Goal: Information Seeking & Learning: Learn about a topic

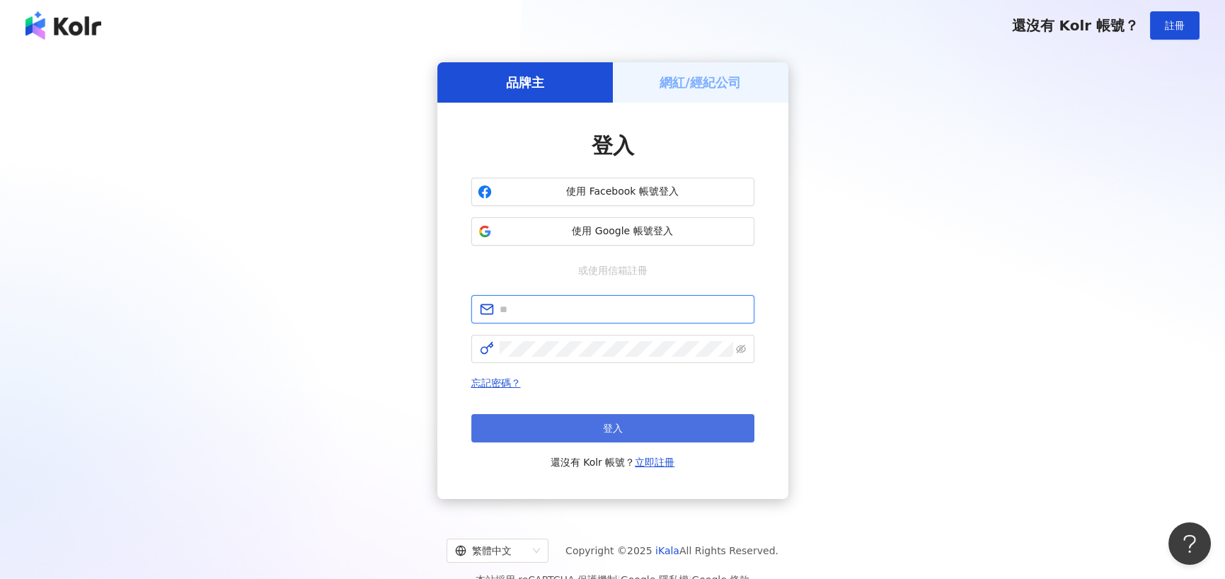
type input "**********"
click at [584, 432] on button "登入" at bounding box center [612, 428] width 283 height 28
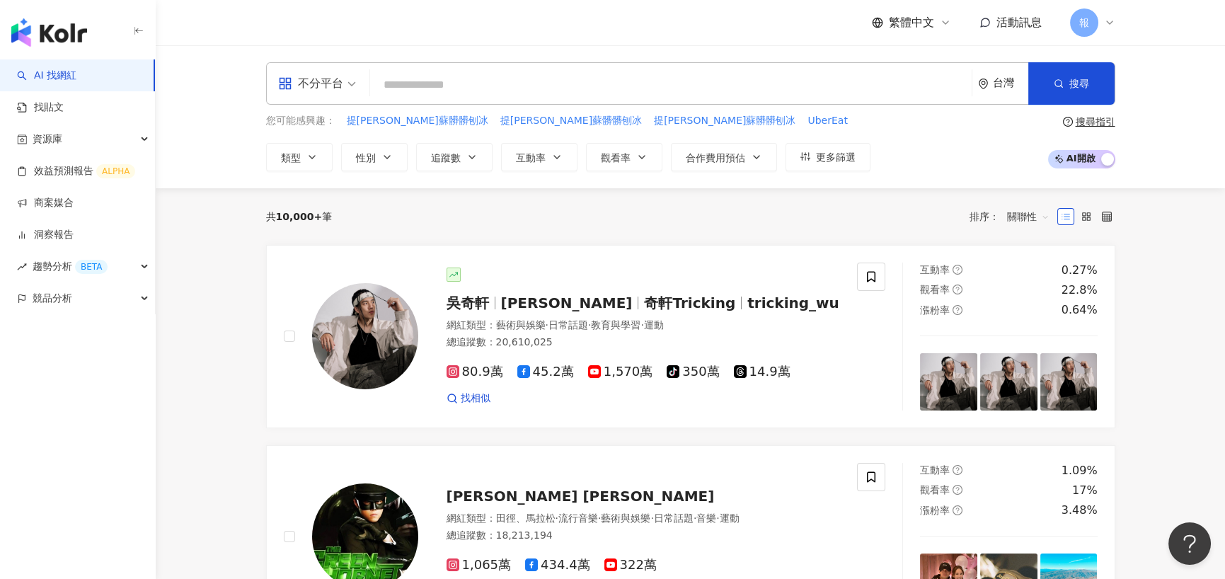
click at [330, 79] on div "不分平台" at bounding box center [310, 83] width 65 height 23
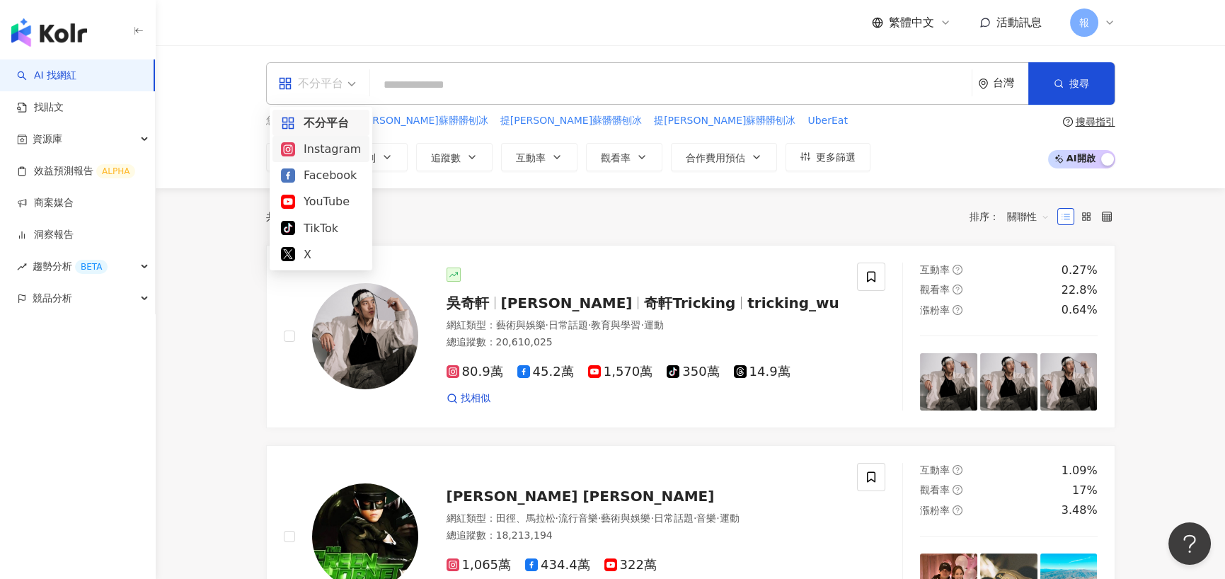
click at [342, 154] on div "Instagram" at bounding box center [321, 149] width 80 height 18
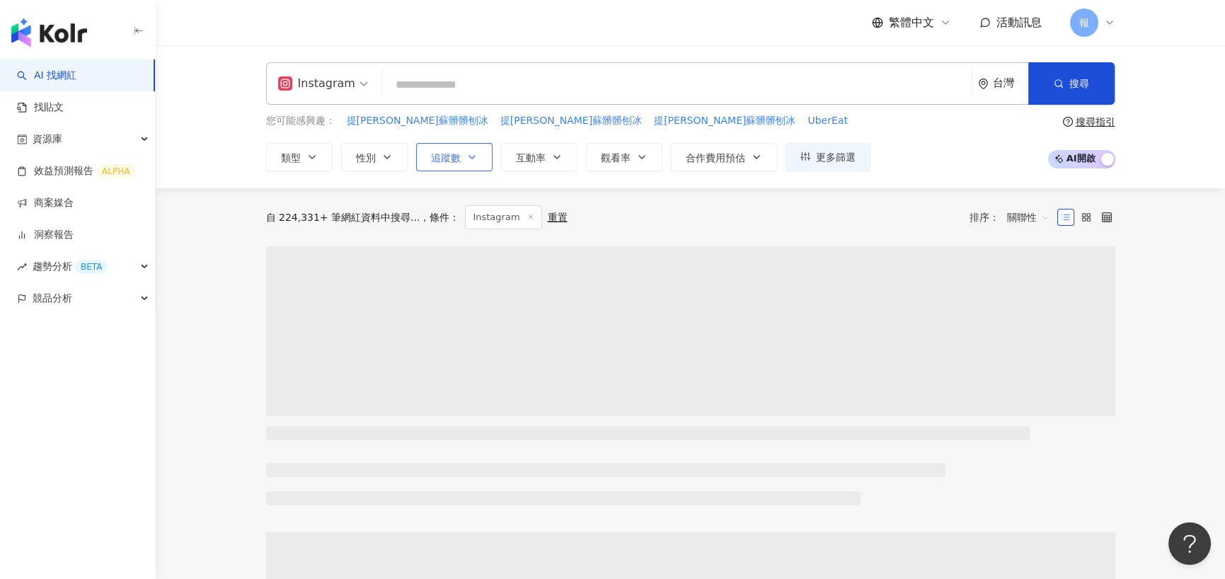
click at [453, 161] on span "追蹤數" at bounding box center [446, 157] width 30 height 11
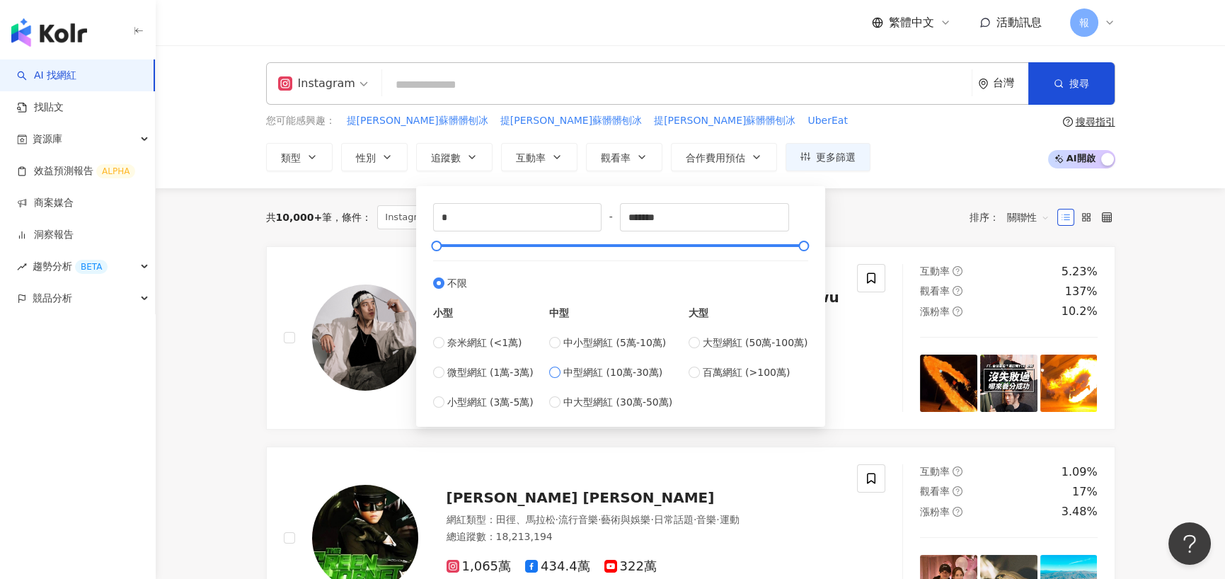
click at [601, 376] on span "中型網紅 (10萬-30萬)" at bounding box center [612, 372] width 99 height 16
type input "******"
click at [870, 200] on div "共 10,000+ 筆 條件 ： Instagram 重置 排序： 關聯性" at bounding box center [690, 217] width 849 height 58
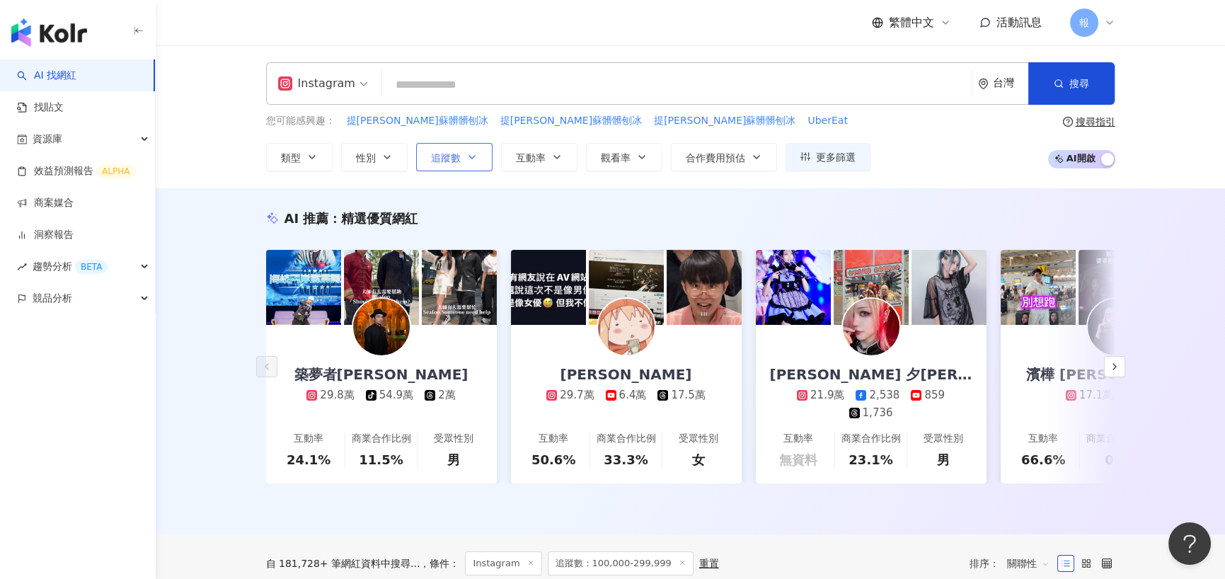
click at [439, 158] on span "追蹤數" at bounding box center [446, 157] width 30 height 11
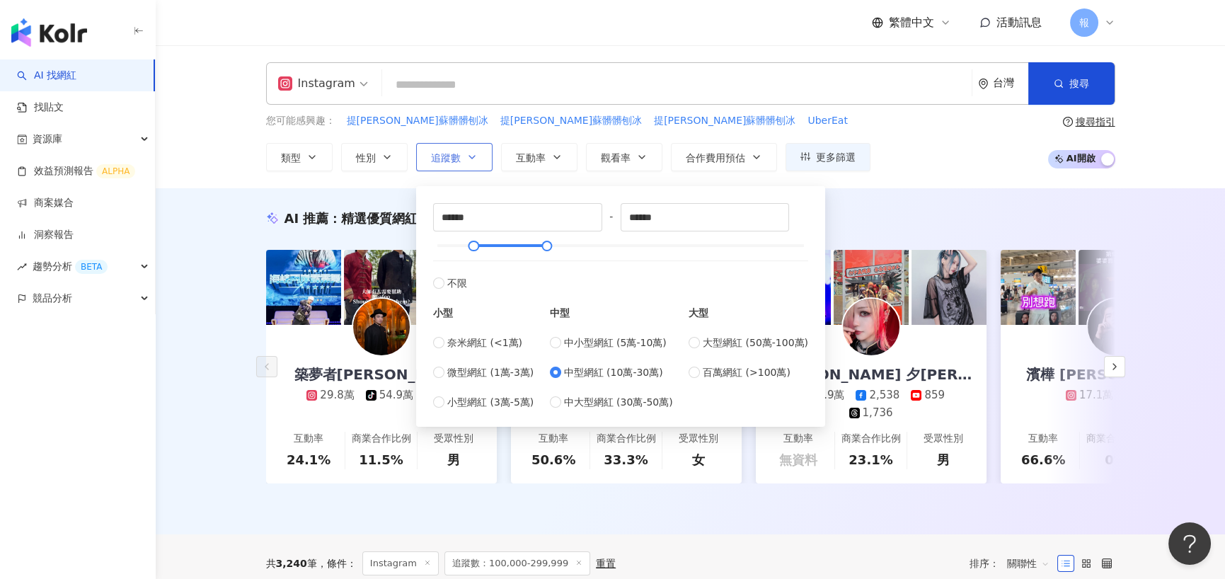
click at [472, 163] on button "追蹤數" at bounding box center [454, 157] width 76 height 28
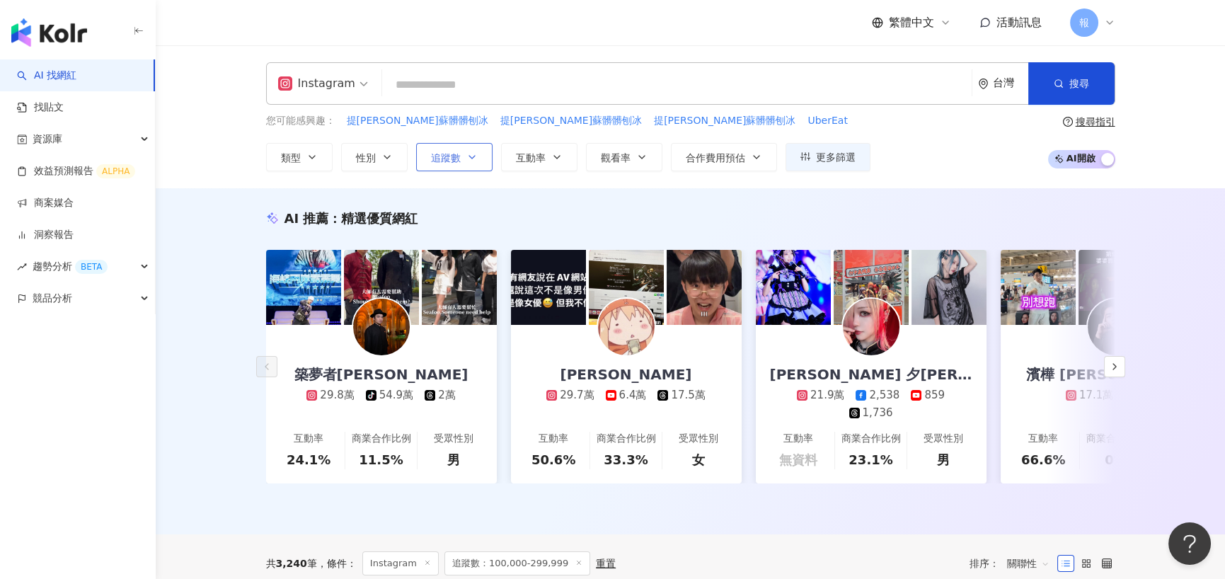
click at [472, 163] on button "追蹤數" at bounding box center [454, 157] width 76 height 28
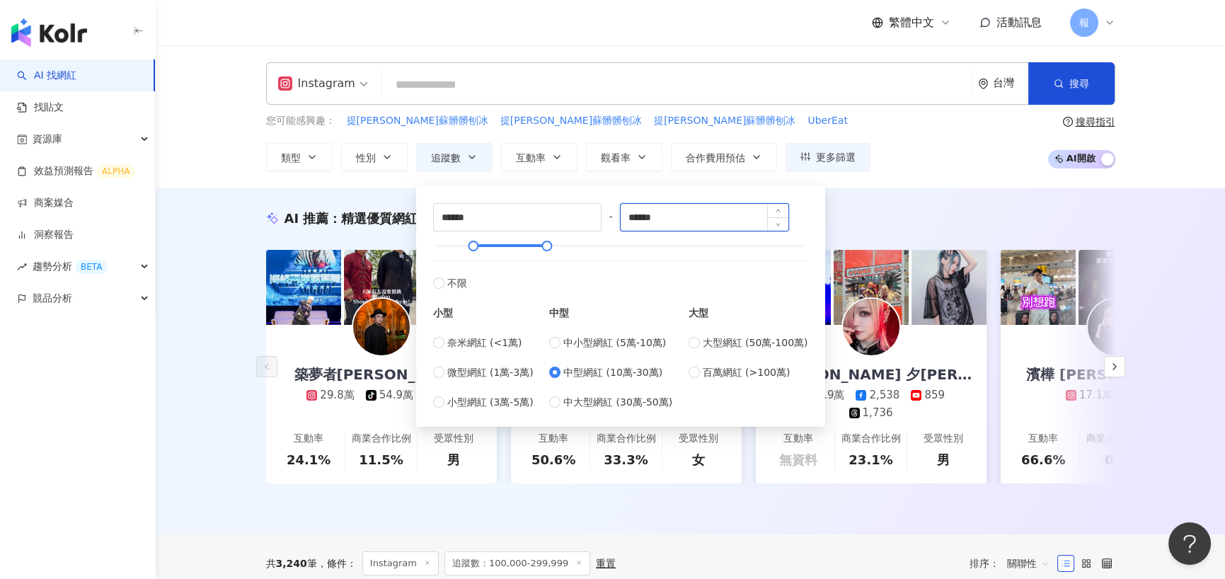
drag, startPoint x: 641, startPoint y: 220, endPoint x: 738, endPoint y: 231, distance: 97.5
click at [727, 226] on input "******" at bounding box center [705, 217] width 168 height 27
type input "*****"
click at [393, 166] on button "性別" at bounding box center [374, 157] width 67 height 28
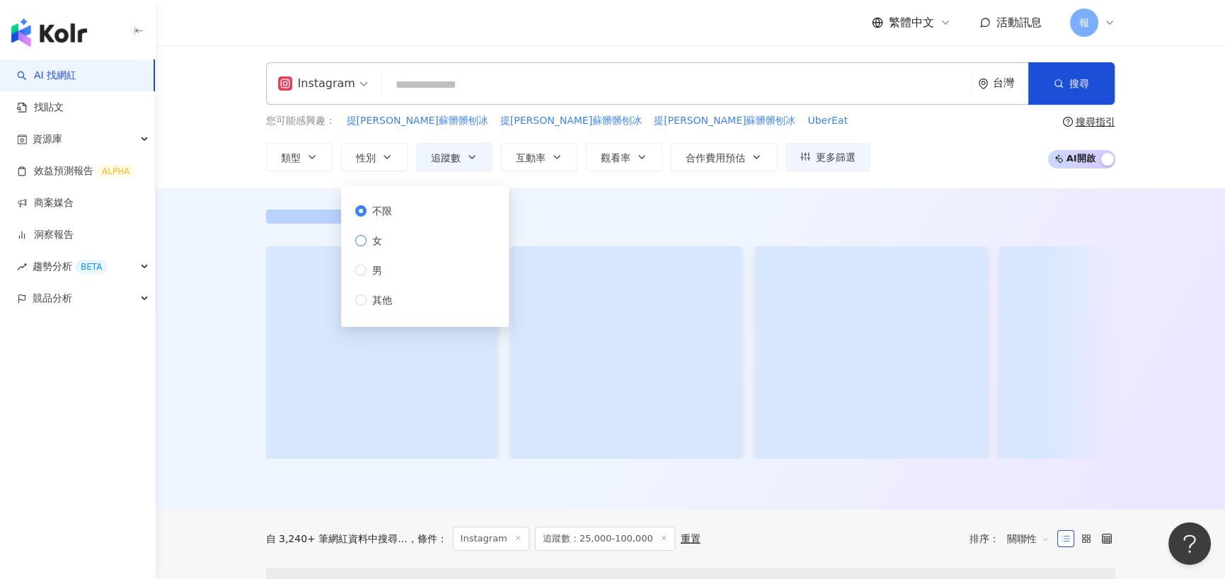
click at [386, 242] on span "女" at bounding box center [377, 241] width 21 height 16
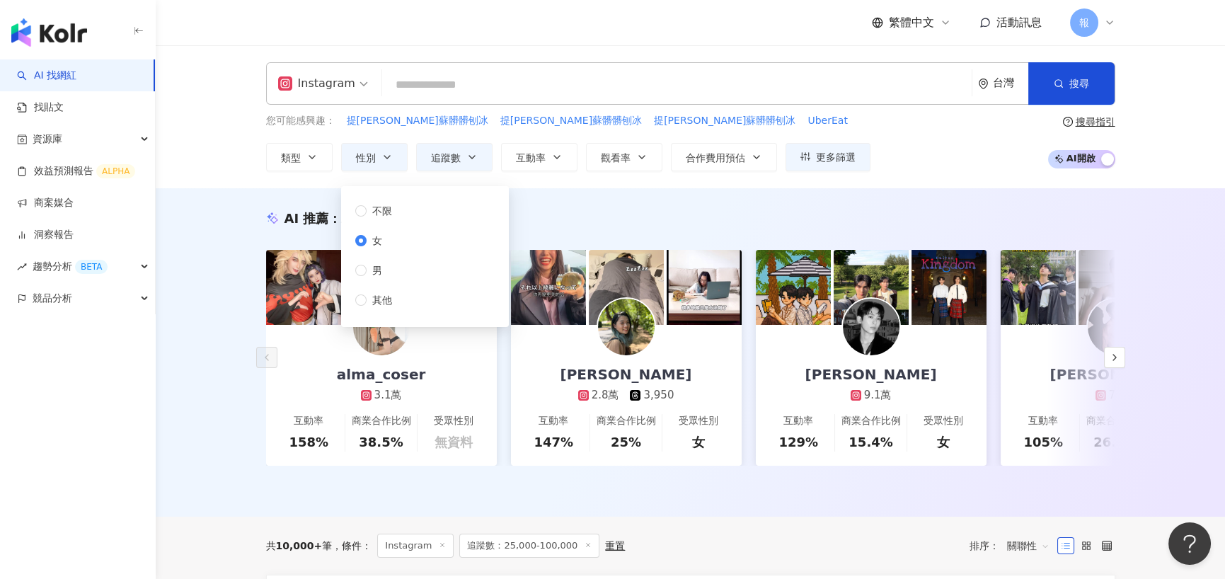
click at [517, 93] on input "search" at bounding box center [677, 84] width 578 height 27
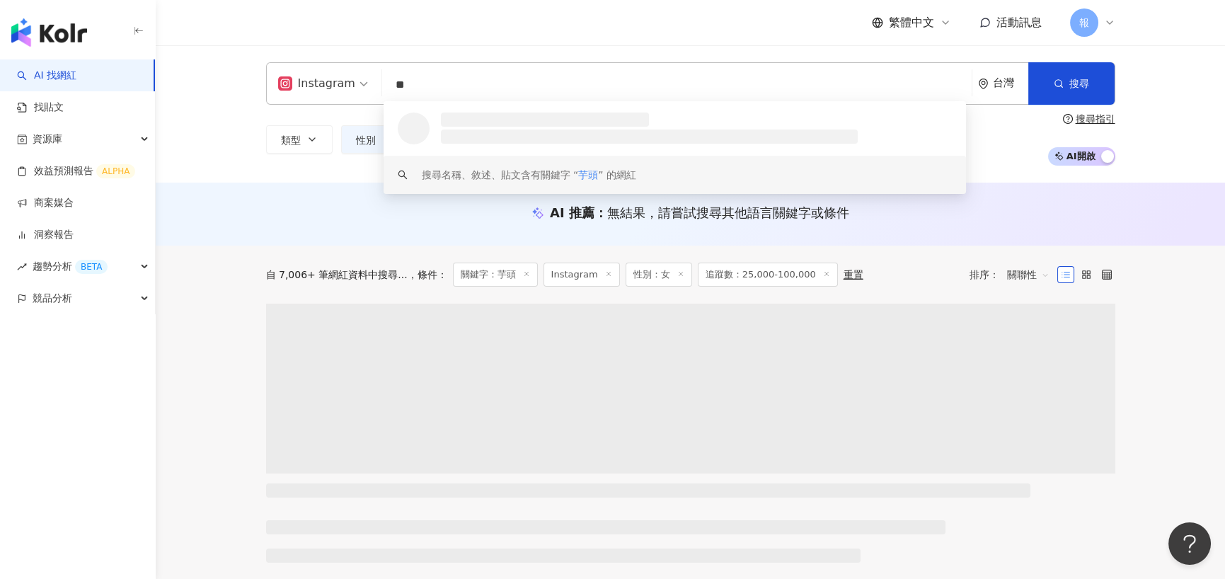
type input "**"
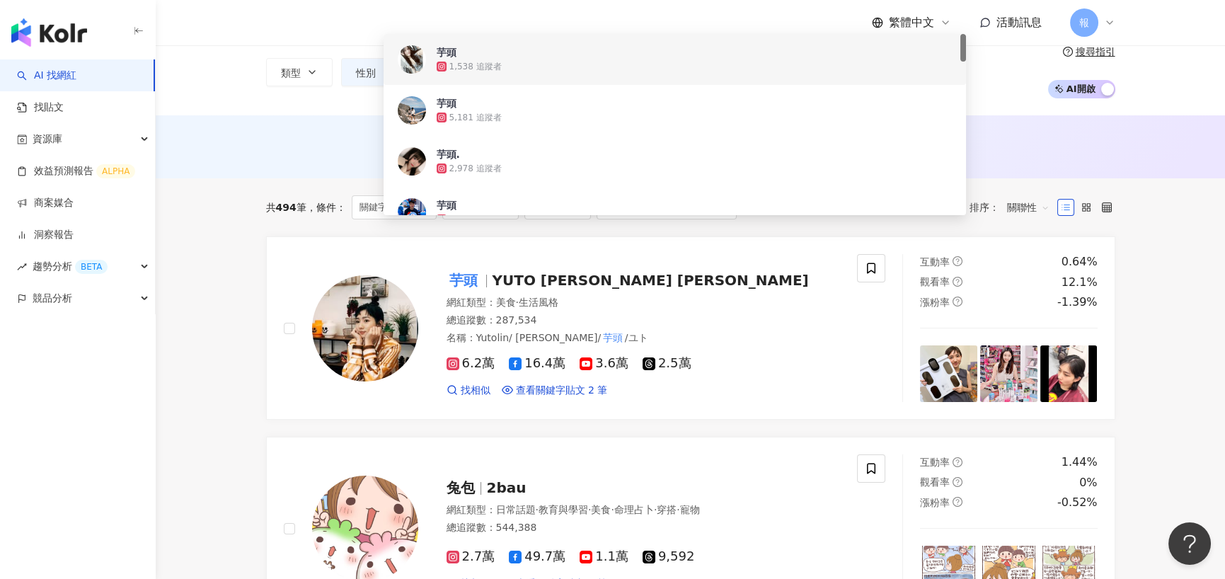
scroll to position [142, 0]
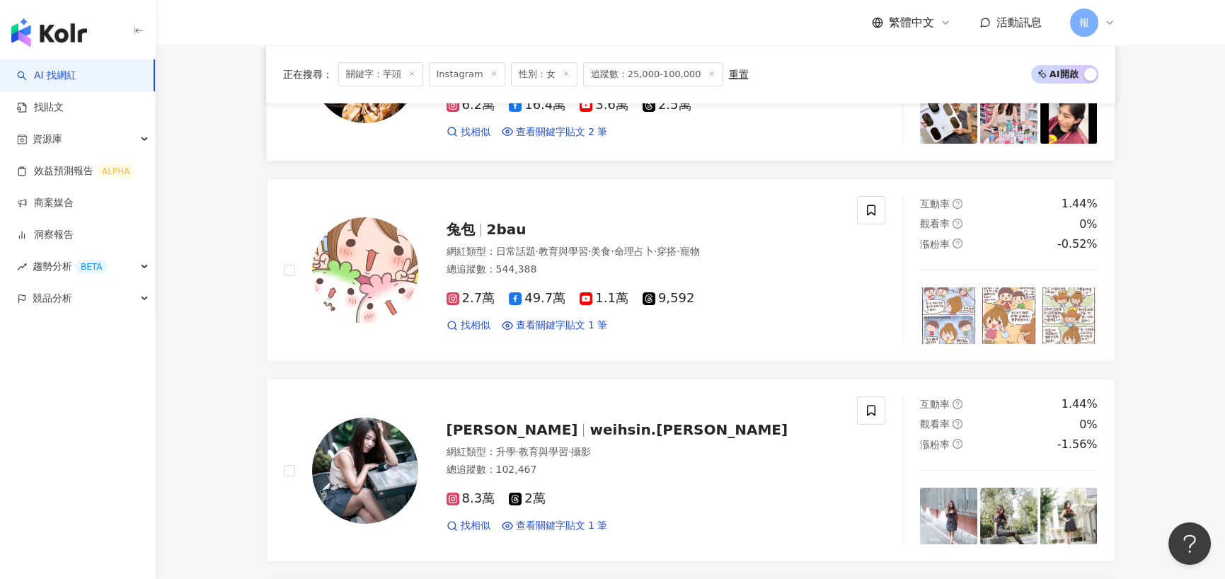
scroll to position [212, 0]
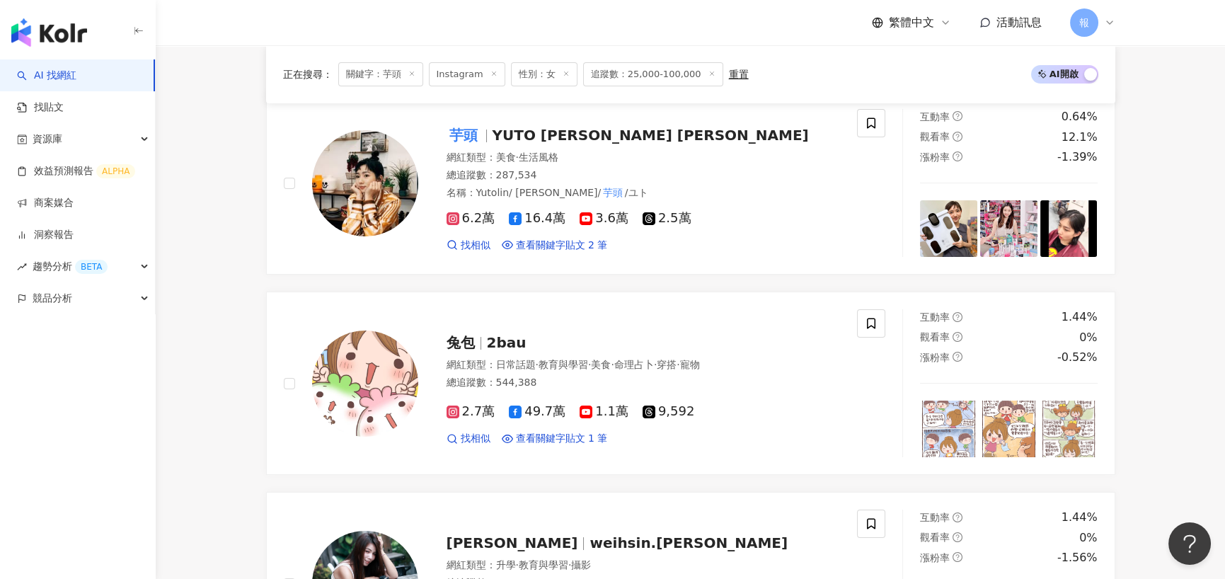
click at [608, 76] on span "追蹤數：25,000-100,000" at bounding box center [653, 74] width 140 height 24
click at [708, 74] on icon at bounding box center [711, 73] width 7 height 7
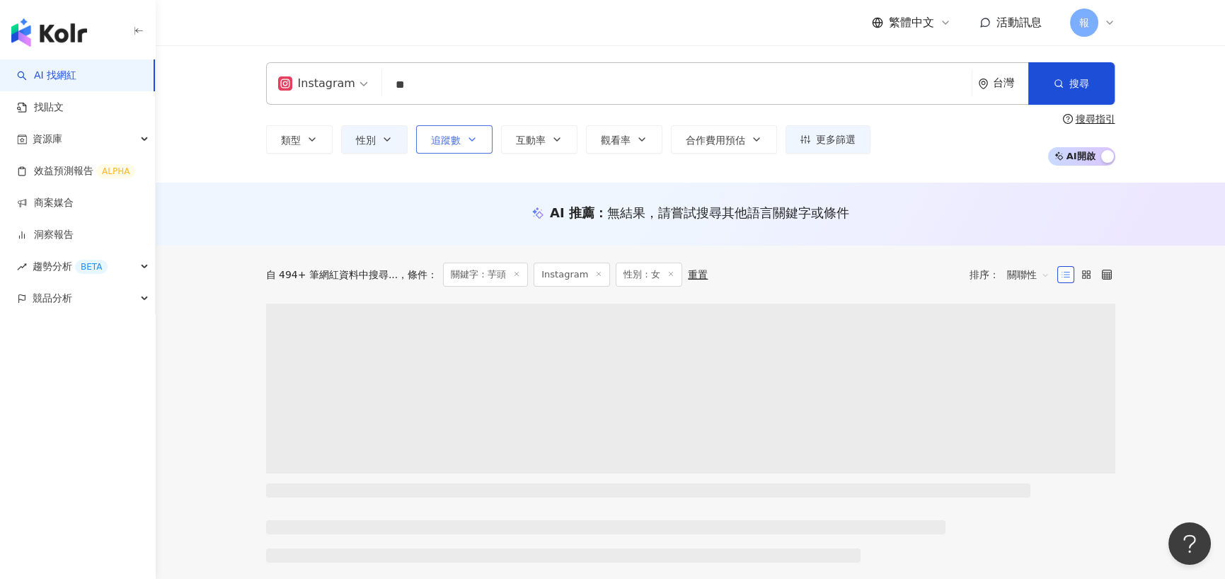
click at [472, 140] on icon "button" at bounding box center [472, 139] width 6 height 3
type input "*"
type input "*******"
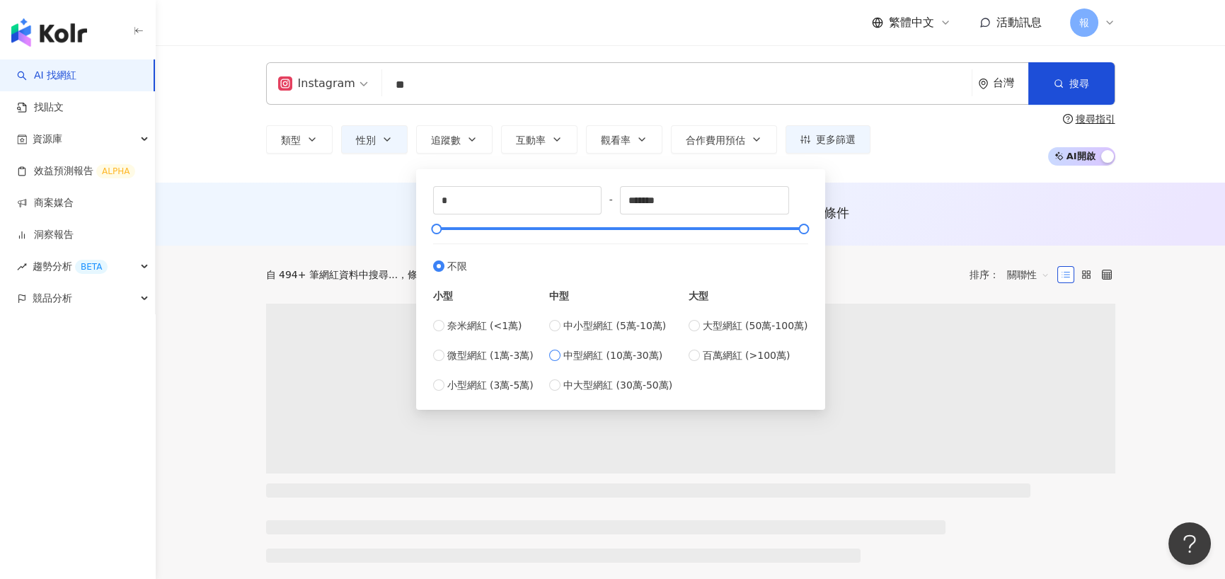
click at [579, 355] on span "中型網紅 (10萬-30萬)" at bounding box center [612, 355] width 99 height 16
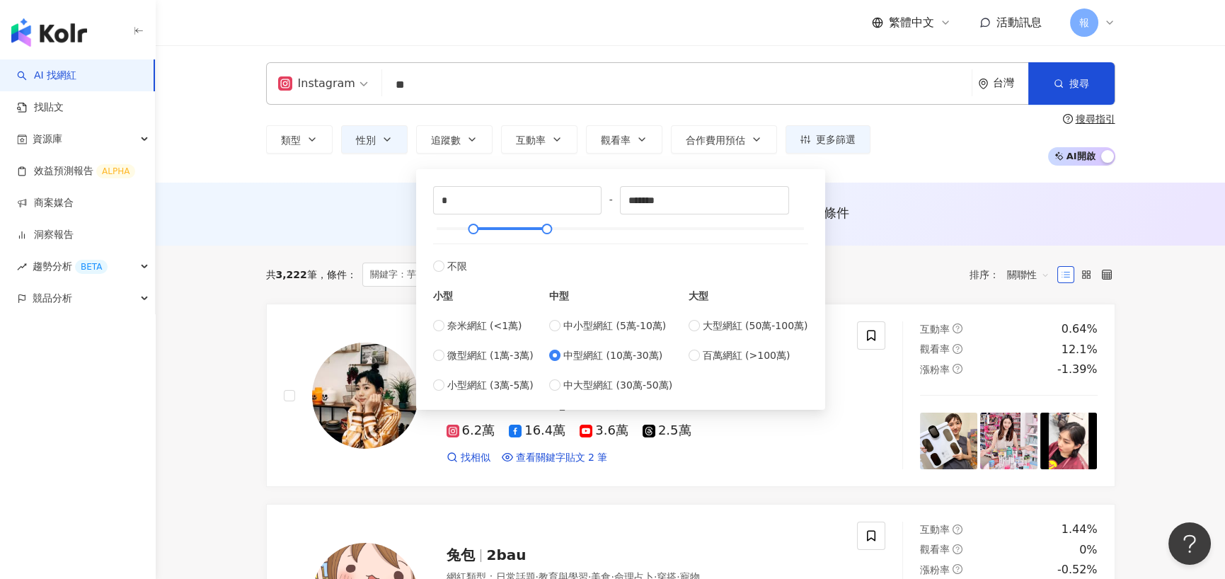
type input "******"
click at [450, 203] on input "******" at bounding box center [518, 200] width 168 height 27
drag, startPoint x: 638, startPoint y: 204, endPoint x: 705, endPoint y: 204, distance: 67.2
click at [704, 205] on input "******" at bounding box center [705, 200] width 168 height 27
type input "******"
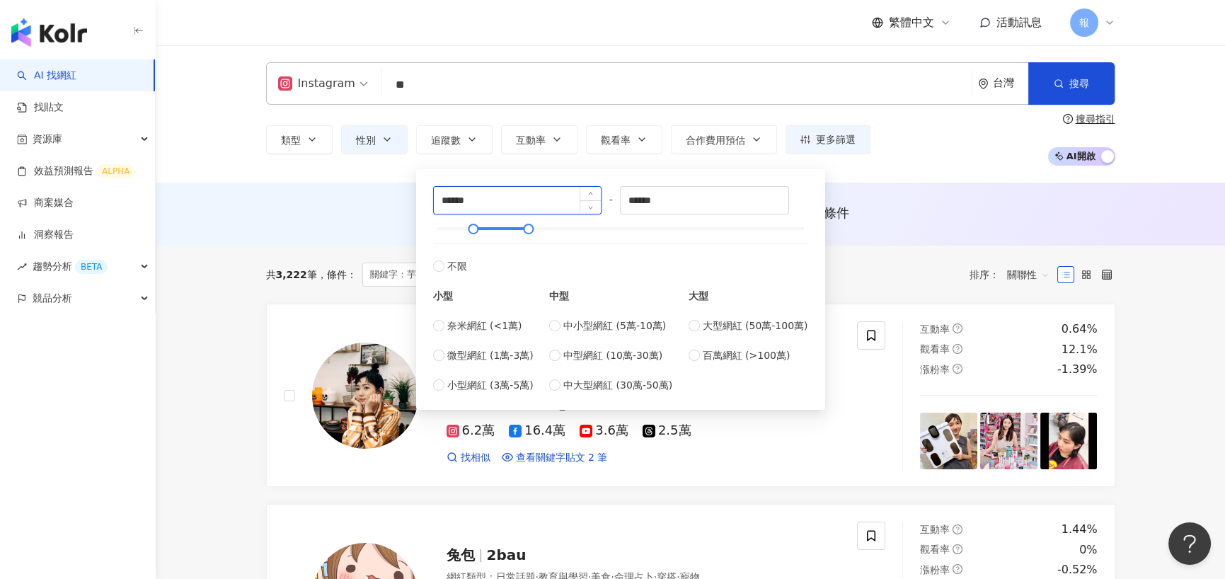
click at [502, 204] on input "******" at bounding box center [518, 200] width 168 height 27
click at [897, 162] on div "類型 性別 追蹤數 互動率 觀看率 合作費用預估 更多篩選 ****** - ****** 不限 小型 奈米網紅 (<1萬) 微型網紅 (1萬-3萬) 小型網…" at bounding box center [690, 139] width 849 height 52
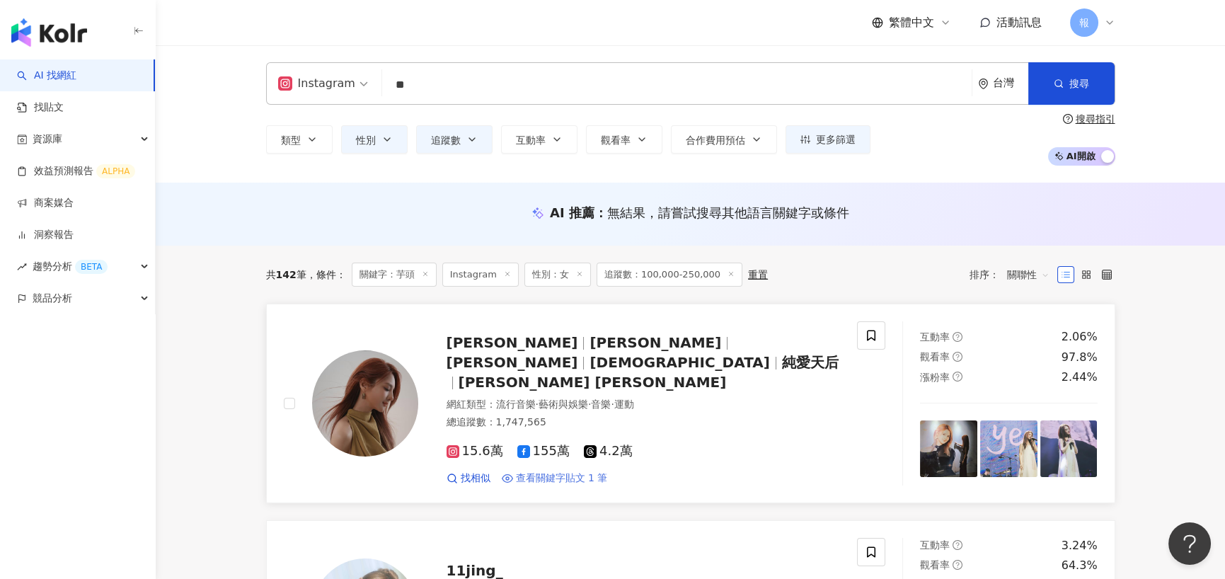
click at [560, 471] on span "查看關鍵字貼文 1 筆" at bounding box center [562, 478] width 92 height 14
click at [440, 81] on input "**" at bounding box center [677, 84] width 578 height 27
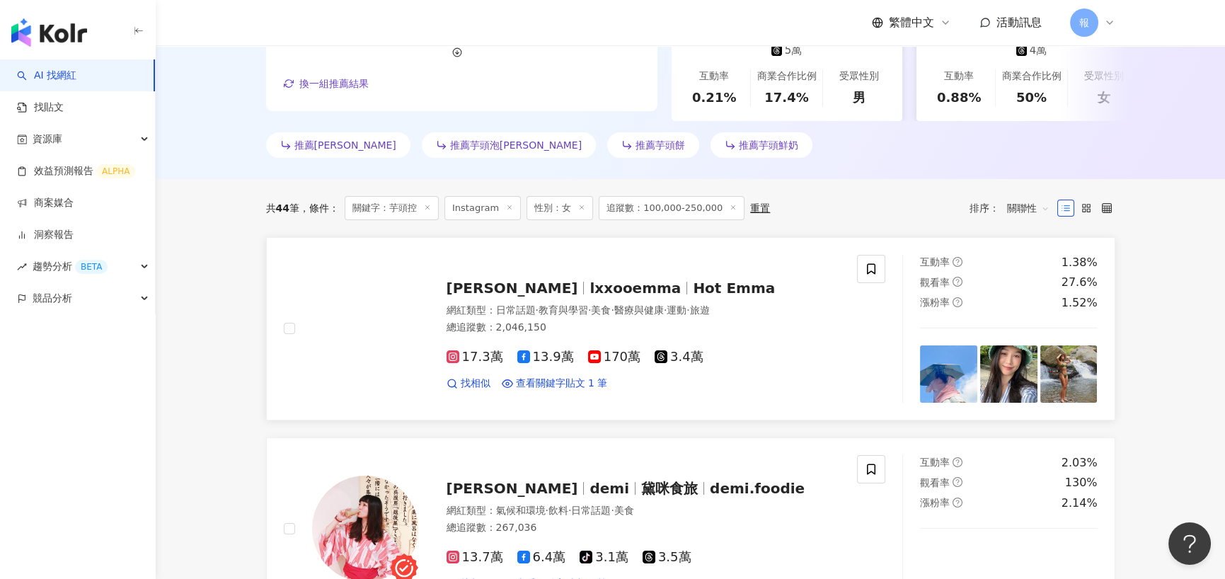
scroll to position [362, 0]
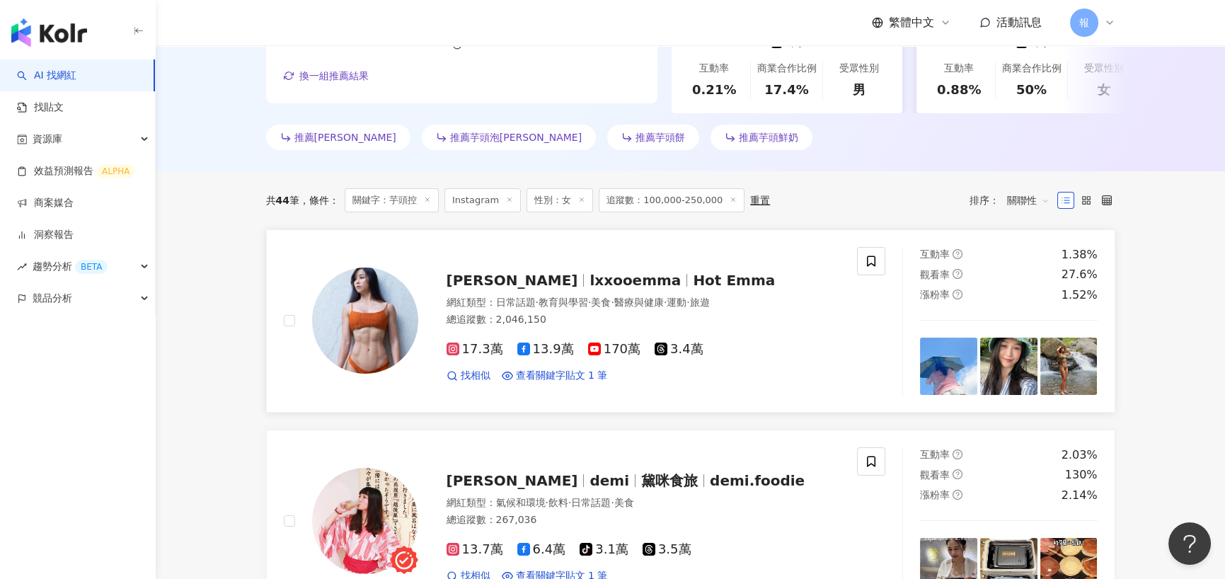
type input "***"
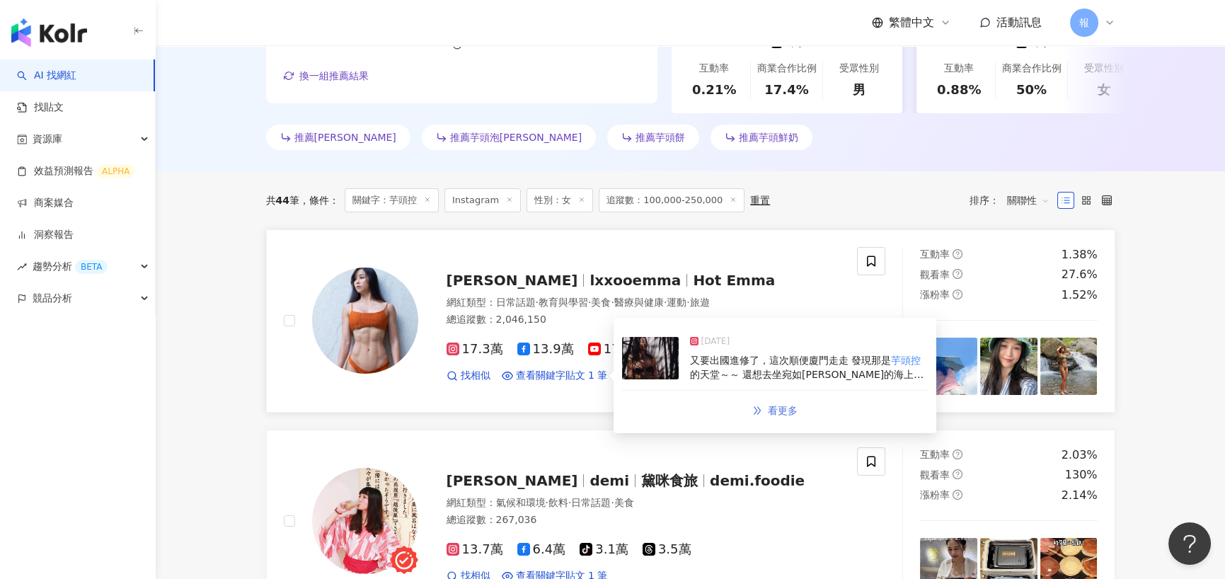
click at [783, 405] on span "看更多" at bounding box center [783, 410] width 30 height 11
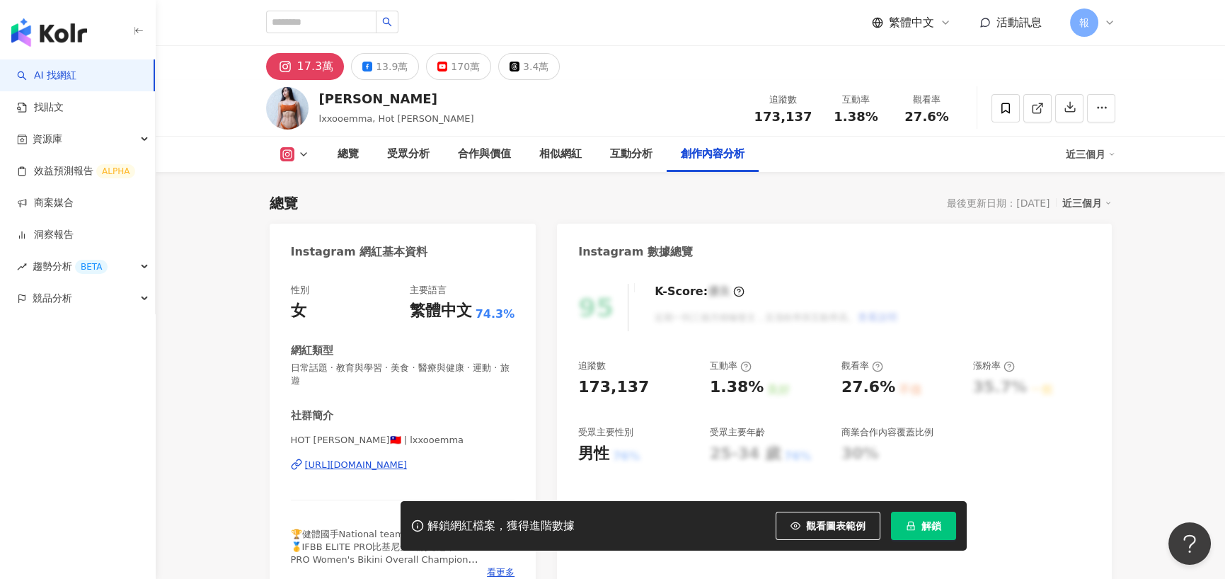
scroll to position [4353, 0]
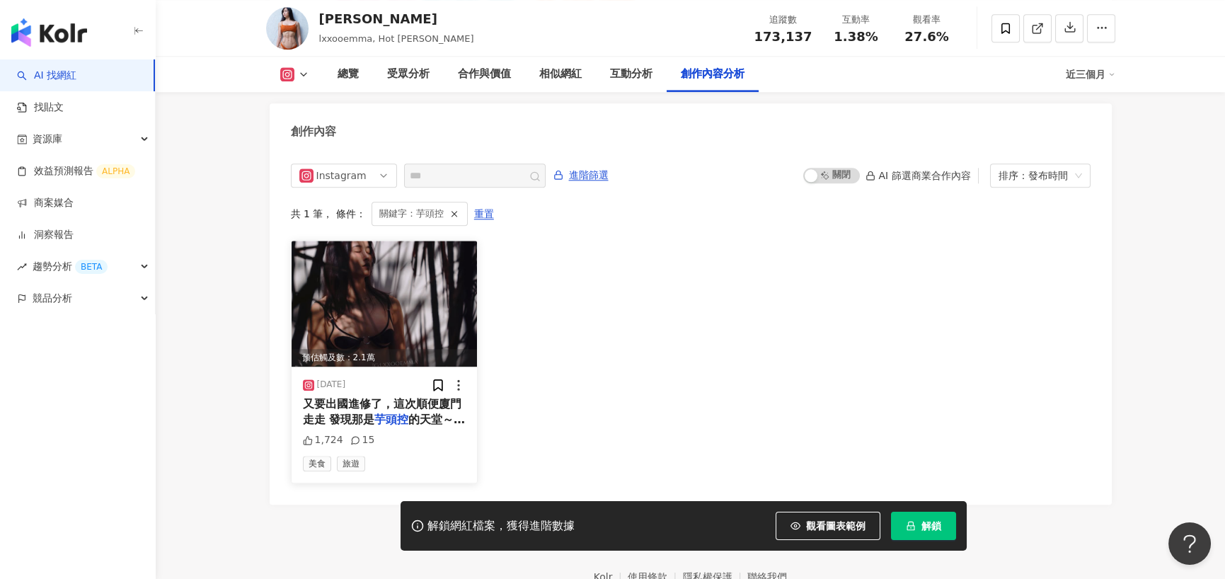
click at [379, 397] on span "又要出國進修了，這次順便廈門走走 發現那是" at bounding box center [382, 411] width 158 height 29
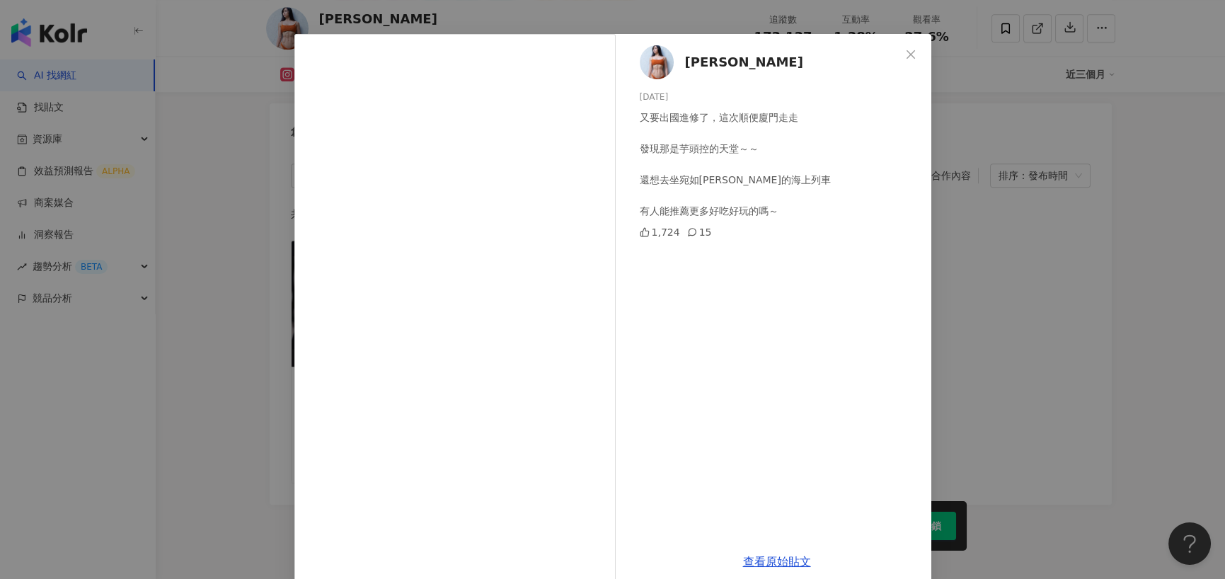
scroll to position [57, 0]
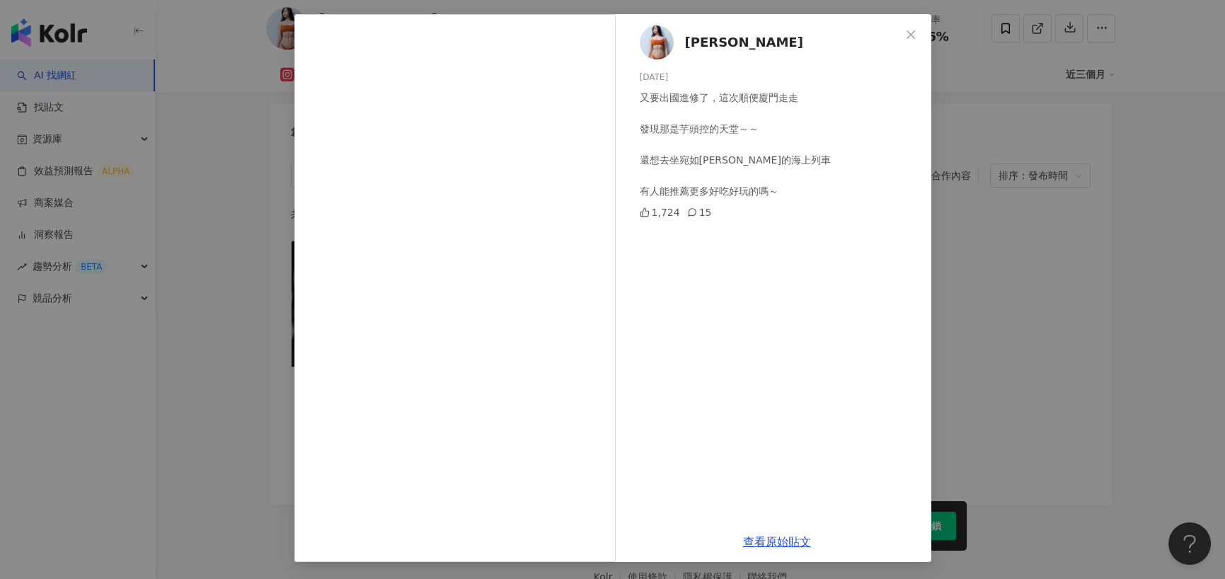
click at [924, 330] on div "艾瑪EMMA 2025/5/23 又要出國進修了，這次順便廈門走走 發現那是芋頭控的天堂～～ 還想去坐宛如宮崎駿的海上列車 有人能推薦更多好吃好玩的嗎～ 1,…" at bounding box center [777, 267] width 308 height 507
click at [219, 115] on div "艾瑪EMMA 2025/5/23 又要出國進修了，這次順便廈門走走 發現那是芋頭控的天堂～～ 還想去坐宛如宮崎駿的海上列車 有人能推薦更多好吃好玩的嗎～ 1,…" at bounding box center [612, 289] width 1225 height 579
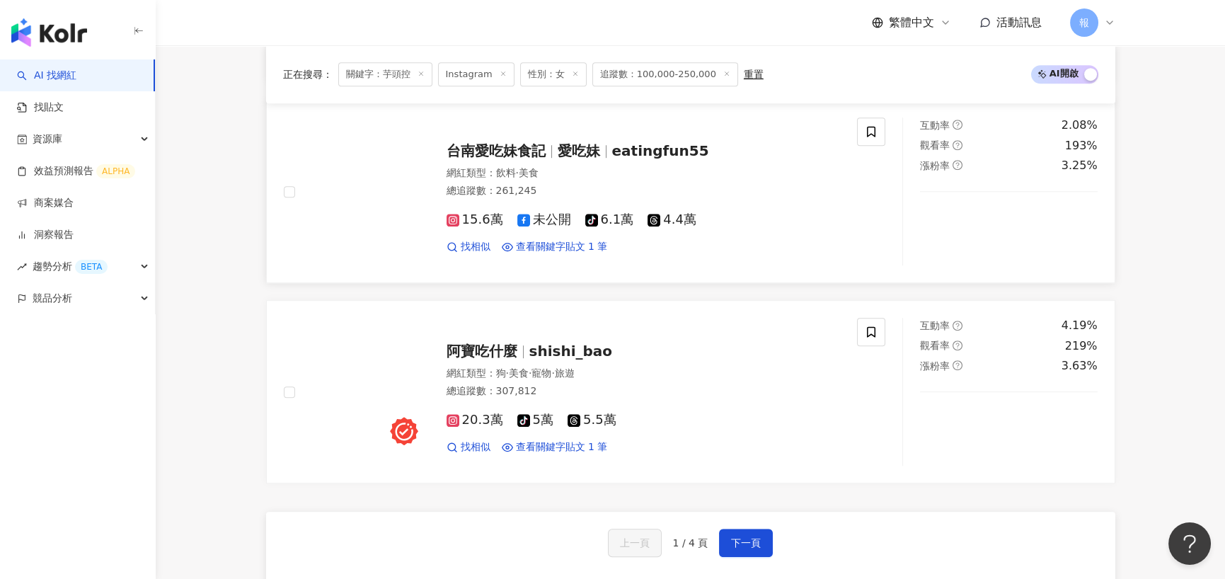
scroll to position [2547, 0]
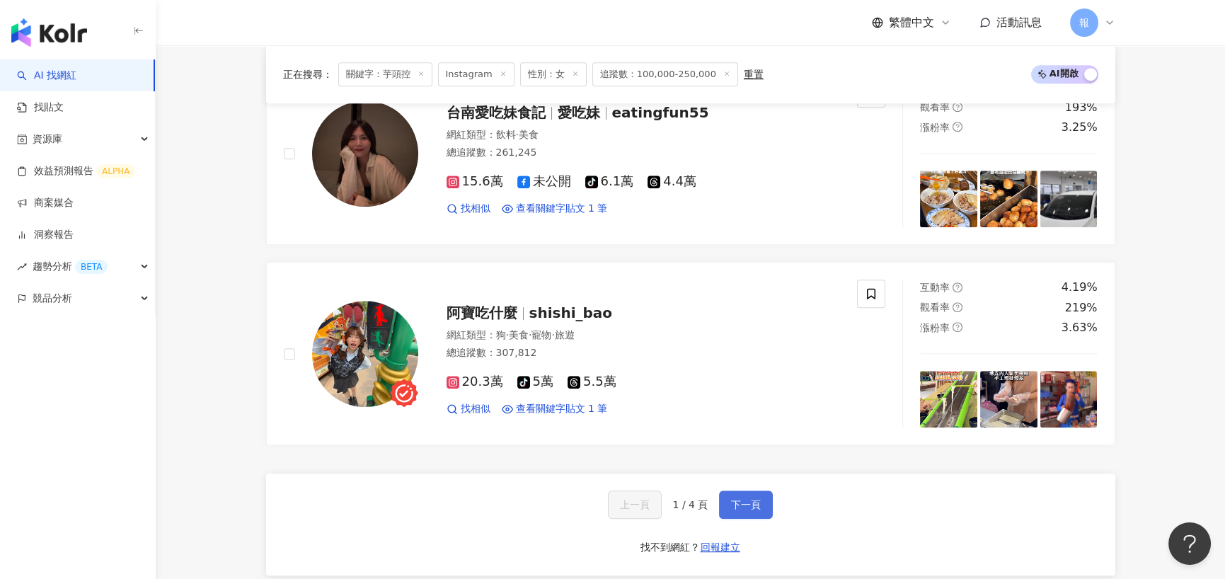
click at [746, 490] on button "下一頁" at bounding box center [746, 504] width 54 height 28
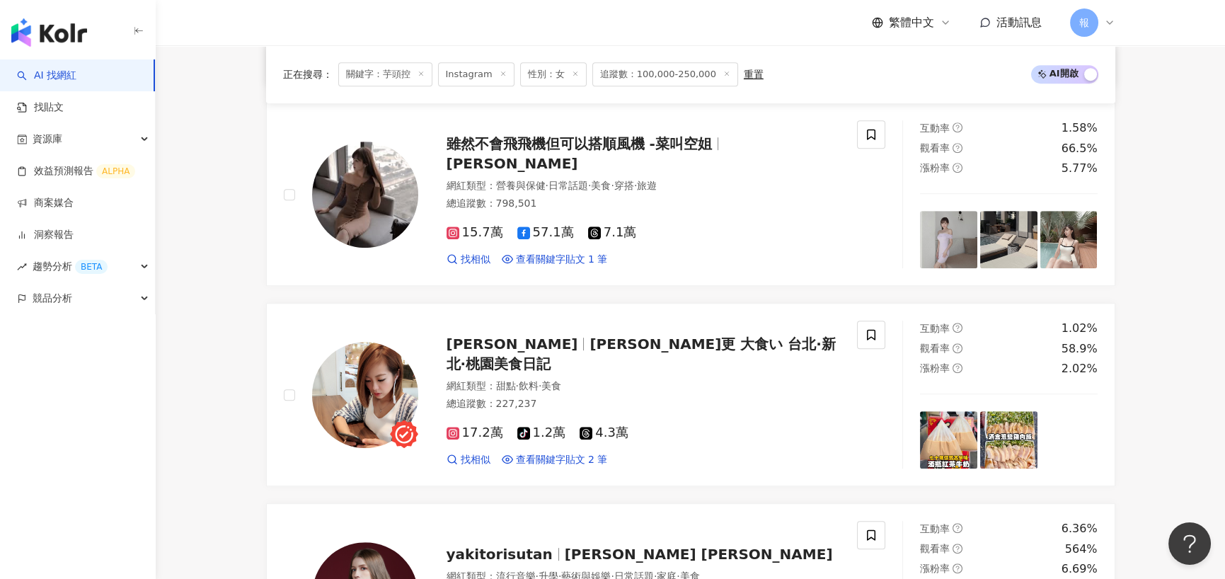
scroll to position [2476, 0]
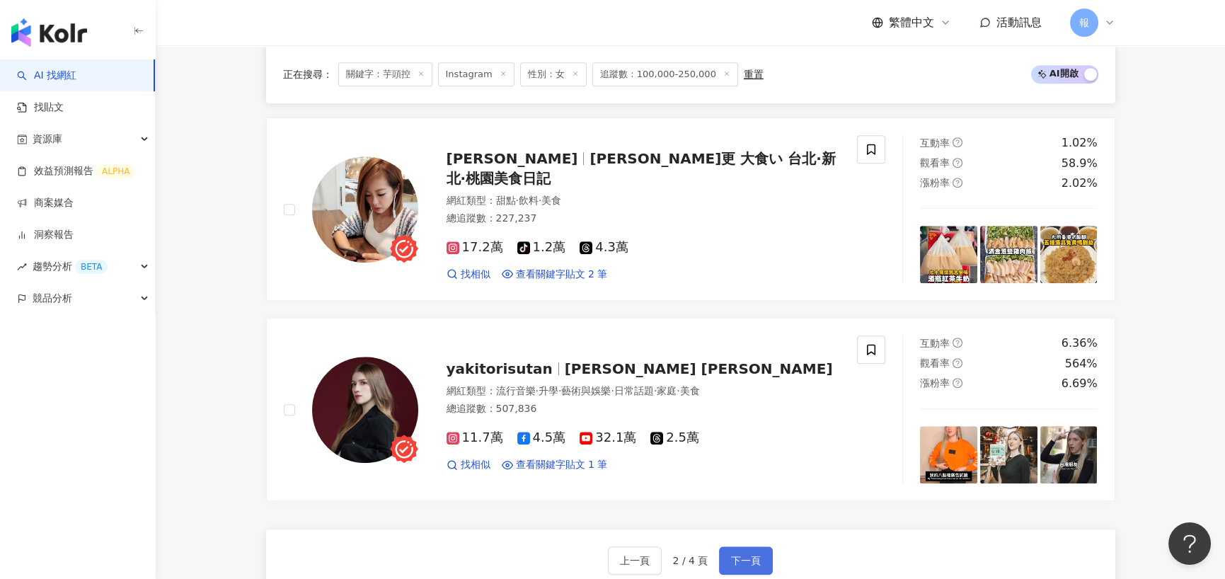
click at [735, 555] on span "下一頁" at bounding box center [746, 560] width 30 height 11
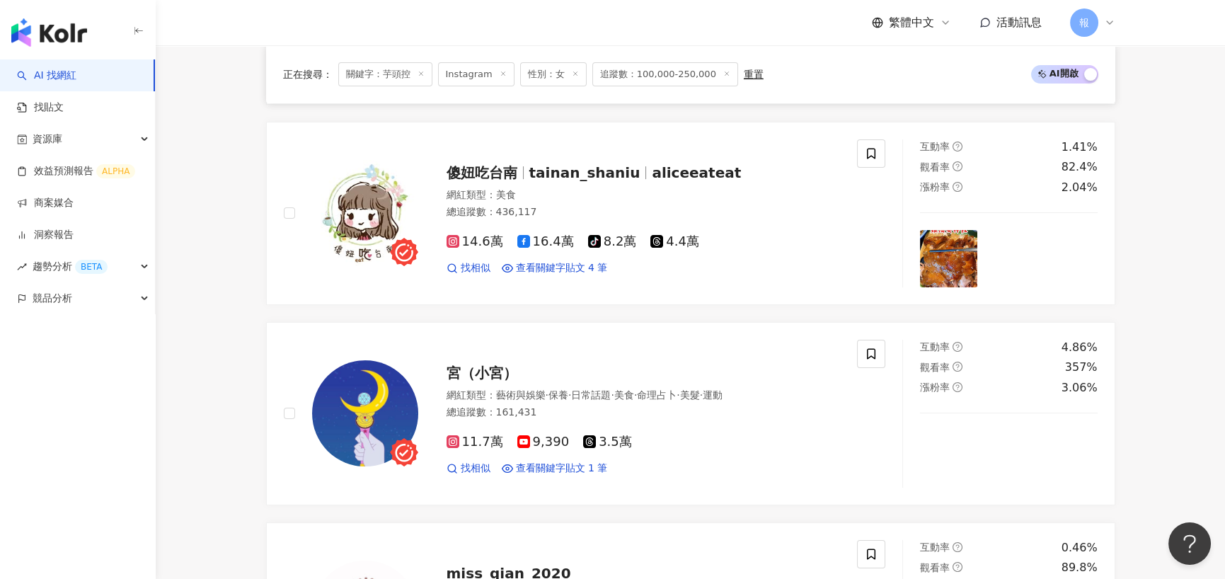
scroll to position [1069, 0]
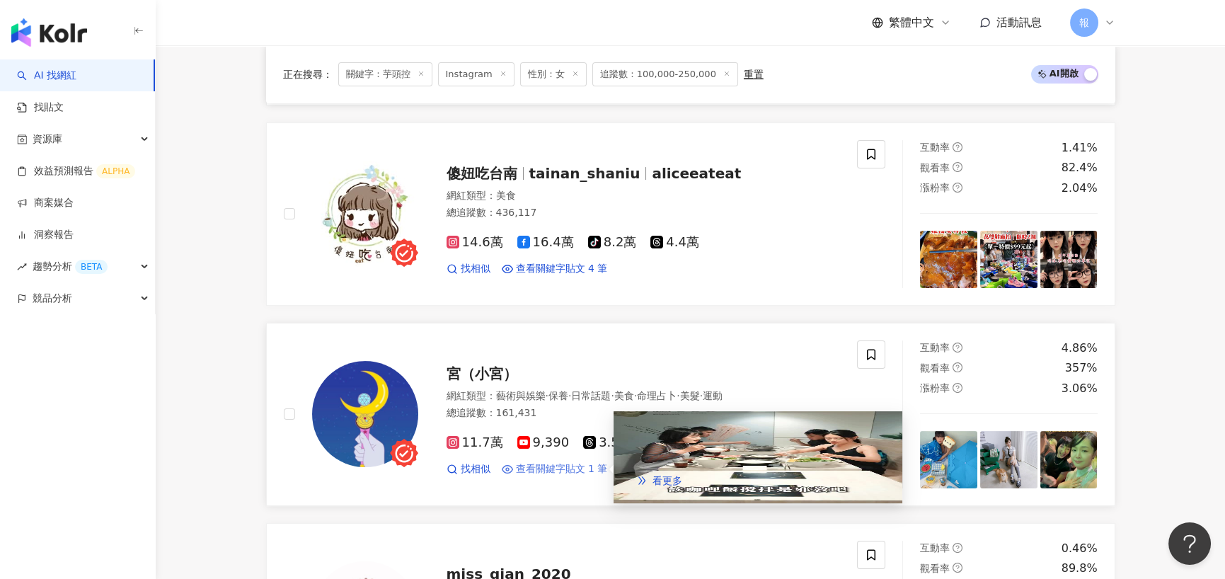
click at [570, 472] on span "查看關鍵字貼文 1 筆" at bounding box center [562, 469] width 92 height 14
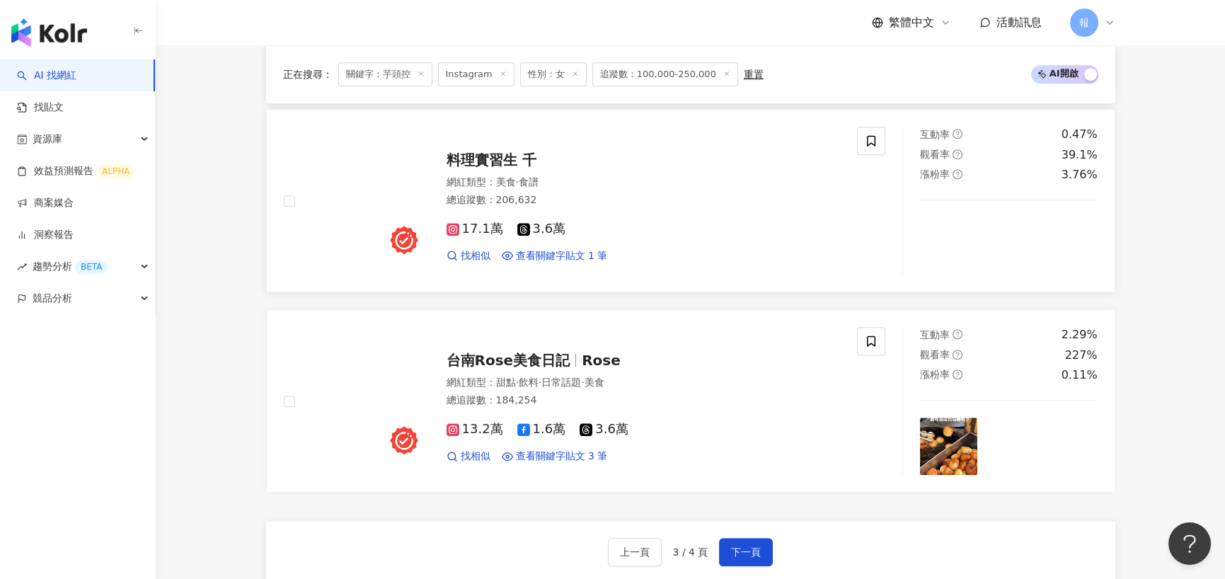
scroll to position [2555, 0]
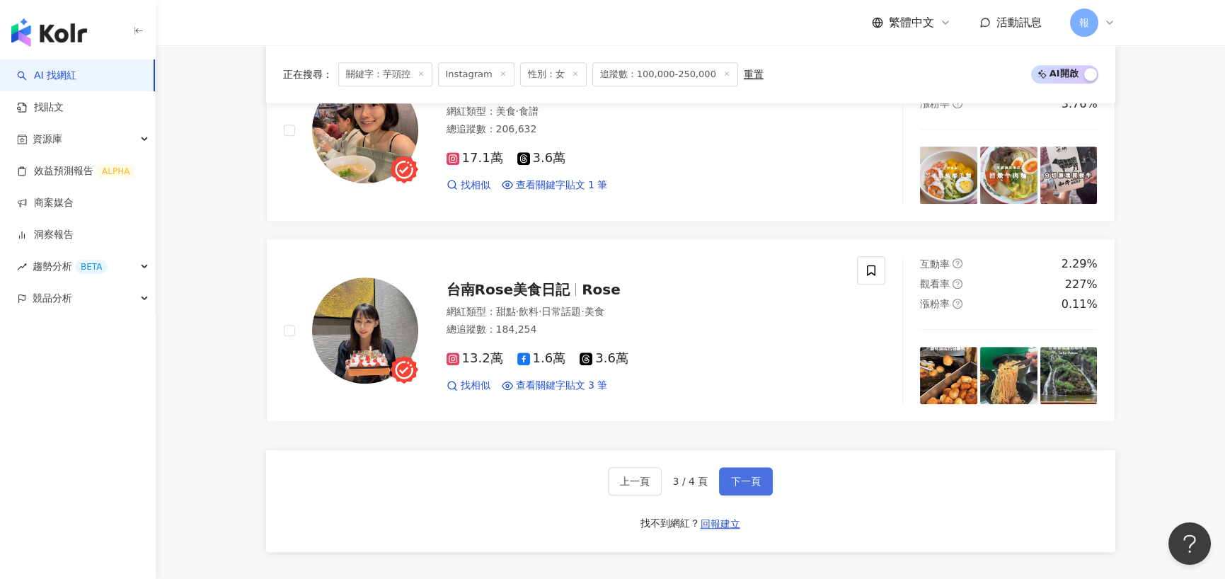
click at [740, 490] on button "下一頁" at bounding box center [746, 481] width 54 height 28
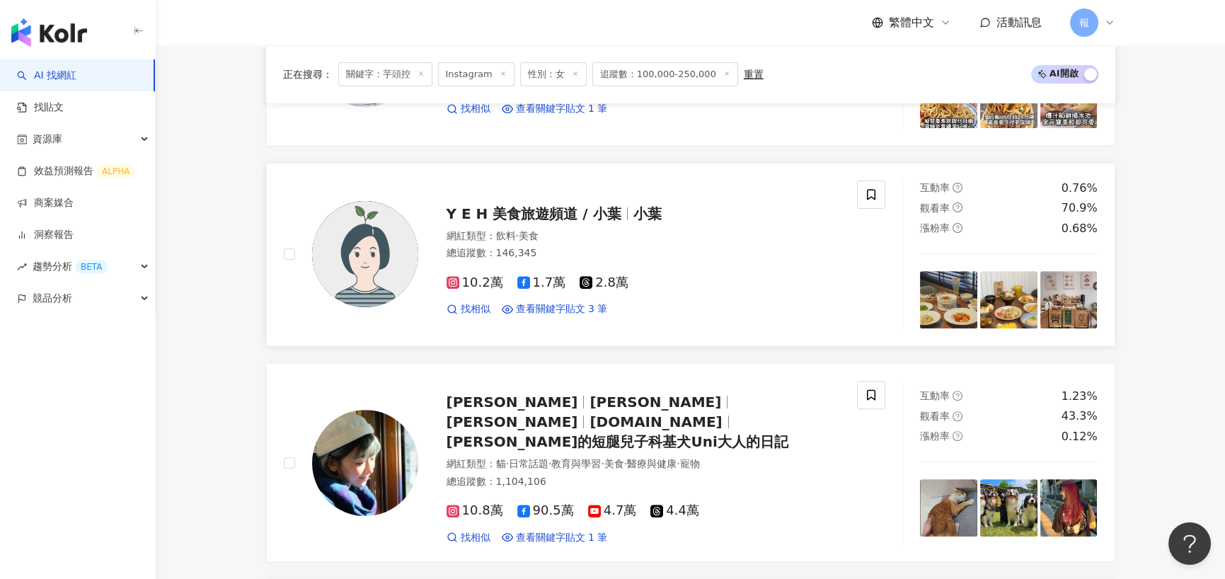
scroll to position [1463, 0]
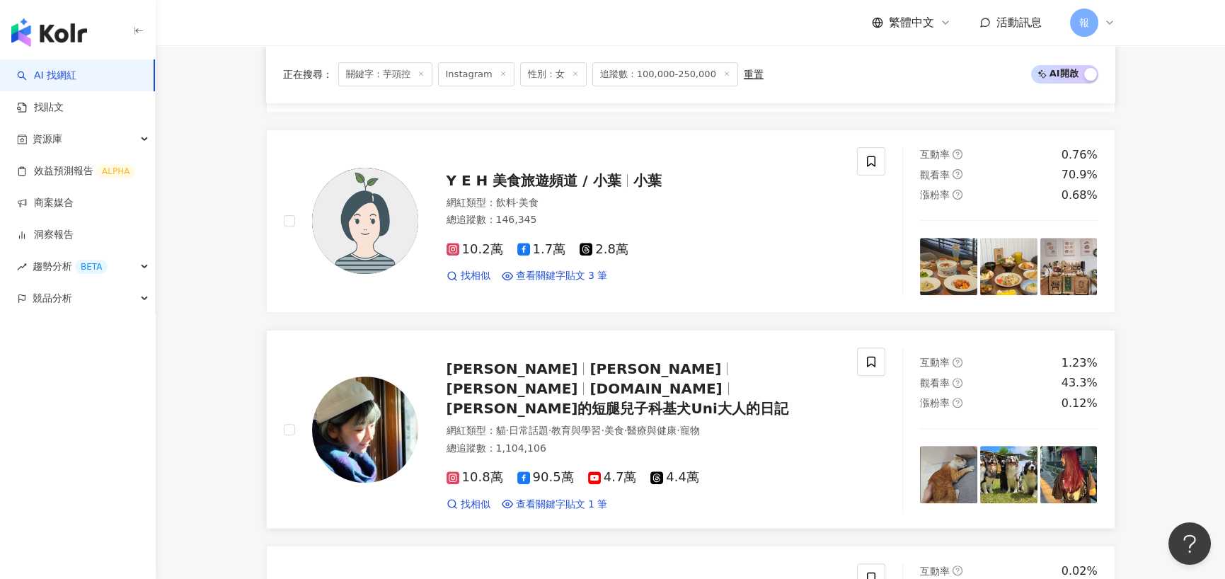
click at [559, 380] on span "鄧少婷" at bounding box center [512, 388] width 132 height 17
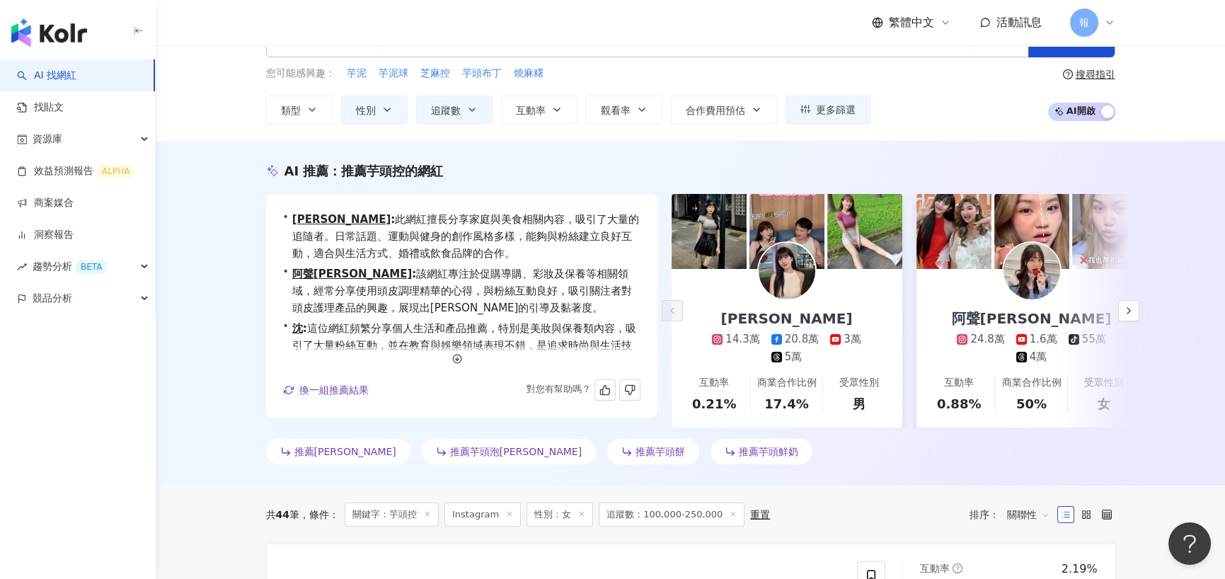
scroll to position [0, 0]
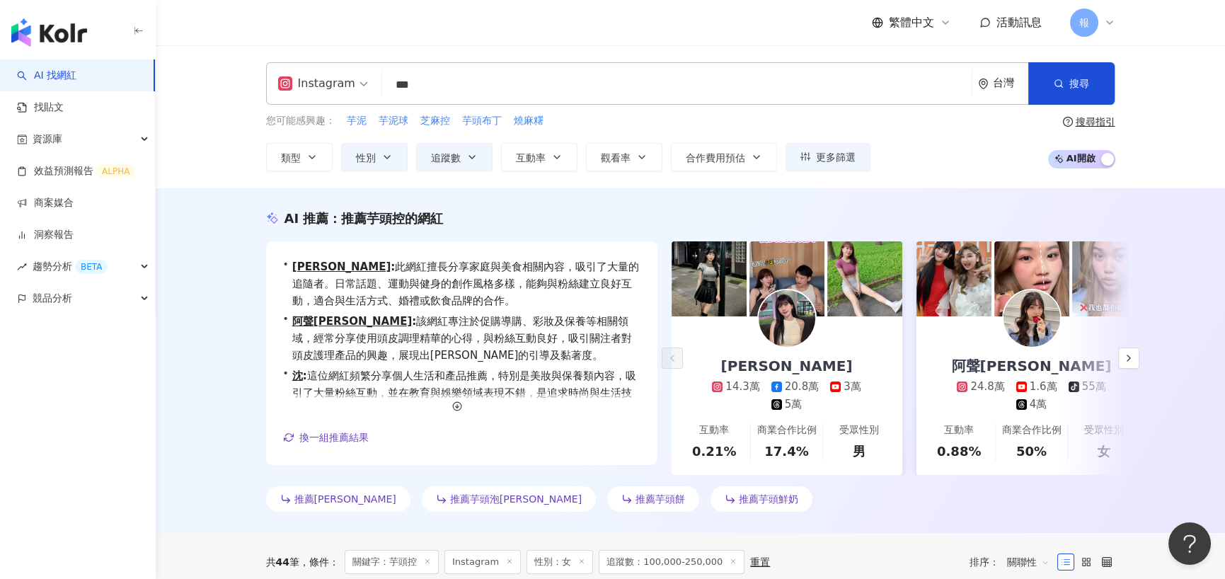
click at [437, 86] on input "***" at bounding box center [677, 84] width 578 height 27
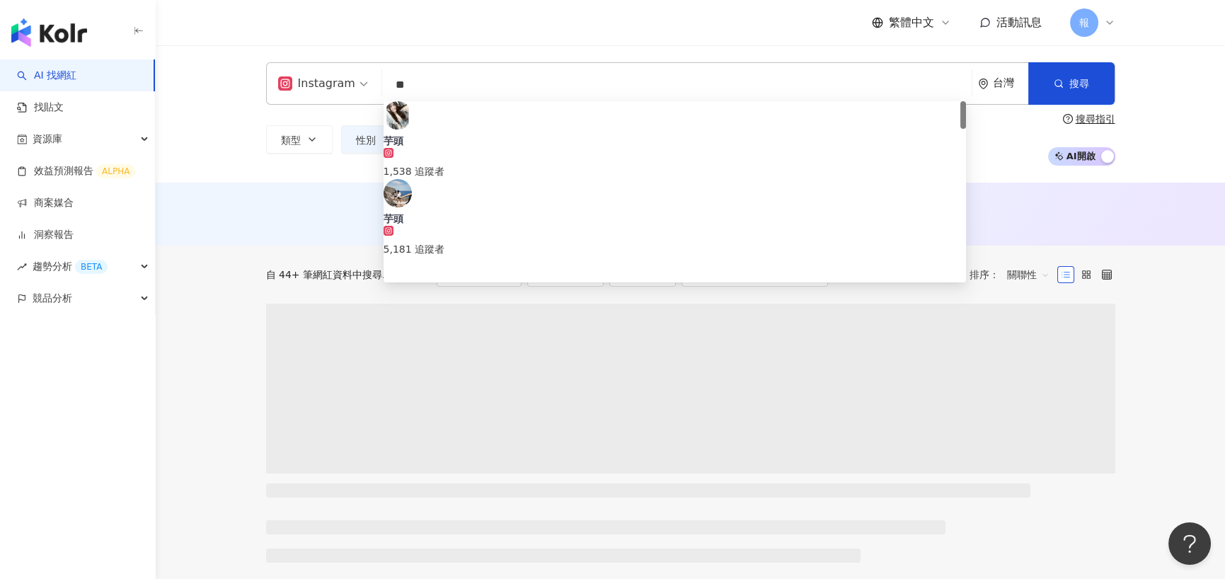
type input "**"
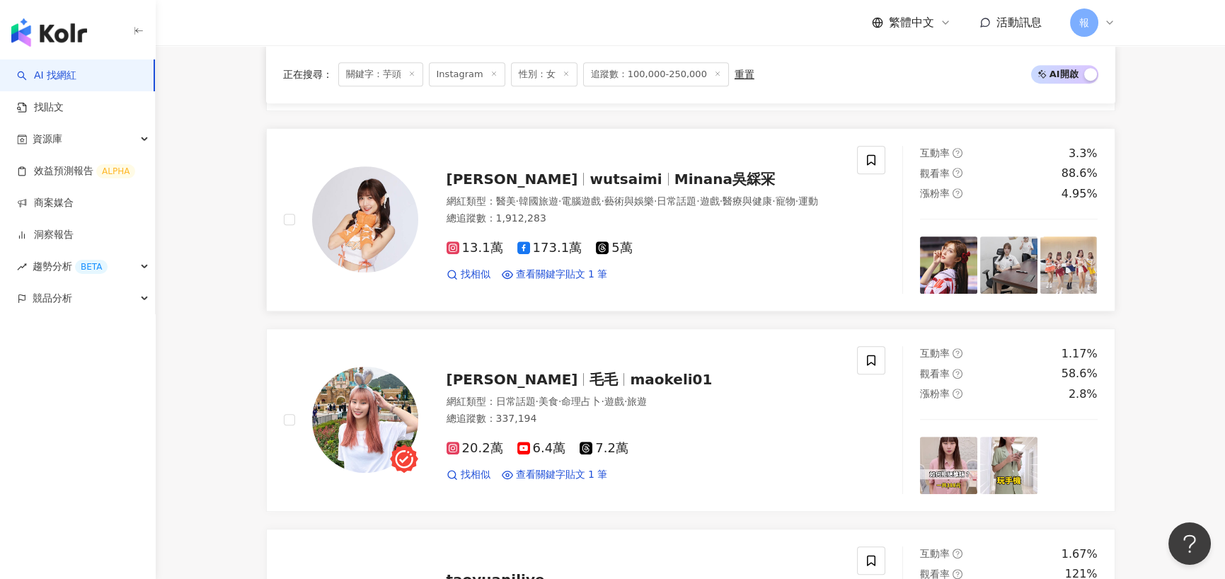
scroll to position [2123, 0]
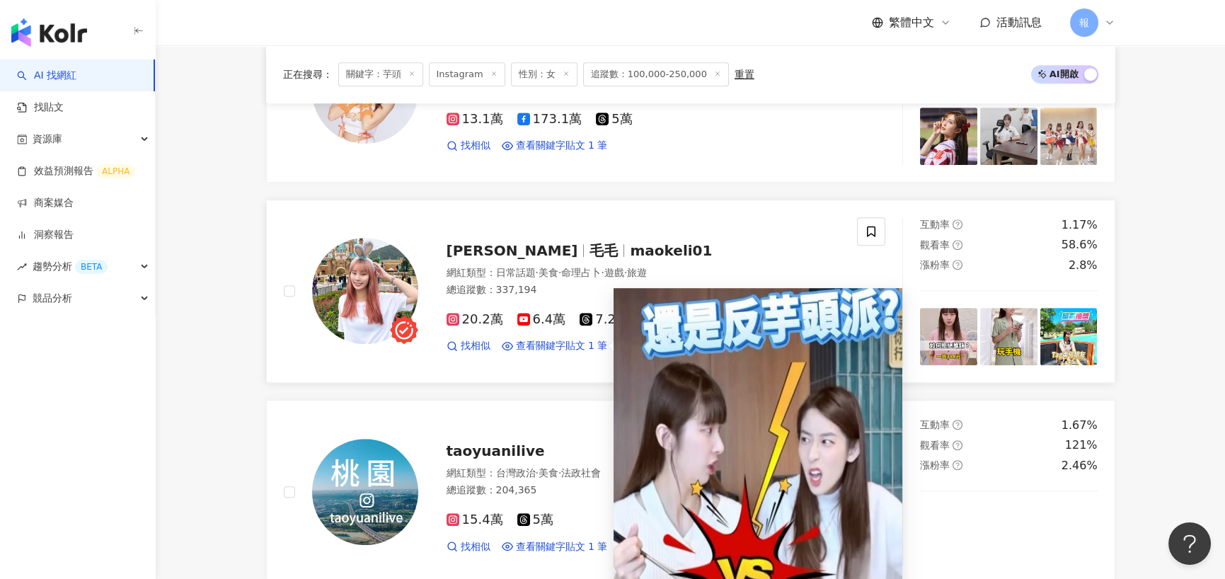
click at [679, 330] on span "派 vs 反" at bounding box center [660, 335] width 37 height 11
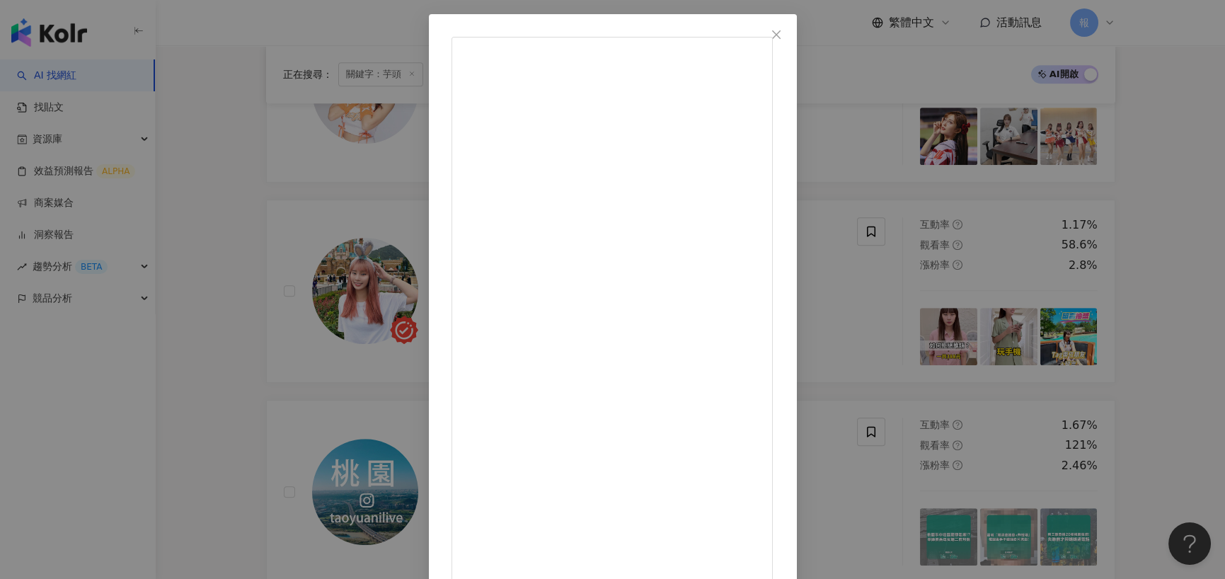
scroll to position [0, 0]
click at [250, 284] on div "毛克利 2024/12/10 952 63 4.6萬 查看原始貼文" at bounding box center [612, 289] width 1225 height 579
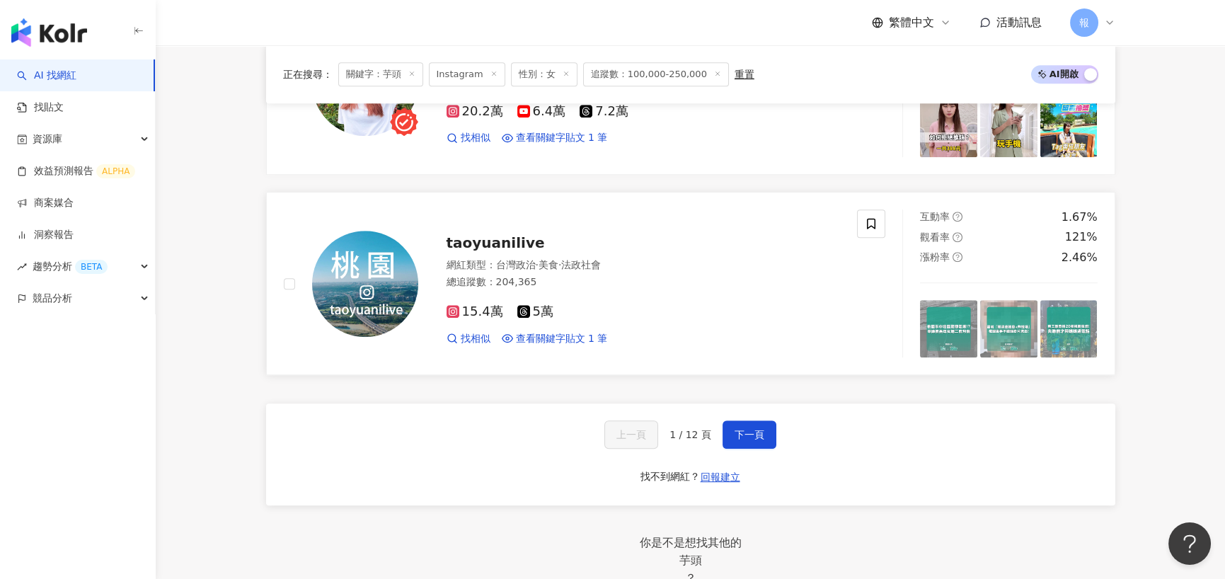
scroll to position [2335, 0]
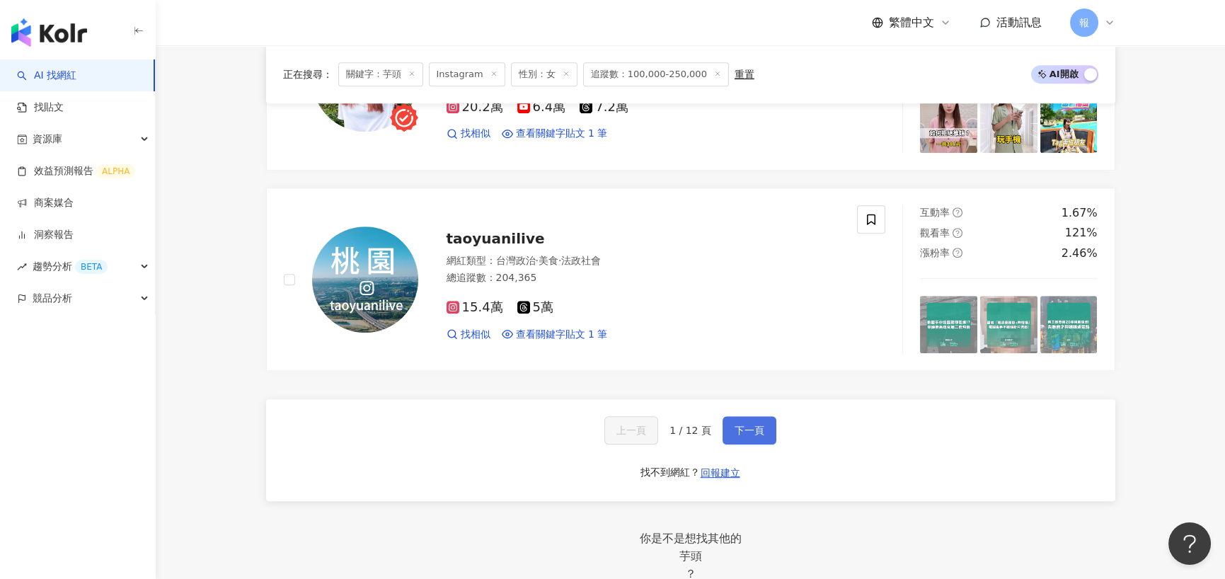
click at [734, 425] on span "下一頁" at bounding box center [749, 430] width 30 height 11
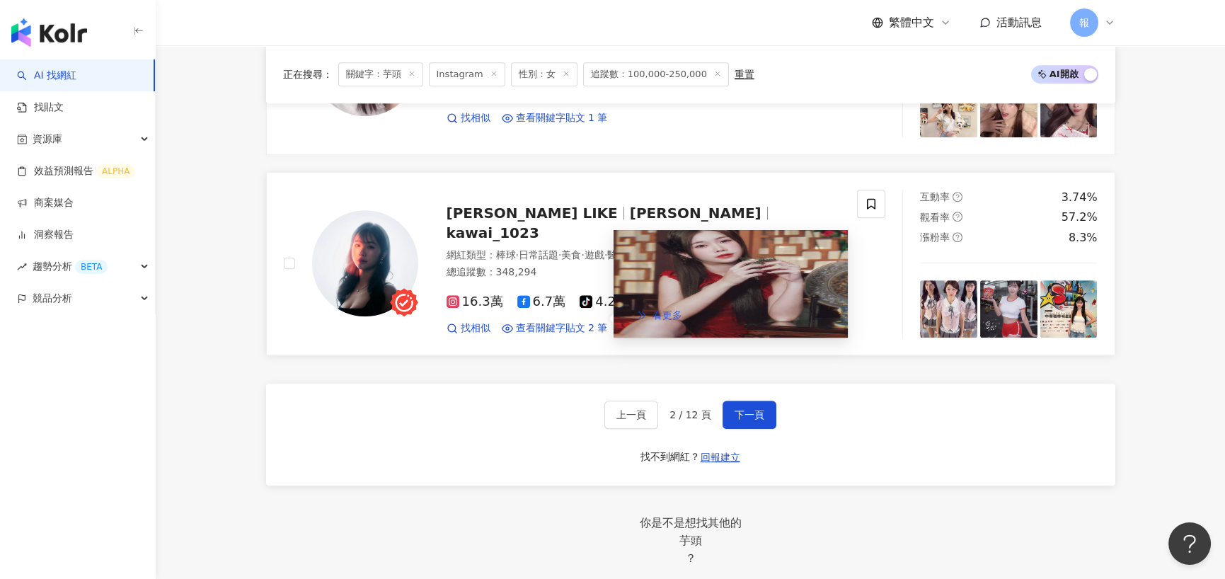
click at [647, 320] on icon "double-right" at bounding box center [642, 315] width 10 height 10
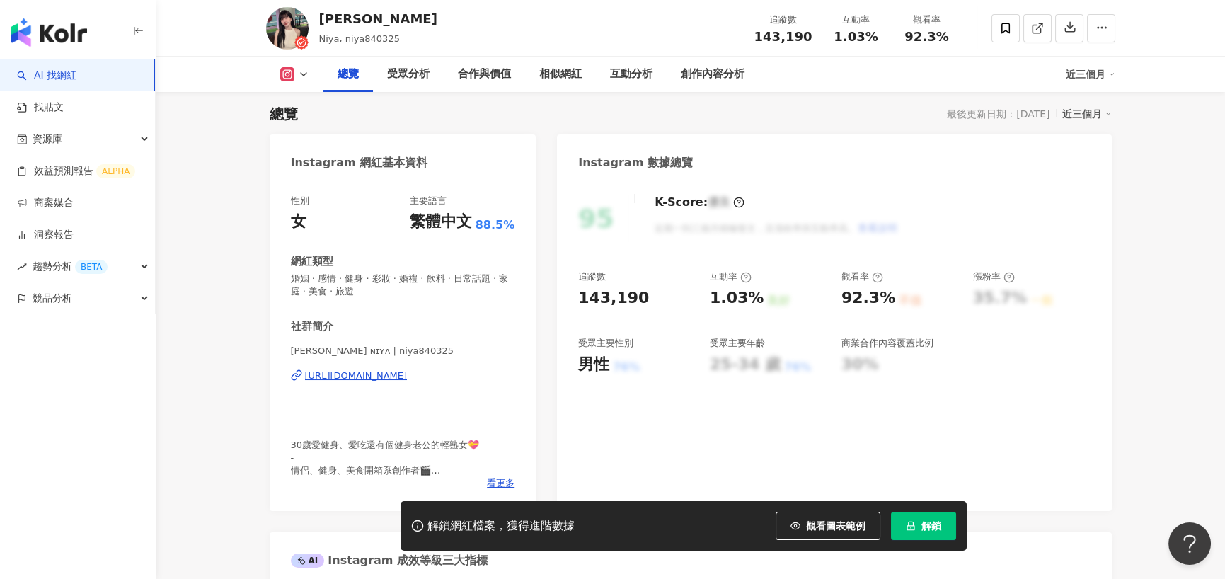
scroll to position [142, 0]
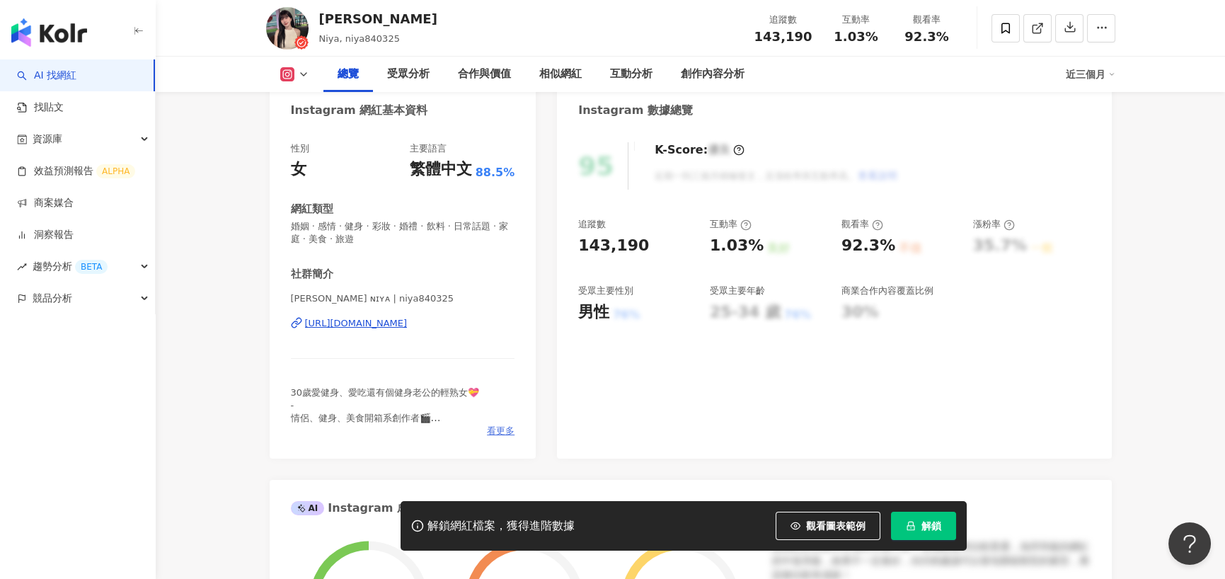
click at [497, 431] on span "看更多" at bounding box center [501, 431] width 28 height 13
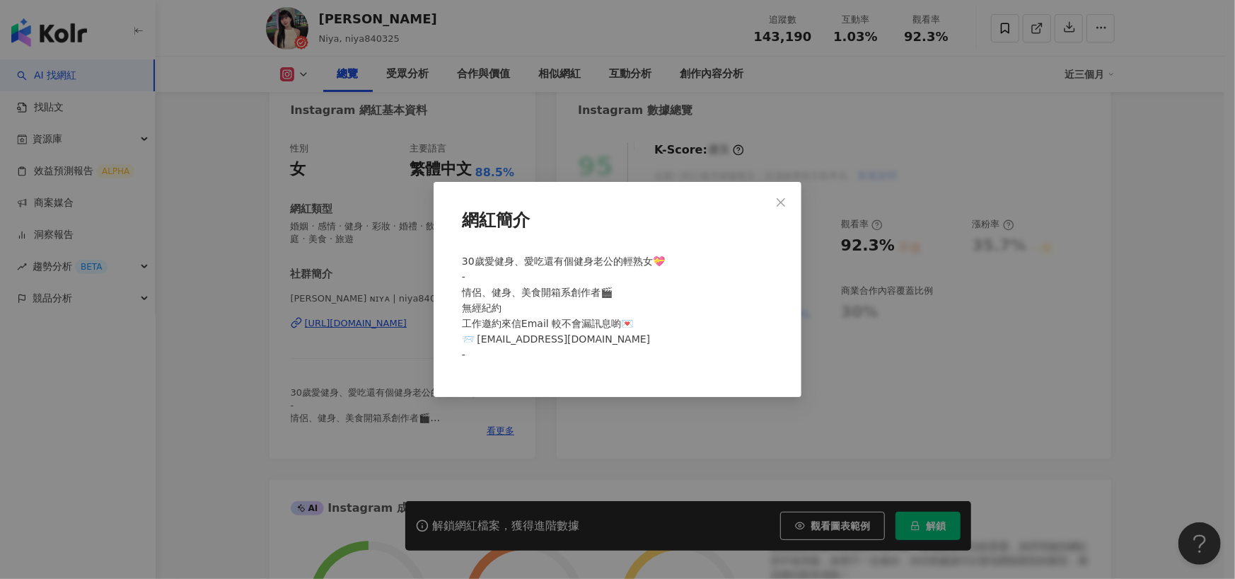
click at [255, 317] on div "網紅簡介 30歲愛健身、愛吃還有個健身老公的輕熟女💝 - 情侶、健身、美食開箱系創作者🎬 無經紀約 工作邀約來信Email 較不會漏訊息喲💌 📨 nancy8…" at bounding box center [617, 289] width 1235 height 579
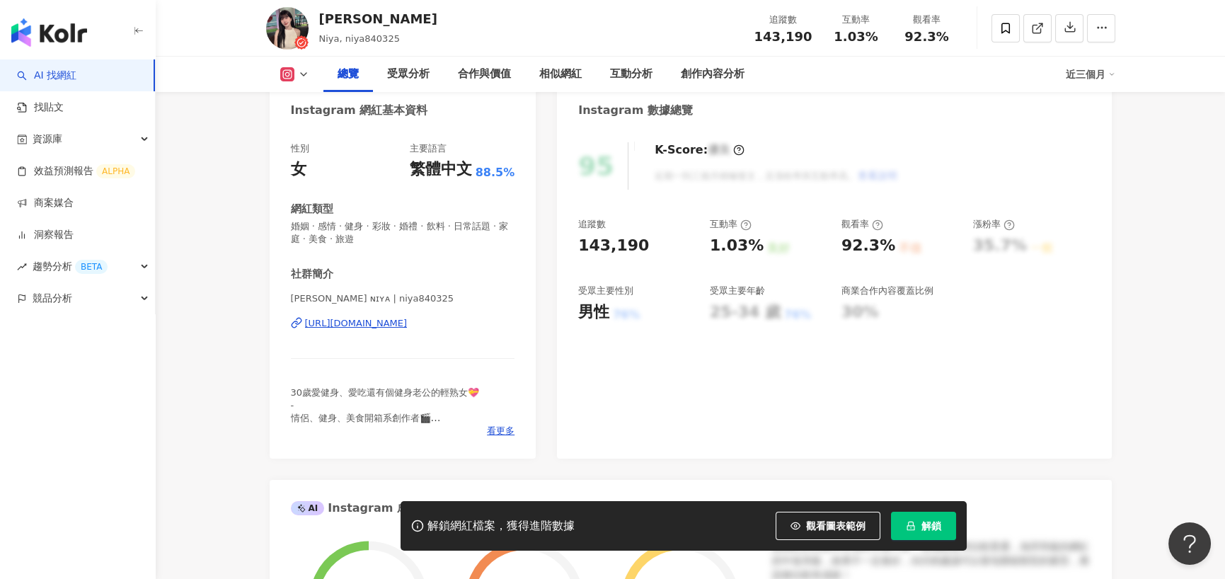
scroll to position [71, 0]
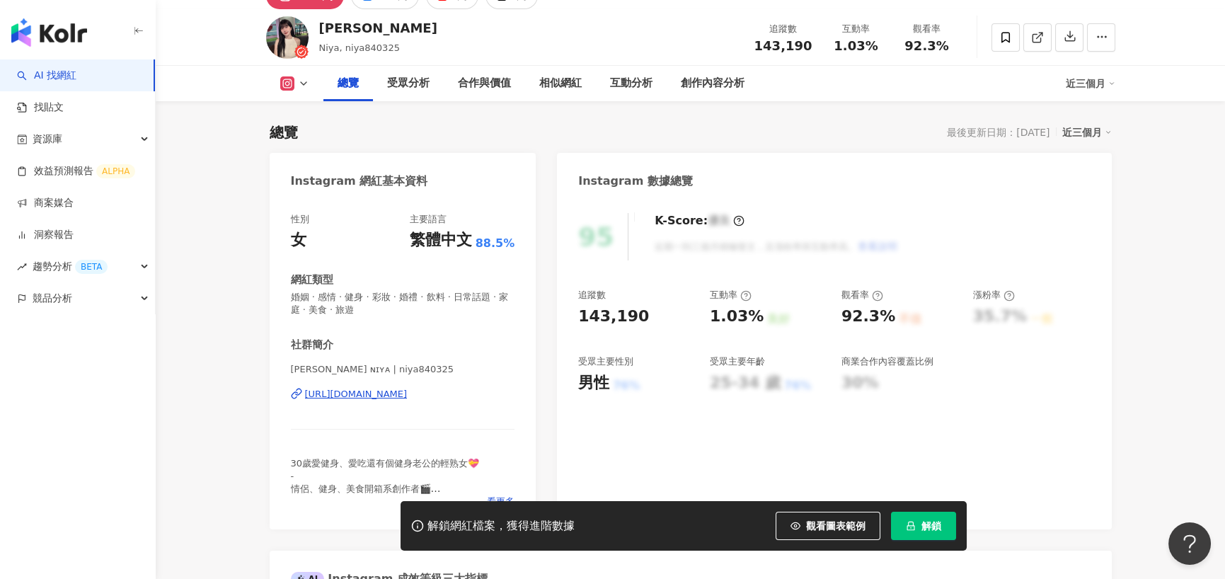
click at [334, 403] on div "妮婭 ɴɪʏᴀ | niya840325 https://www.instagram.com/niya840325/" at bounding box center [403, 404] width 224 height 83
click at [339, 393] on div "https://www.instagram.com/niya840325/" at bounding box center [356, 394] width 103 height 13
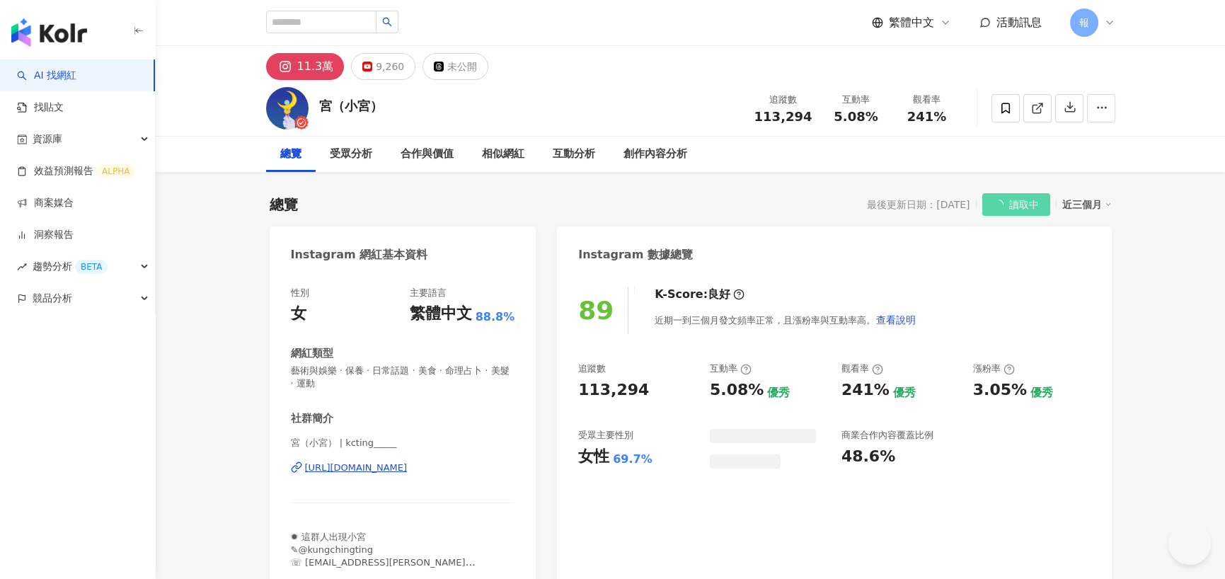
click at [408, 473] on div "[URL][DOMAIN_NAME]" at bounding box center [356, 467] width 103 height 13
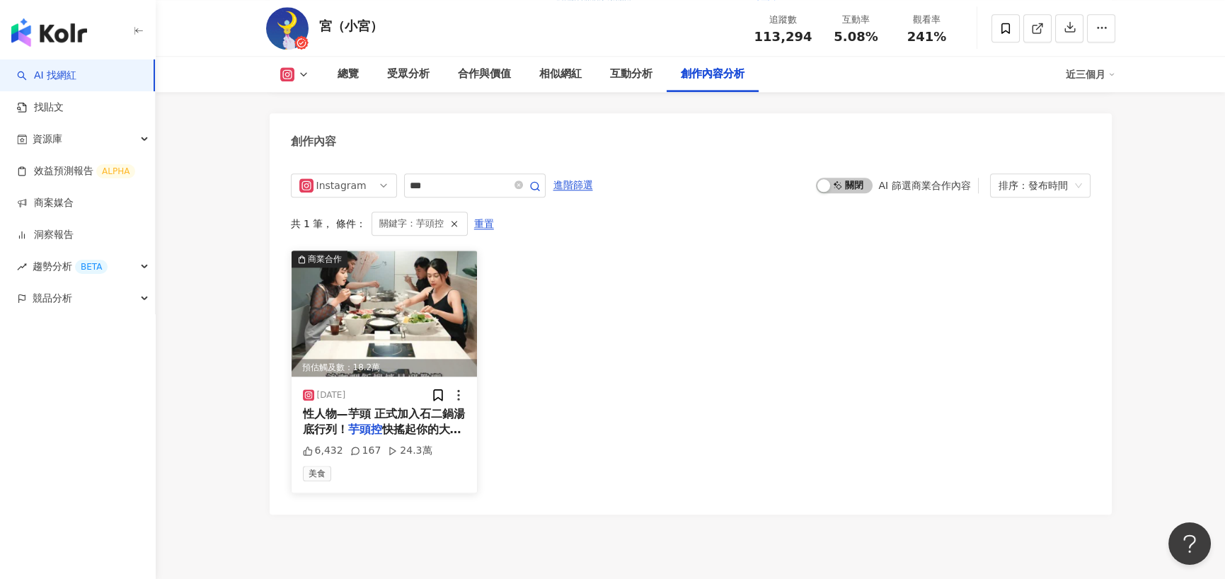
click at [396, 304] on img at bounding box center [385, 313] width 186 height 126
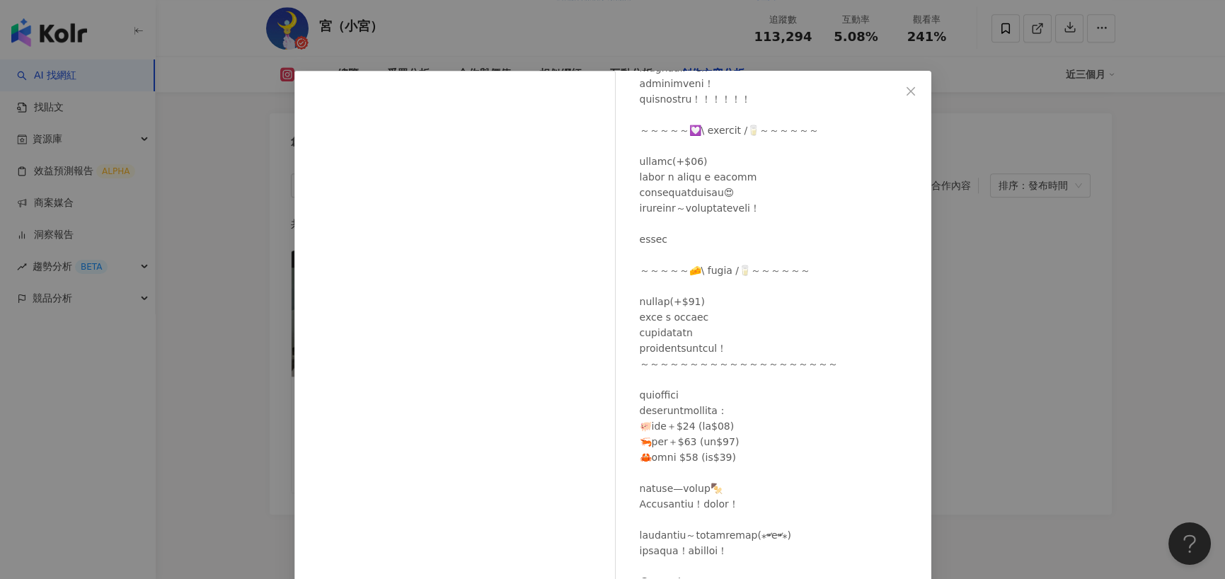
scroll to position [312, 0]
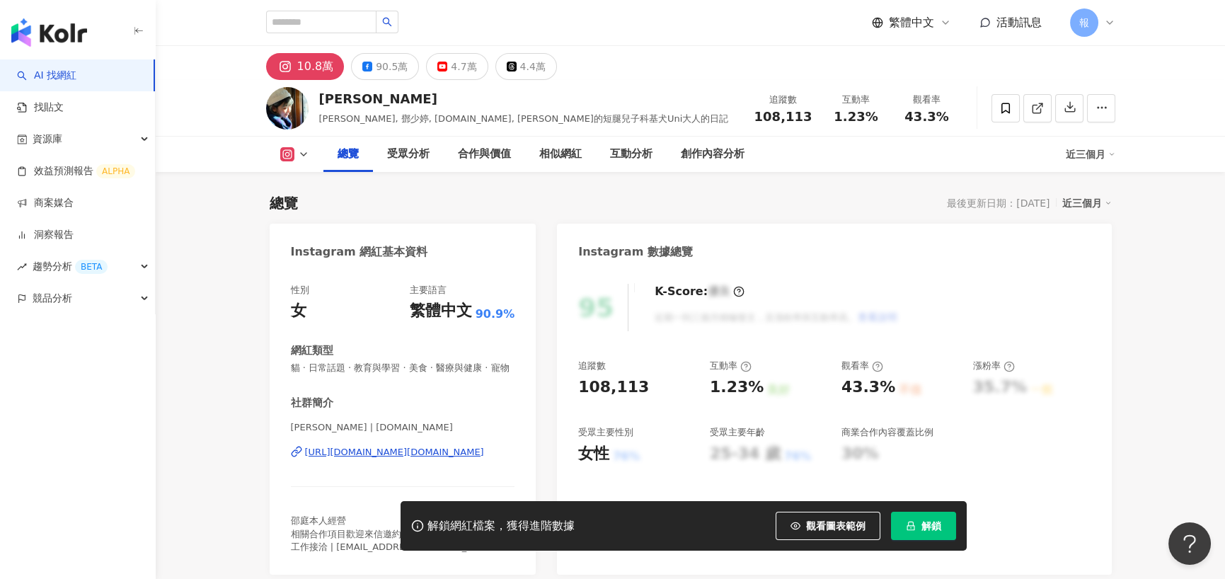
click at [413, 446] on div "[URL][DOMAIN_NAME][DOMAIN_NAME]" at bounding box center [394, 452] width 179 height 13
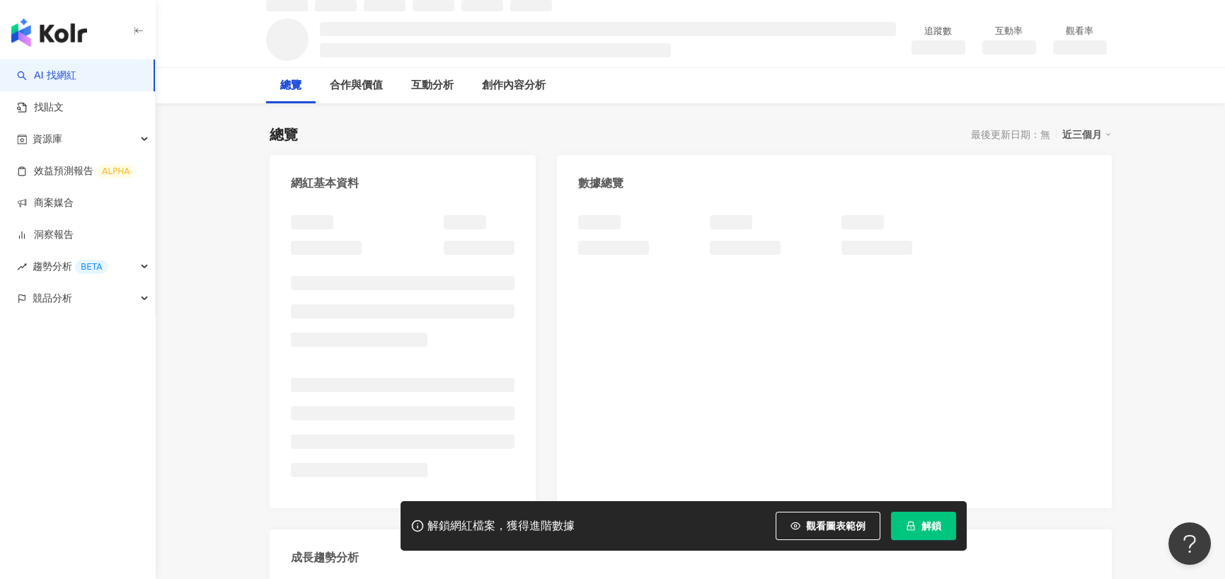
scroll to position [71, 0]
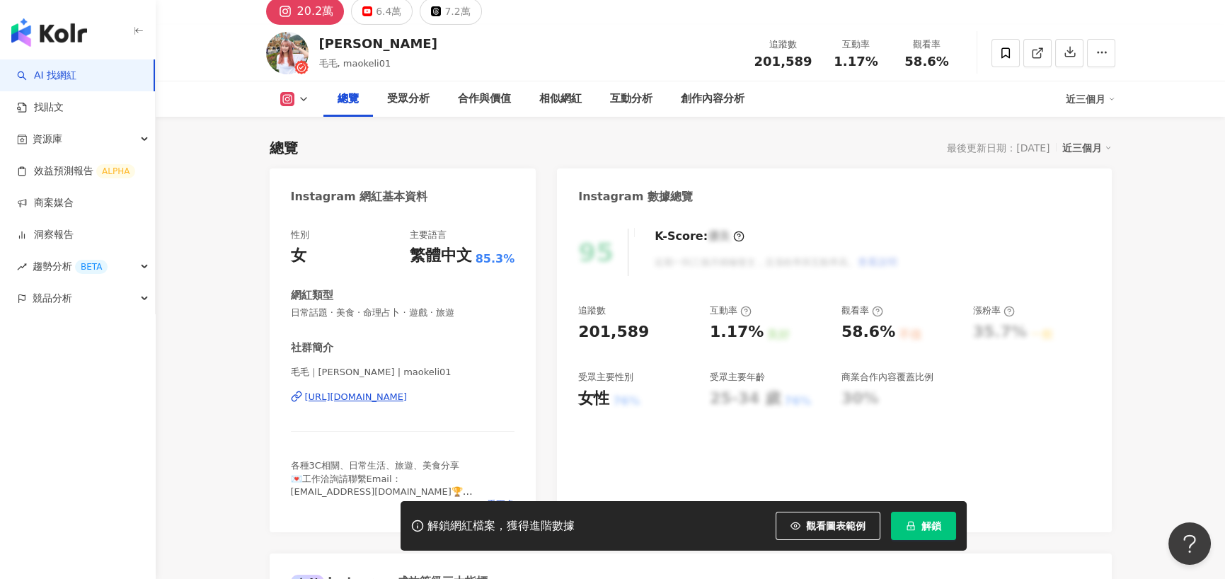
scroll to position [126, 0]
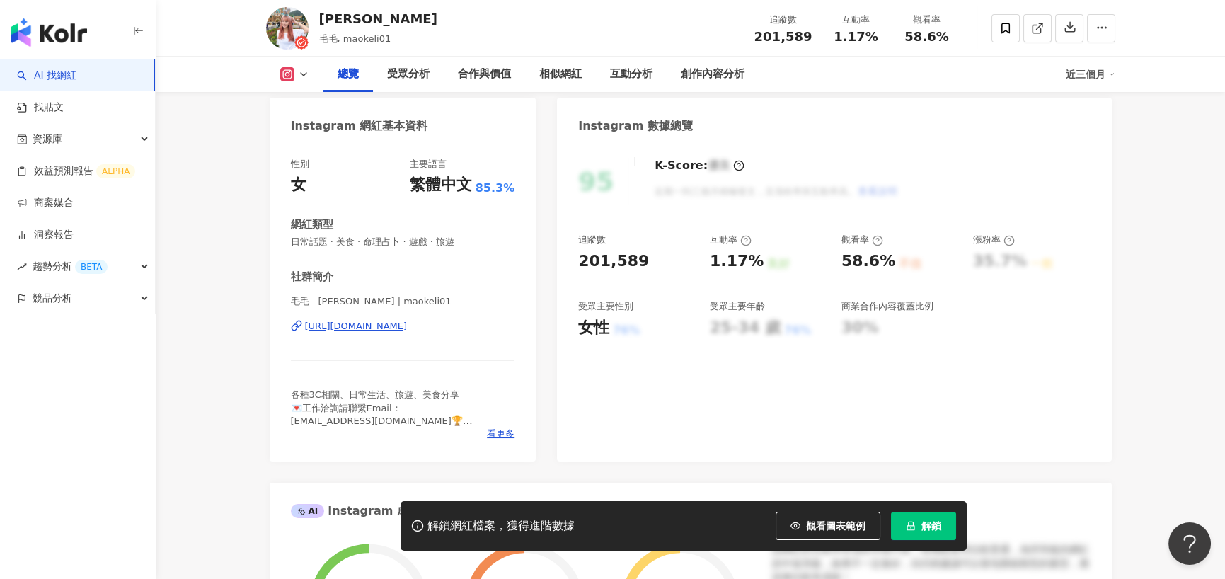
click at [408, 327] on div "[URL][DOMAIN_NAME]" at bounding box center [356, 326] width 103 height 13
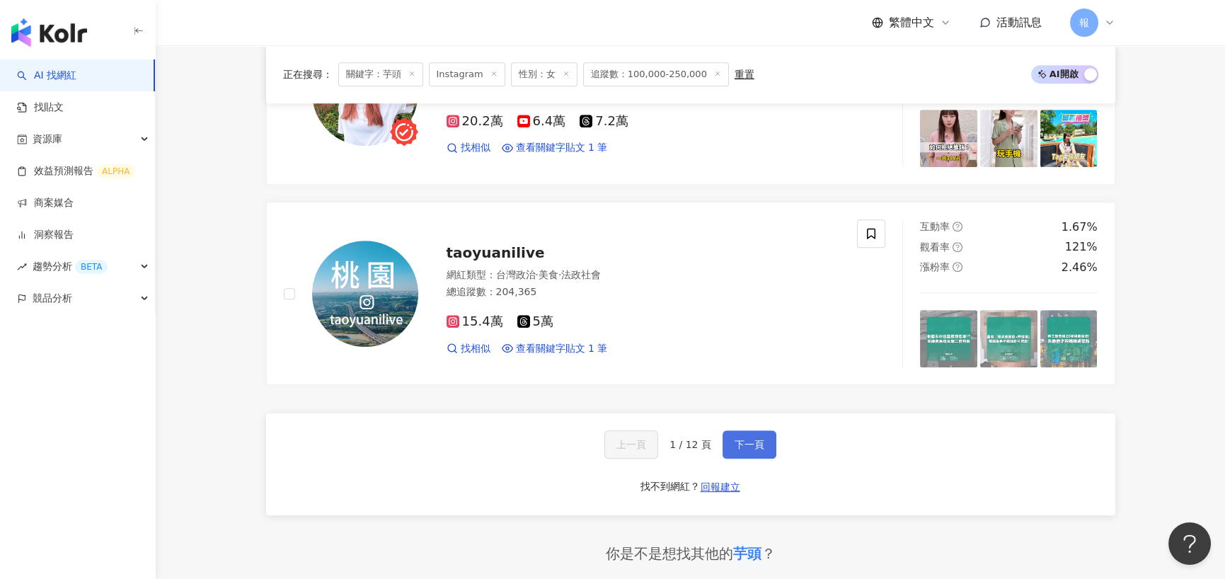
click at [744, 439] on span "下一頁" at bounding box center [749, 444] width 30 height 11
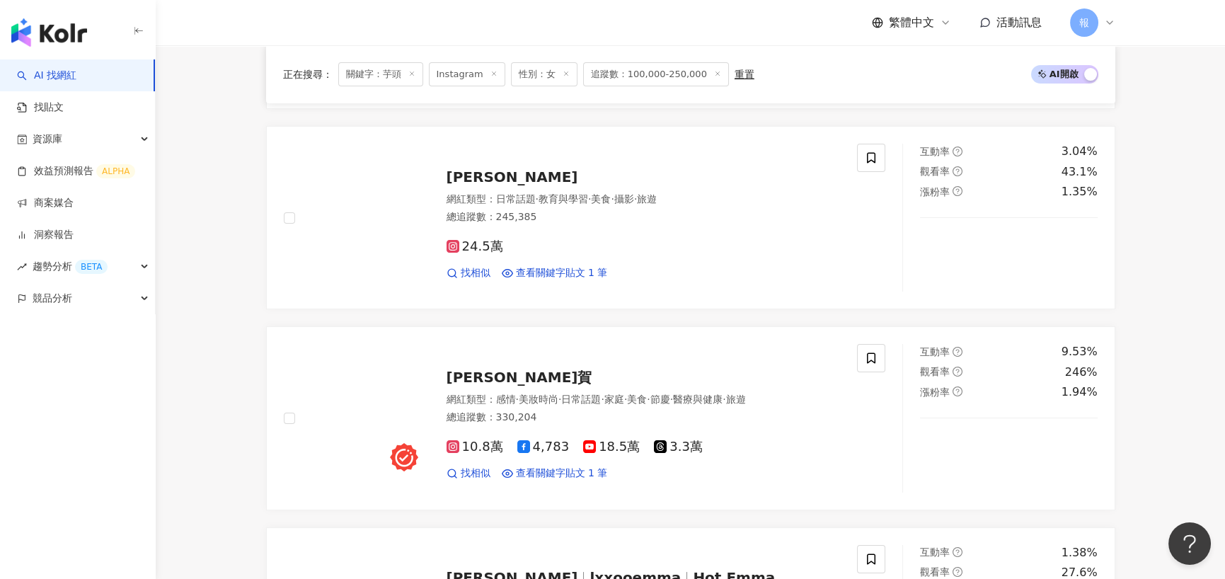
scroll to position [2321, 0]
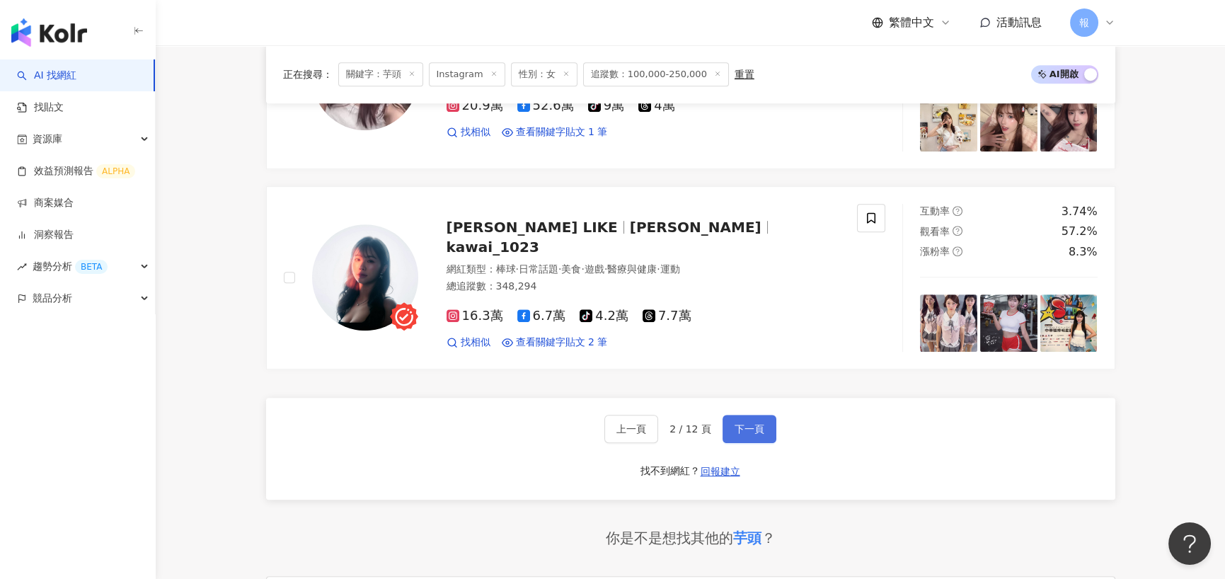
click at [765, 432] on button "下一頁" at bounding box center [749, 429] width 54 height 28
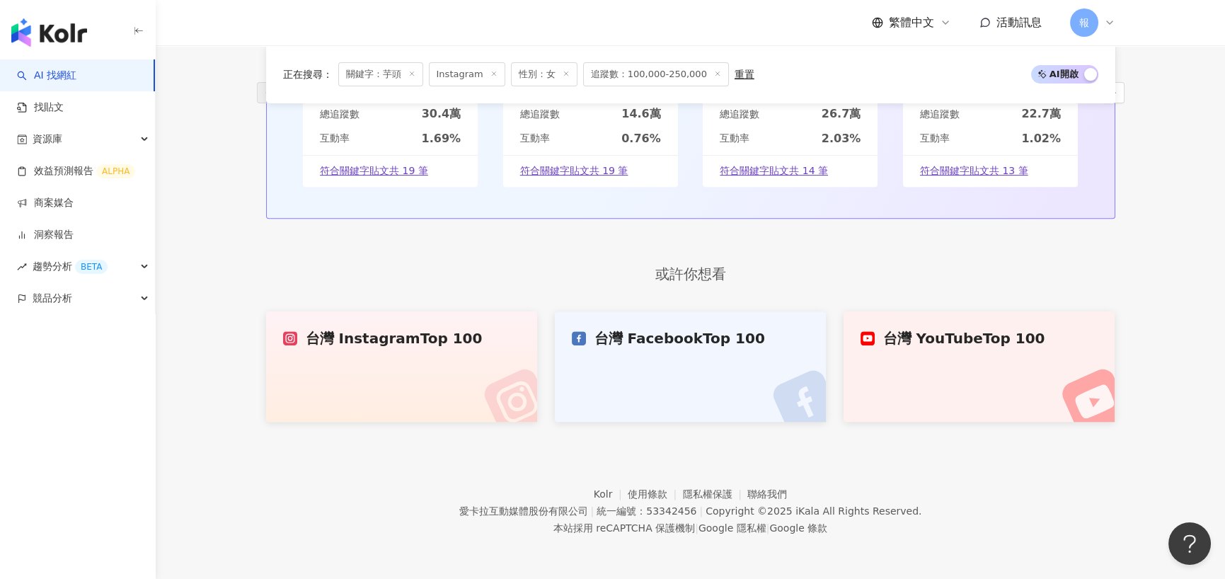
scroll to position [778, 0]
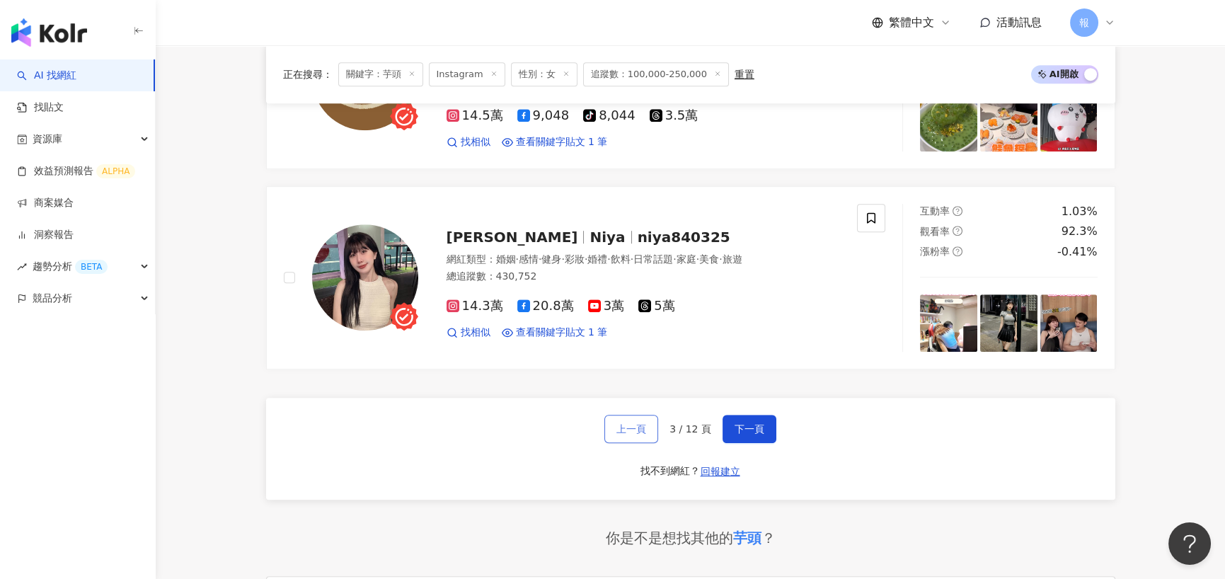
click at [636, 431] on span "上一頁" at bounding box center [631, 428] width 30 height 11
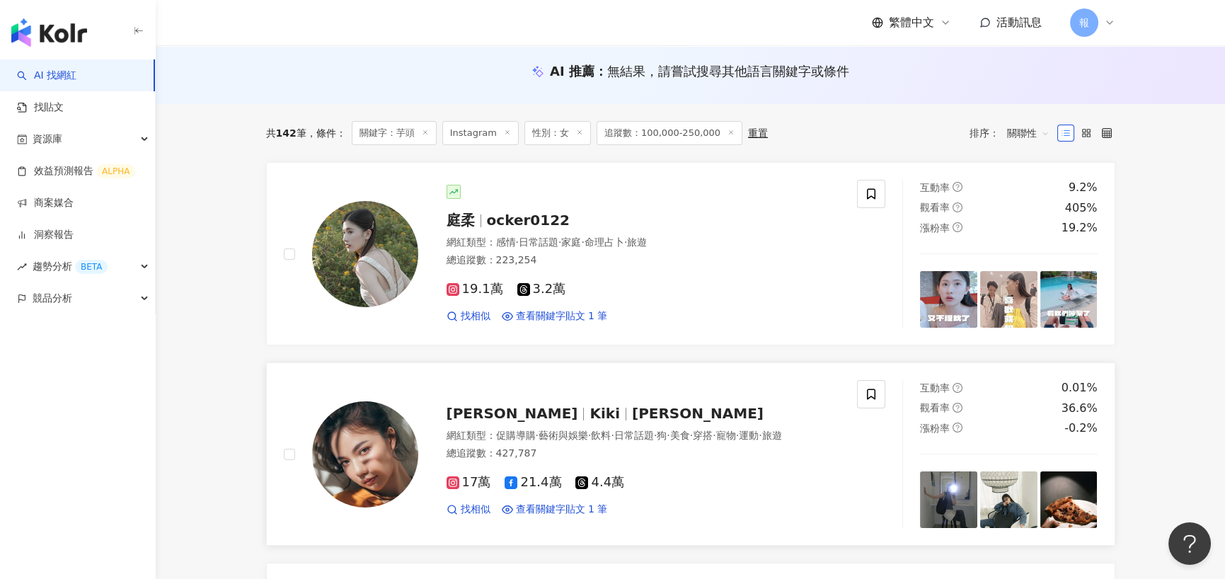
scroll to position [212, 0]
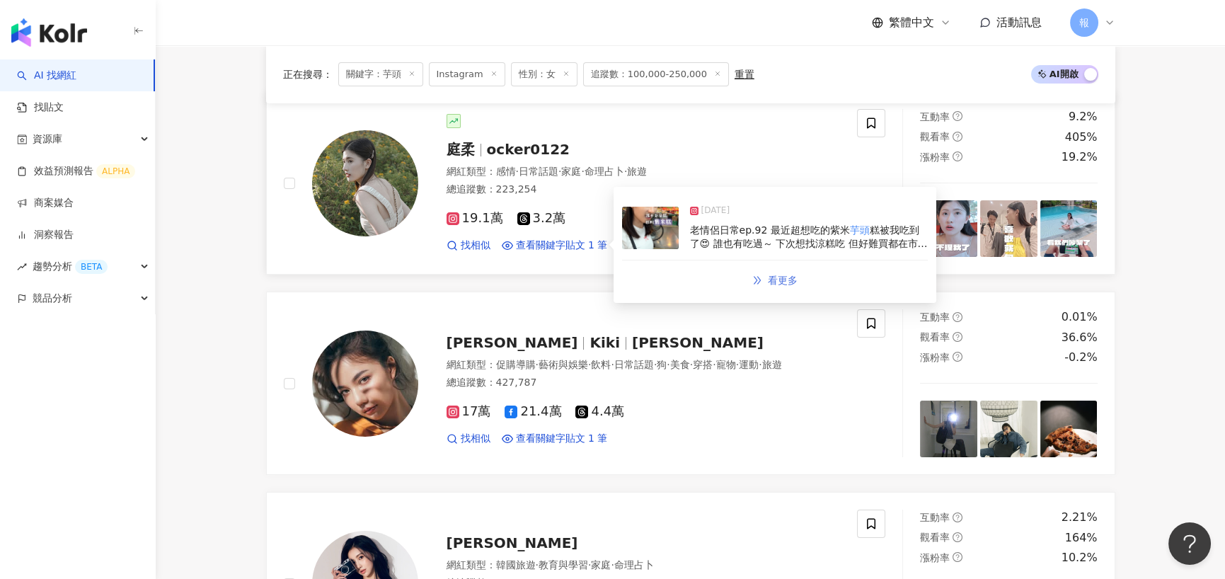
click at [780, 284] on span "看更多" at bounding box center [783, 280] width 30 height 11
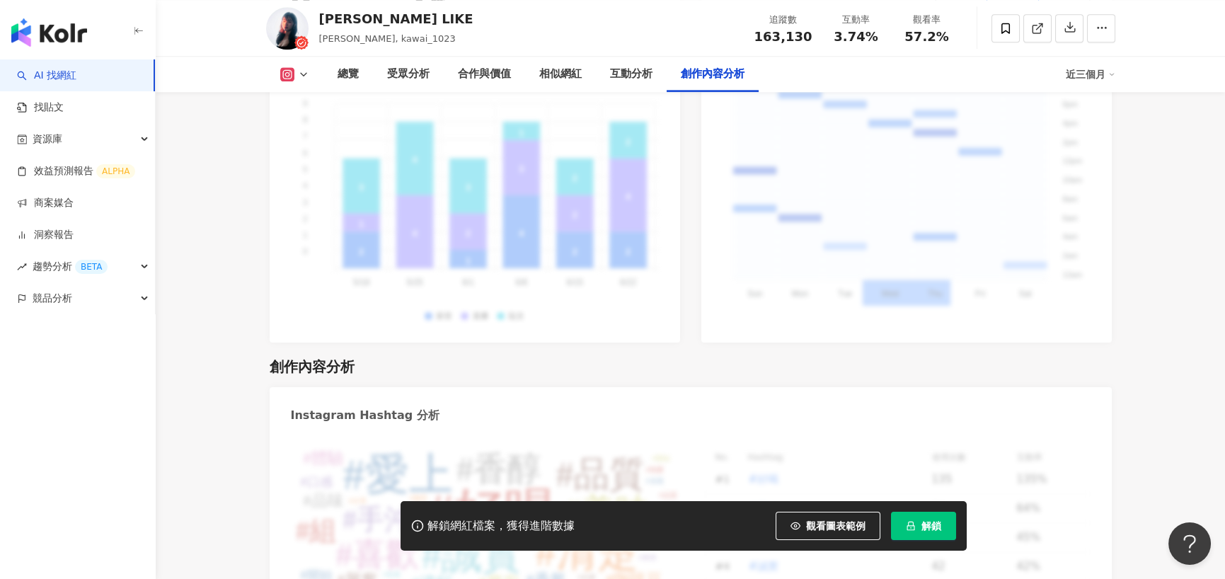
scroll to position [4263, 0]
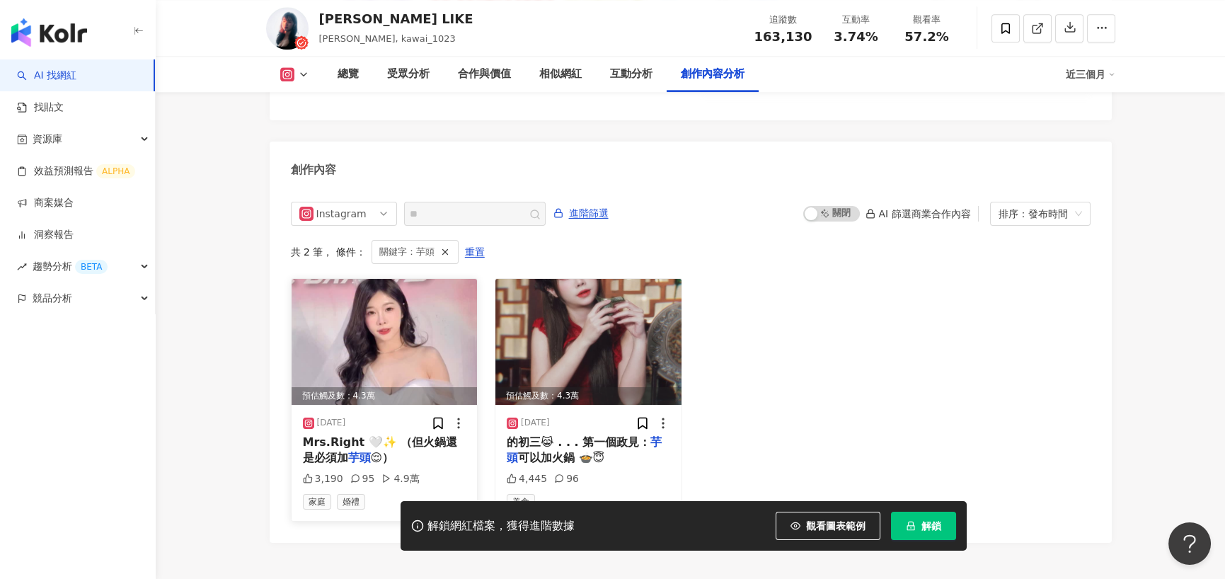
click at [436, 317] on img at bounding box center [385, 342] width 186 height 126
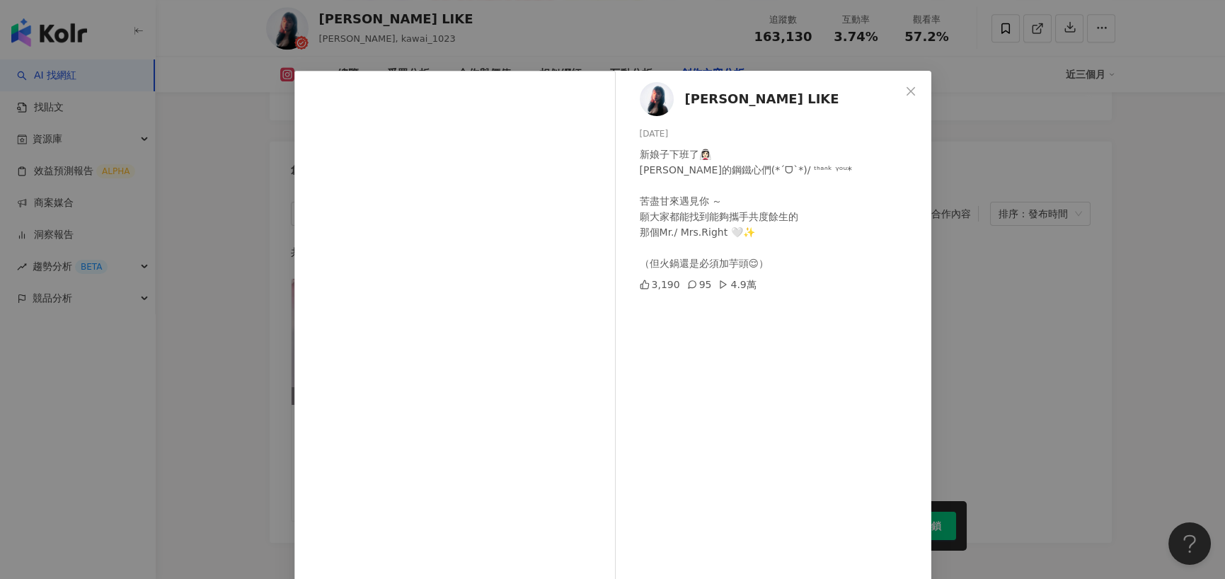
click at [948, 280] on div "賴可 LIKE 2025/5/26 新娘子下班了👰🏻‍♀️ 謝謝我的鋼鐵心們(*ˊᗜˋ*)/ ᵗᑋᵃᐢᵏ ᵞᵒᵘ* 苦盡甘來遇見你 ～ 願大家都能找到能夠攜手…" at bounding box center [612, 289] width 1225 height 579
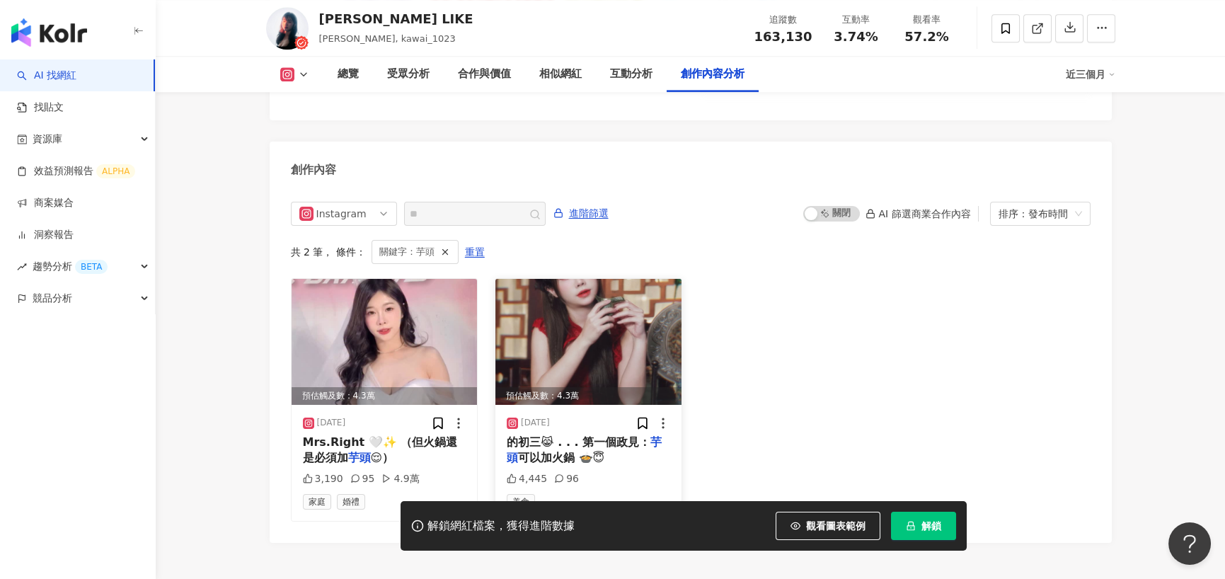
click at [559, 325] on img at bounding box center [588, 342] width 186 height 126
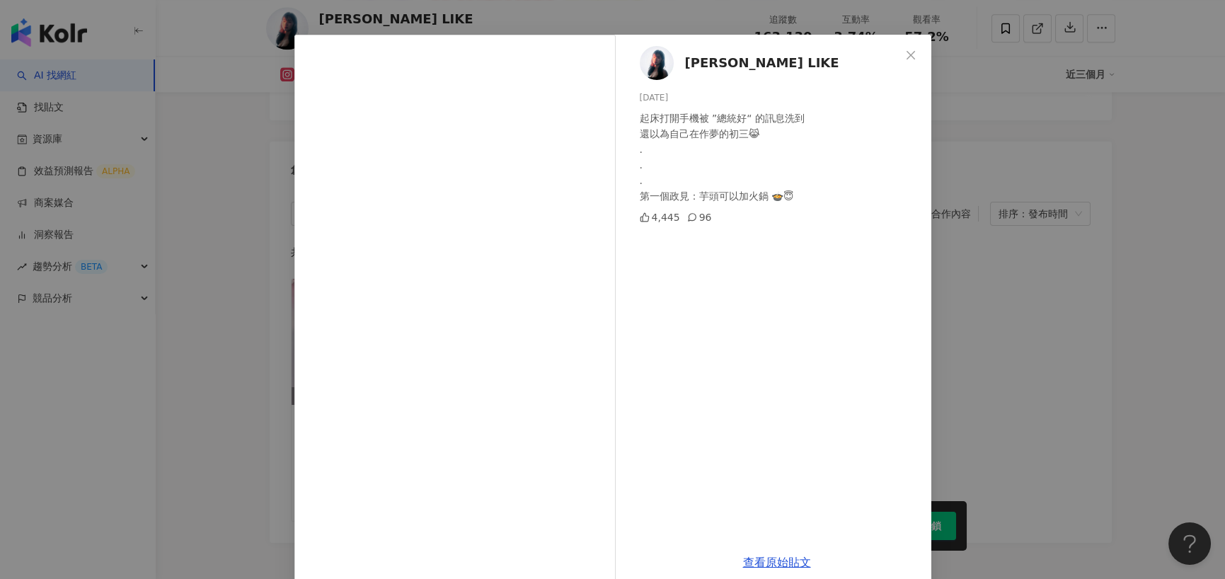
scroll to position [57, 0]
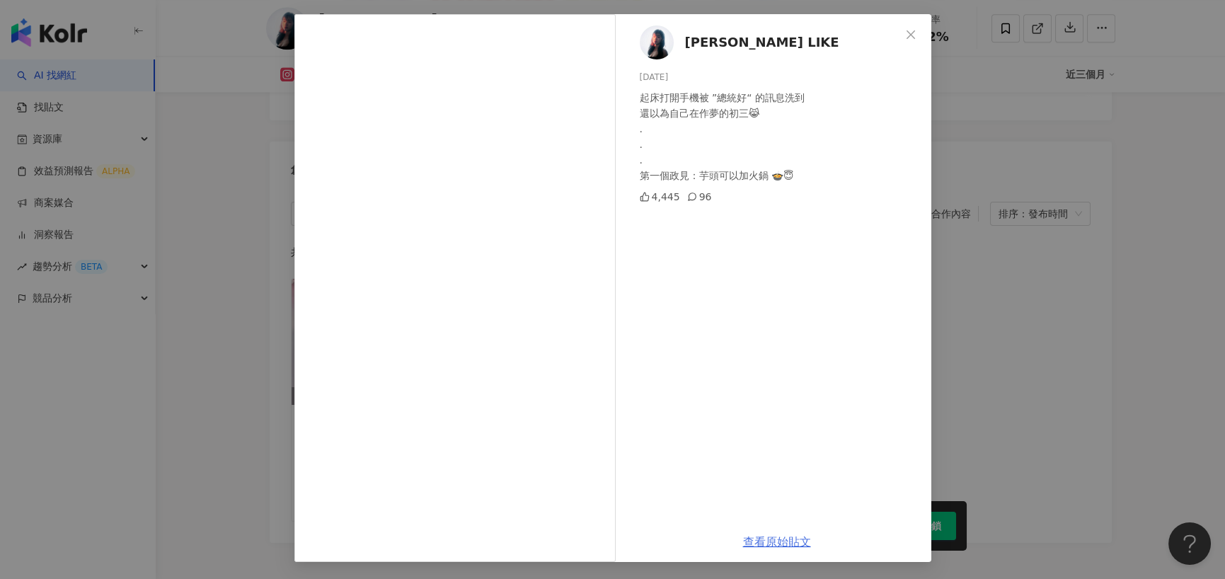
click at [749, 536] on link "查看原始貼文" at bounding box center [777, 541] width 68 height 13
click at [1117, 332] on div "賴可 LIKE 2025/1/31 起床打開手機被 ”總統好“ 的訊息洗到 還以為自己在作夢的初三😹 . . . 第一個政見：芋頭可以加火鍋 🍲😇 4,445…" at bounding box center [612, 289] width 1225 height 579
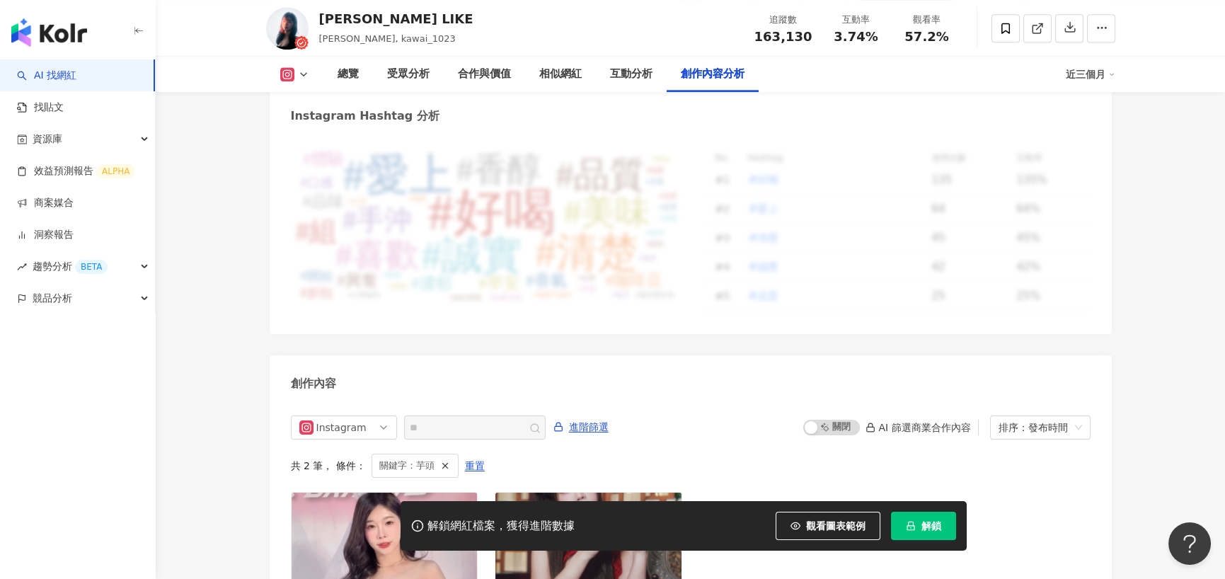
scroll to position [3839, 0]
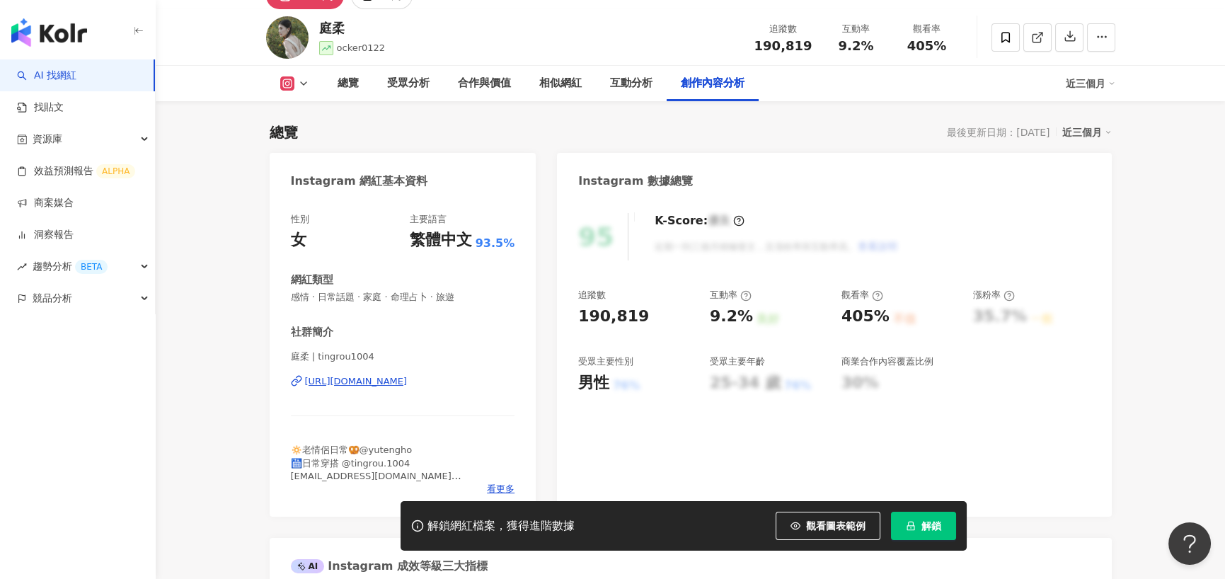
scroll to position [4302, 0]
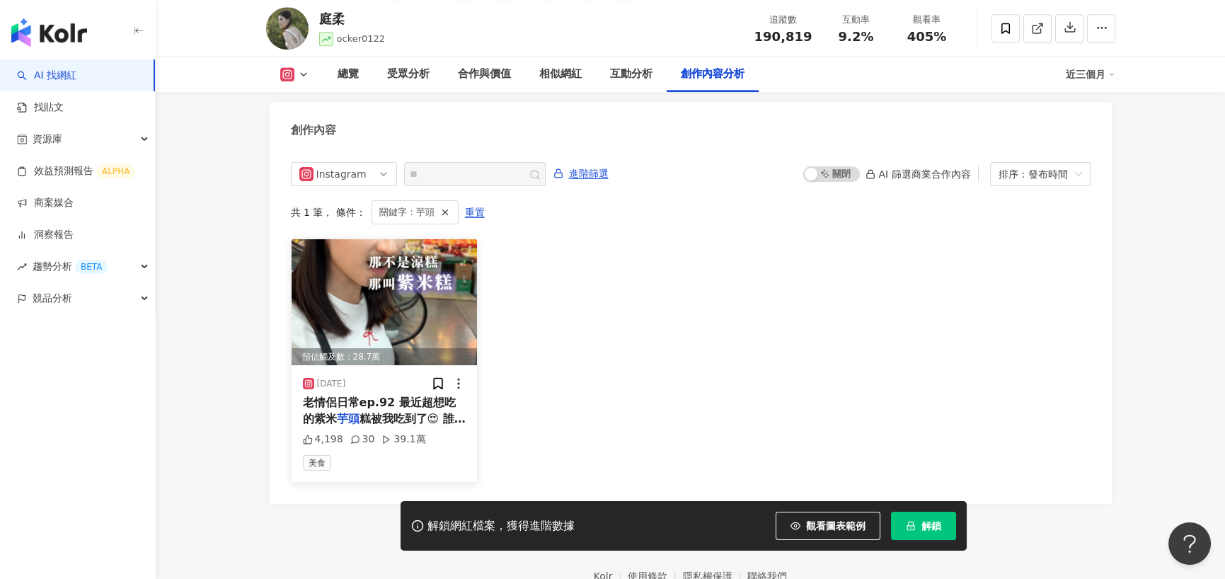
click at [386, 298] on img at bounding box center [385, 302] width 186 height 126
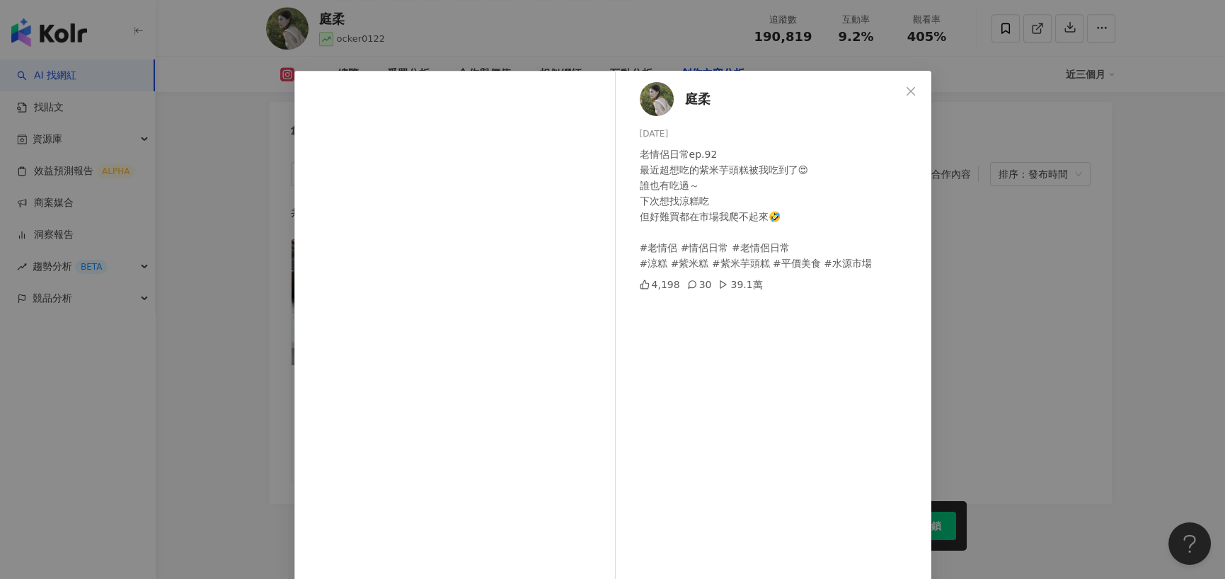
scroll to position [57, 0]
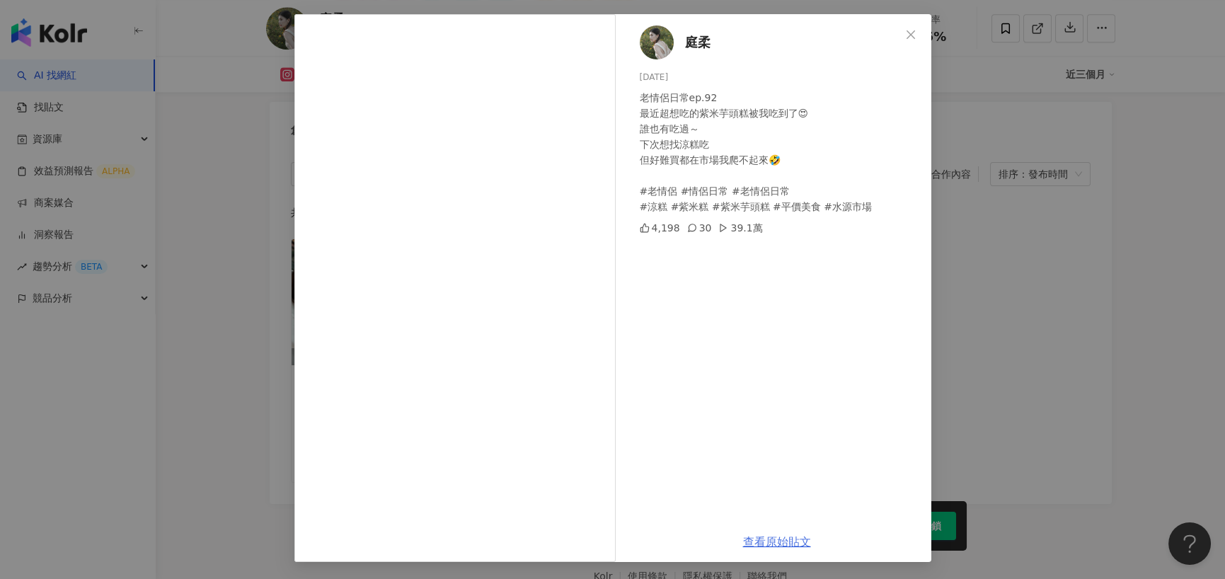
click at [779, 543] on link "查看原始貼文" at bounding box center [777, 541] width 68 height 13
click at [226, 362] on div "庭柔 2024/8/23 老情侶日常ep.92 最近超想吃的紫米芋頭糕被我吃到了😍 誰也有吃過～ 下次想找涼糕吃 但好難買都在市場我爬不起來🤣 #老情侶 #情…" at bounding box center [612, 289] width 1225 height 579
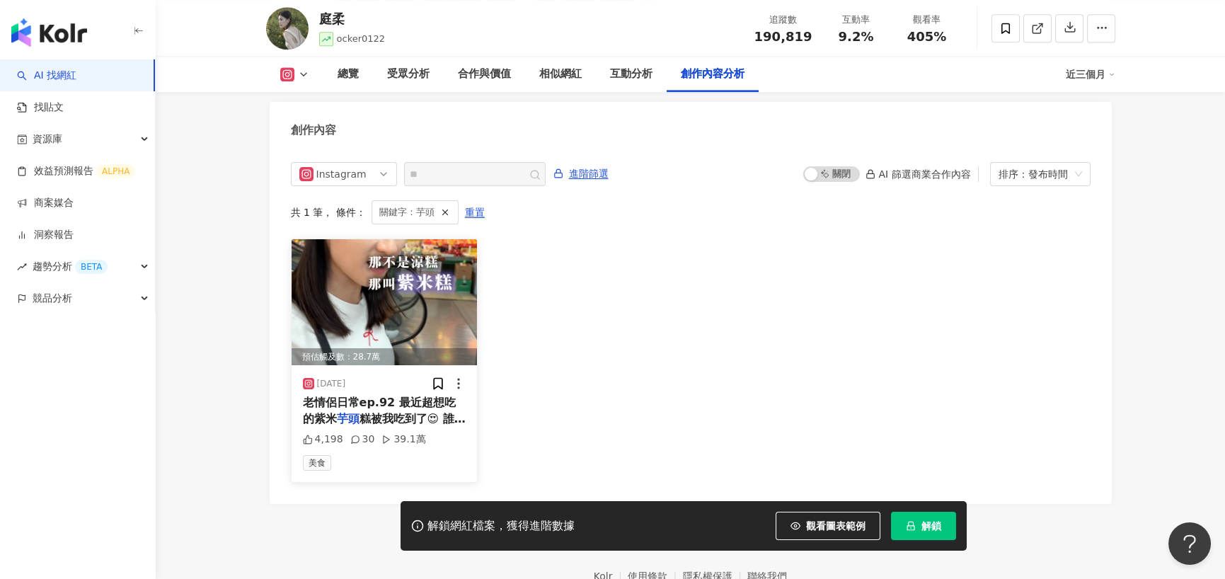
scroll to position [4373, 0]
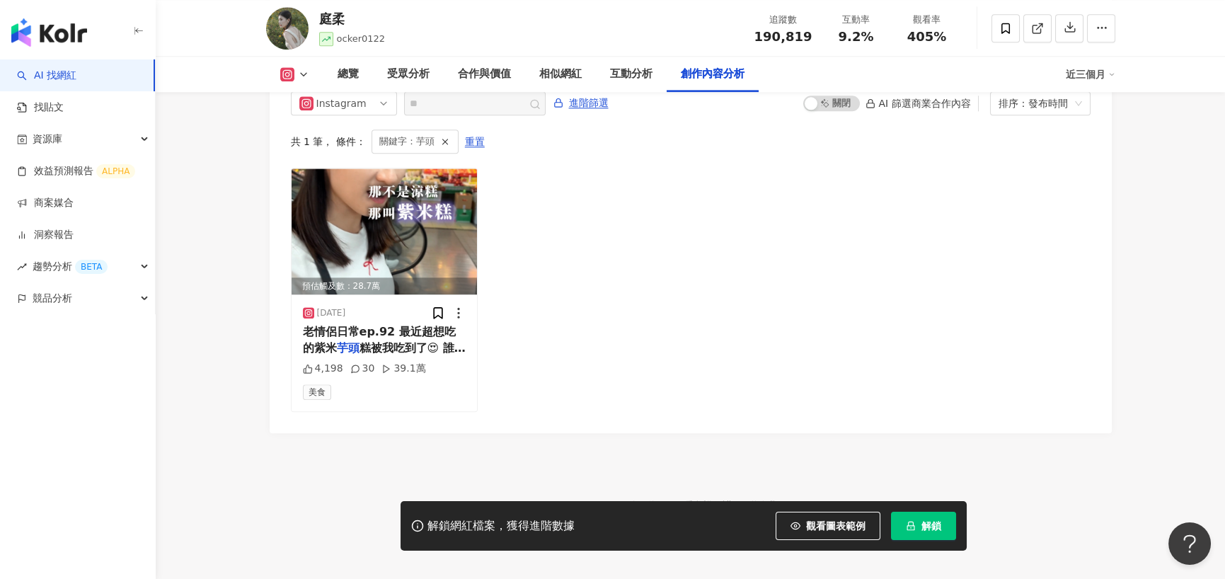
scroll to position [4302, 0]
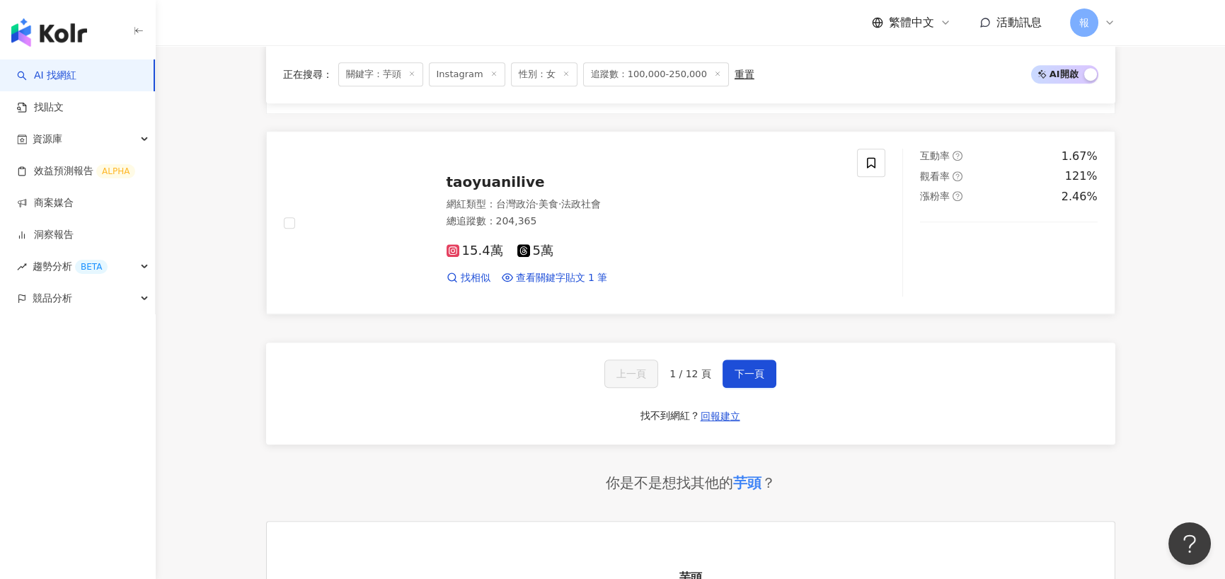
scroll to position [2476, 0]
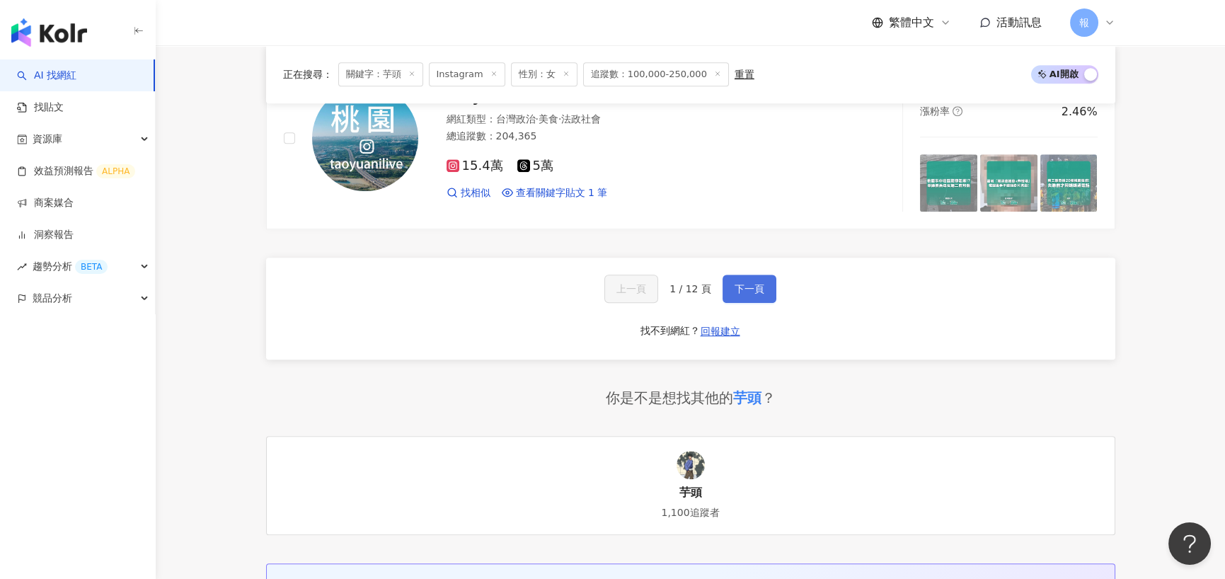
click at [736, 283] on span "下一頁" at bounding box center [749, 288] width 30 height 11
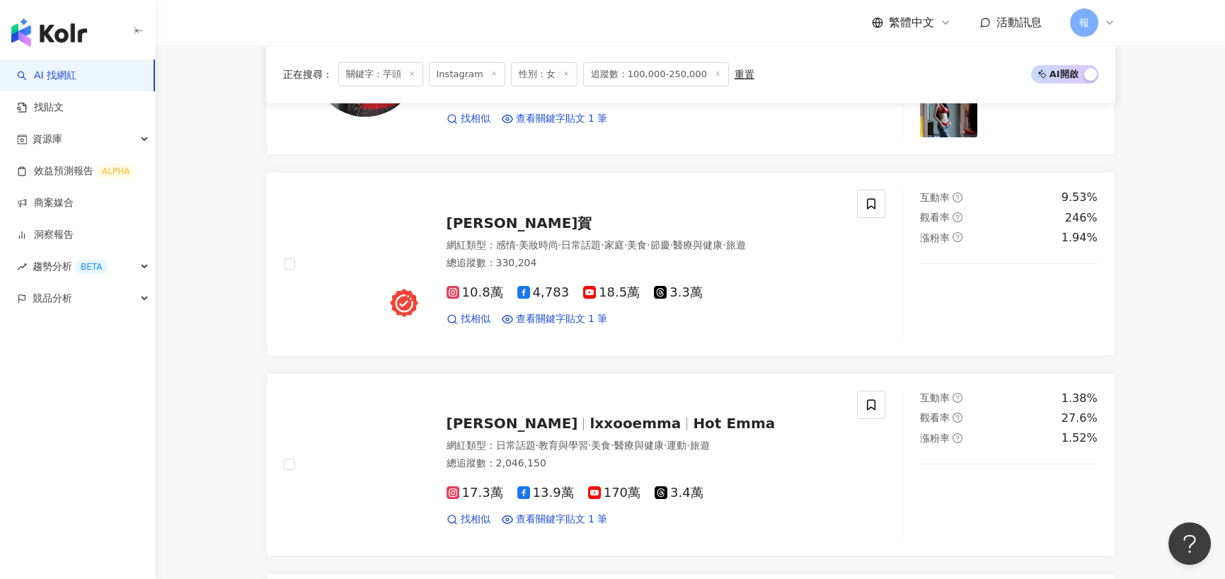
scroll to position [2476, 0]
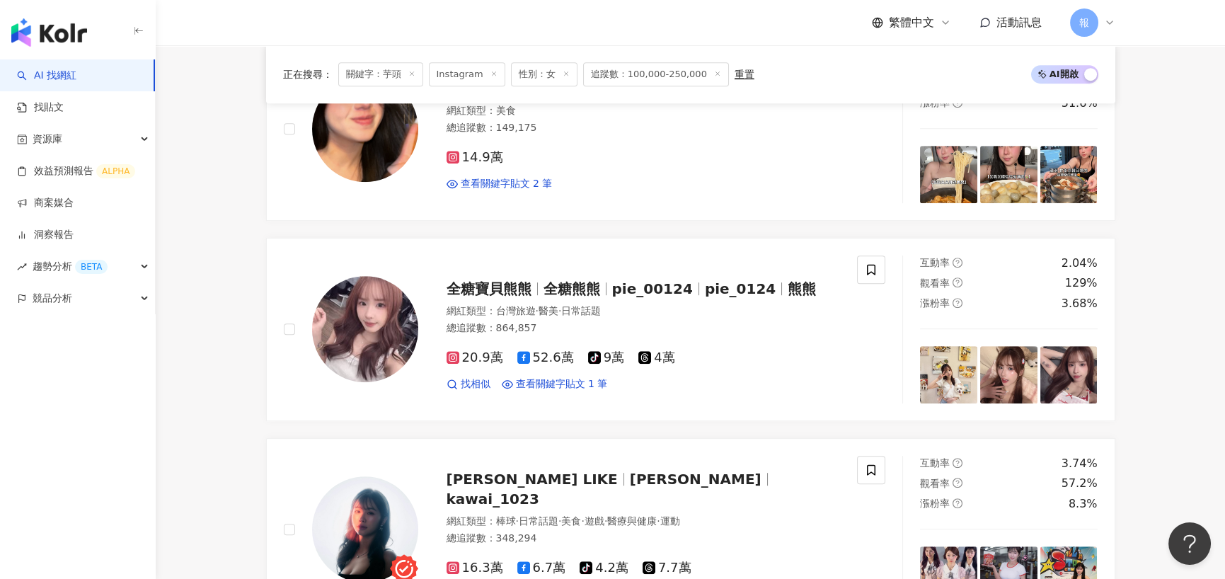
scroll to position [2193, 0]
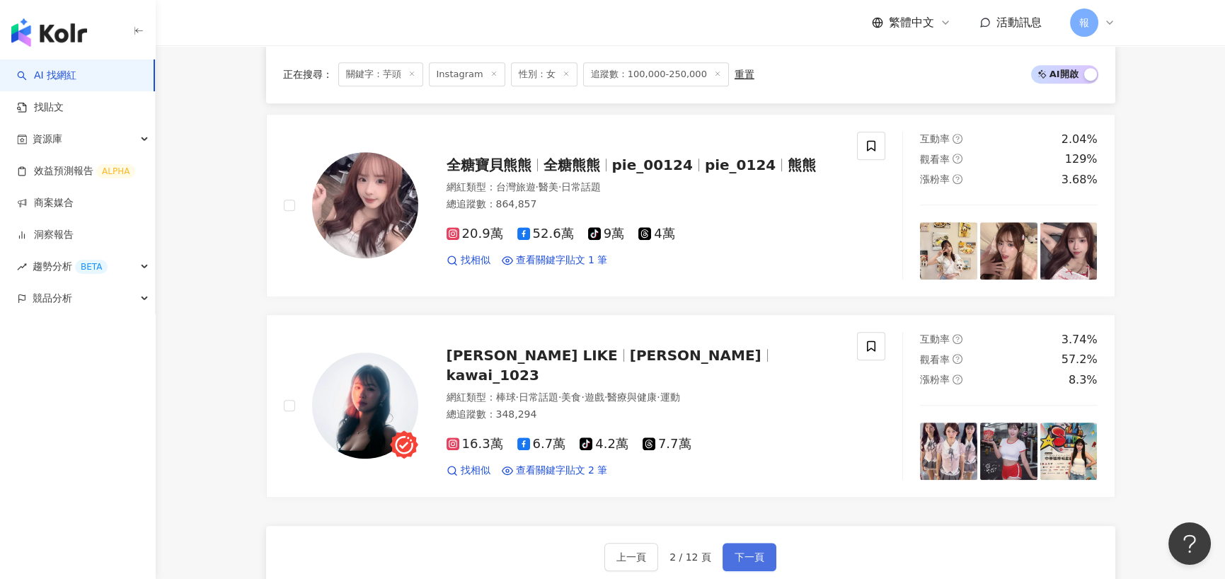
click at [761, 554] on button "下一頁" at bounding box center [749, 557] width 54 height 28
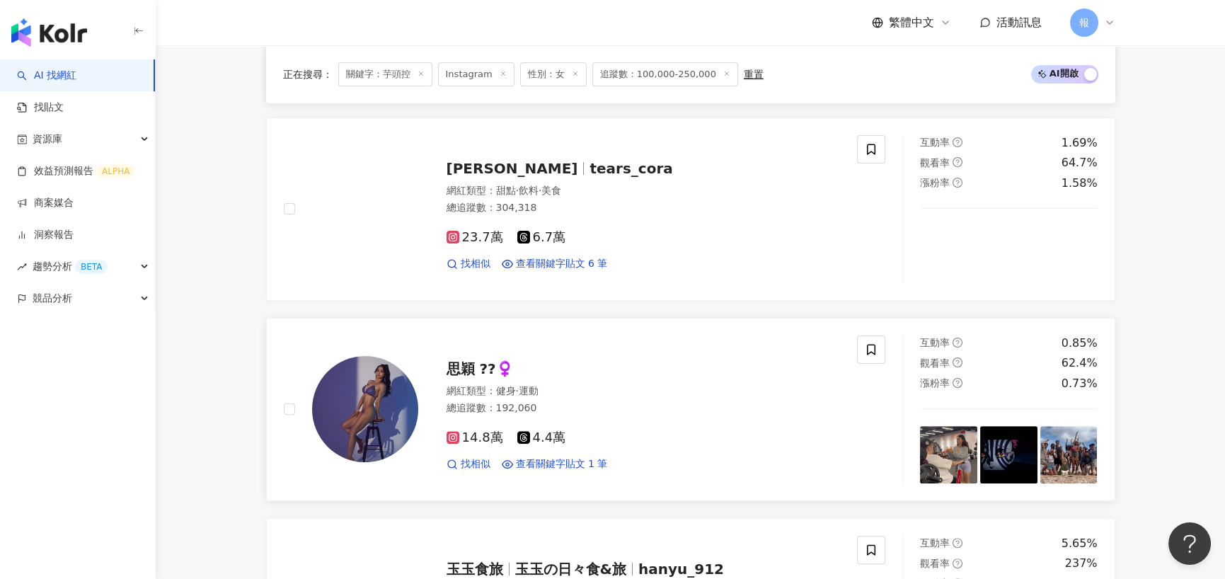
scroll to position [1324, 0]
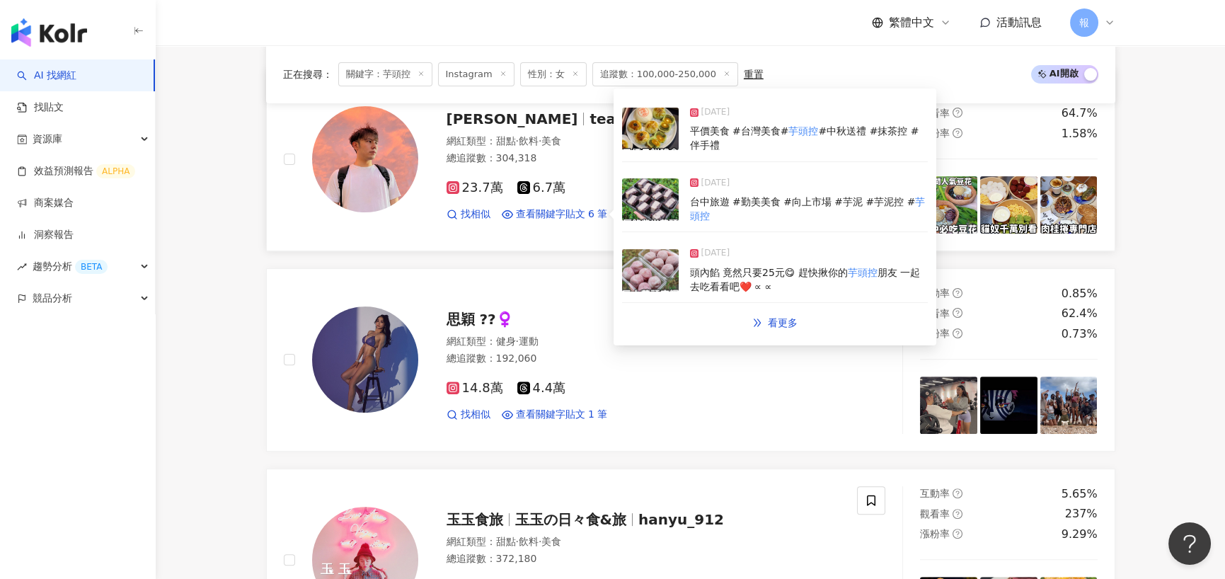
click at [774, 267] on span "朋友 一起去吃看看吧❤️ ∝ ∝" at bounding box center [805, 279] width 231 height 25
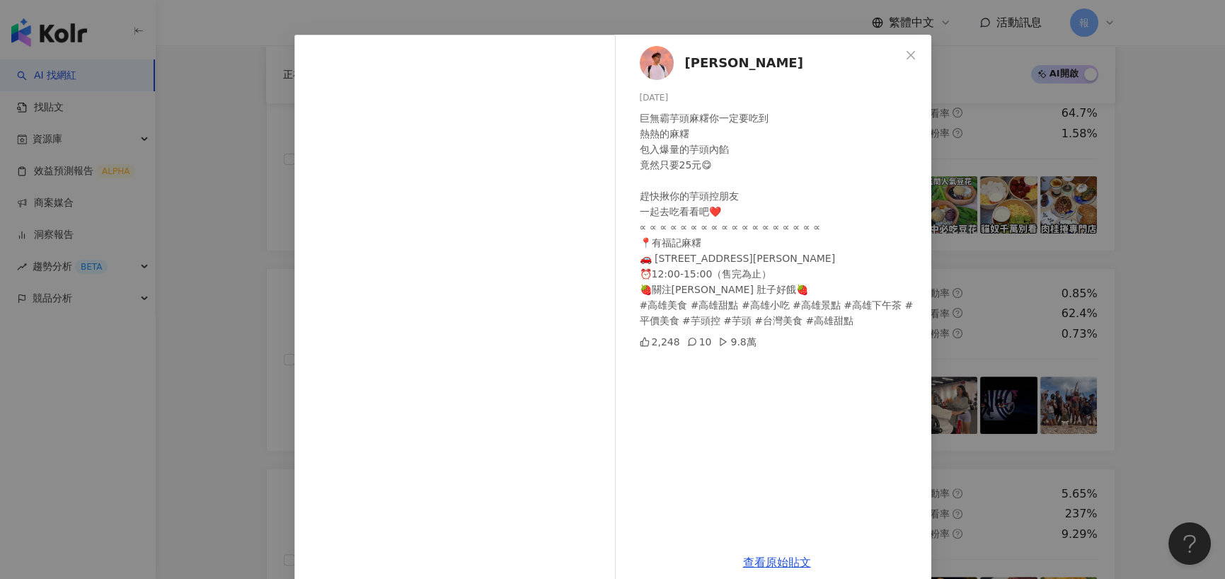
scroll to position [57, 0]
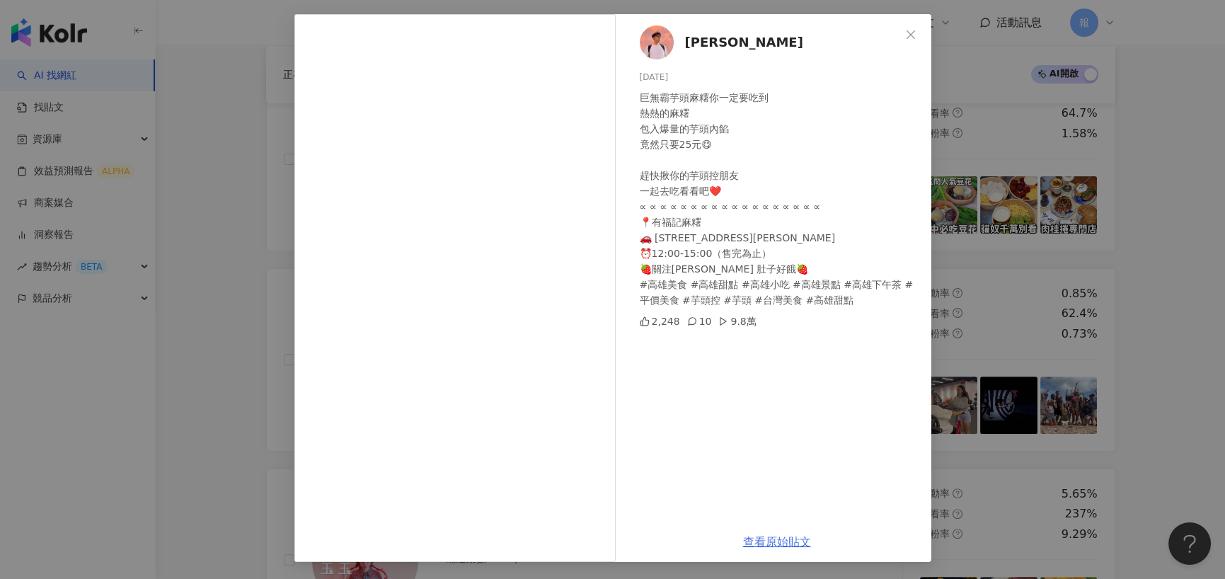
click at [791, 538] on link "查看原始貼文" at bounding box center [777, 541] width 68 height 13
click at [932, 243] on div "王綪 2025/6/11 巨無霸芋頭麻糬你一定要吃到 熱熱的麻糬 包入爆量的芋頭內餡 竟然只要25元😋 趕快揪你的芋頭控朋友 一起去吃看看吧❤️ ∝ ∝ ∝ …" at bounding box center [612, 289] width 1225 height 579
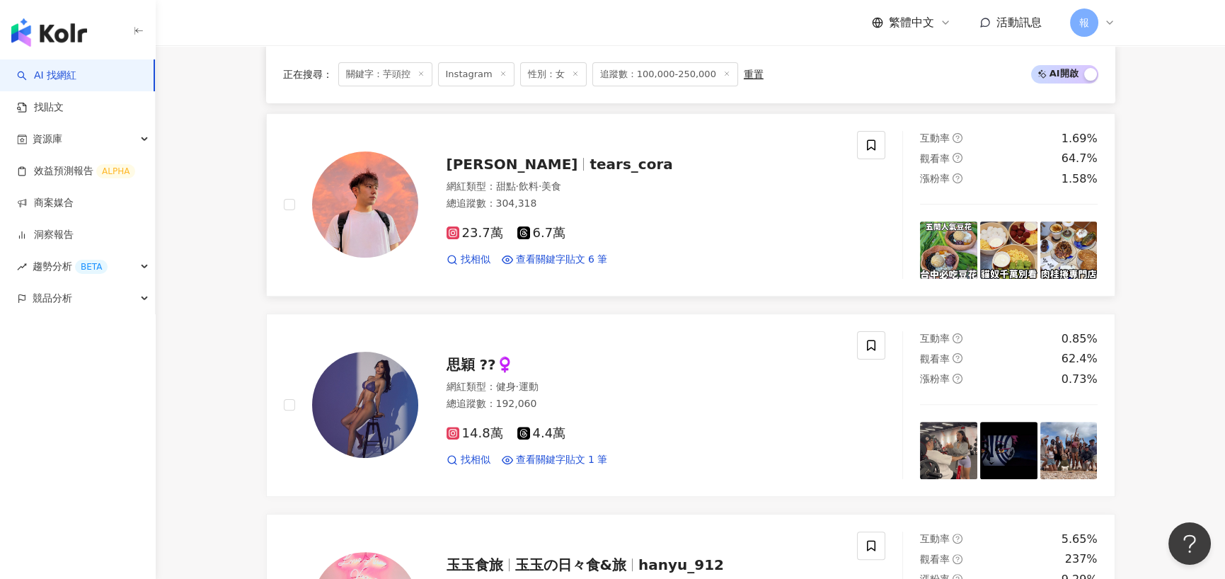
scroll to position [1253, 0]
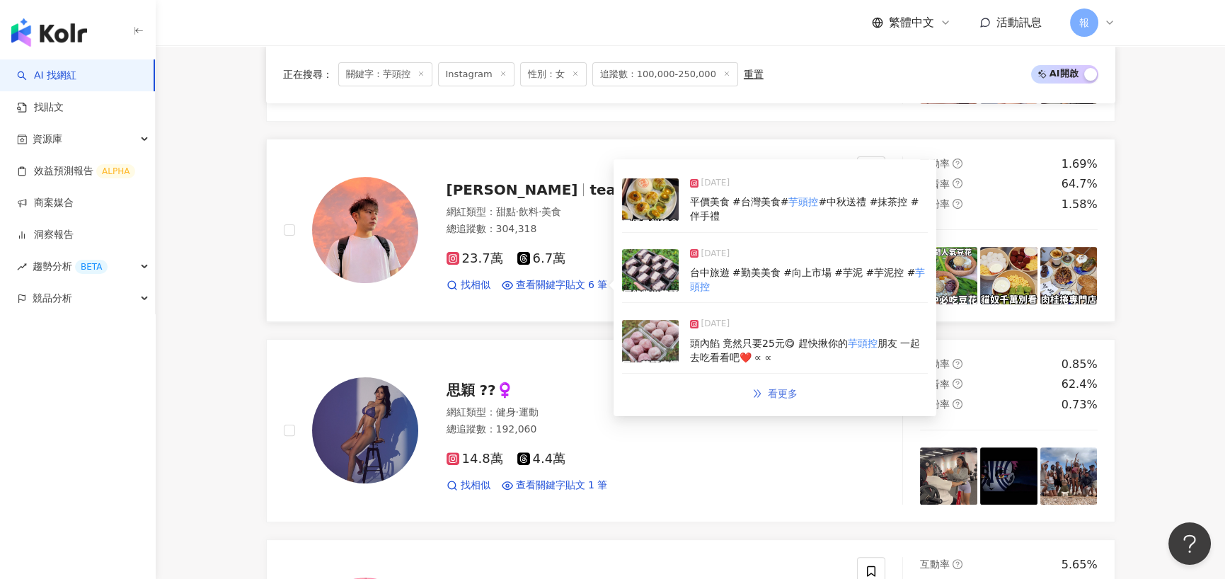
click at [791, 388] on span "看更多" at bounding box center [783, 393] width 30 height 11
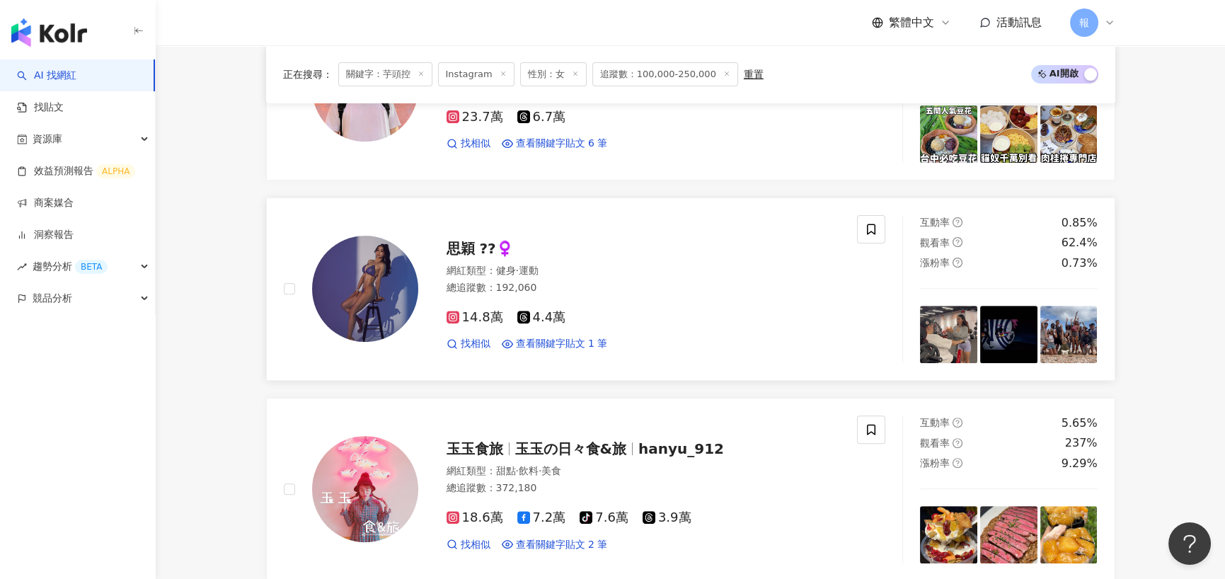
scroll to position [1324, 0]
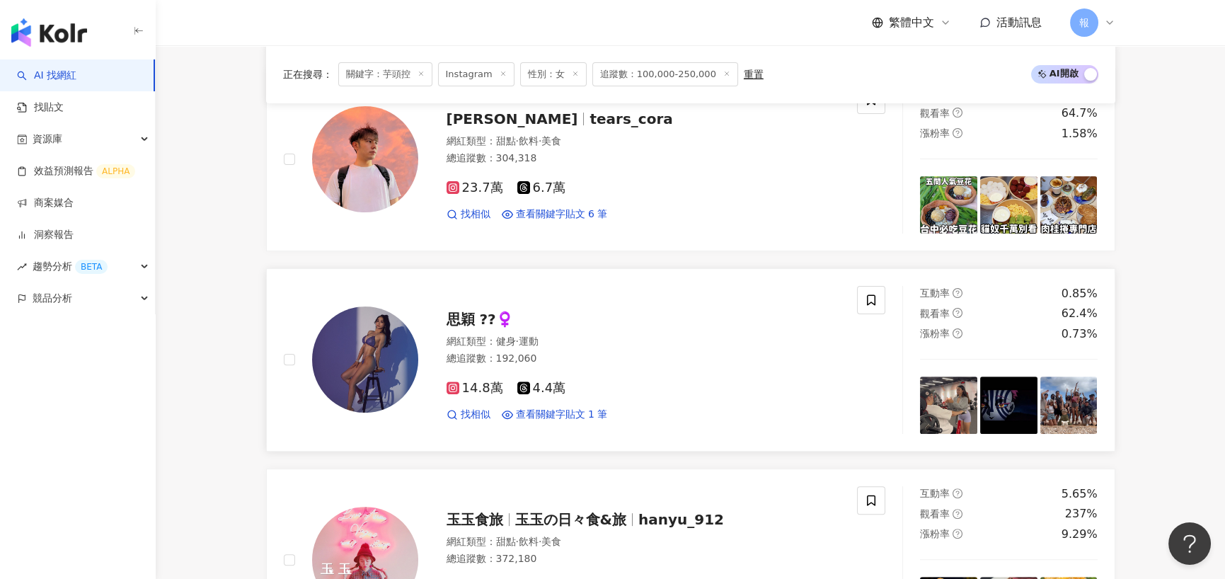
click at [778, 312] on div "思穎 ??‍♀️" at bounding box center [643, 319] width 394 height 20
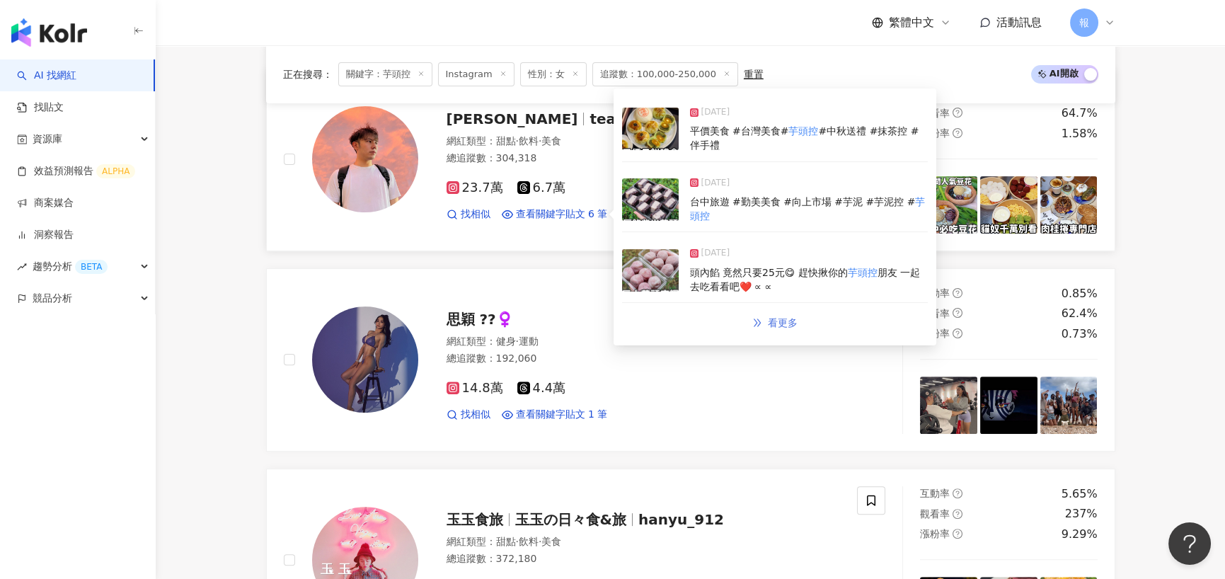
click at [790, 317] on span "看更多" at bounding box center [783, 322] width 30 height 11
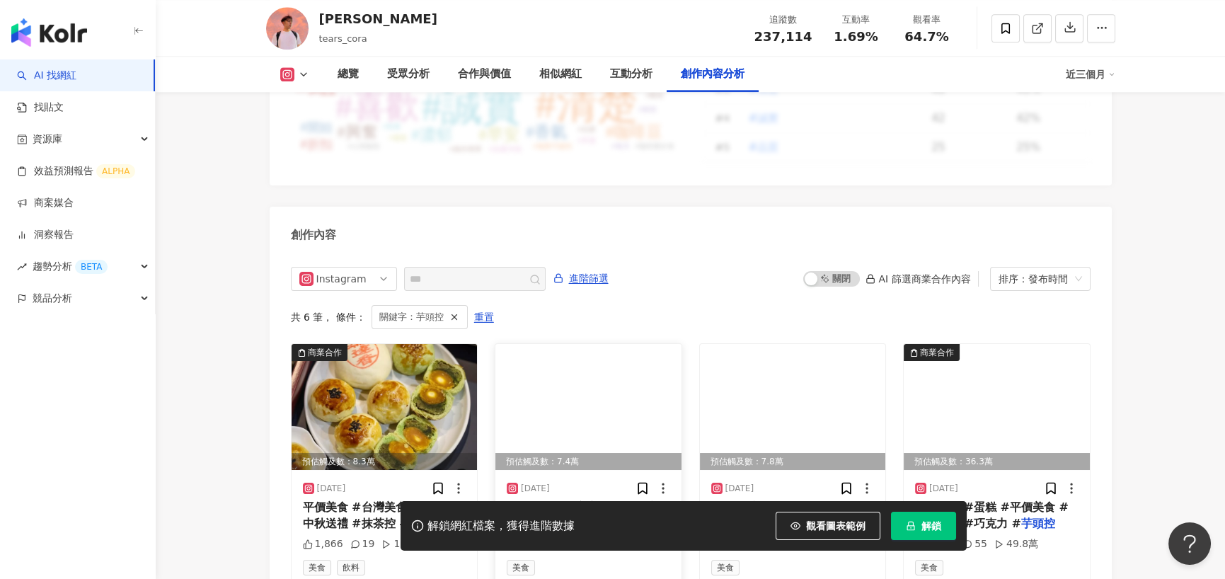
scroll to position [4337, 0]
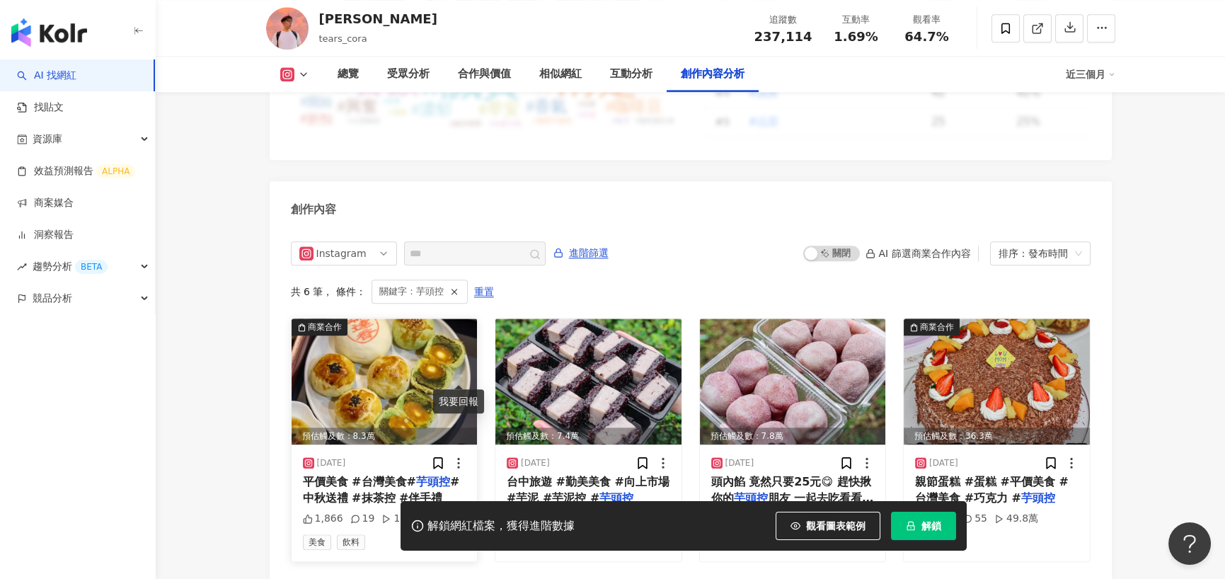
click at [460, 456] on icon at bounding box center [458, 463] width 14 height 14
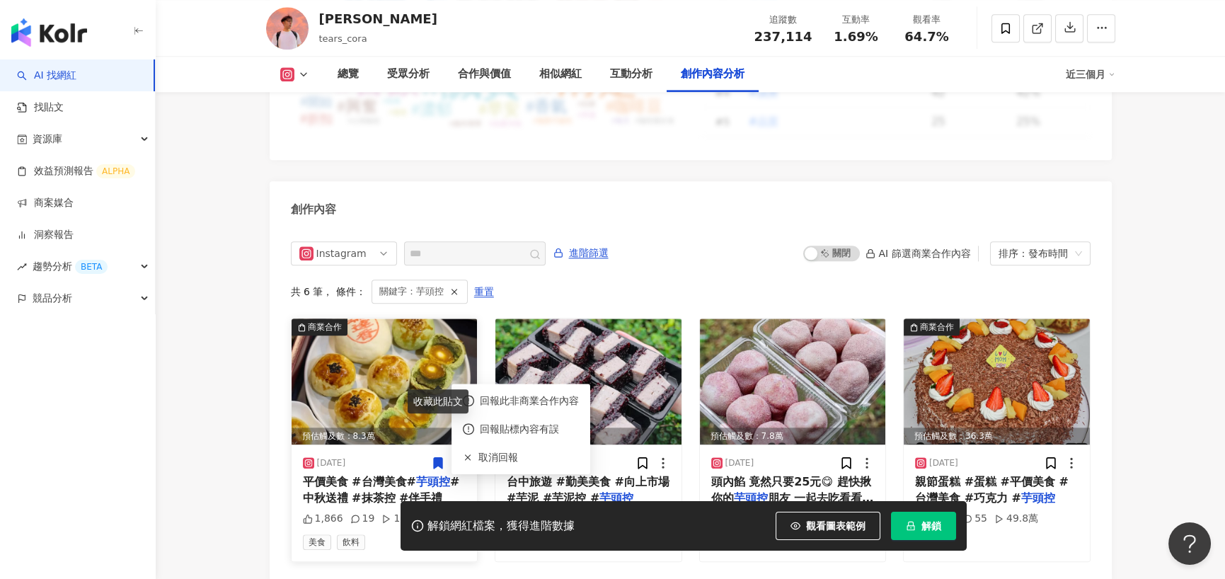
click at [399, 318] on img at bounding box center [385, 381] width 186 height 126
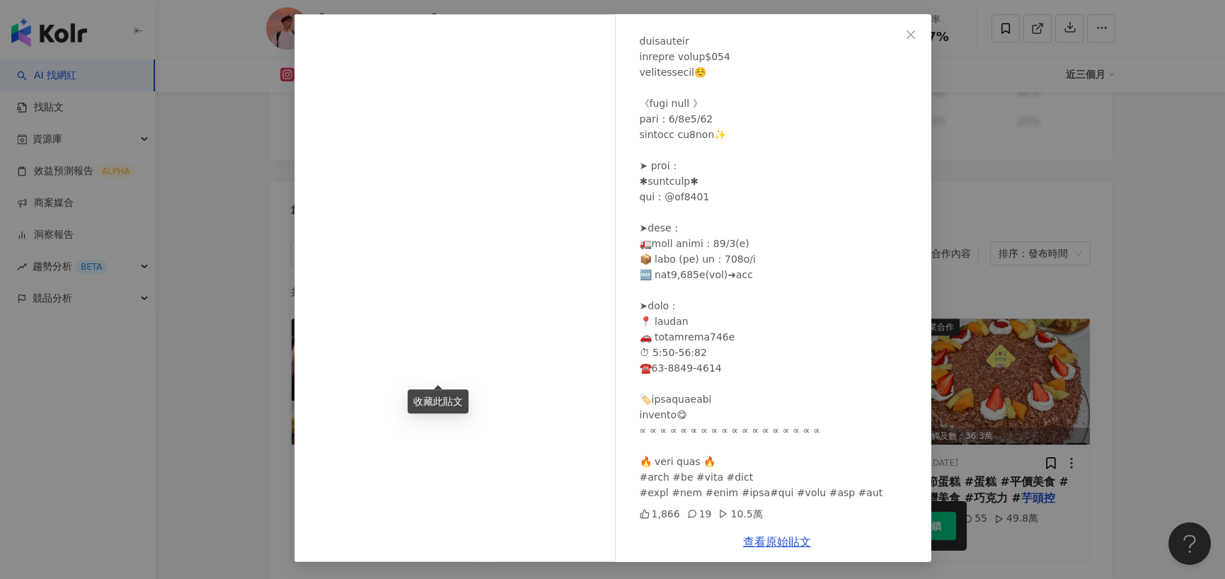
scroll to position [4408, 0]
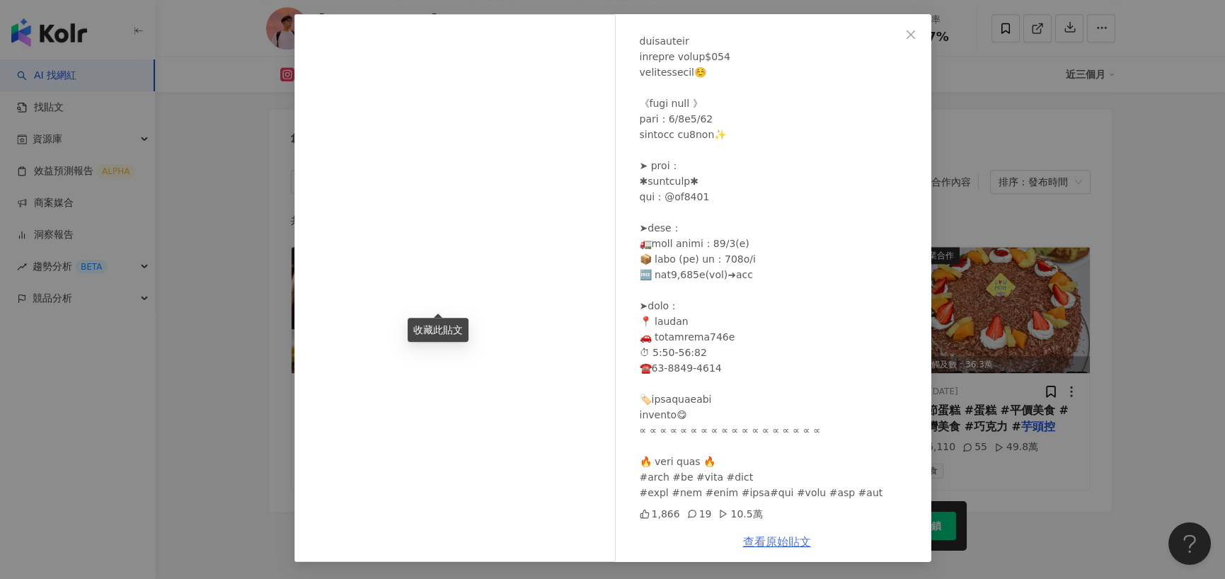
click at [784, 545] on link "查看原始貼文" at bounding box center [777, 541] width 68 height 13
click at [209, 270] on div "王綪 2025/8/7 1,866 19 10.5萬 查看原始貼文" at bounding box center [612, 289] width 1225 height 579
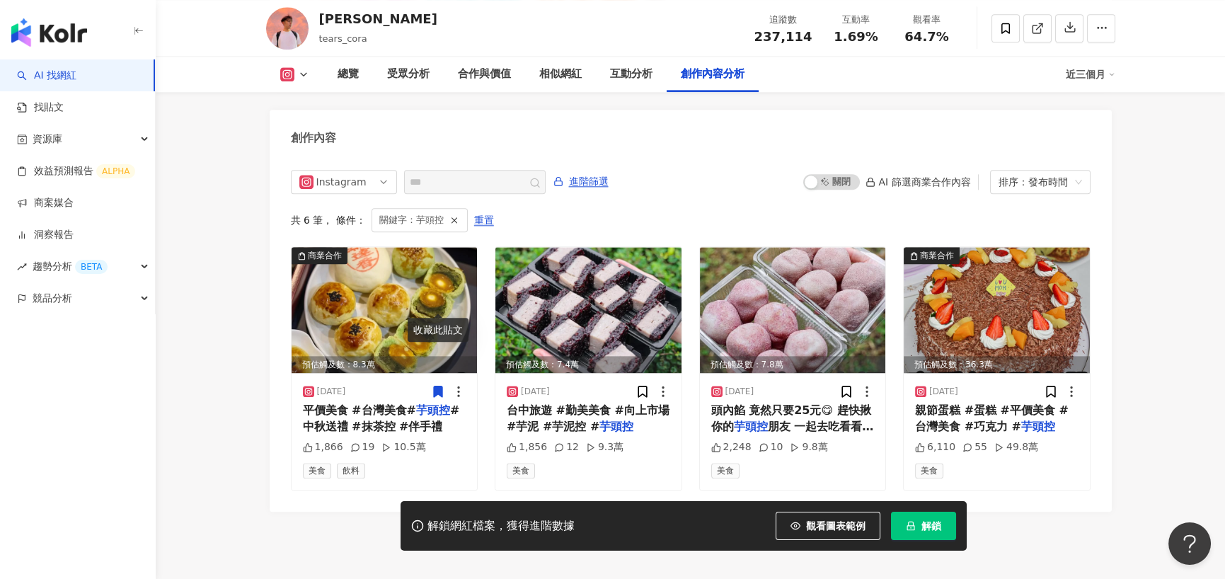
scroll to position [4337, 0]
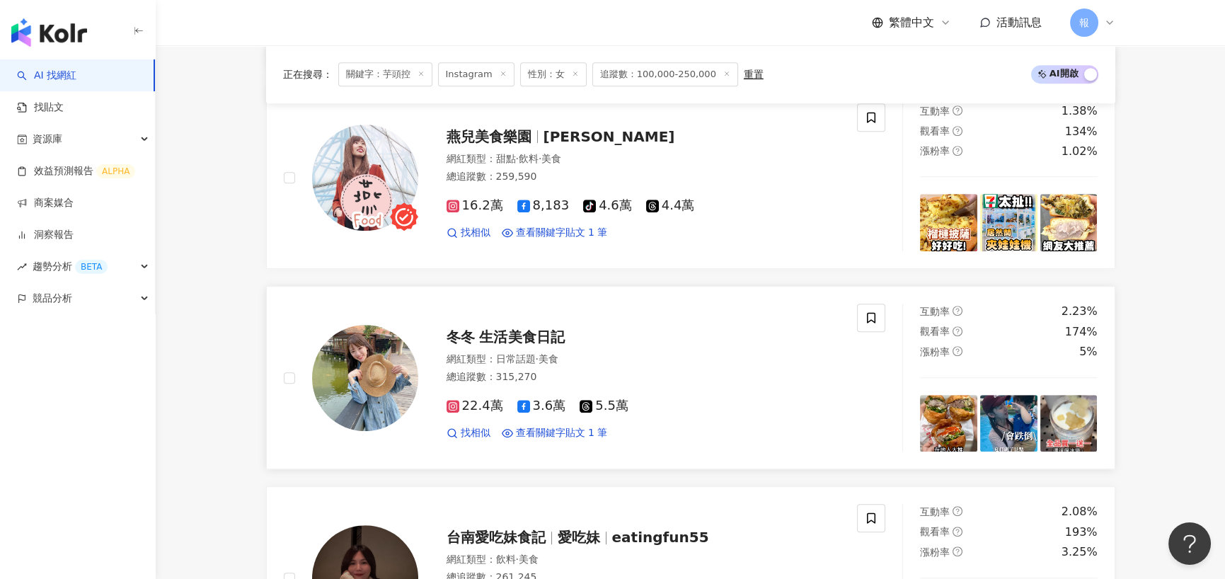
scroll to position [2193, 0]
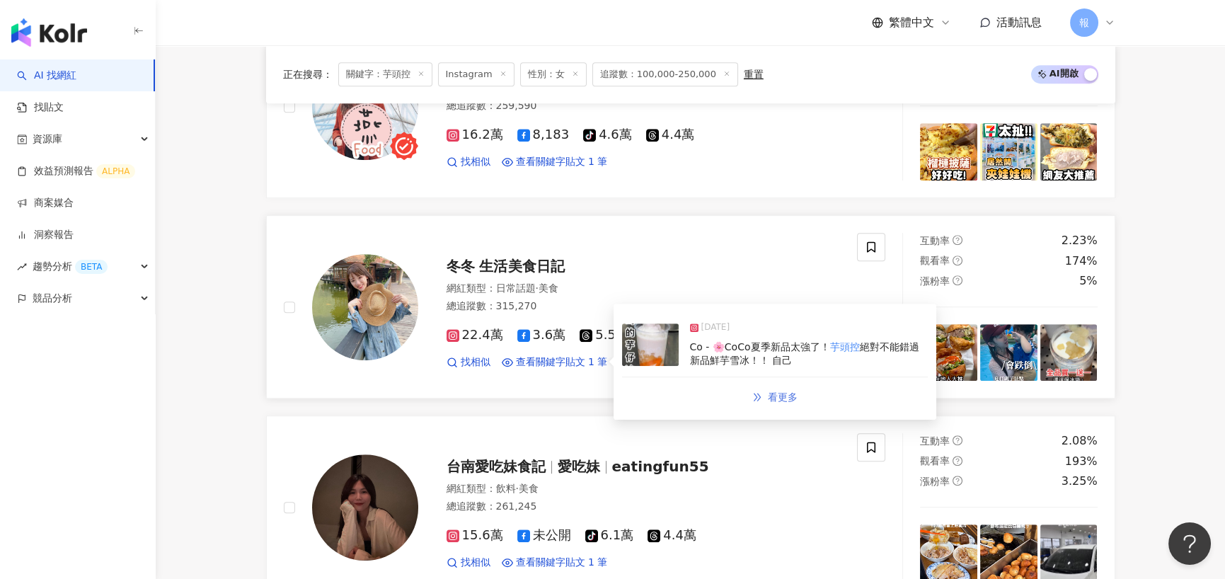
click at [781, 391] on span "看更多" at bounding box center [783, 396] width 30 height 11
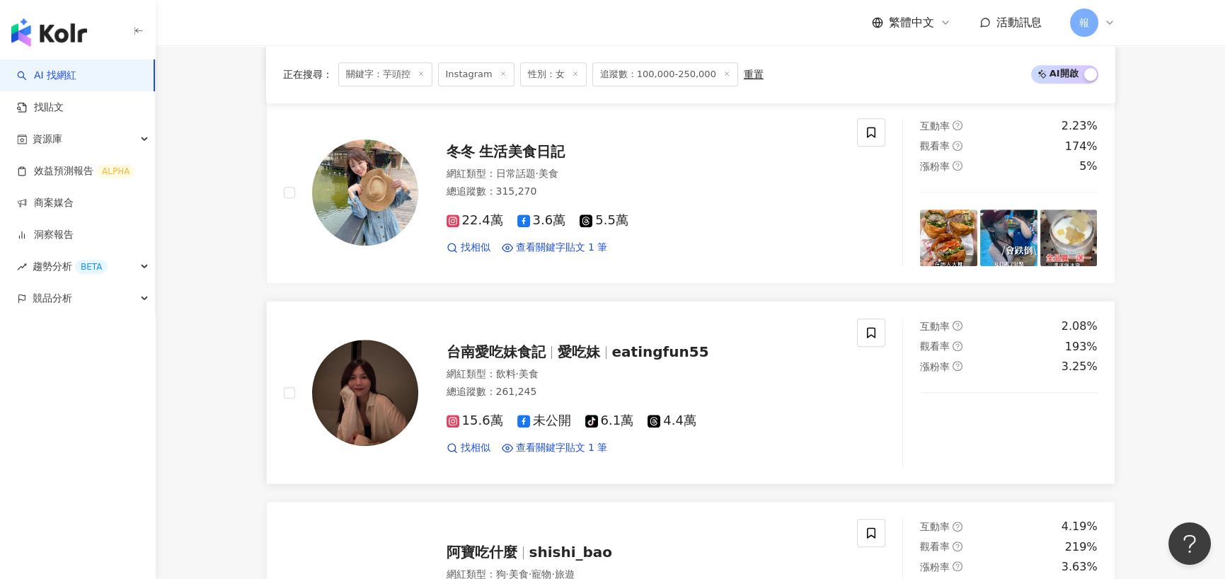
scroll to position [2314, 0]
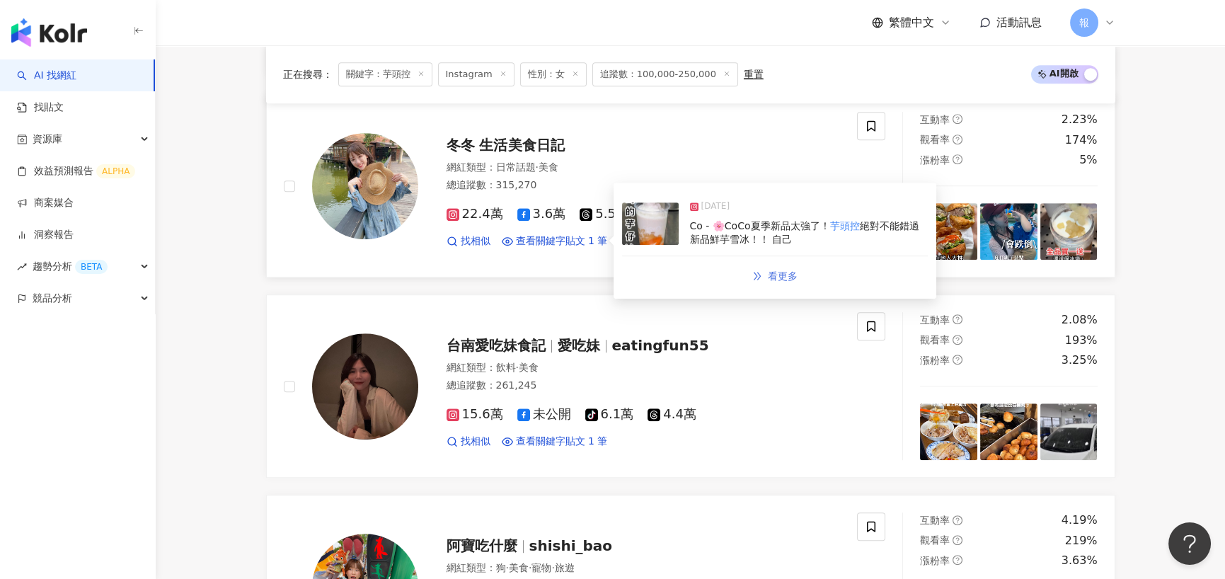
click at [785, 270] on span "看更多" at bounding box center [783, 275] width 30 height 11
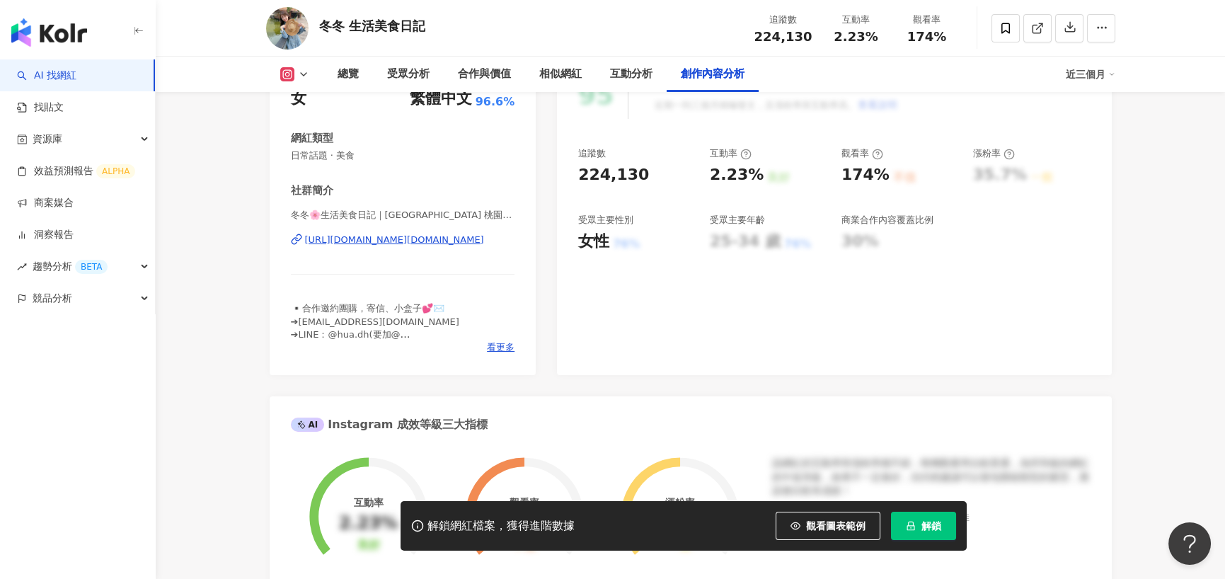
scroll to position [4405, 0]
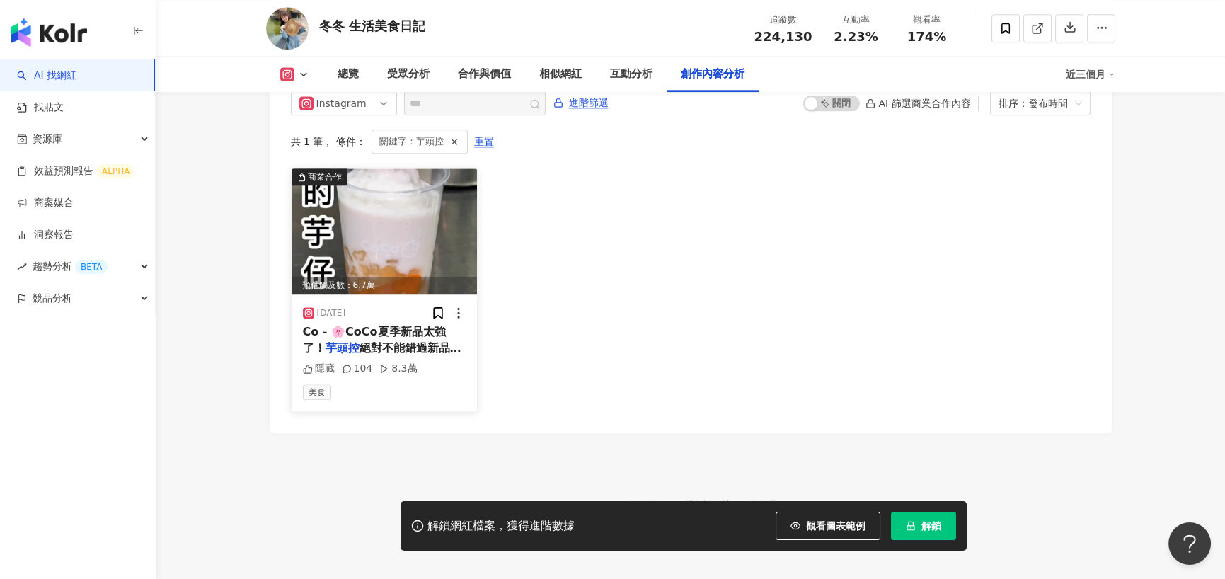
click at [389, 306] on div "2025/6/27" at bounding box center [384, 313] width 163 height 14
click at [396, 241] on img at bounding box center [385, 231] width 186 height 126
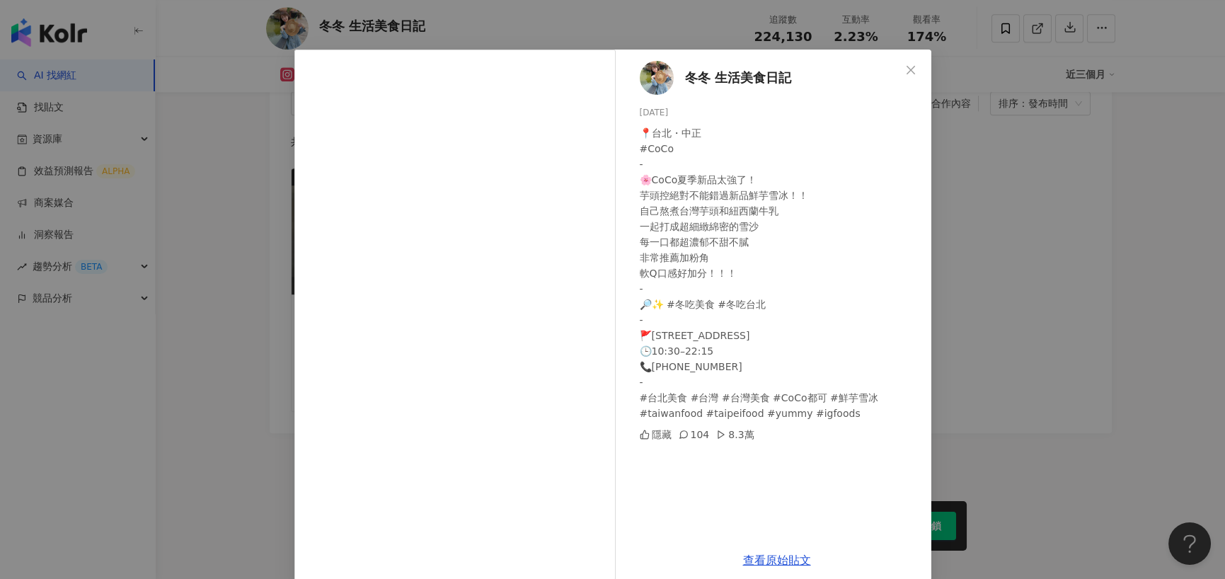
scroll to position [39, 0]
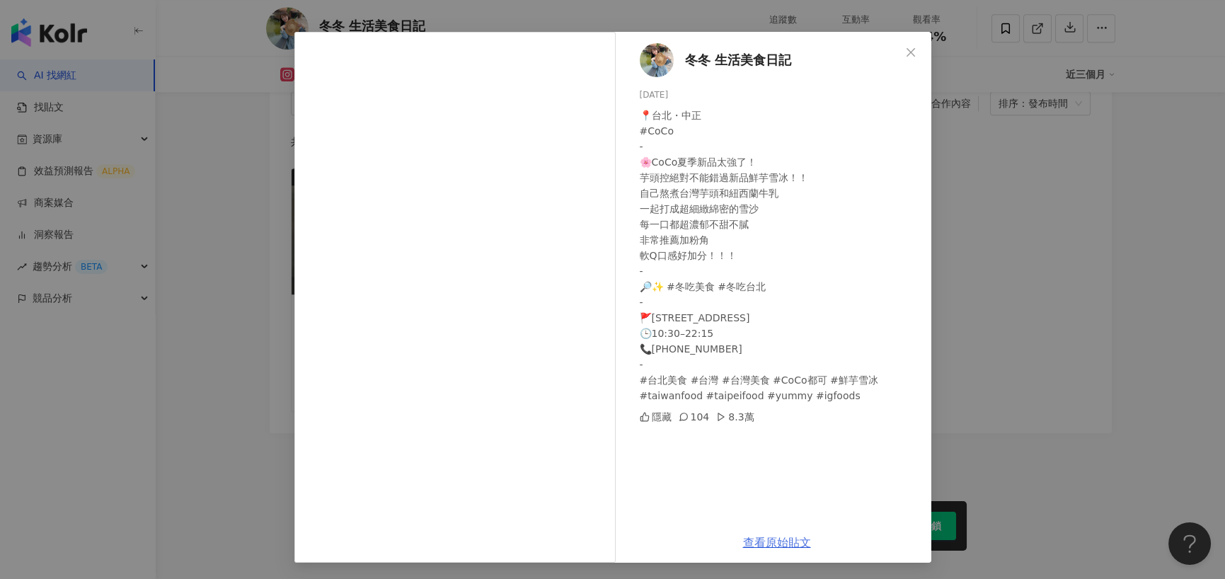
click at [759, 549] on link "查看原始貼文" at bounding box center [777, 542] width 68 height 13
click at [792, 546] on link "查看原始貼文" at bounding box center [777, 542] width 68 height 13
click at [711, 62] on span "冬冬 生活美食日記" at bounding box center [738, 60] width 106 height 20
click at [236, 231] on div "冬冬 生活美食日記 2025/6/27 📍台北・中正 #CoCo - 🌸CoCo夏季新品太強了！ 芋頭控絕對不能錯過新品鮮芋雪冰！！ 自己熬煮台灣芋頭和紐西蘭…" at bounding box center [612, 289] width 1225 height 579
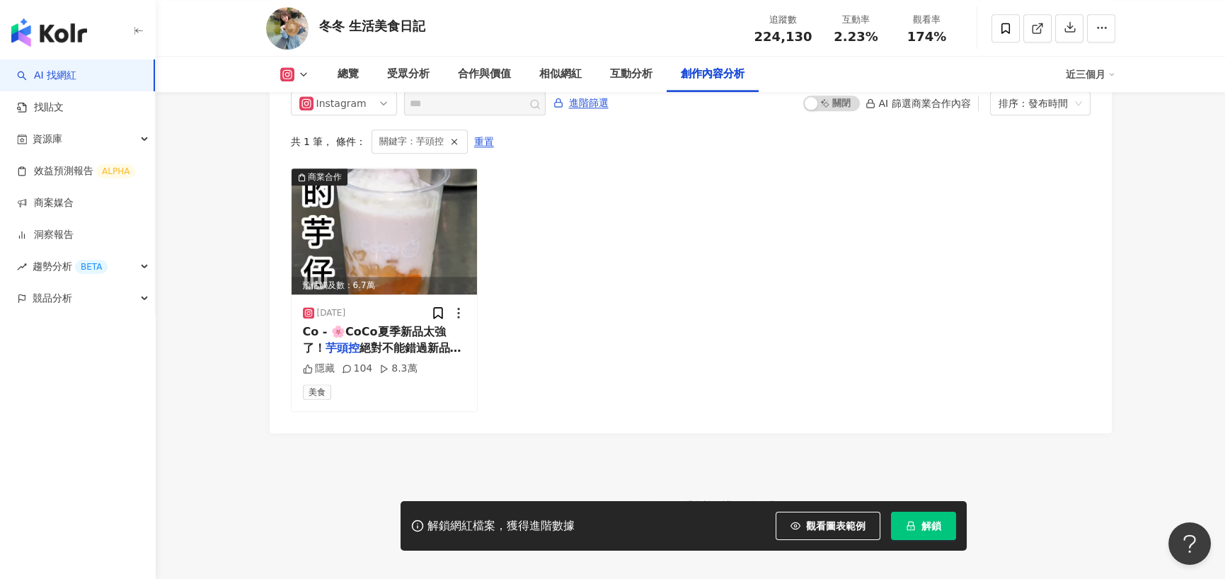
scroll to position [4333, 0]
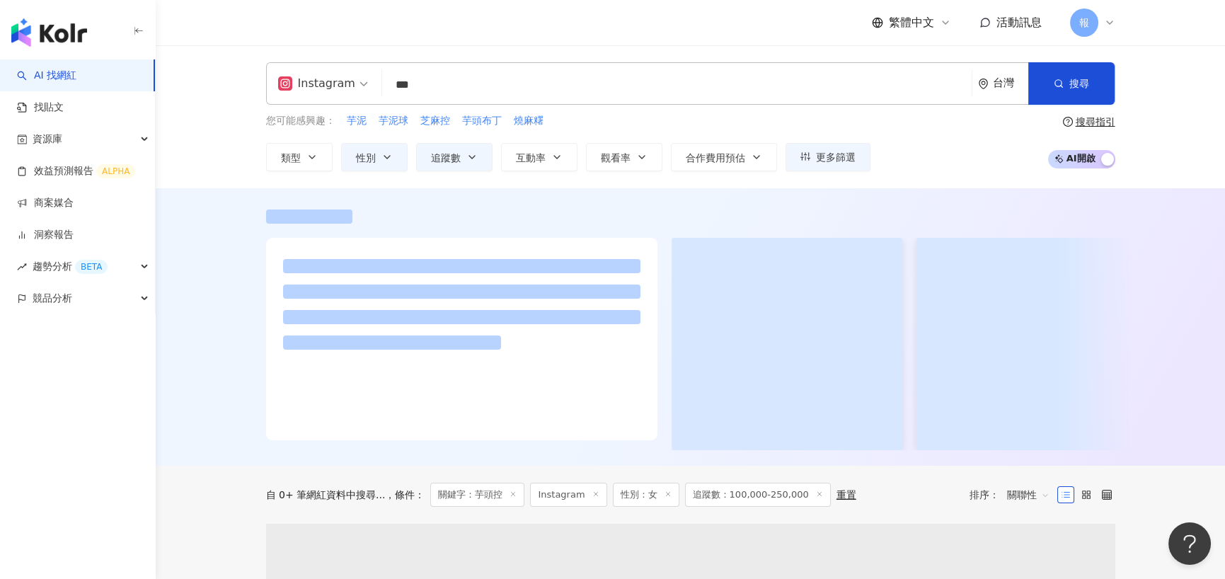
click at [475, 90] on input "***" at bounding box center [677, 84] width 578 height 27
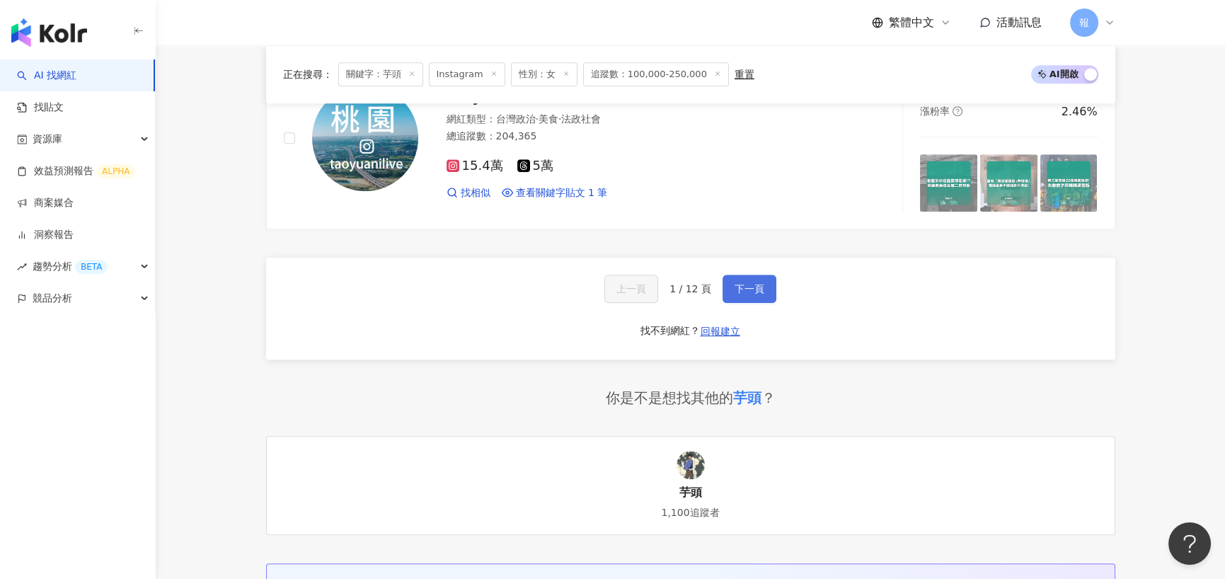
type input "**"
click at [743, 282] on button "下一頁" at bounding box center [749, 289] width 54 height 28
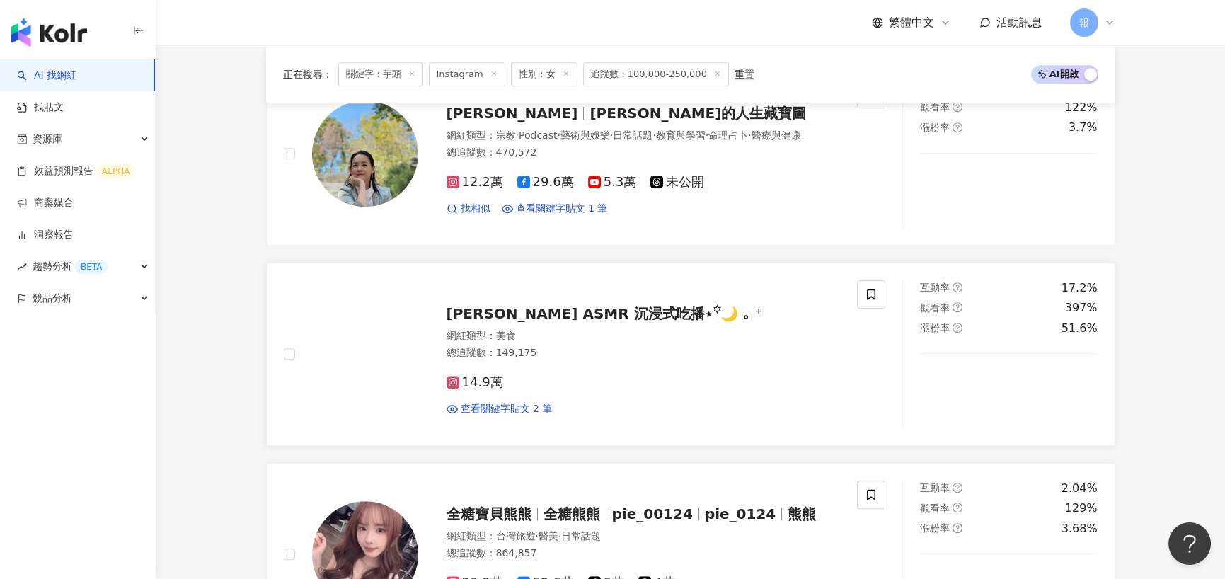
scroll to position [1839, 0]
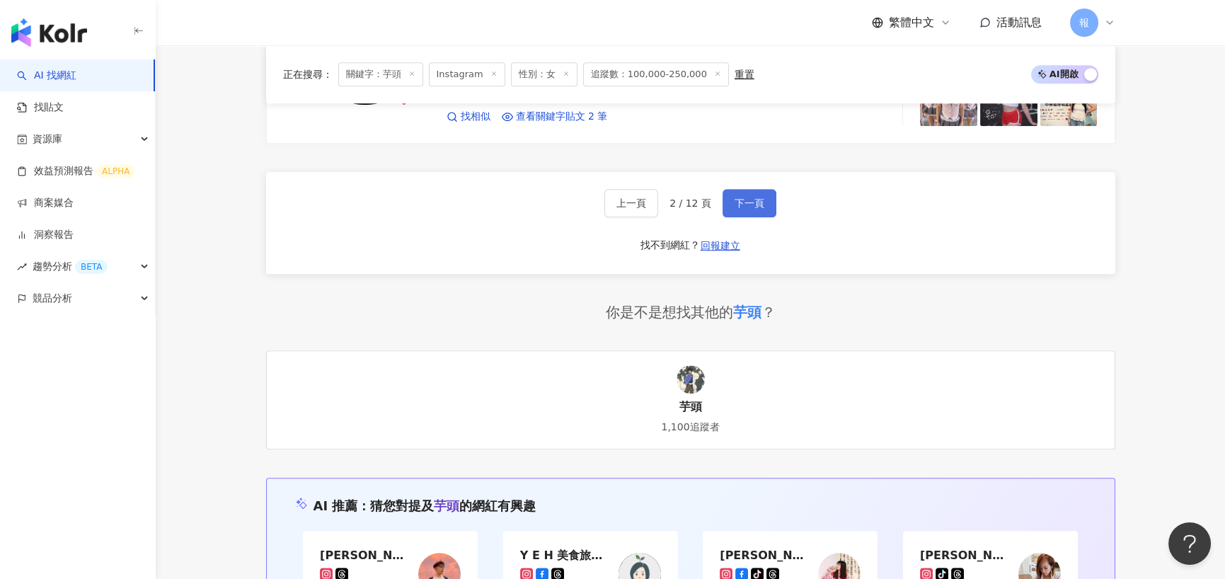
click at [745, 192] on button "下一頁" at bounding box center [749, 203] width 54 height 28
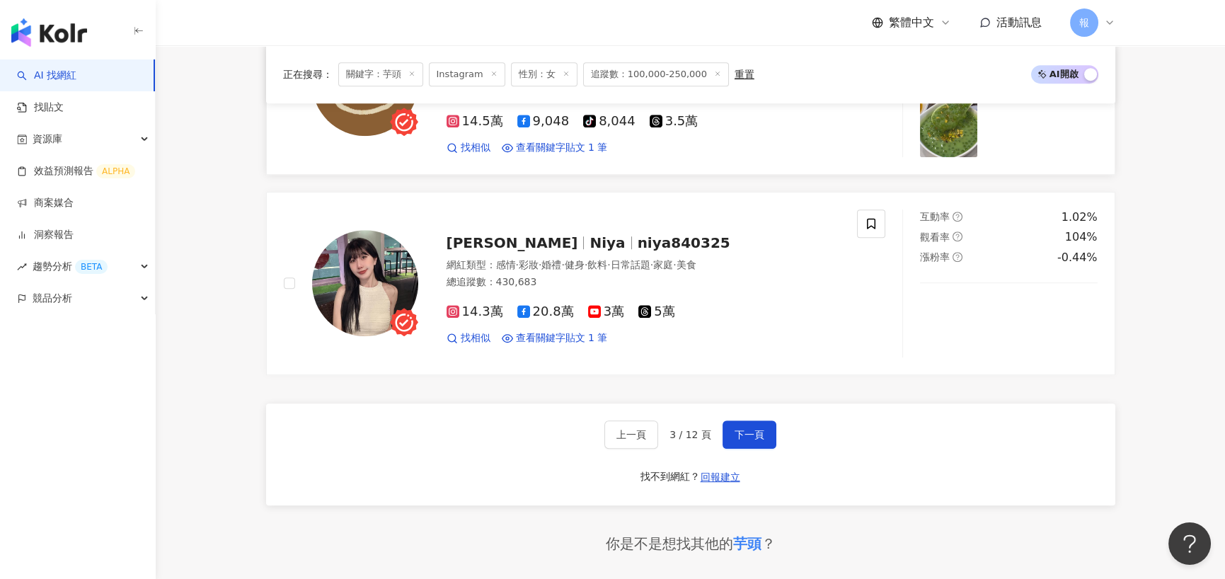
scroll to position [2335, 0]
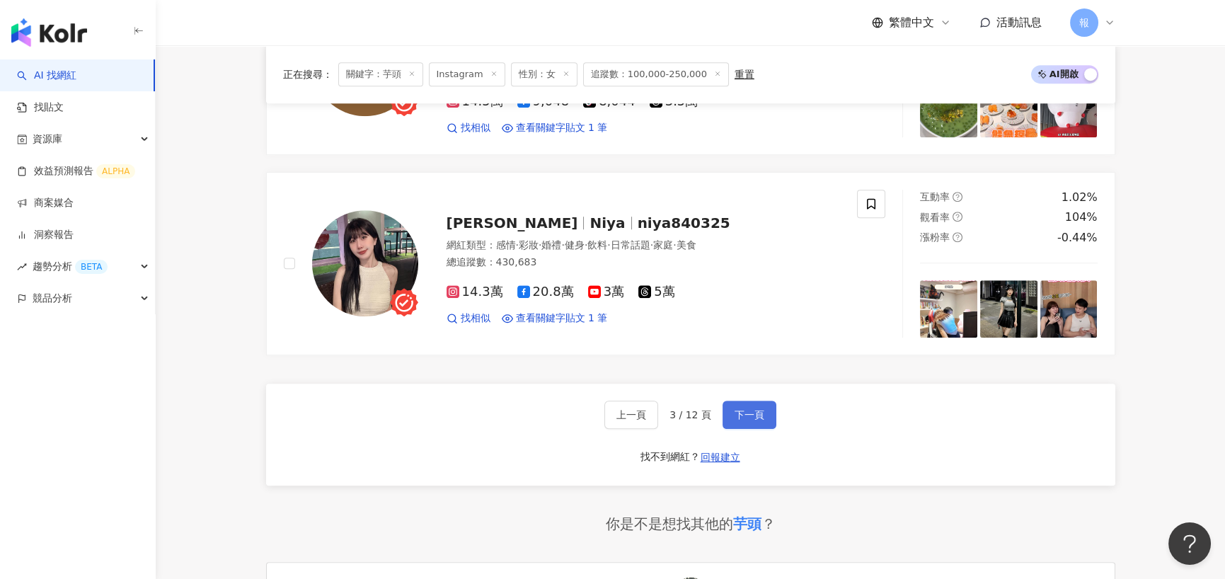
click at [744, 409] on span "下一頁" at bounding box center [749, 414] width 30 height 11
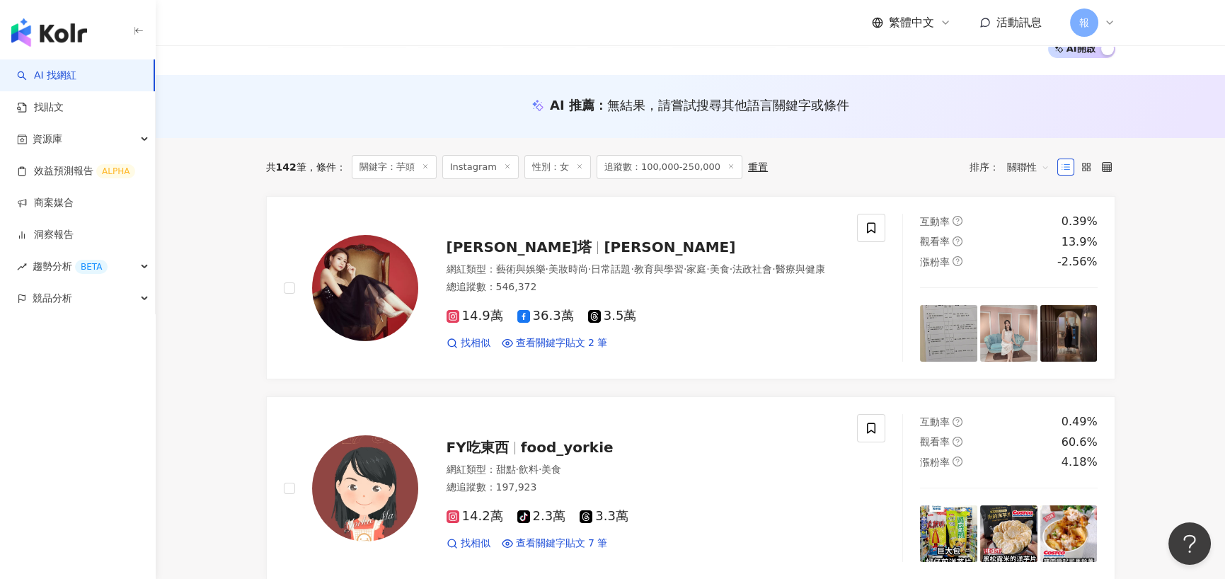
scroll to position [142, 0]
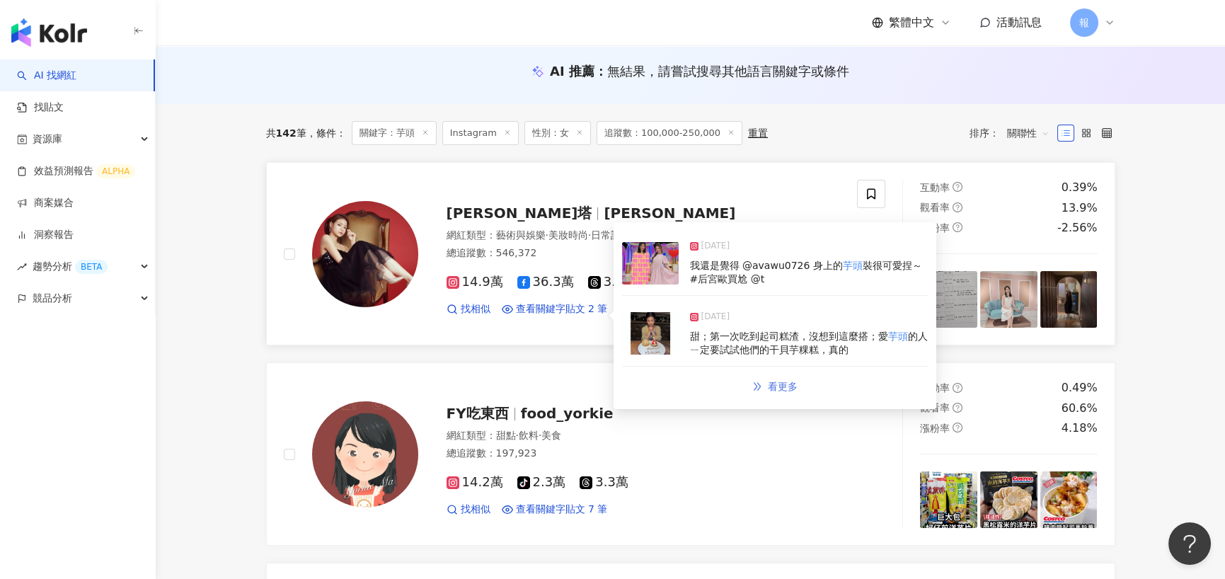
click at [778, 382] on span "看更多" at bounding box center [783, 386] width 30 height 11
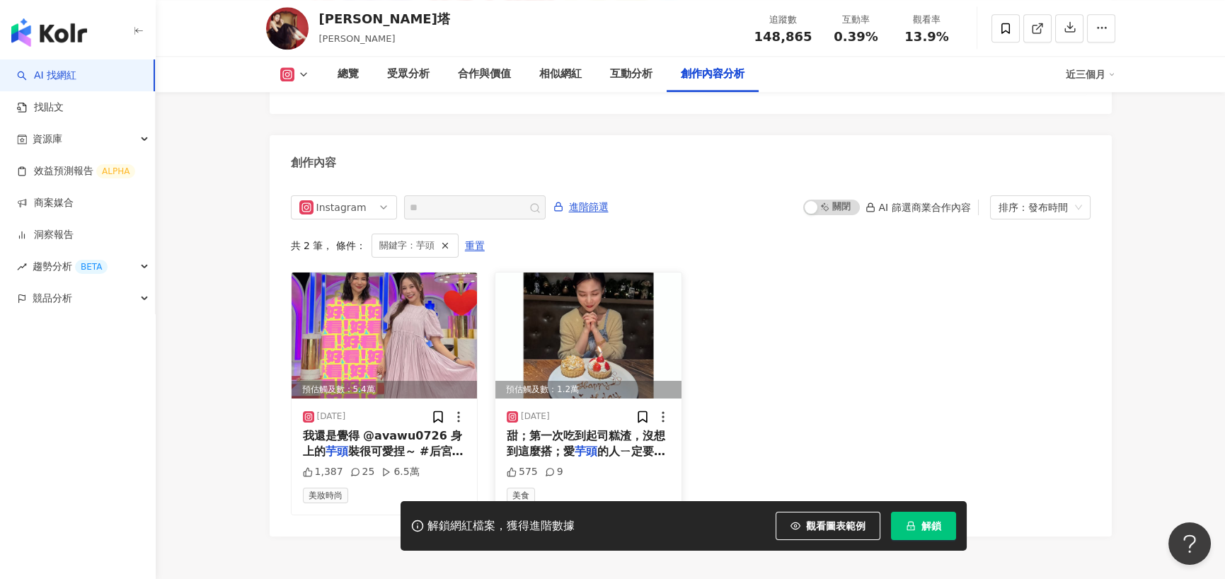
click at [584, 429] on span "甜；第一次吃到起司糕渣，沒想到這麼搭；愛" at bounding box center [586, 443] width 158 height 29
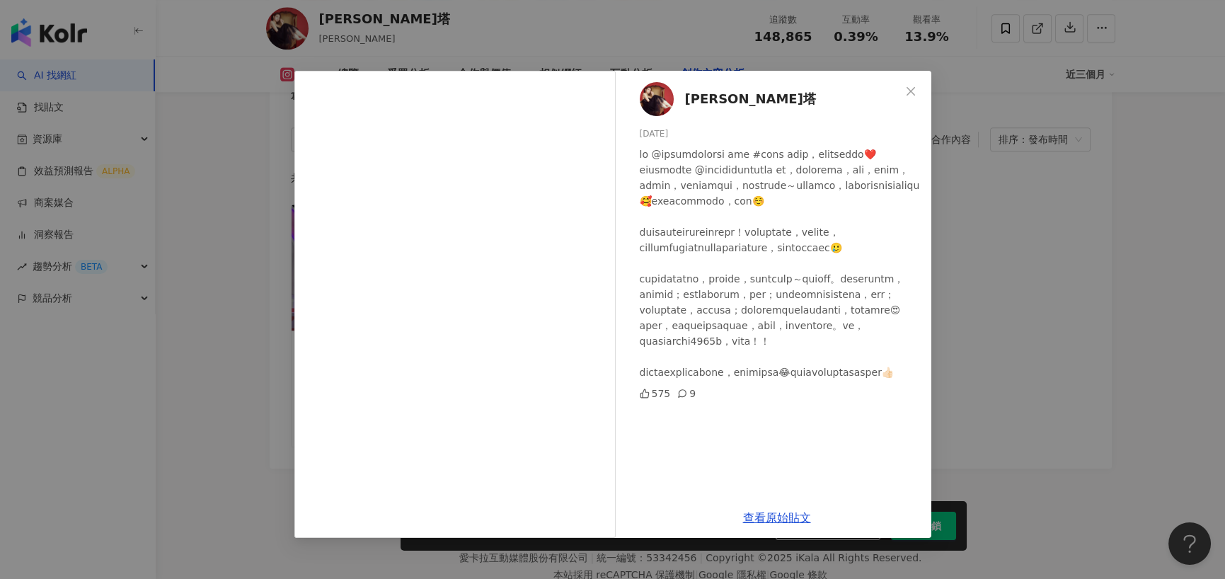
scroll to position [4389, 0]
click at [761, 518] on link "查看原始貼文" at bounding box center [777, 517] width 68 height 13
click at [629, 41] on div "[PERSON_NAME]塔 [DATE] 575 9 查看原始貼文" at bounding box center [612, 289] width 1225 height 579
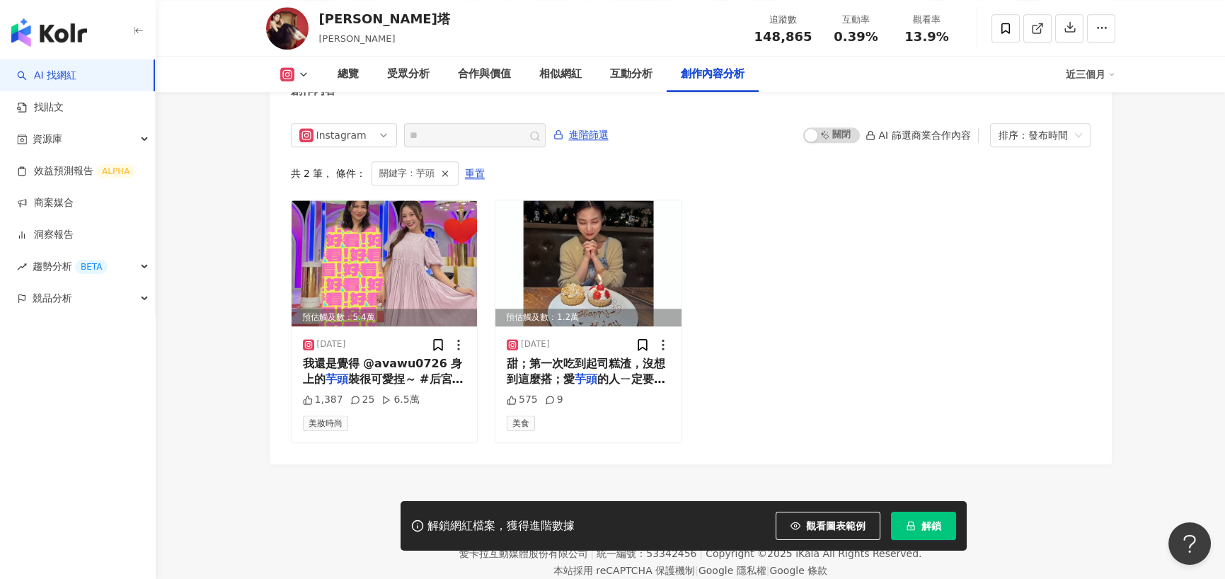
scroll to position [4317, 0]
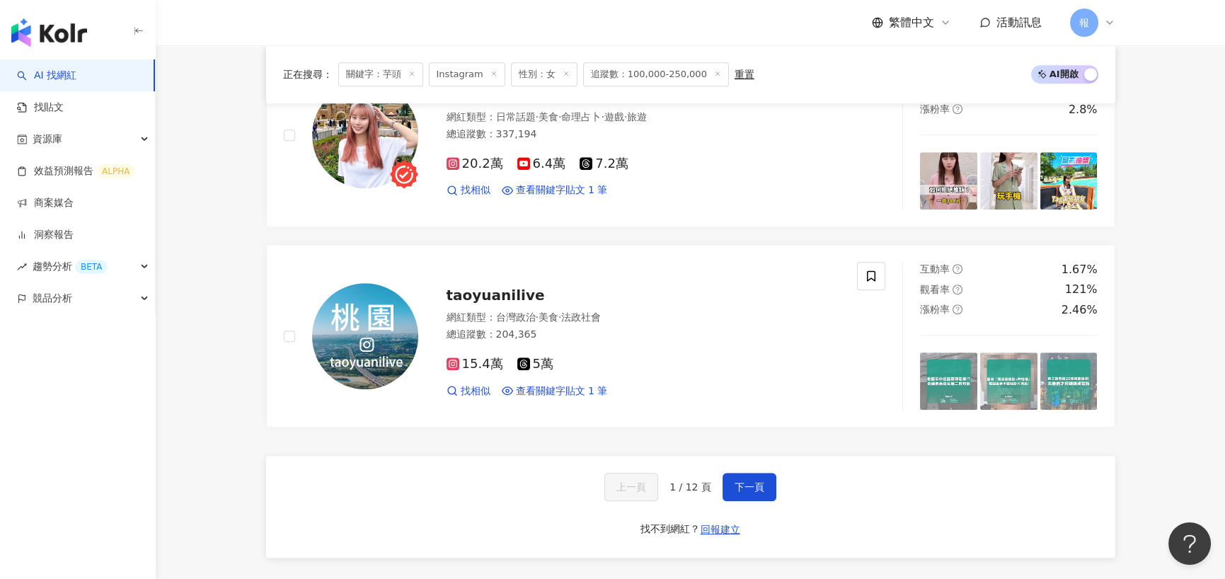
scroll to position [2406, 0]
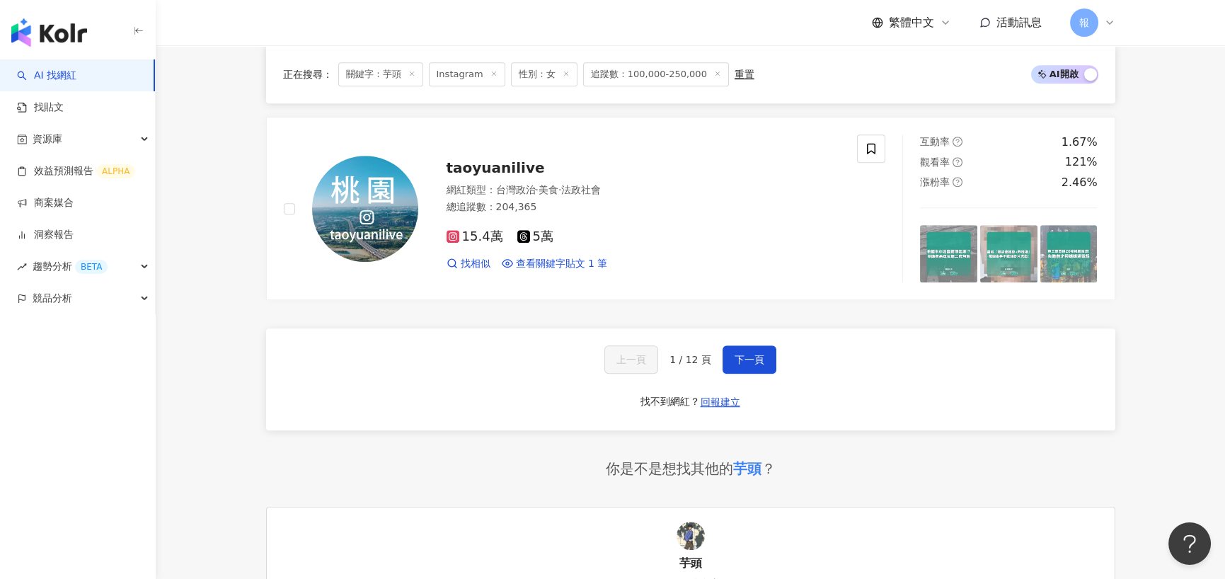
click at [753, 356] on div "上一頁 1 / 12 頁 下一頁 找不到網紅？ 回報建立" at bounding box center [690, 379] width 849 height 102
click at [753, 353] on button "下一頁" at bounding box center [749, 359] width 54 height 28
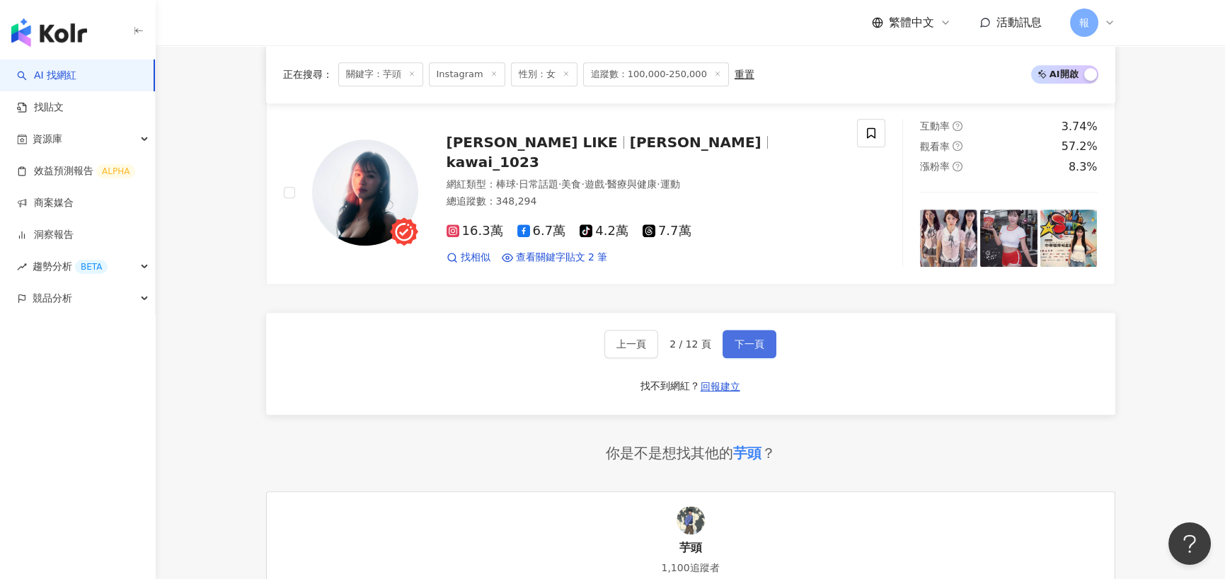
click at [752, 338] on span "下一頁" at bounding box center [749, 343] width 30 height 11
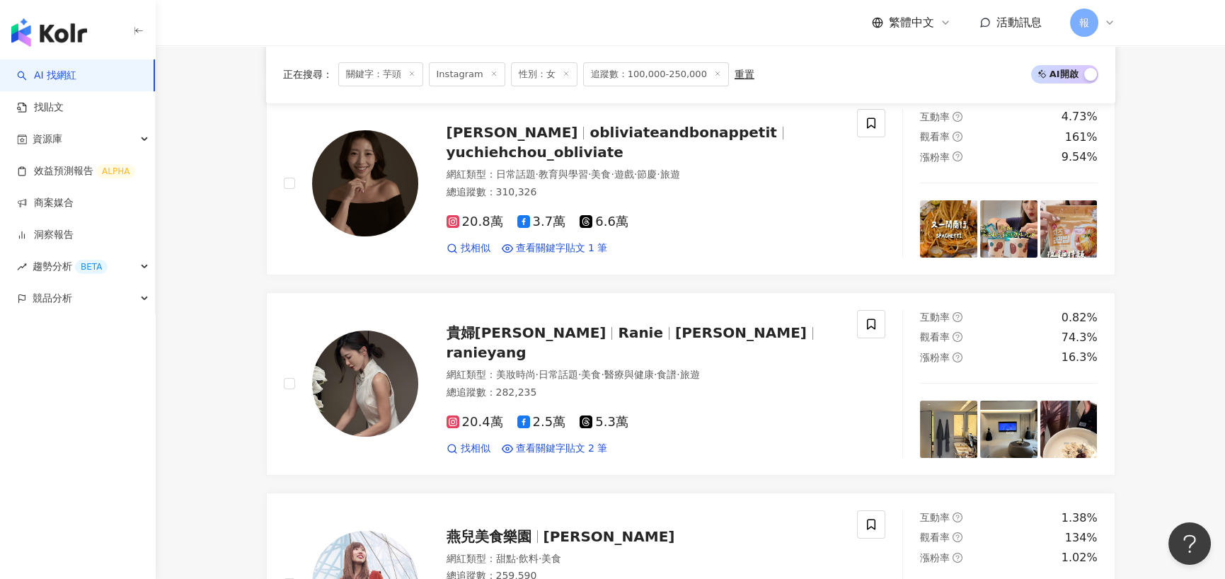
scroll to position [920, 0]
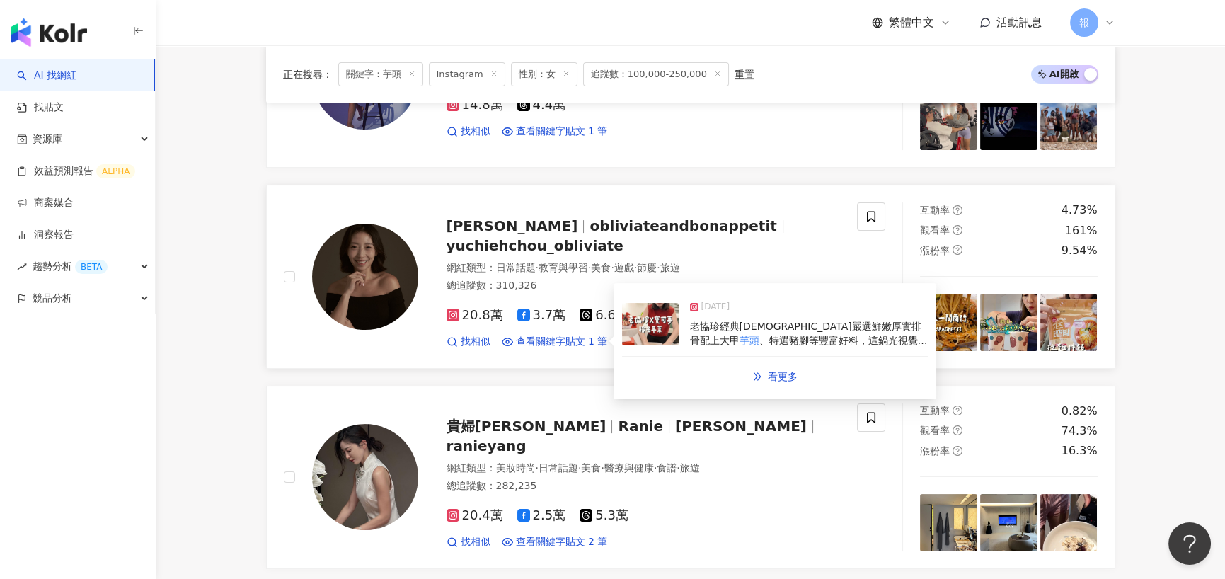
click at [780, 342] on span "、特選豬腳等豐富好料，這鍋光視覺就很" at bounding box center [809, 347] width 238 height 25
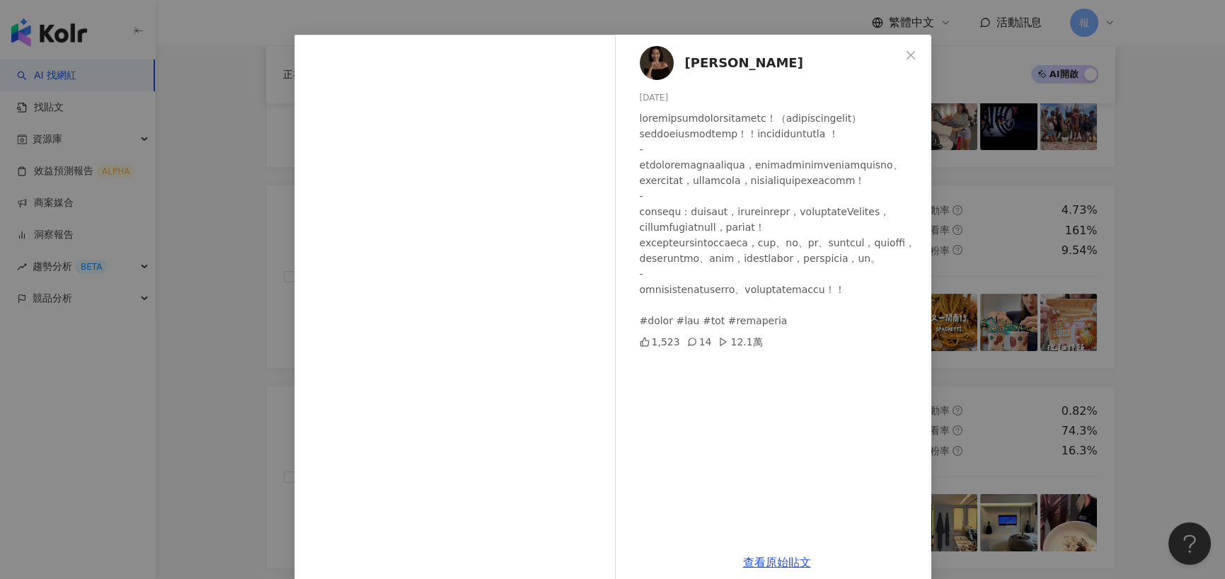
scroll to position [57, 0]
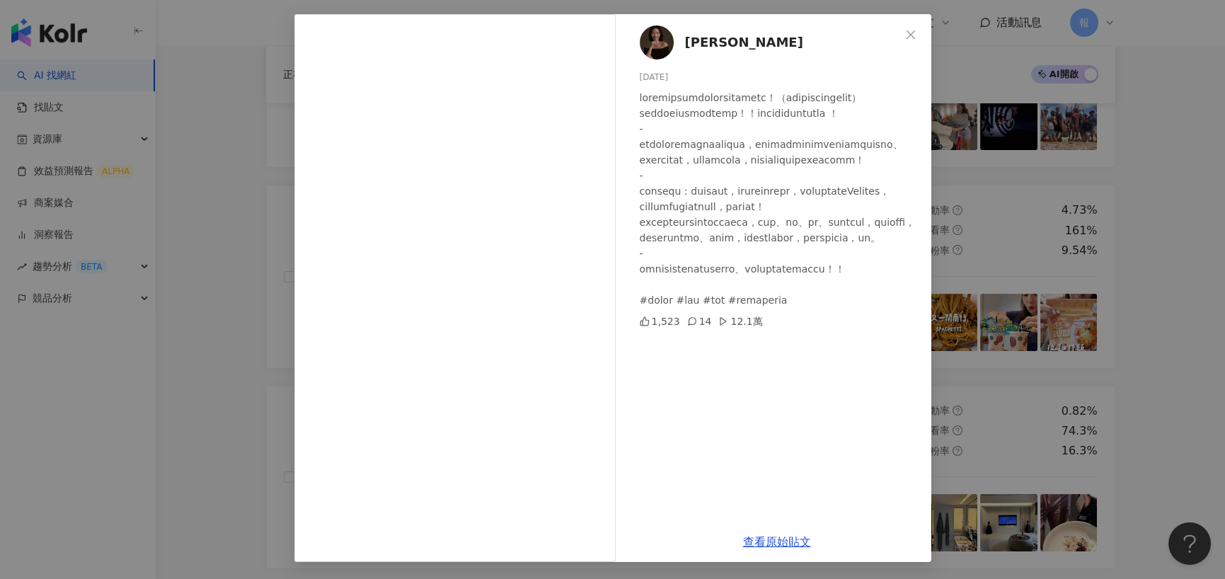
click at [223, 99] on div "Yu Chieh Chou 2024/12/11 1,523 14 12.1萬 查看原始貼文" at bounding box center [612, 289] width 1225 height 579
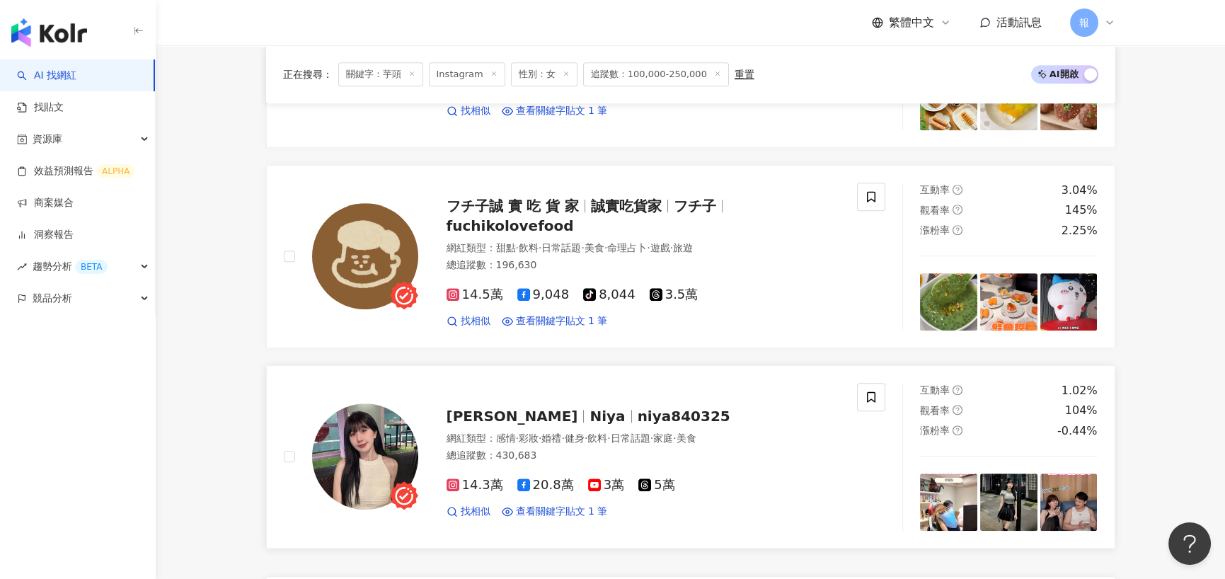
scroll to position [2335, 0]
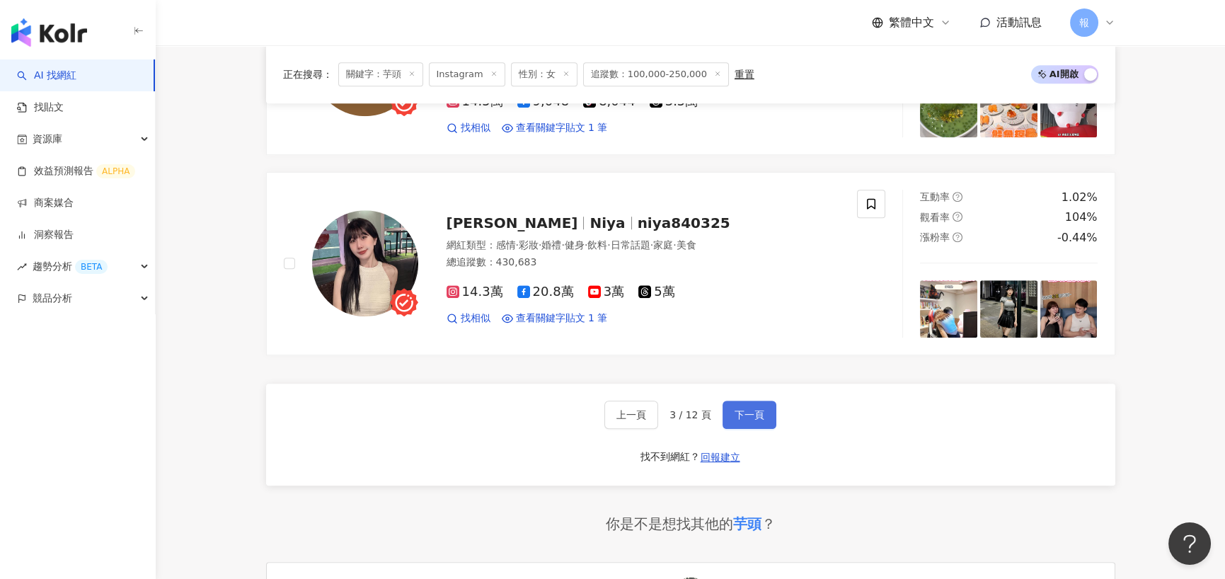
click at [749, 410] on span "下一頁" at bounding box center [749, 414] width 30 height 11
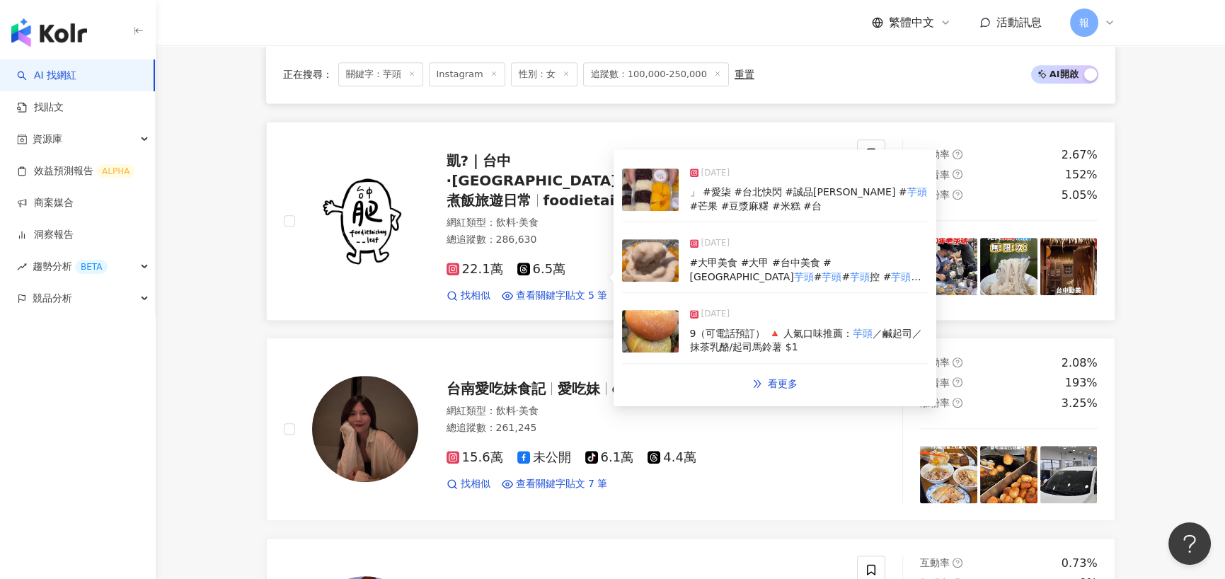
scroll to position [1769, 0]
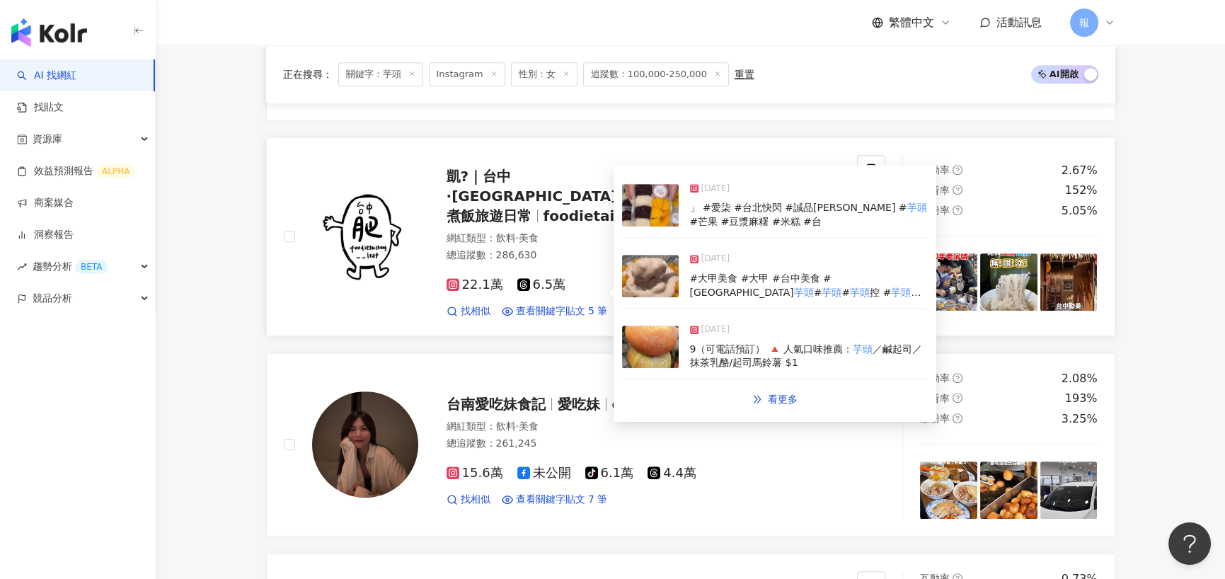
click at [737, 210] on span "」 #愛柒 #台北快閃 #誠品南西 #" at bounding box center [798, 207] width 217 height 11
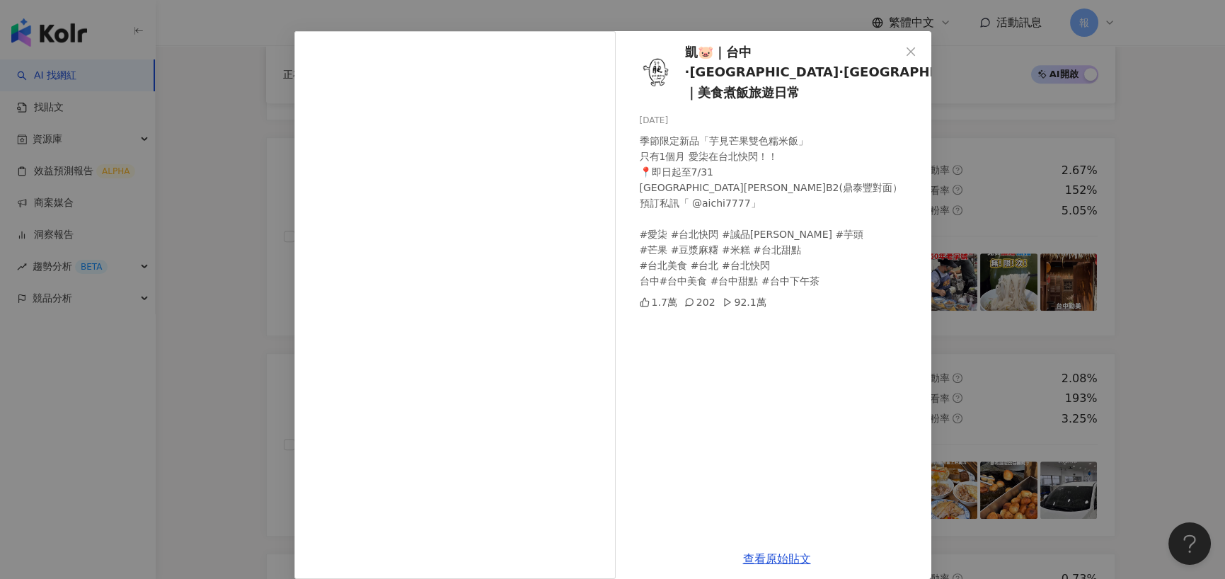
scroll to position [57, 0]
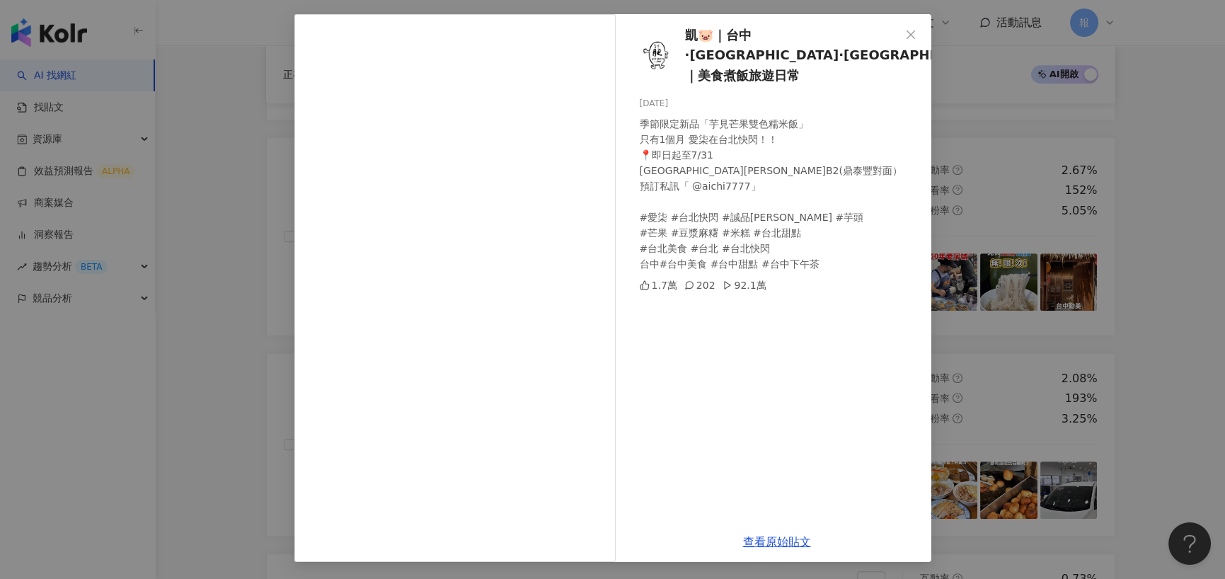
click at [256, 185] on div "凱🐷｜台中·中壢·宜蘭｜美食煮飯旅遊日常 2025/7/4 季節限定新品「芋見芒果雙色糯米飯」 只有1個月 愛柒在台北快閃！！ 📍即日起至7/31 台北新光三…" at bounding box center [612, 289] width 1225 height 579
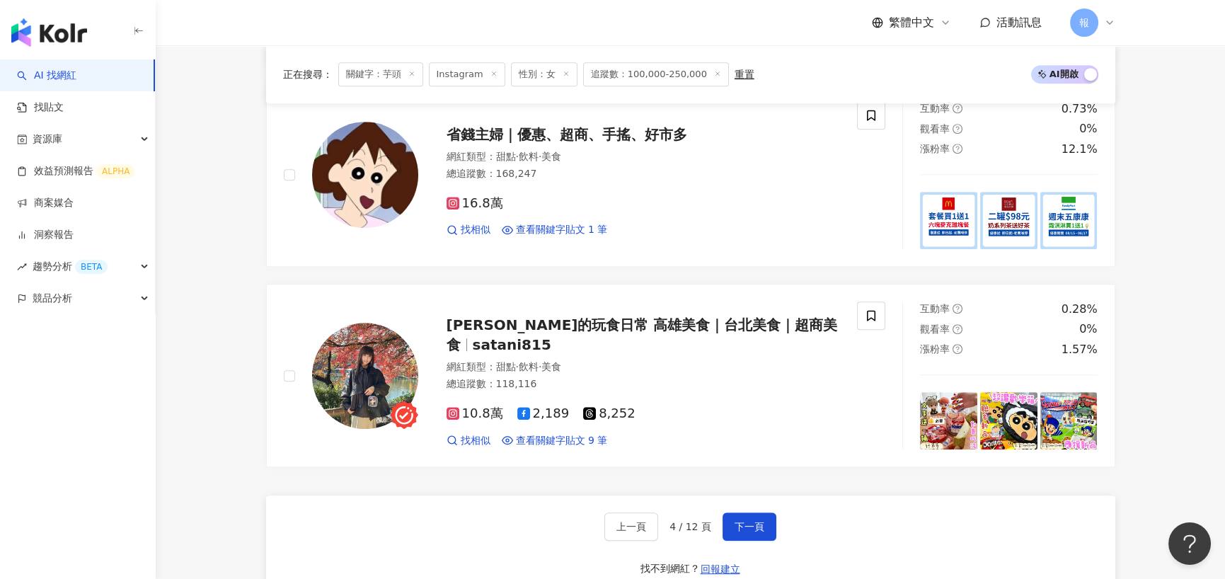
scroll to position [2264, 0]
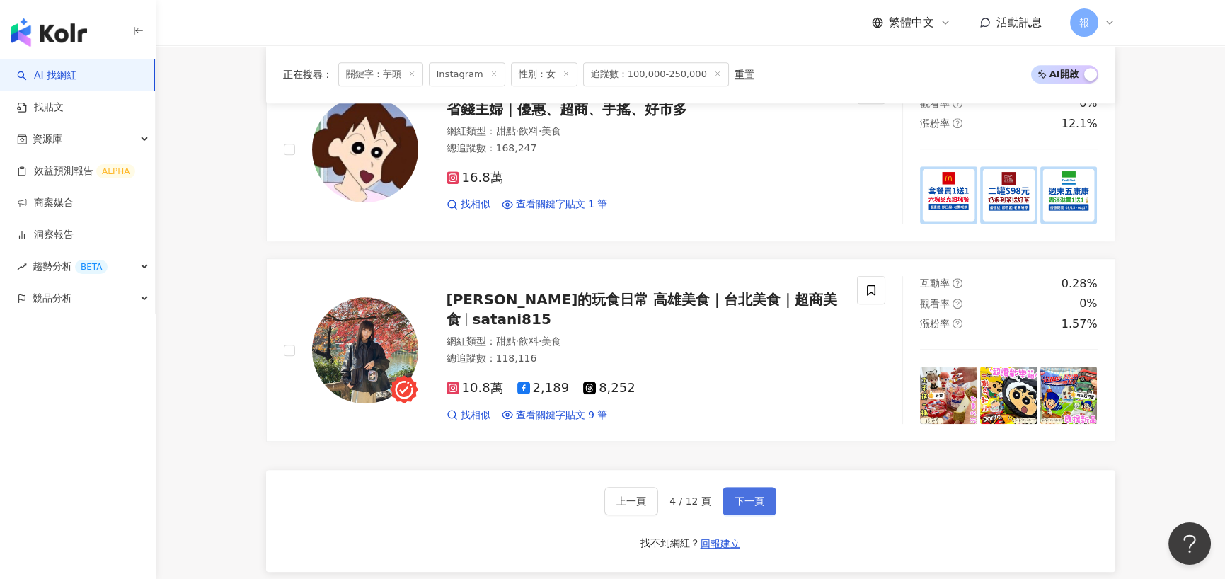
click at [746, 487] on button "下一頁" at bounding box center [749, 501] width 54 height 28
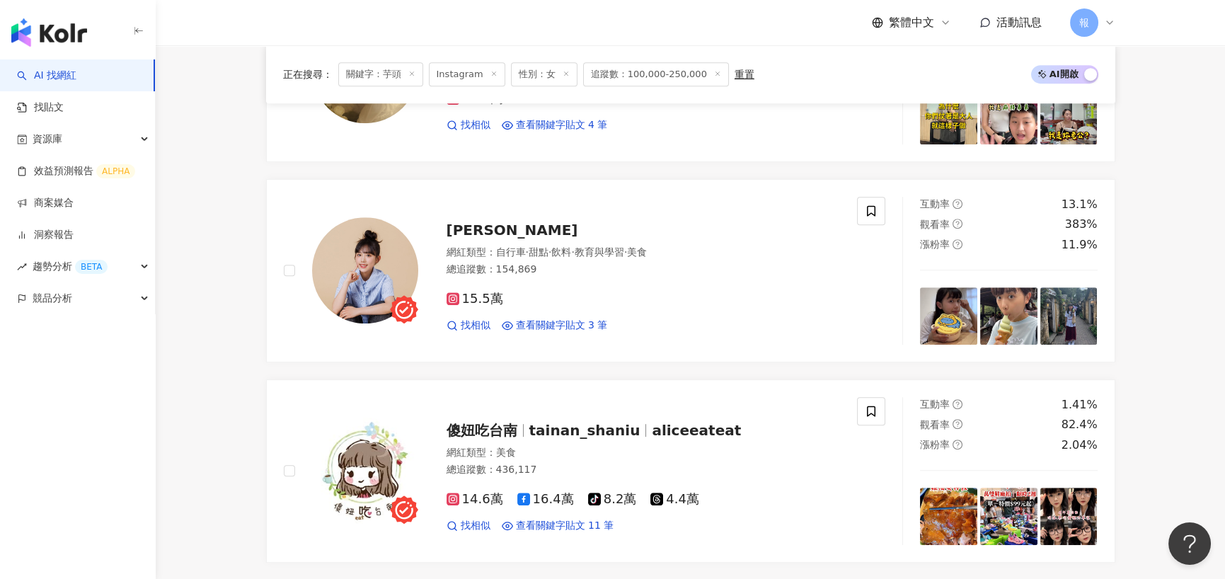
scroll to position [2193, 0]
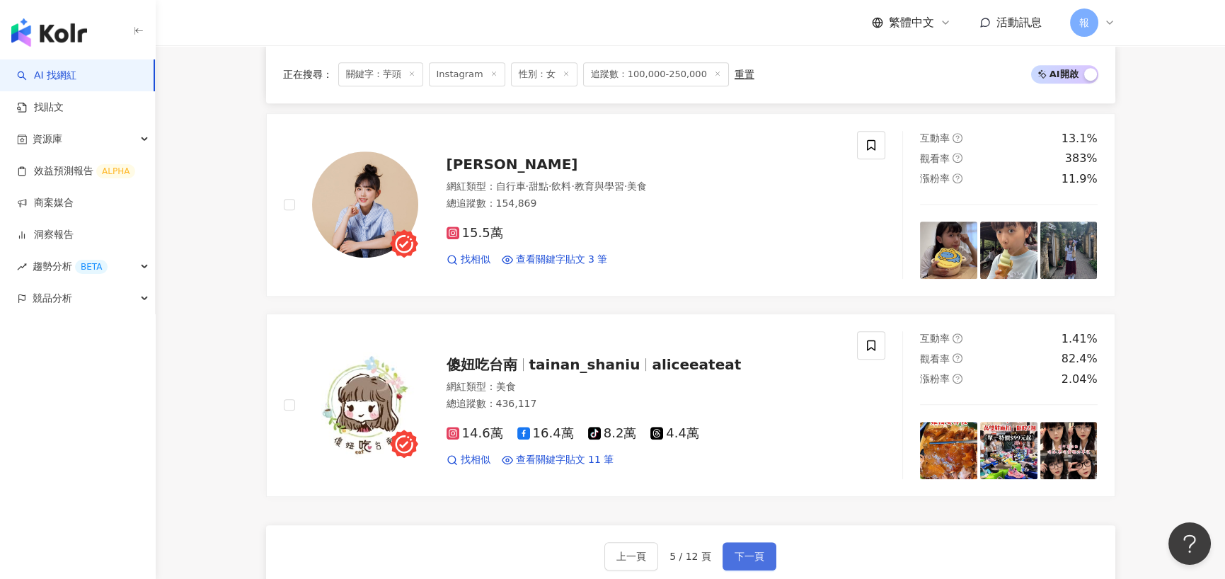
click at [756, 564] on button "下一頁" at bounding box center [749, 556] width 54 height 28
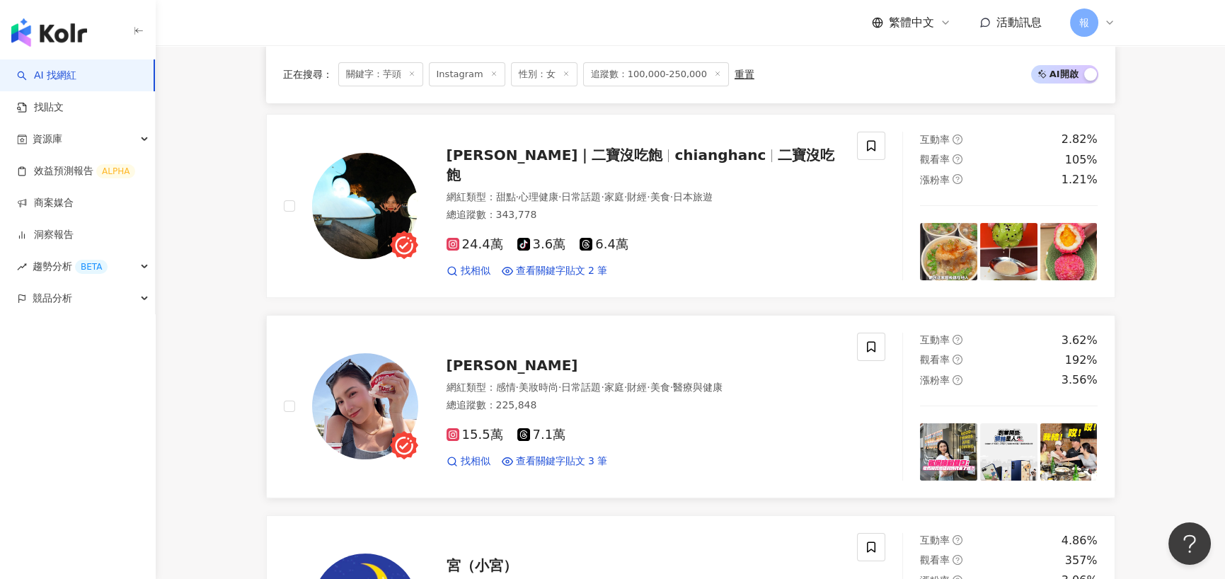
scroll to position [1061, 0]
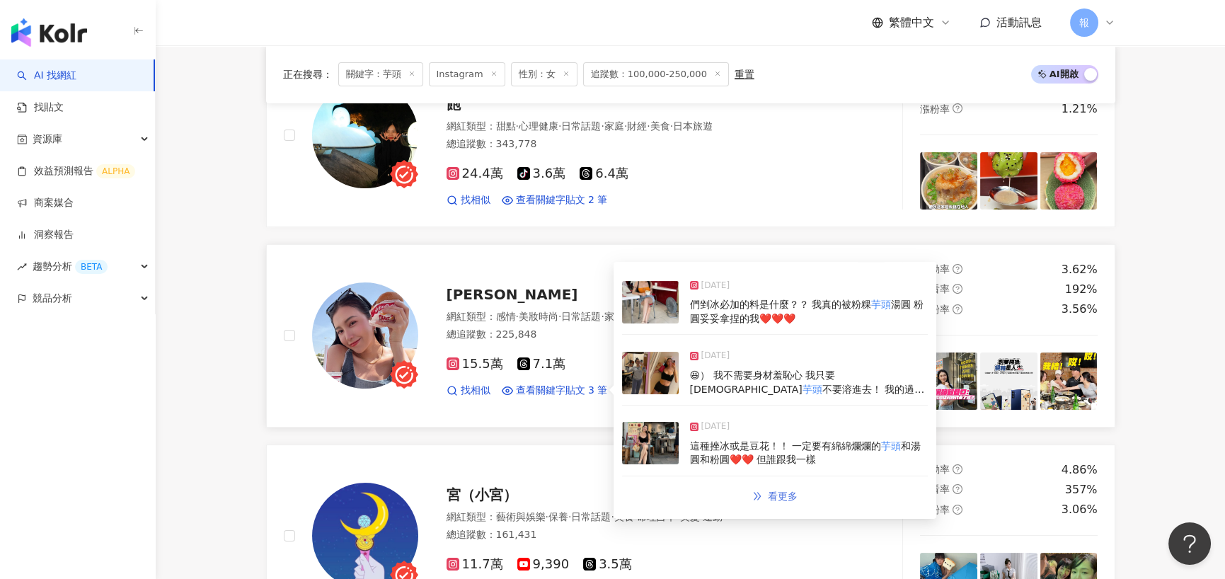
click at [778, 491] on span "看更多" at bounding box center [783, 495] width 30 height 11
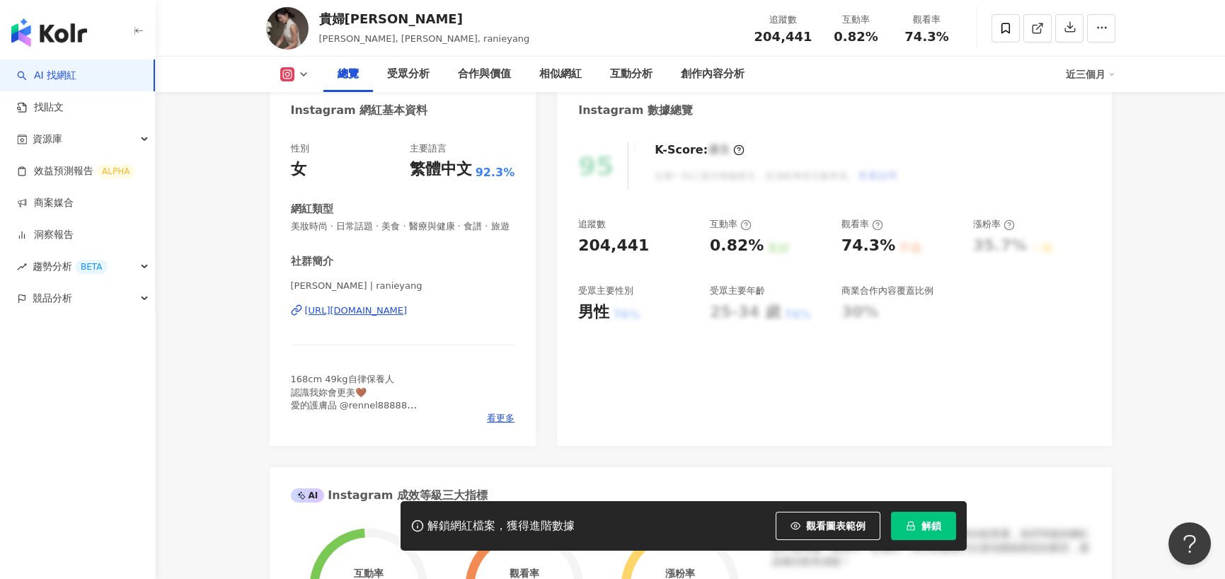
click at [383, 317] on div "https://www.instagram.com/ranieyang/" at bounding box center [356, 310] width 103 height 13
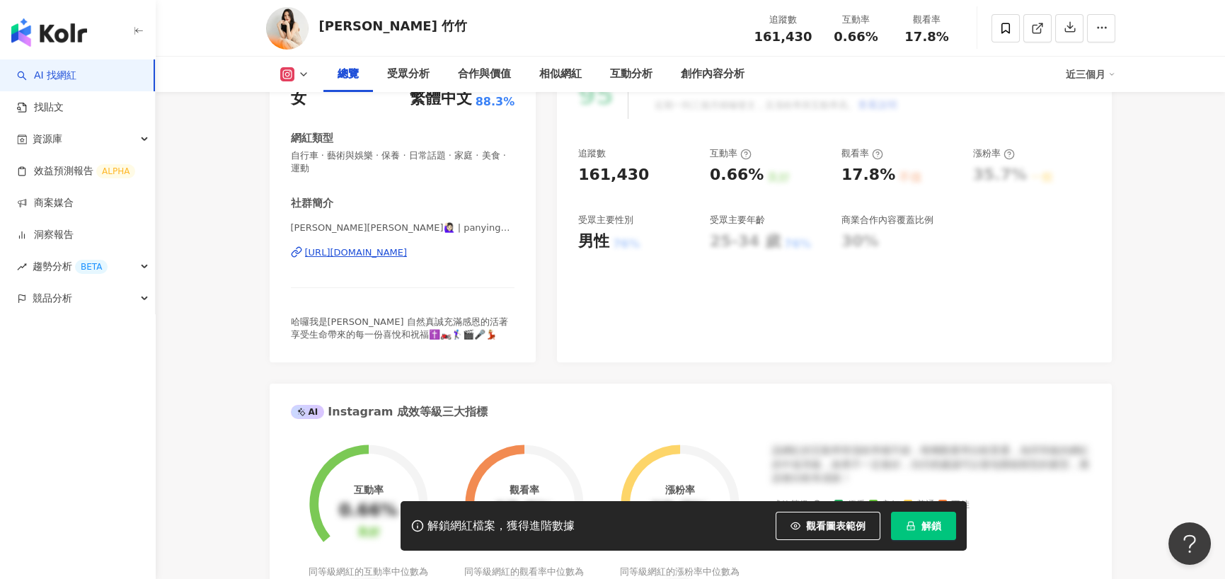
click at [370, 250] on div "https://www.instagram.com/panyingchu/" at bounding box center [356, 252] width 103 height 13
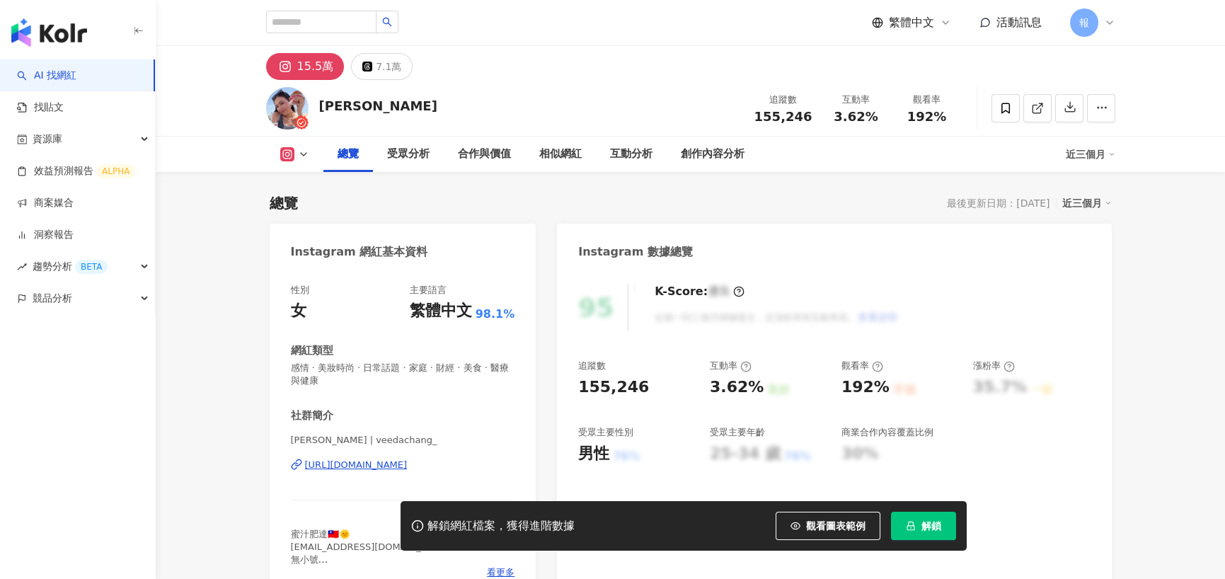
click at [346, 459] on div "https://www.instagram.com/veedachang_/" at bounding box center [356, 465] width 103 height 13
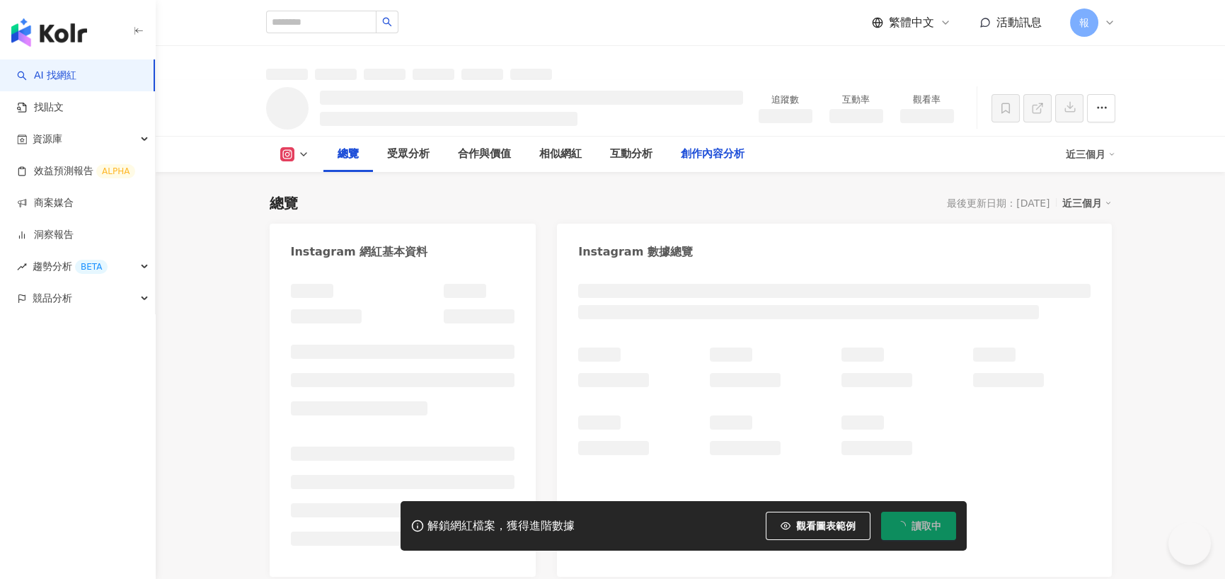
click at [742, 154] on div "創作內容分析" at bounding box center [713, 154] width 64 height 17
click at [730, 154] on div "創作內容分析" at bounding box center [713, 154] width 64 height 17
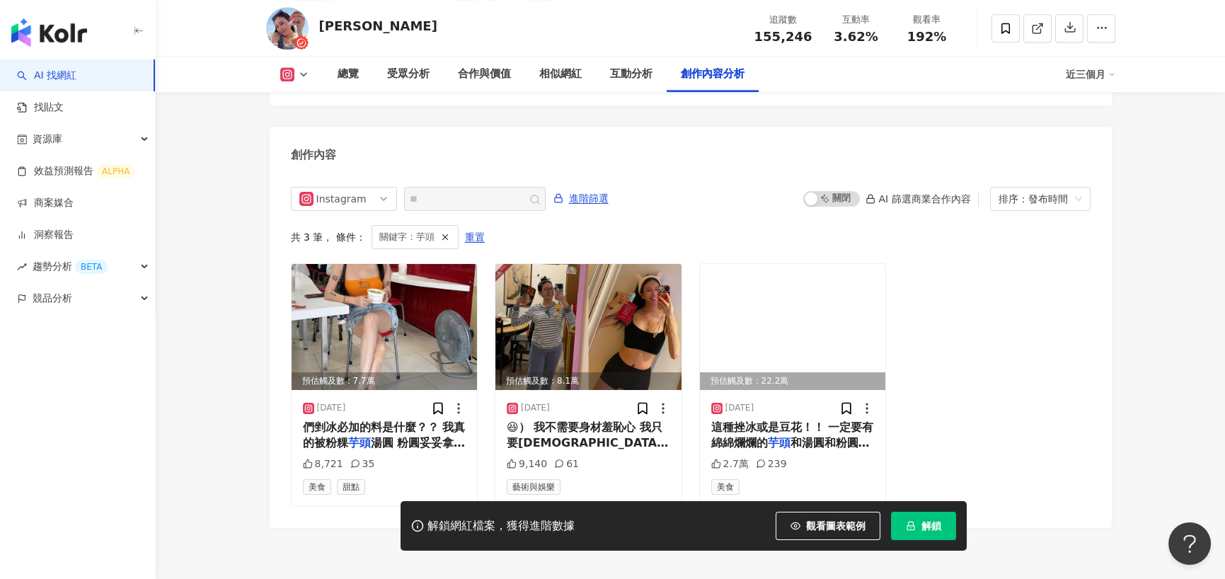
scroll to position [4344, 0]
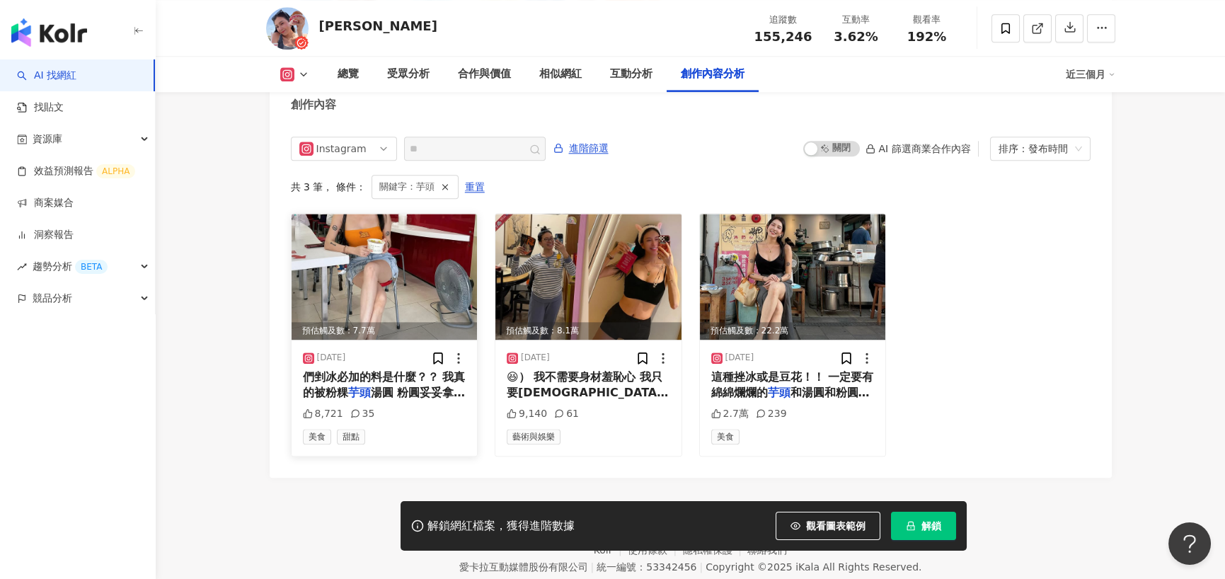
click at [399, 253] on img at bounding box center [385, 277] width 186 height 126
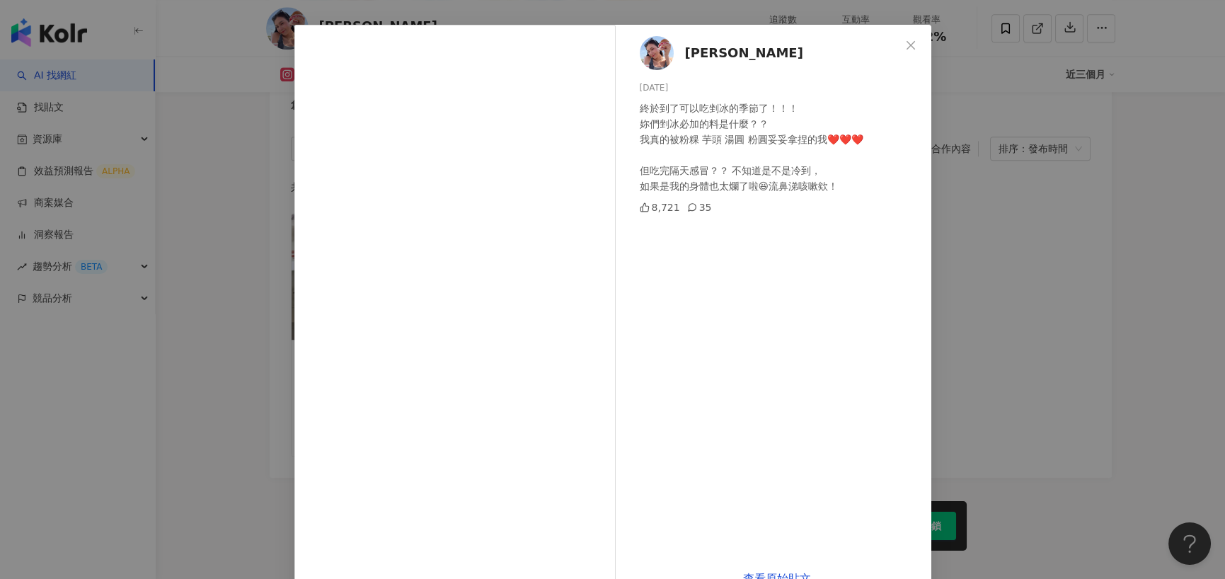
scroll to position [82, 0]
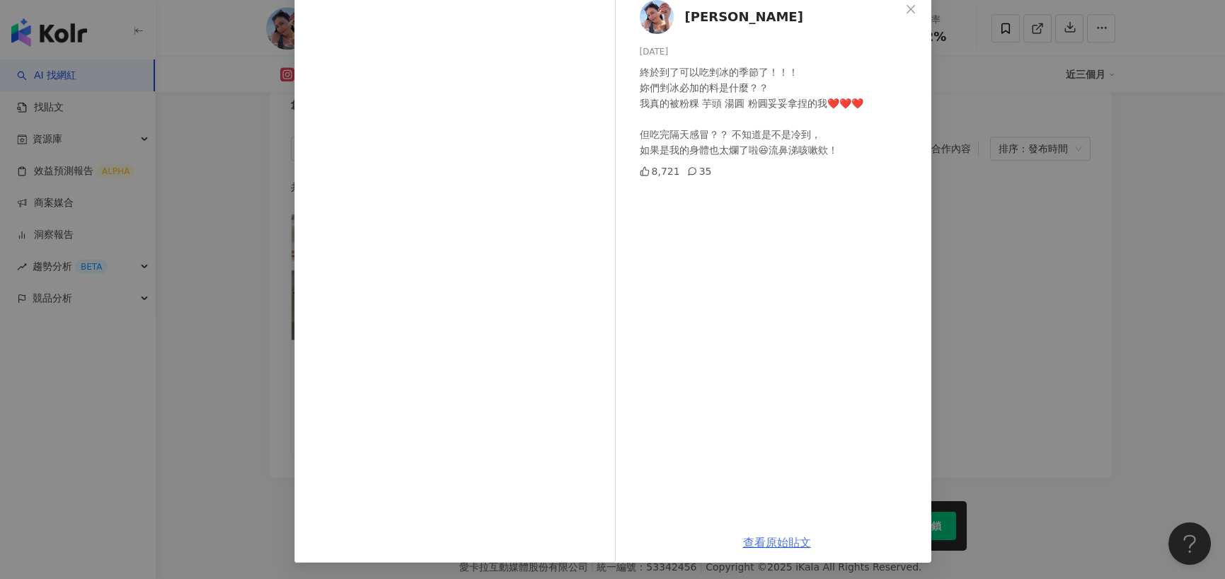
click at [765, 543] on link "查看原始貼文" at bounding box center [777, 542] width 68 height 13
click at [206, 124] on div "Veeda Chang 2025/7/13 終於到了可以吃剉冰的季節了！！！ 妳們剉冰必加的料是什麼？？ 我真的被粉粿 芋頭 湯圓 粉圓妥妥拿捏的我❤️❤️❤…" at bounding box center [612, 289] width 1225 height 579
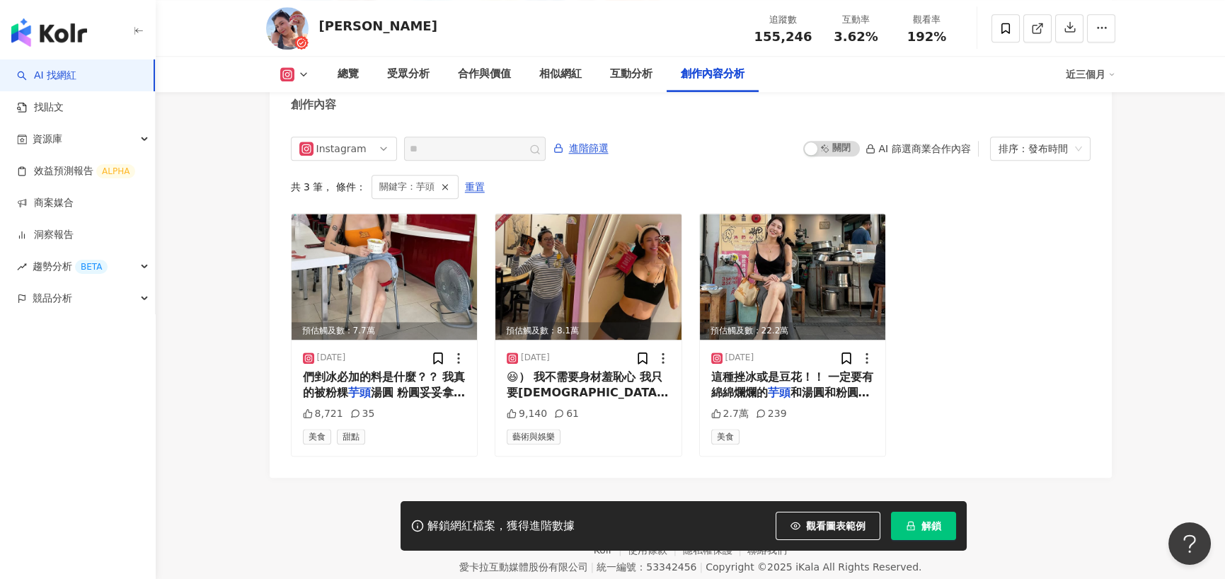
scroll to position [4302, 0]
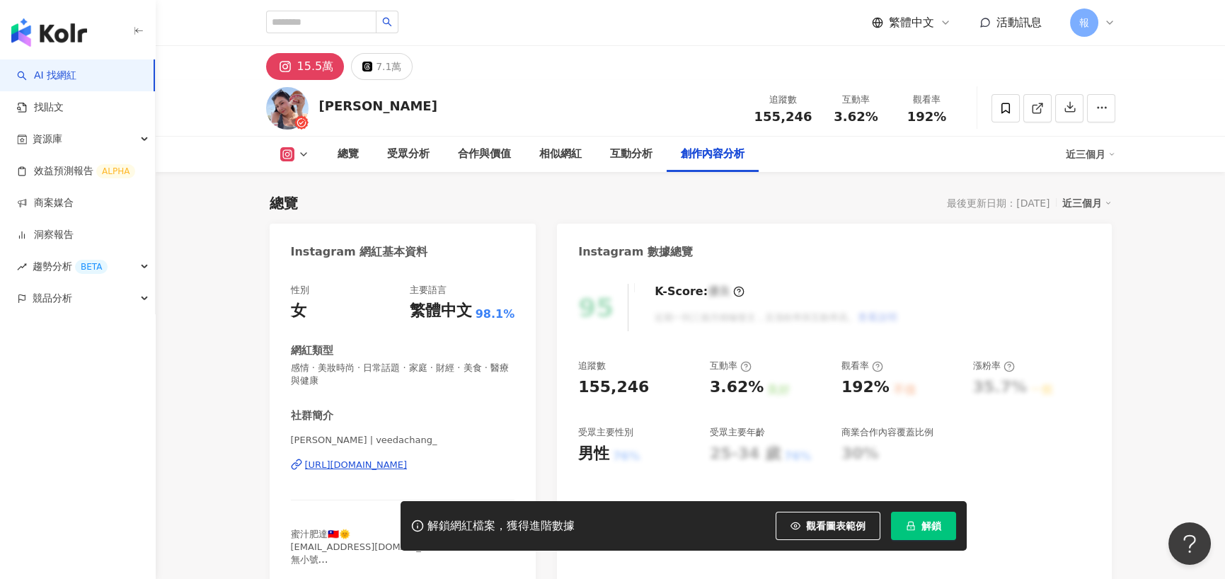
scroll to position [4302, 0]
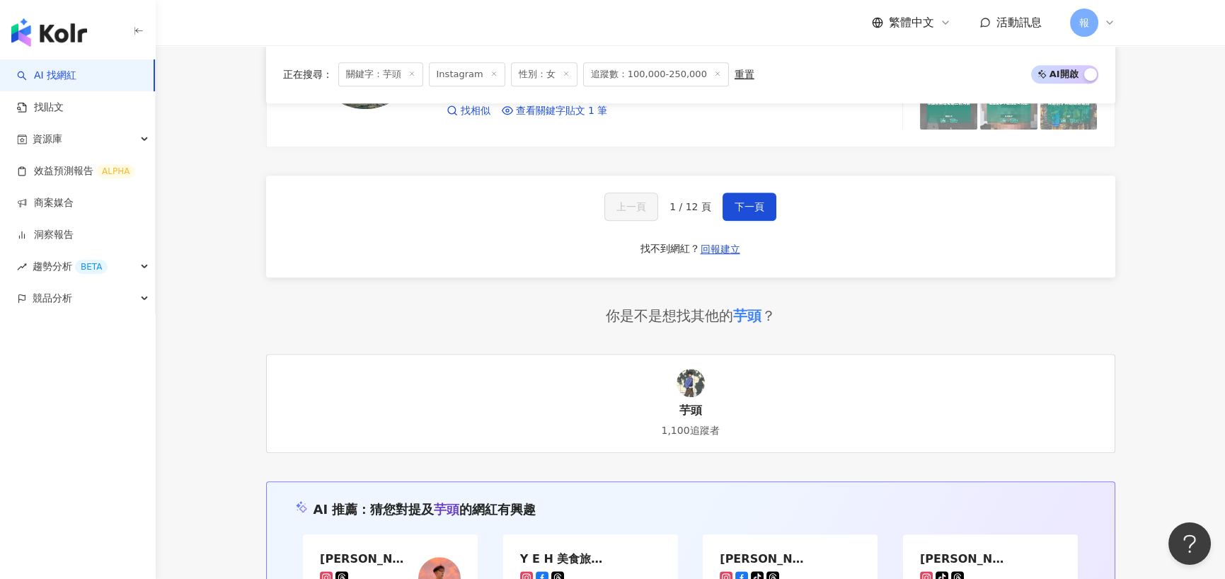
scroll to position [2547, 0]
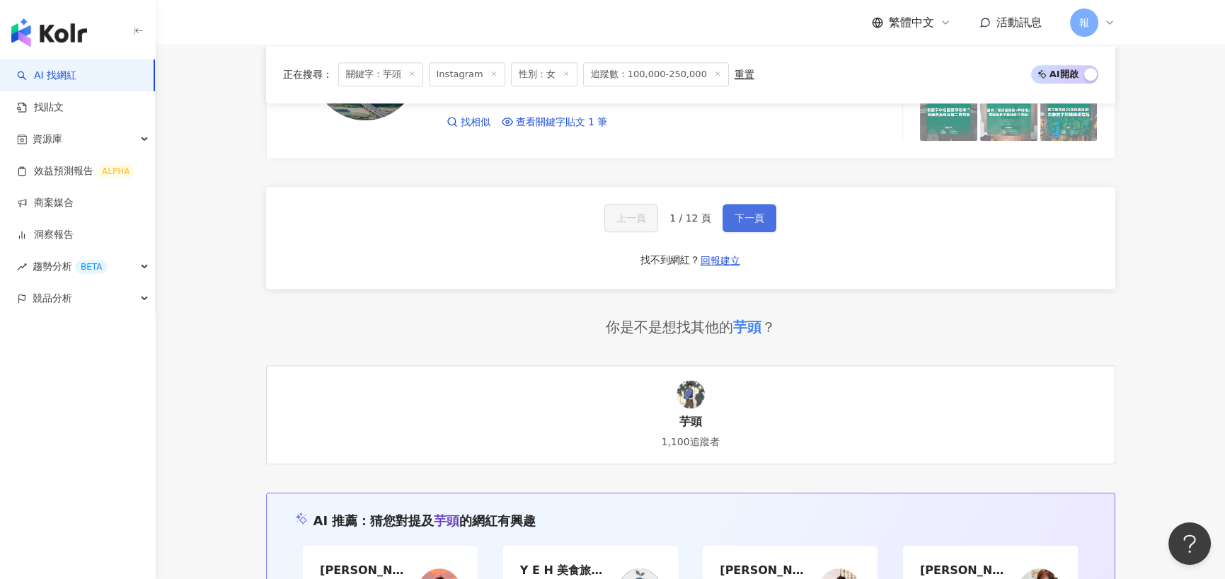
click at [749, 212] on span "下一頁" at bounding box center [749, 217] width 30 height 11
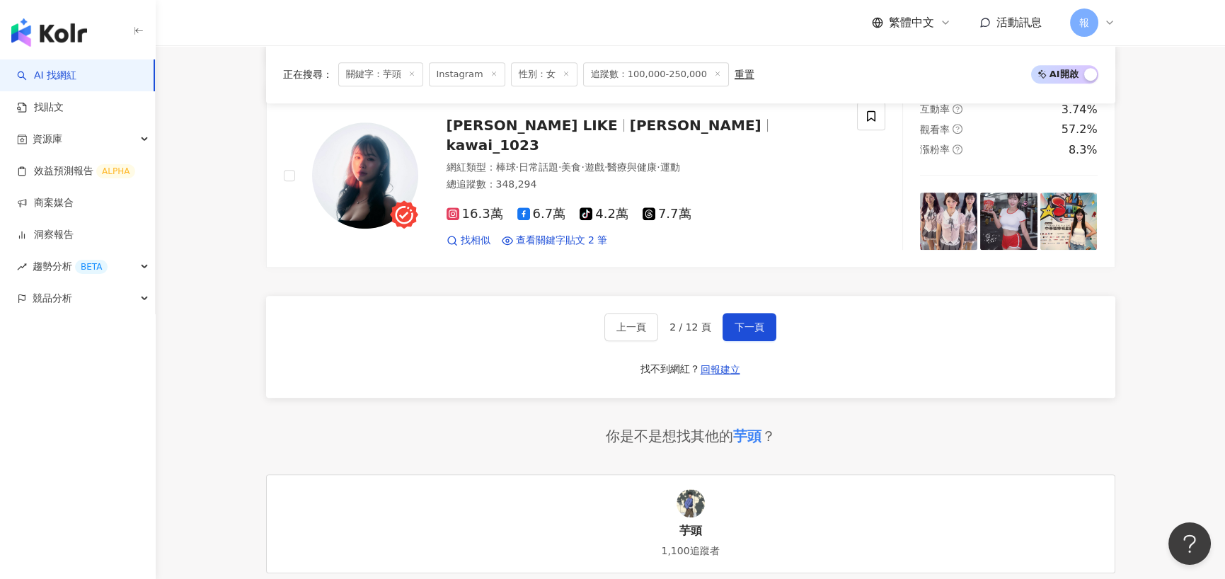
scroll to position [2418, 0]
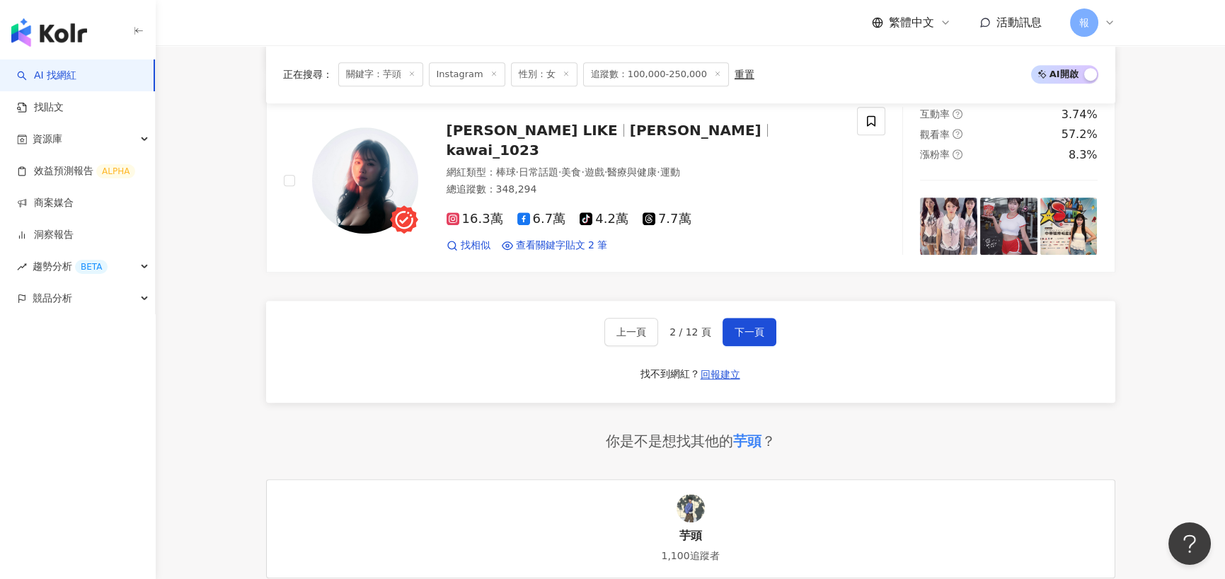
click at [740, 311] on div "上一頁 2 / 12 頁 下一頁 找不到網紅？ 回報建立" at bounding box center [690, 352] width 849 height 102
click at [741, 326] on span "下一頁" at bounding box center [749, 331] width 30 height 11
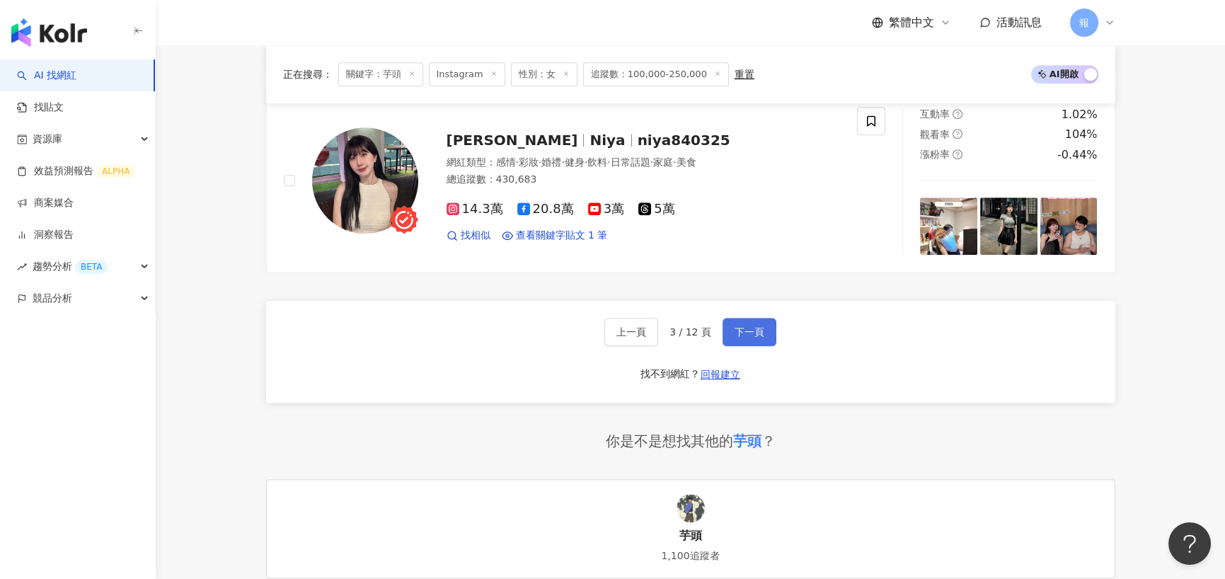
click at [756, 336] on button "下一頁" at bounding box center [749, 332] width 54 height 28
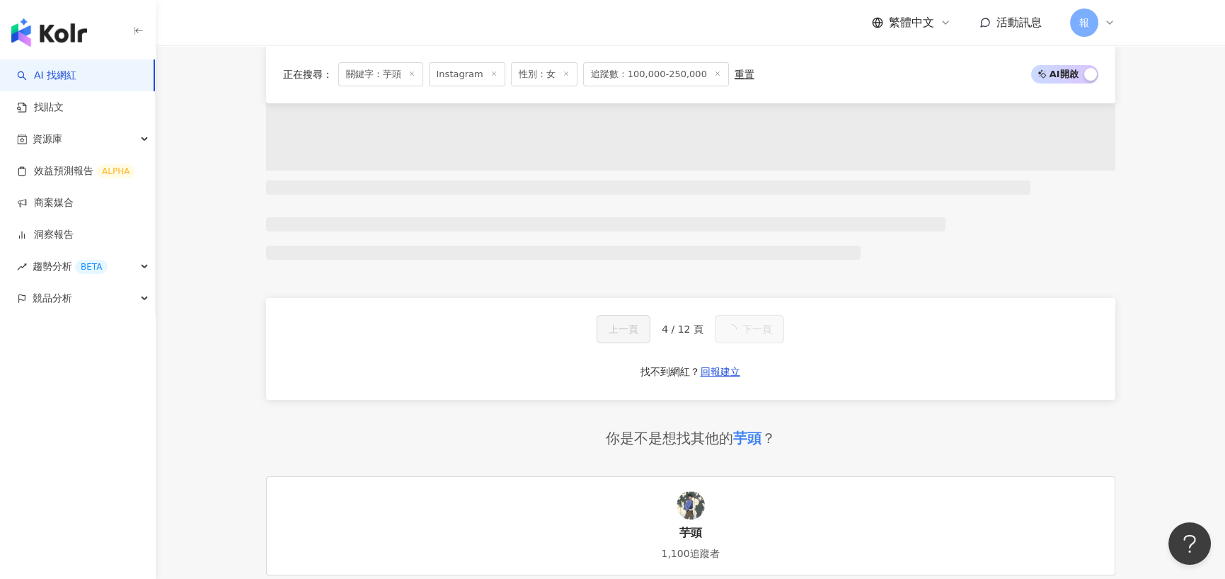
scroll to position [2418, 0]
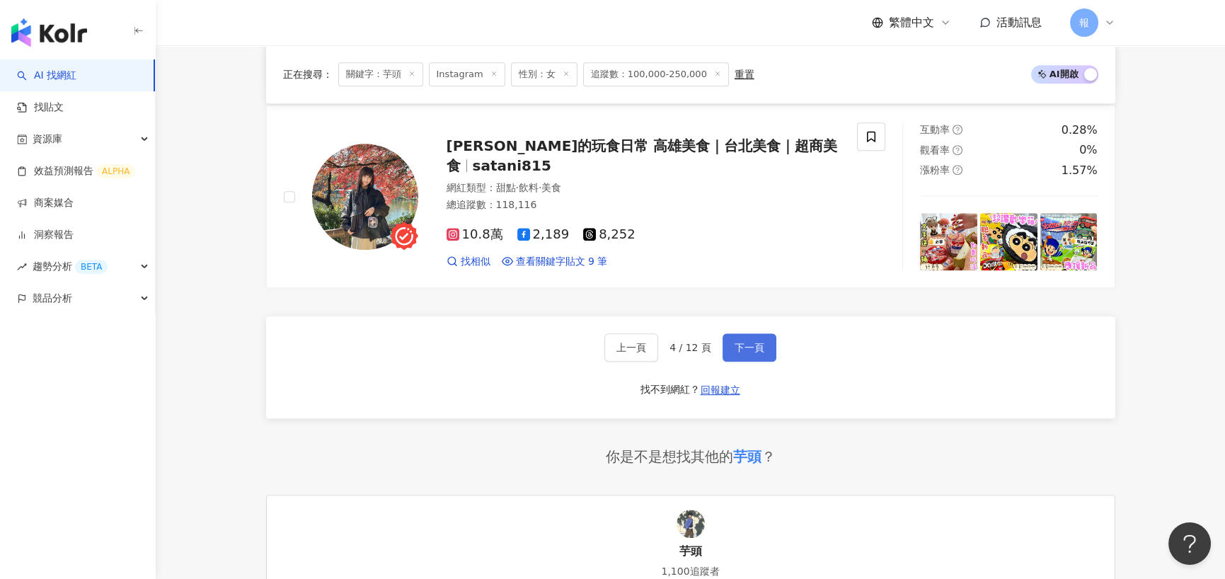
click at [760, 342] on span "下一頁" at bounding box center [749, 347] width 30 height 11
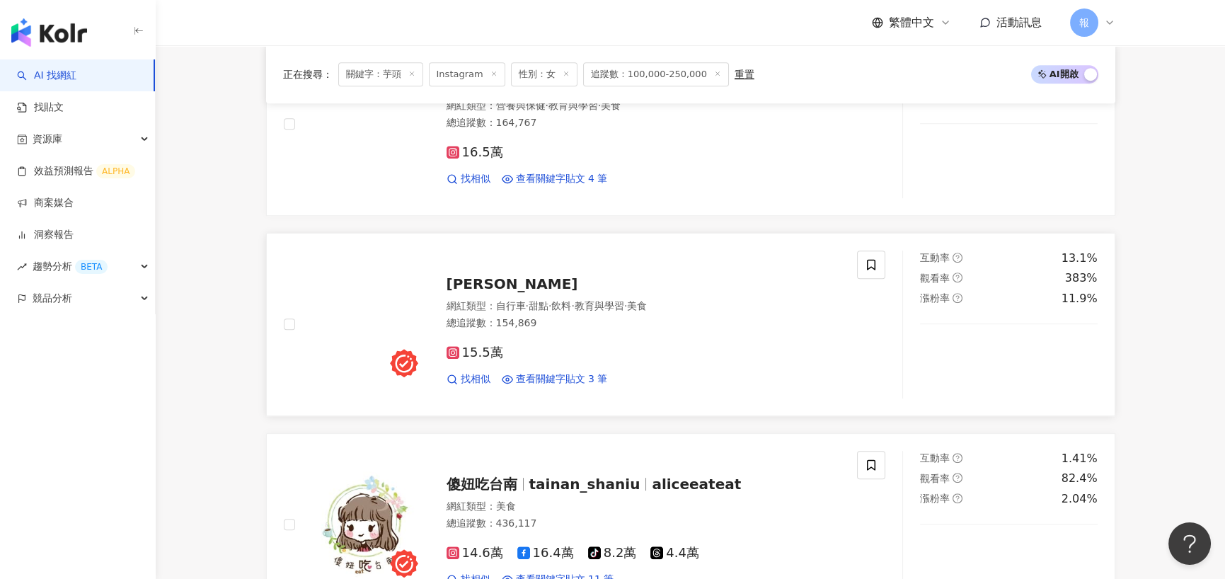
scroll to position [2205, 0]
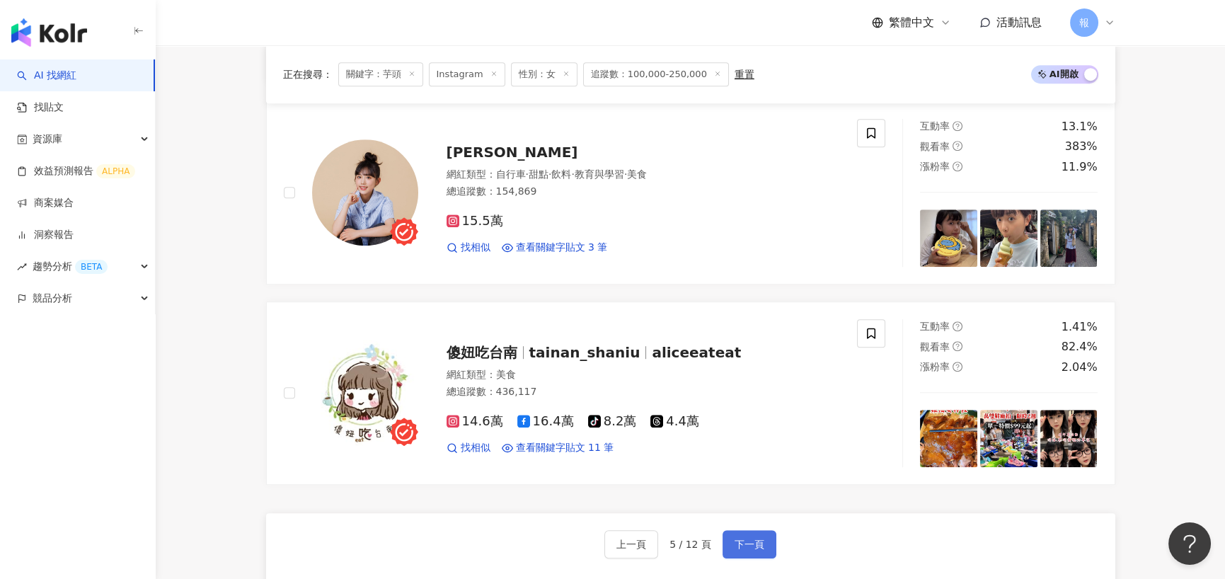
click at [744, 540] on span "下一頁" at bounding box center [749, 543] width 30 height 11
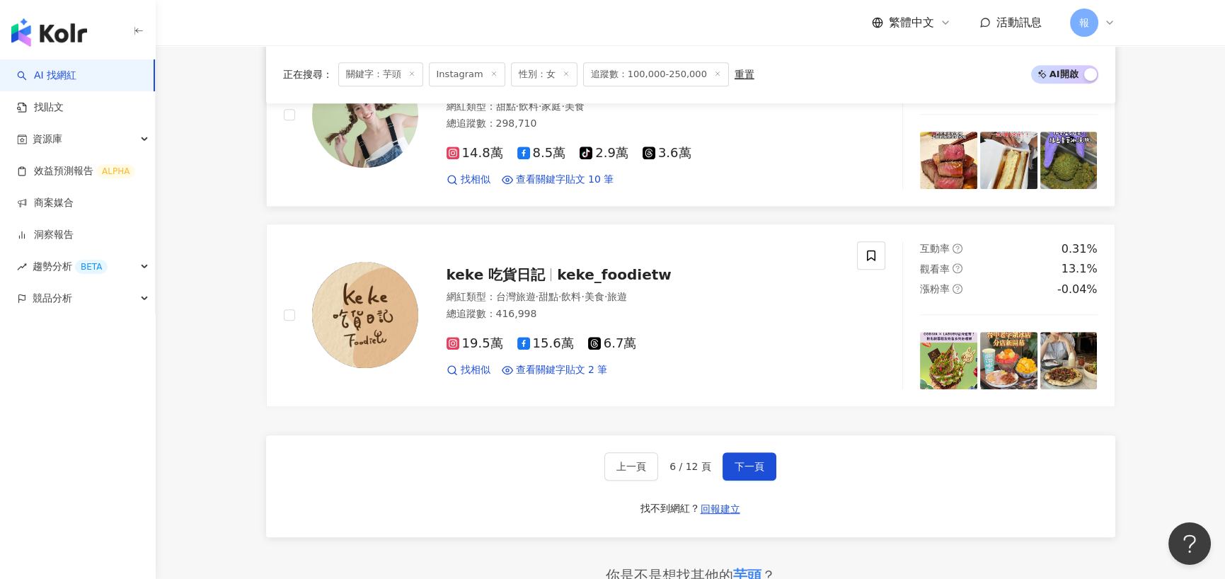
scroll to position [2418, 0]
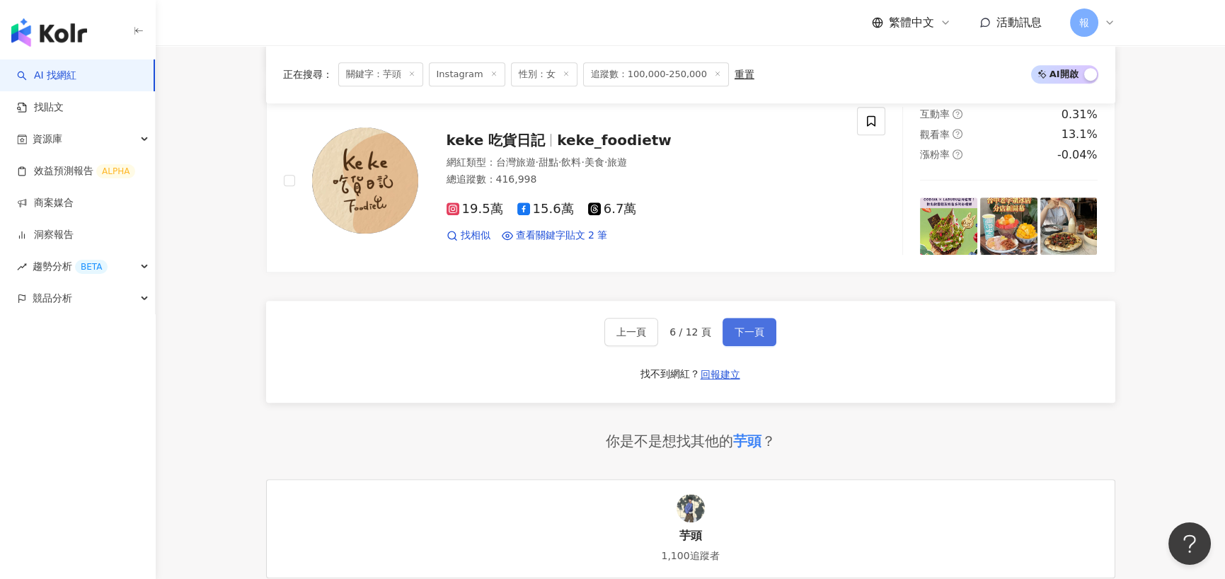
click at [754, 326] on span "下一頁" at bounding box center [749, 331] width 30 height 11
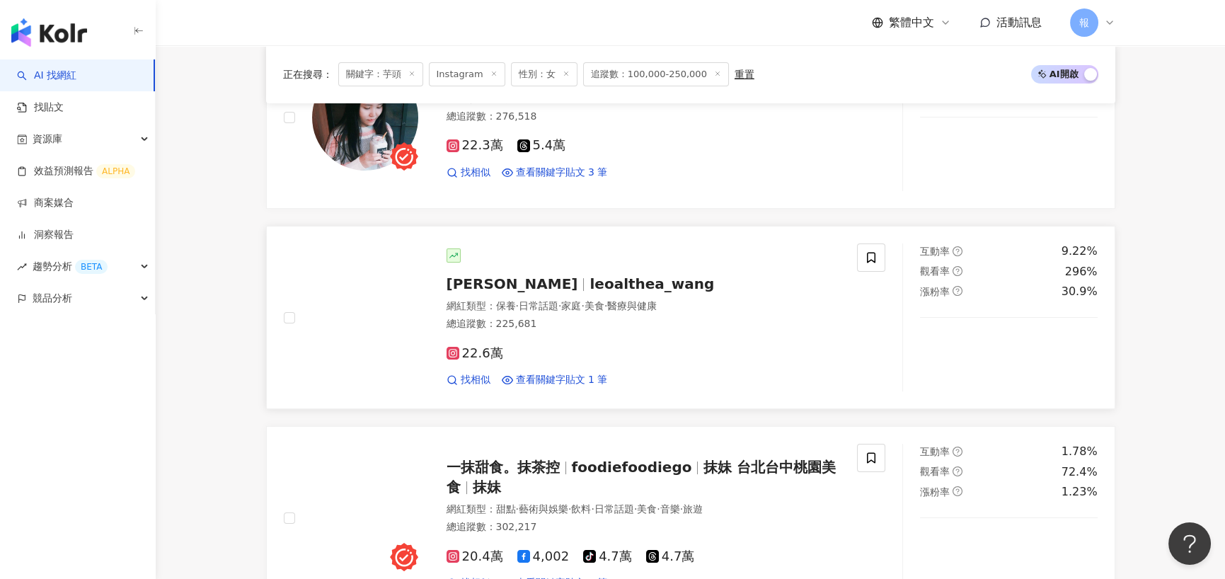
scroll to position [804, 0]
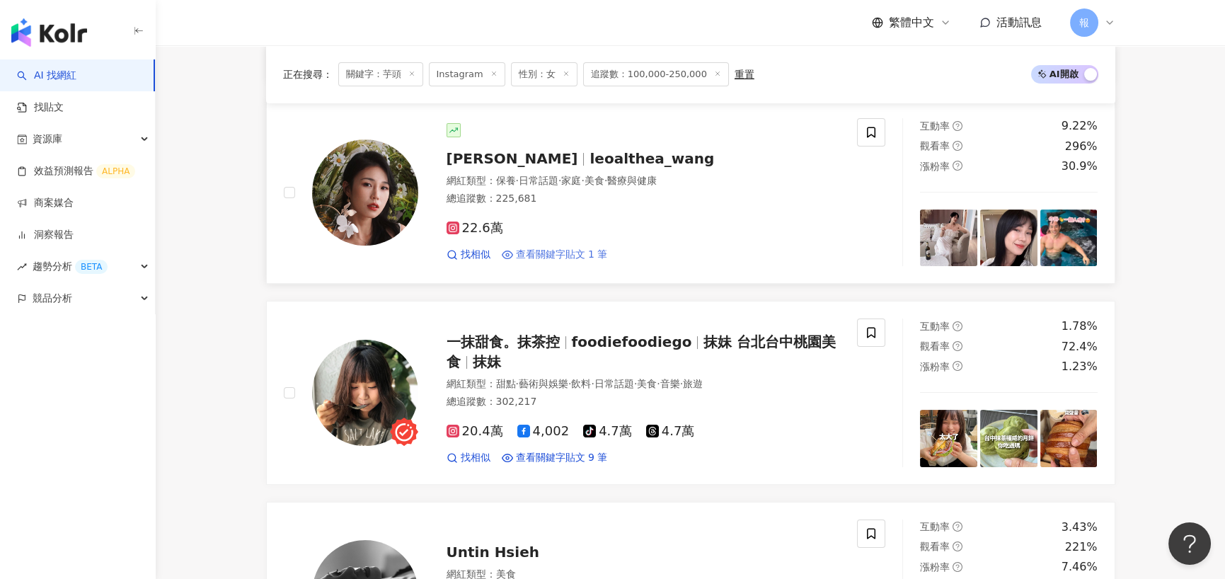
click at [567, 254] on span "查看關鍵字貼文 1 筆" at bounding box center [562, 255] width 92 height 14
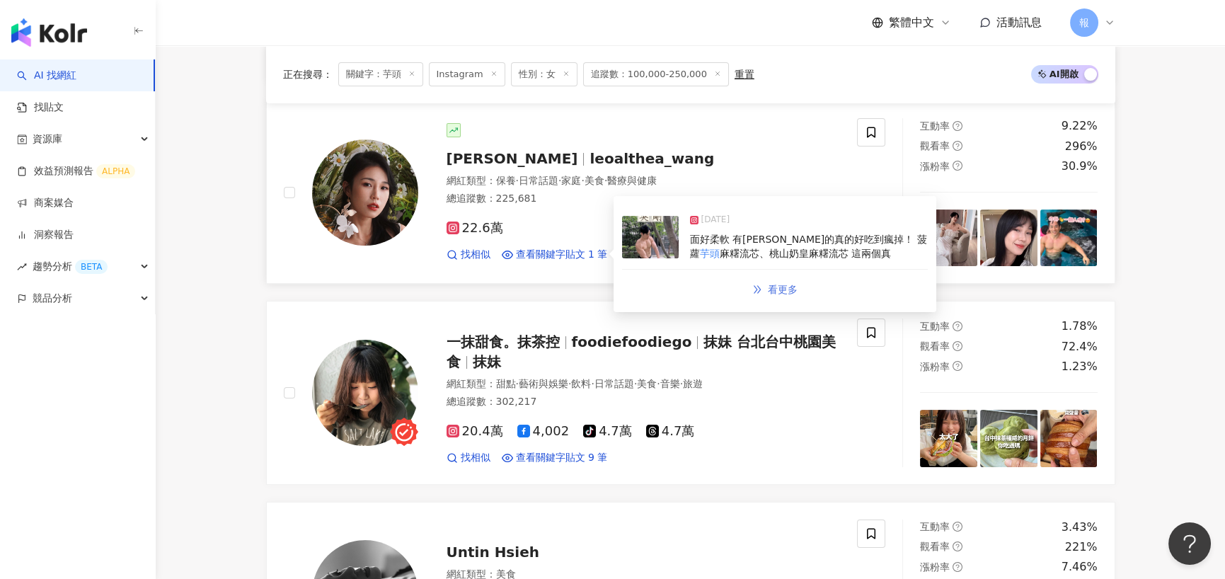
click at [786, 284] on span "看更多" at bounding box center [783, 289] width 30 height 11
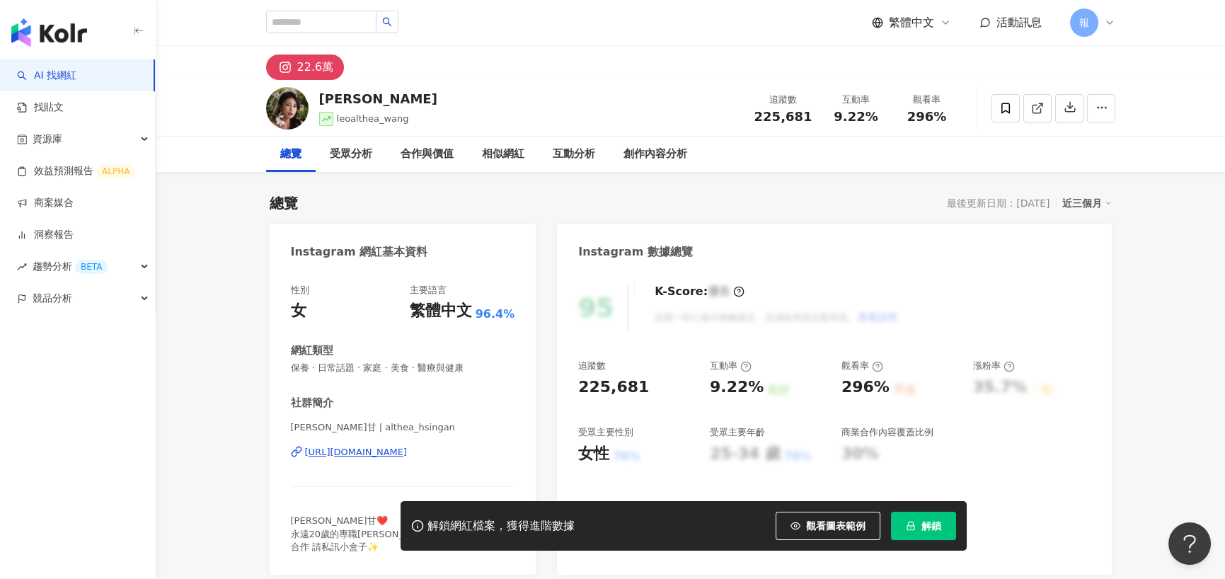
click at [371, 421] on div "小昕甘 | althea_hsingan https://www.instagram.com/althea_hsingan/" at bounding box center [403, 462] width 224 height 83
click at [378, 446] on div "[URL][DOMAIN_NAME]" at bounding box center [356, 452] width 103 height 13
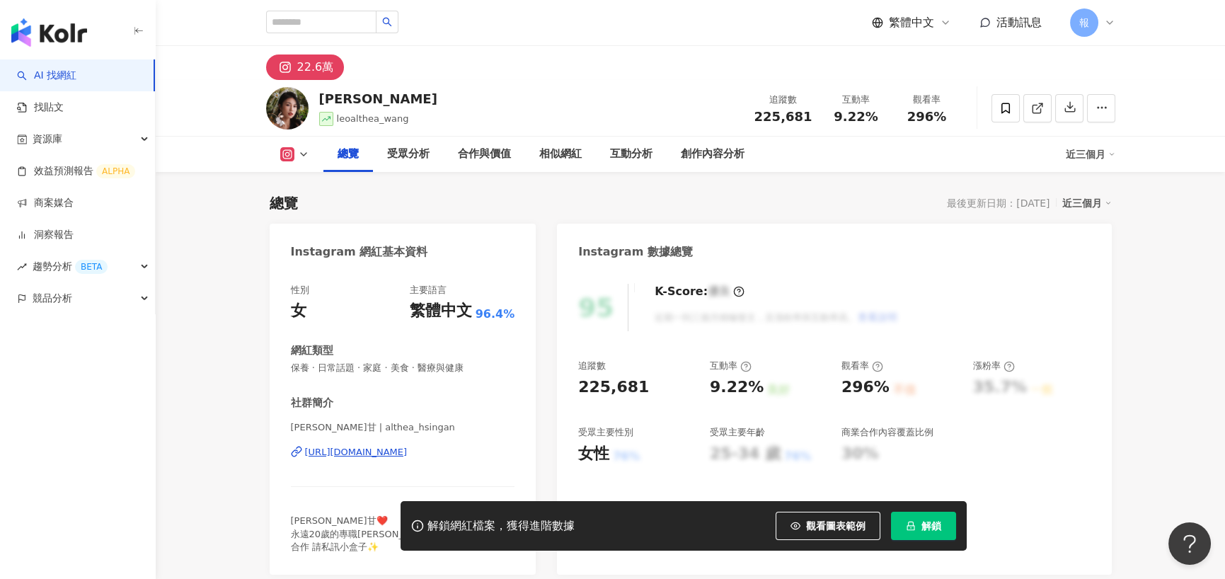
scroll to position [283, 0]
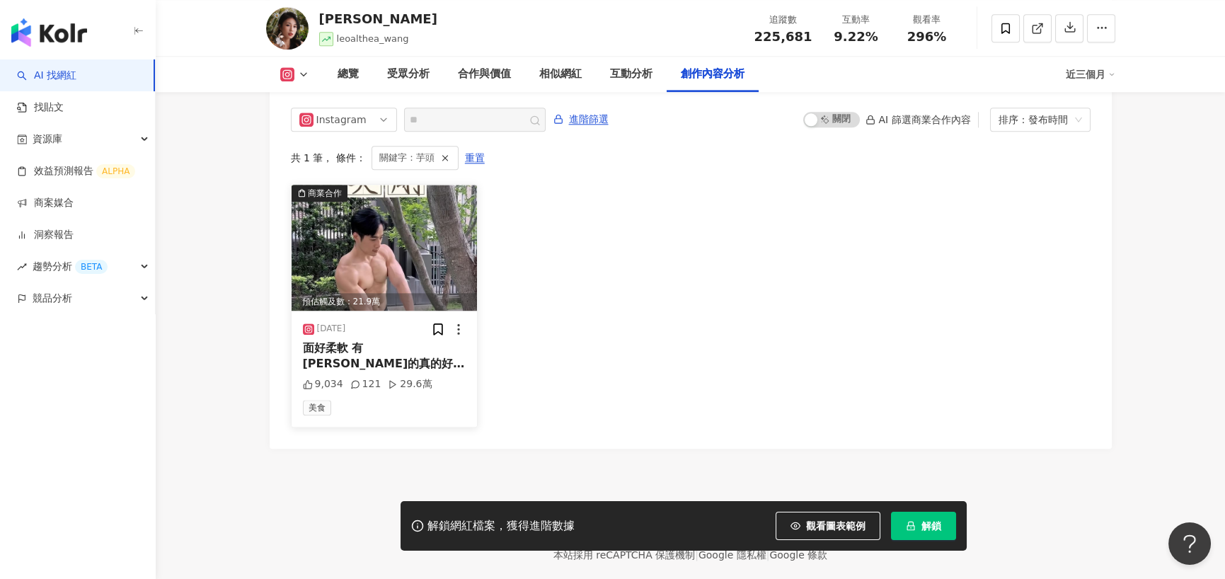
click at [399, 372] on span "麻糬流芯、桃山奶皇麻糬流芯 這兩個真" at bounding box center [384, 386] width 163 height 29
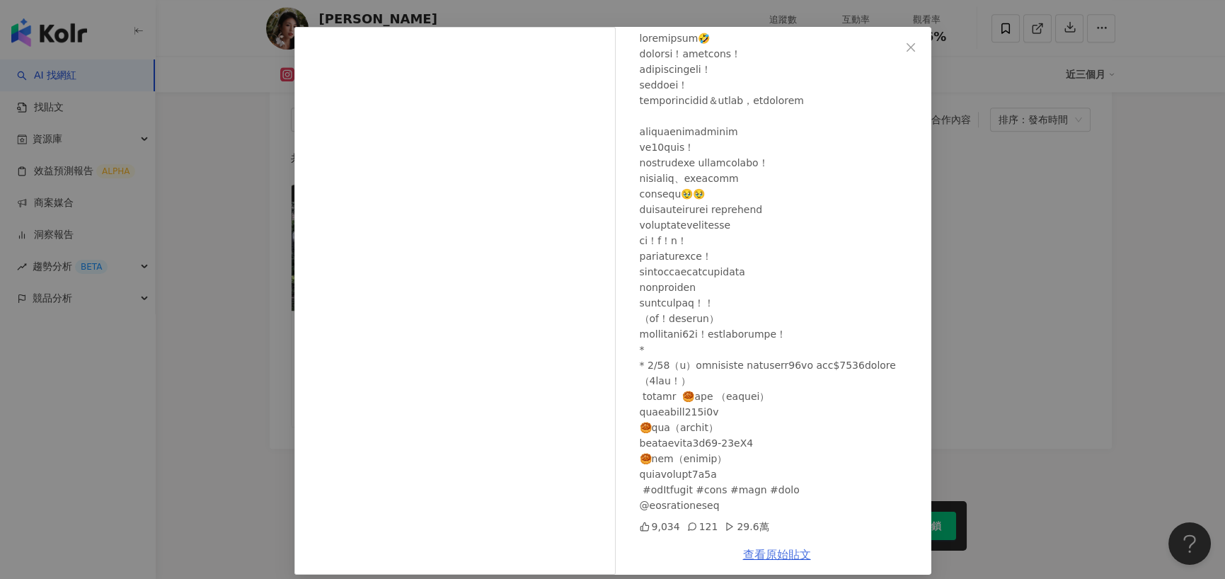
scroll to position [57, 0]
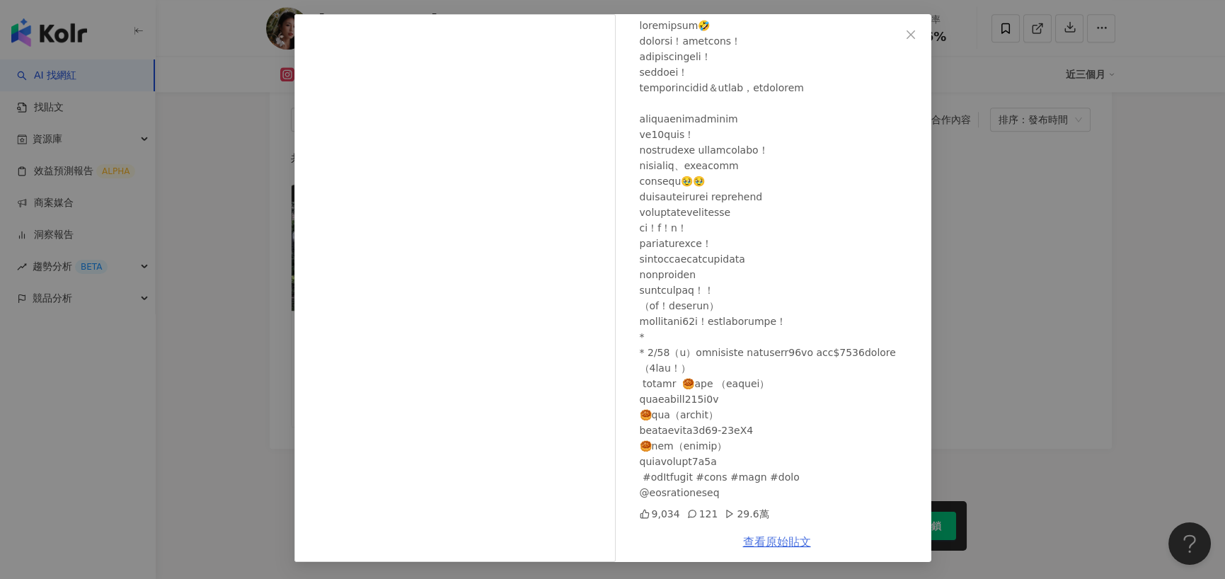
click at [771, 540] on link "查看原始貼文" at bounding box center [777, 541] width 68 height 13
click at [280, 241] on div "Althea昕 2024/8/22 9,034 121 29.6萬 查看原始貼文" at bounding box center [612, 289] width 1225 height 579
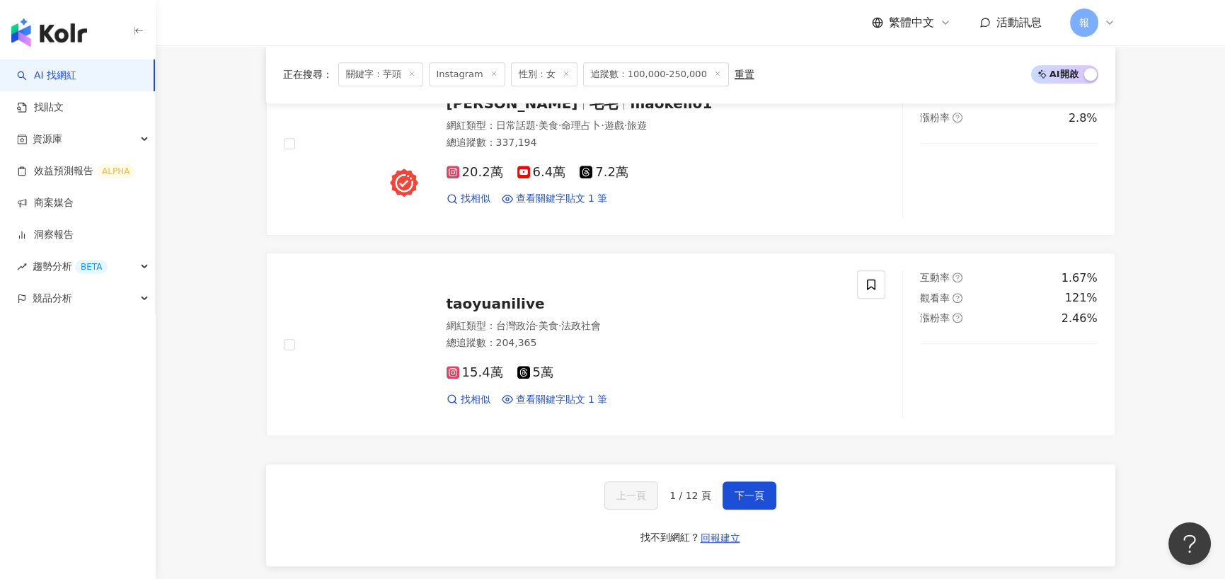
scroll to position [2476, 0]
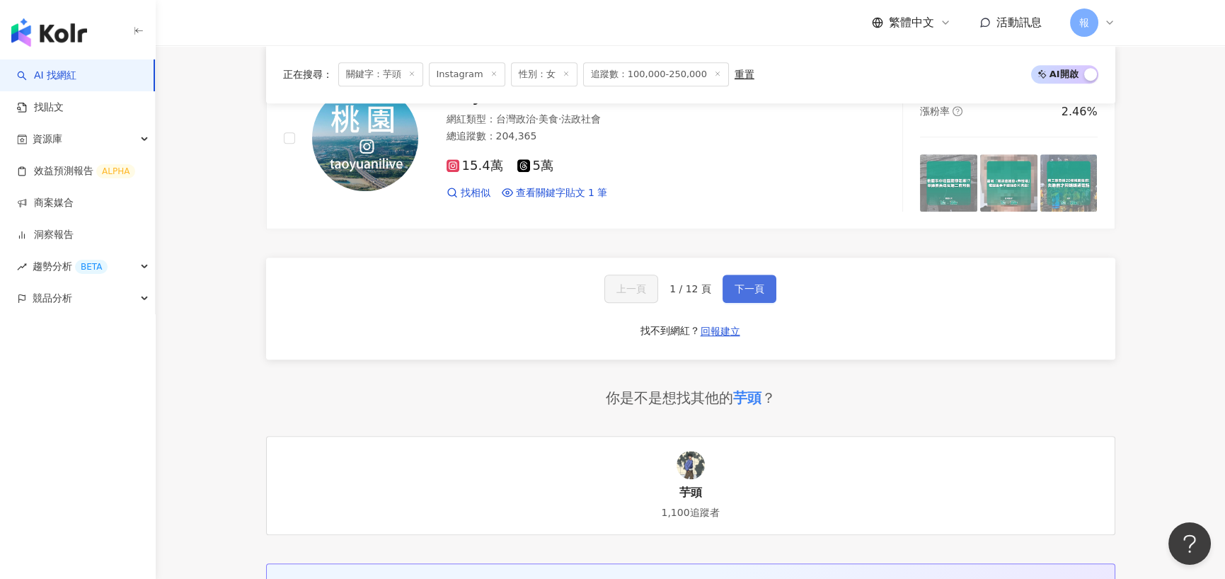
click at [739, 283] on span "下一頁" at bounding box center [749, 288] width 30 height 11
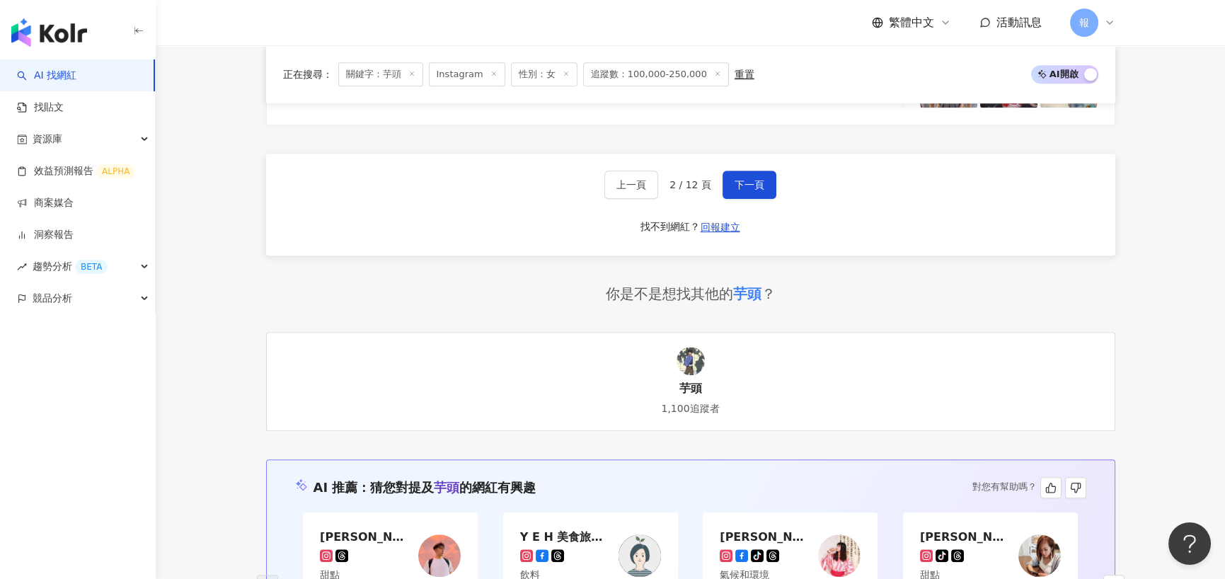
scroll to position [2559, 0]
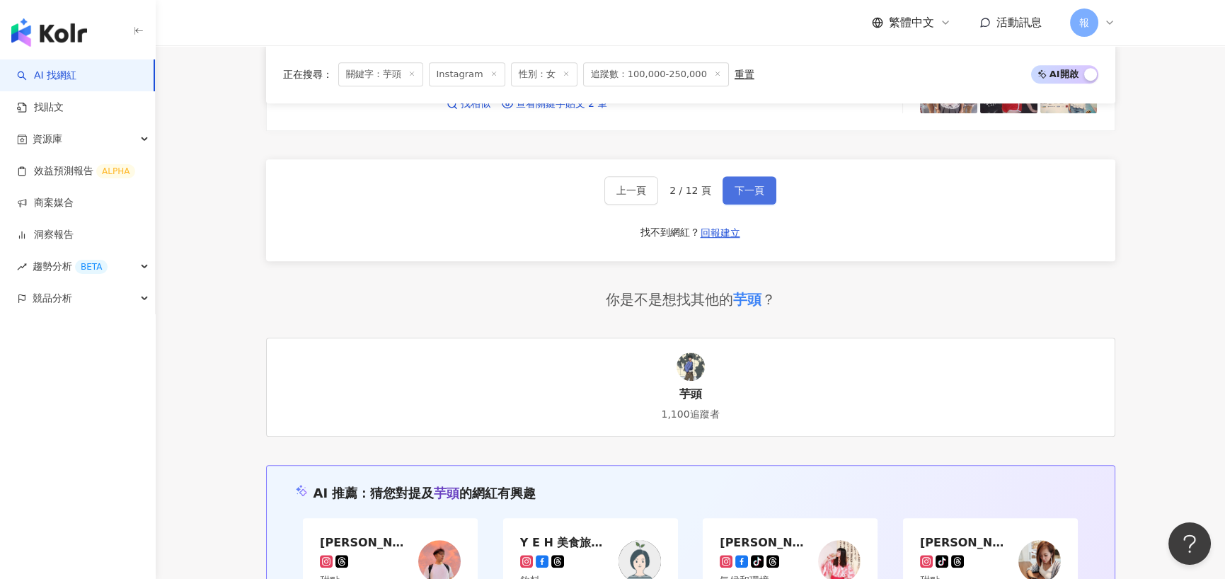
click at [768, 188] on button "下一頁" at bounding box center [749, 190] width 54 height 28
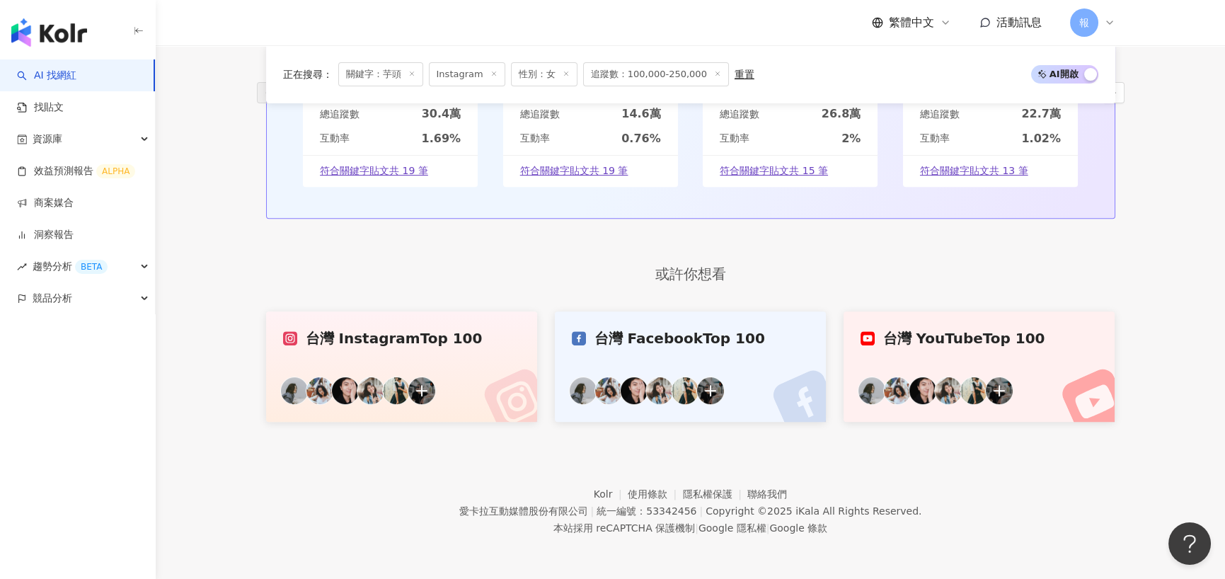
scroll to position [1016, 0]
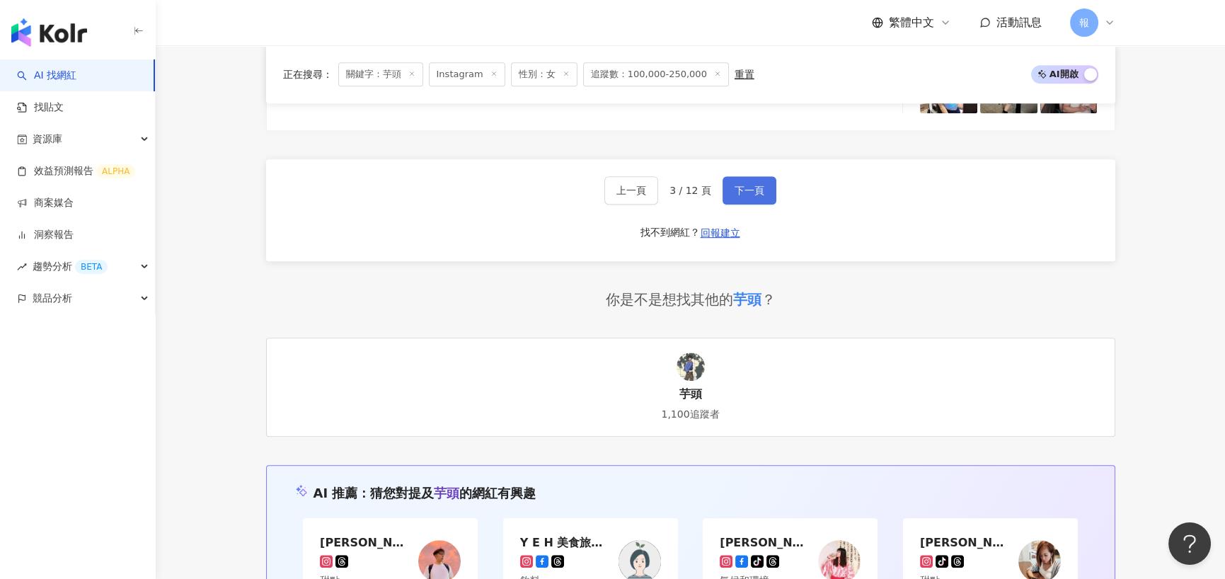
click at [763, 197] on button "下一頁" at bounding box center [749, 190] width 54 height 28
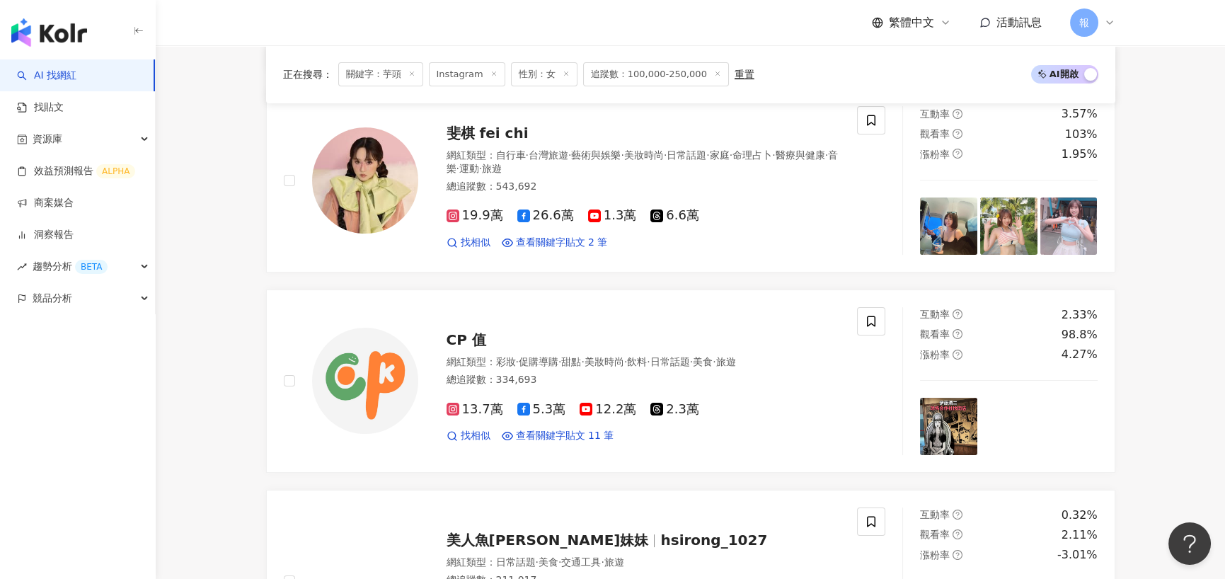
scroll to position [2559, 0]
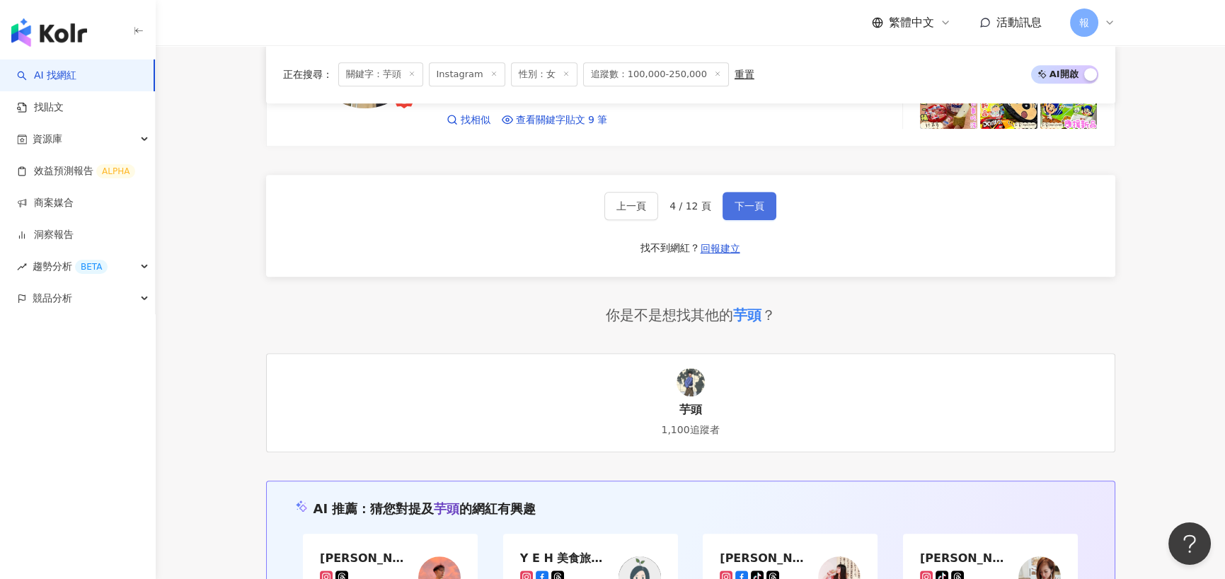
click at [763, 195] on button "下一頁" at bounding box center [749, 206] width 54 height 28
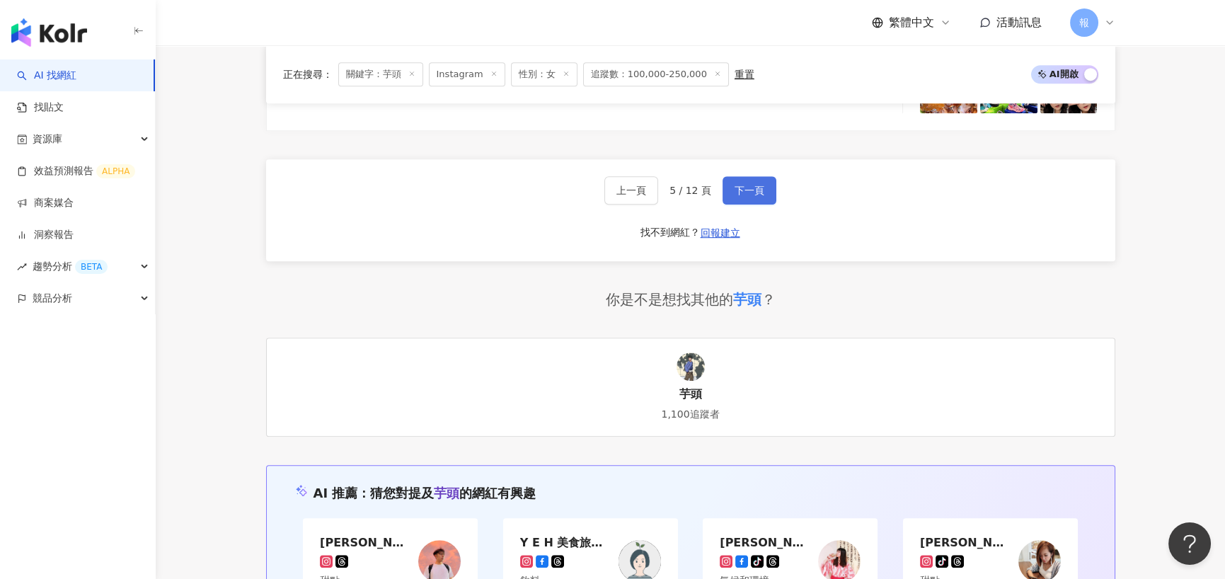
click at [763, 192] on button "下一頁" at bounding box center [749, 190] width 54 height 28
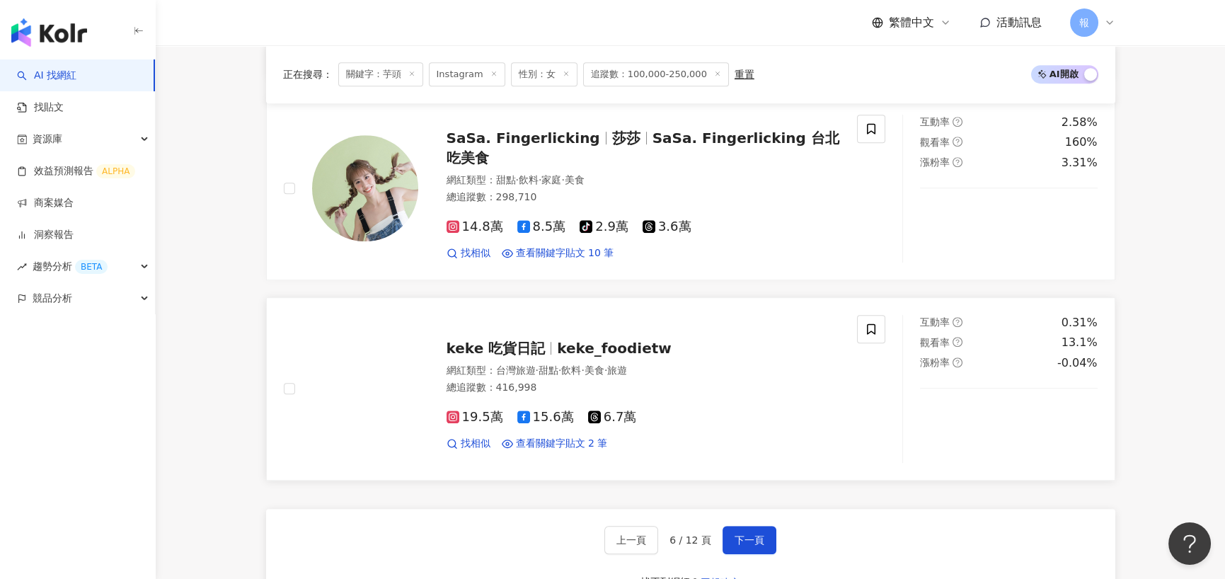
scroll to position [2205, 0]
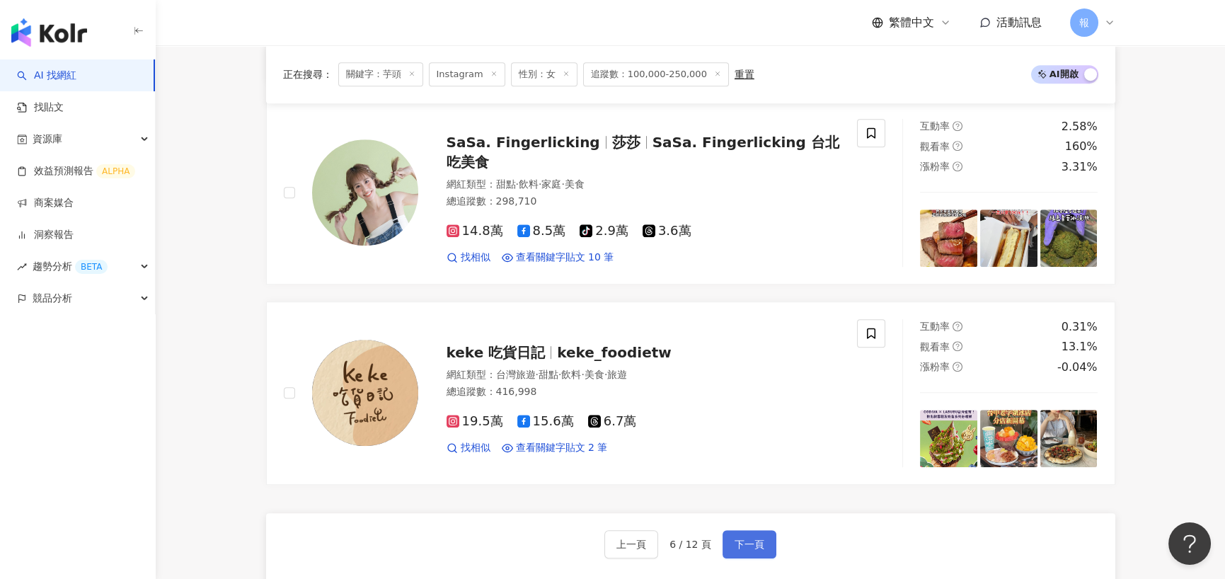
click at [736, 538] on span "下一頁" at bounding box center [749, 543] width 30 height 11
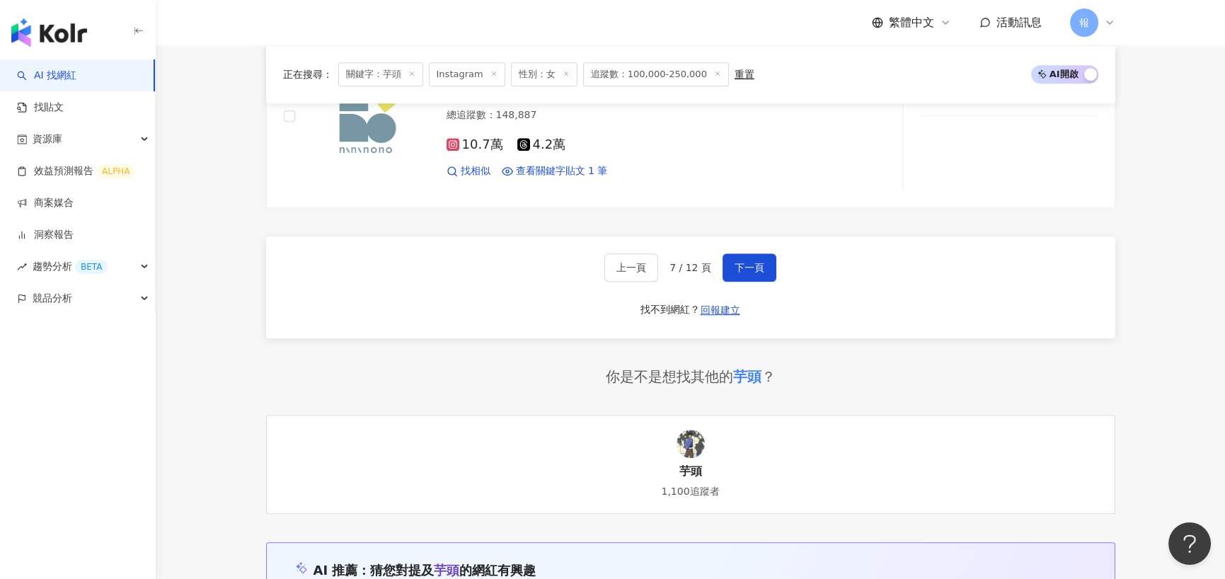
scroll to position [2568, 0]
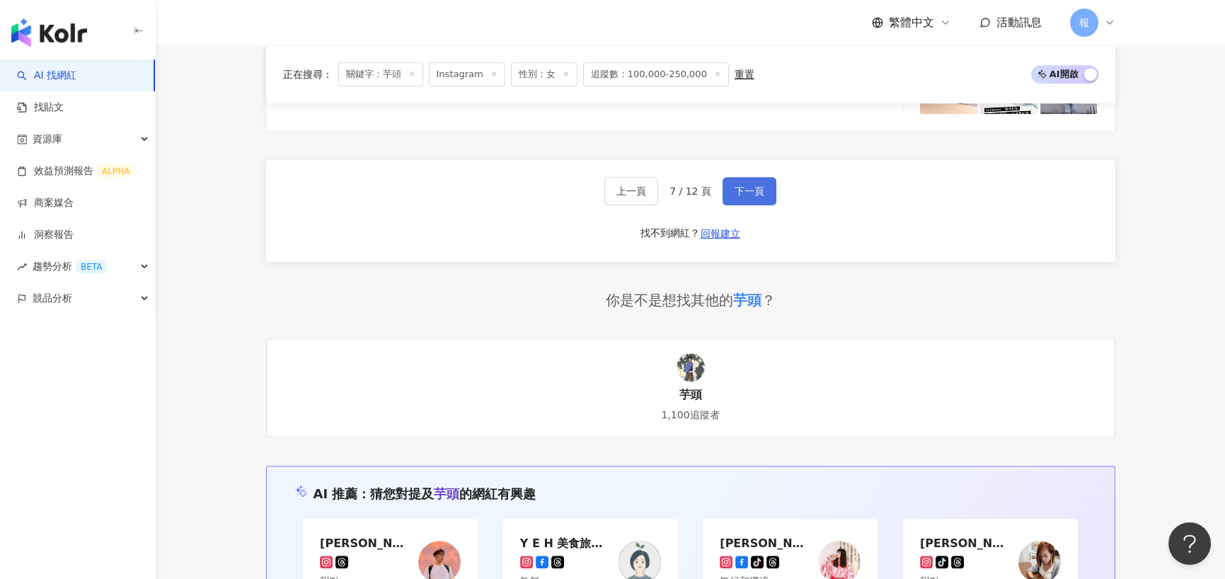
click at [756, 185] on span "下一頁" at bounding box center [749, 190] width 30 height 11
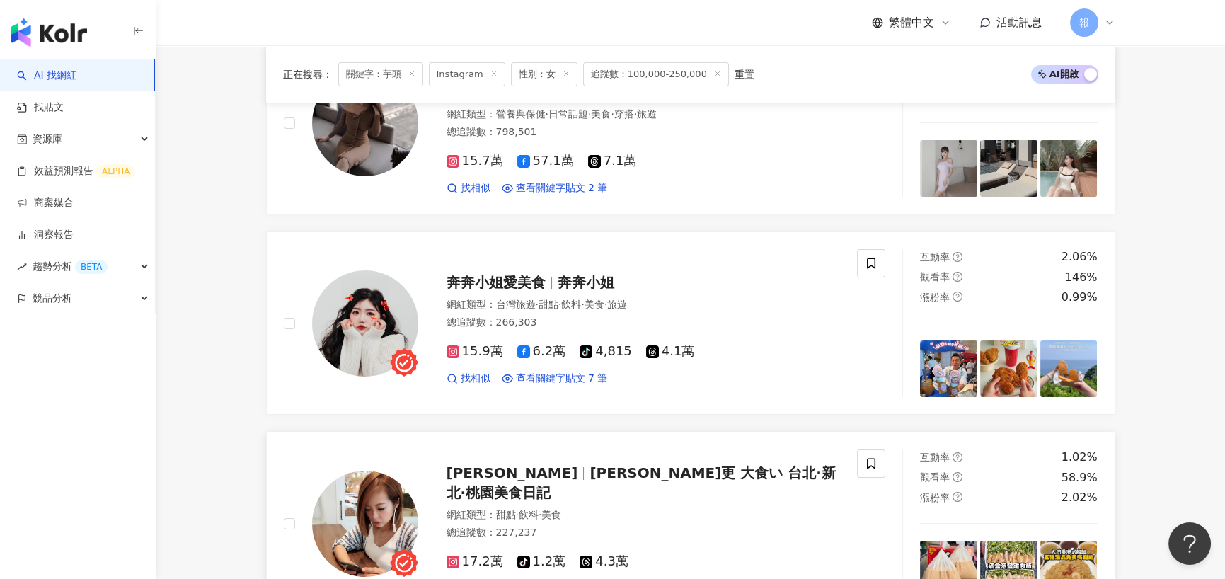
scroll to position [495, 0]
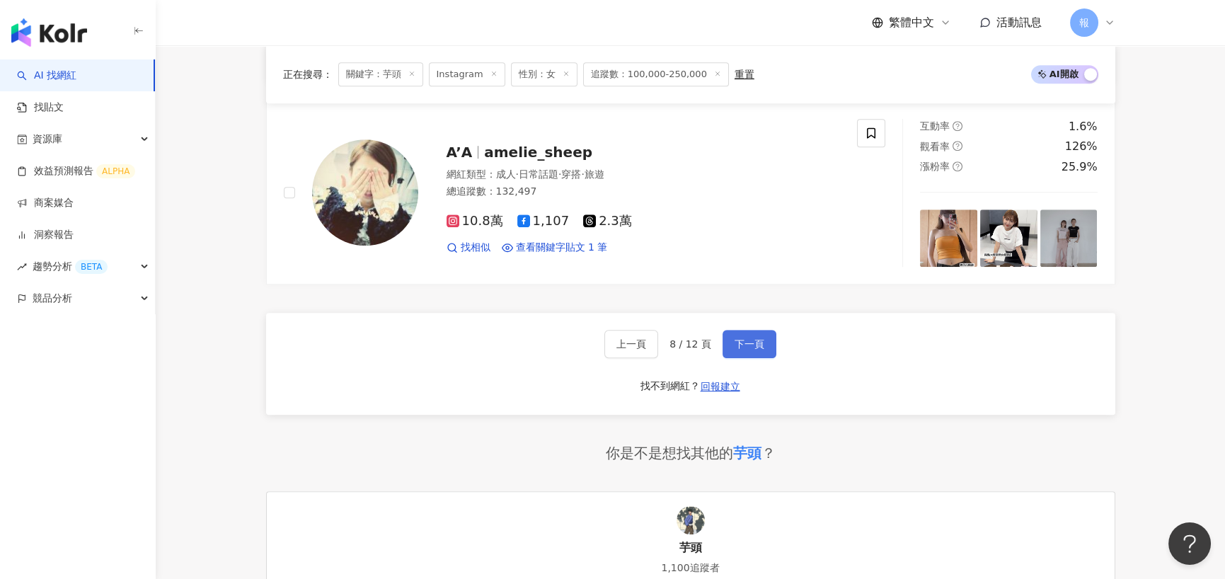
click at [722, 347] on button "下一頁" at bounding box center [749, 344] width 54 height 28
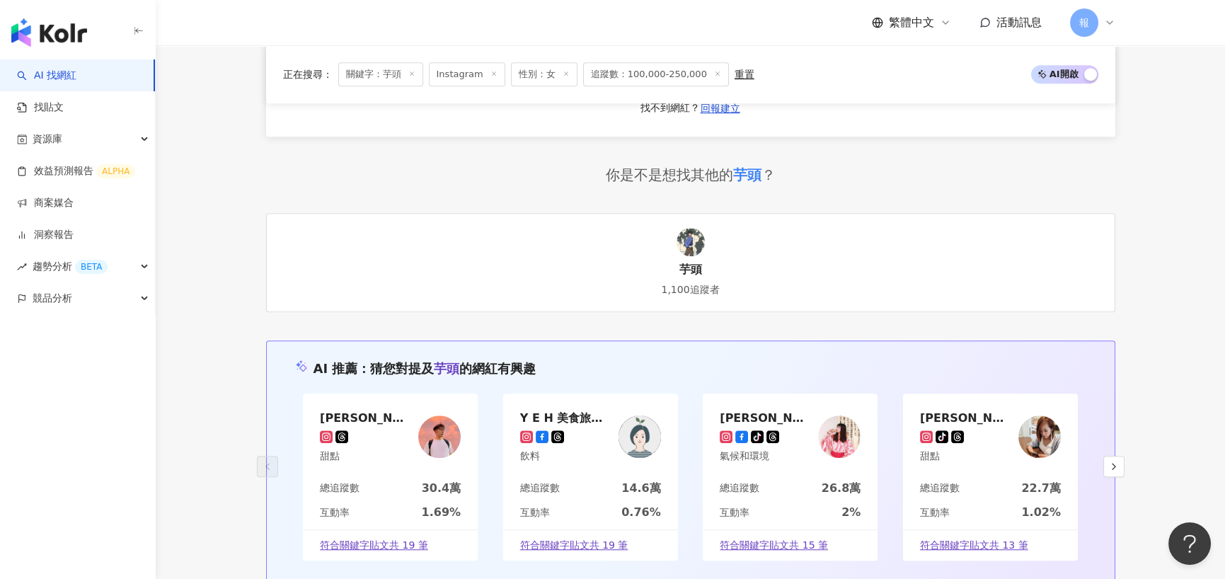
scroll to position [2559, 0]
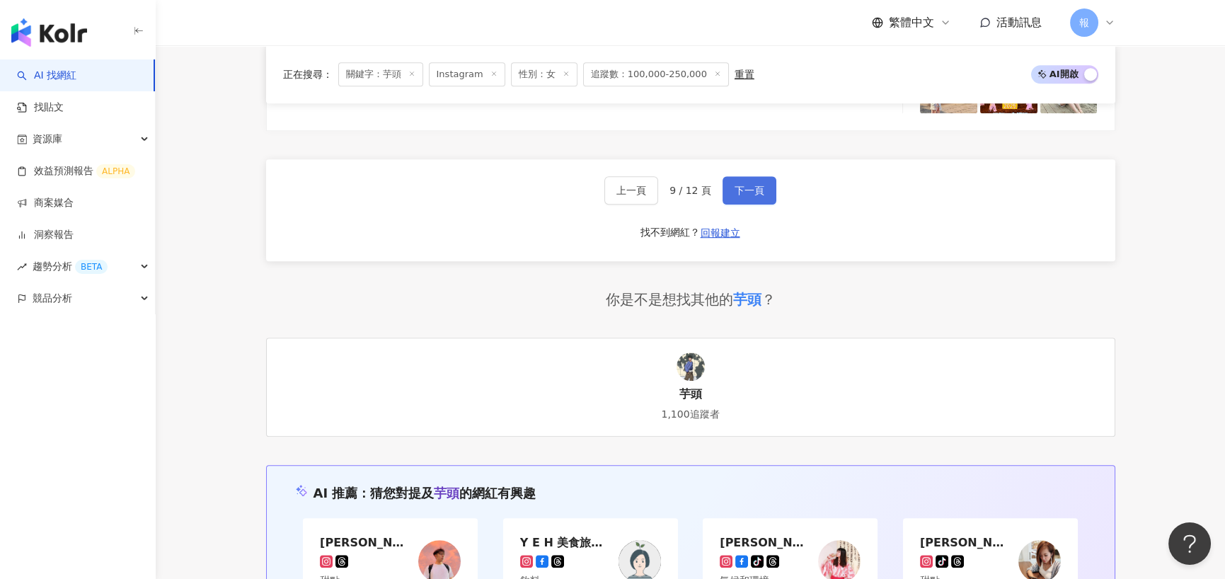
click at [743, 185] on span "下一頁" at bounding box center [749, 190] width 30 height 11
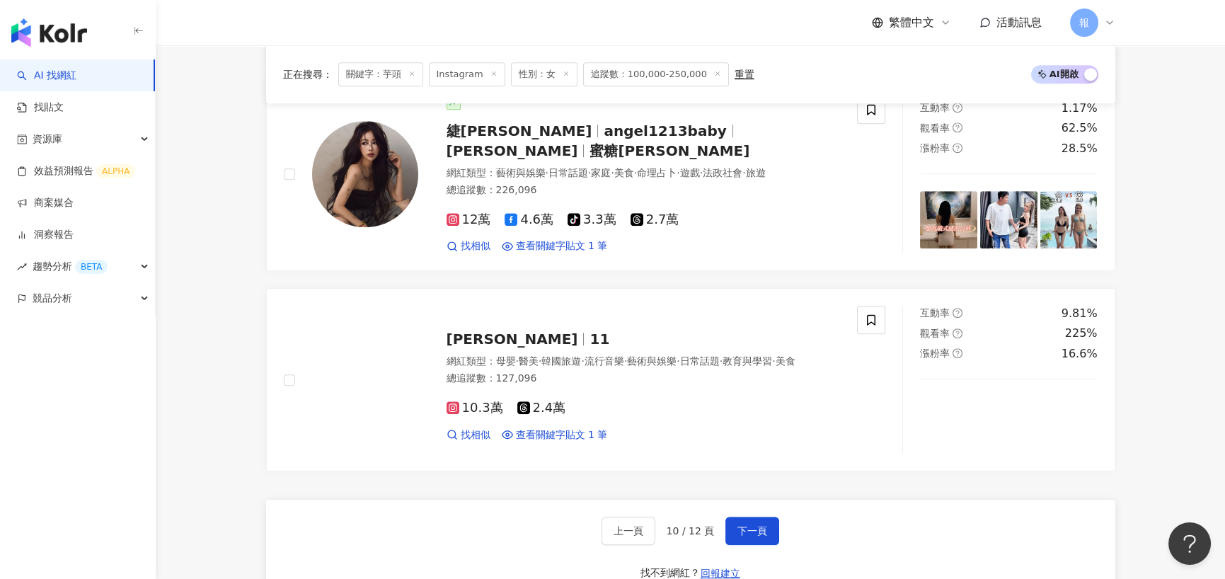
scroll to position [2209, 0]
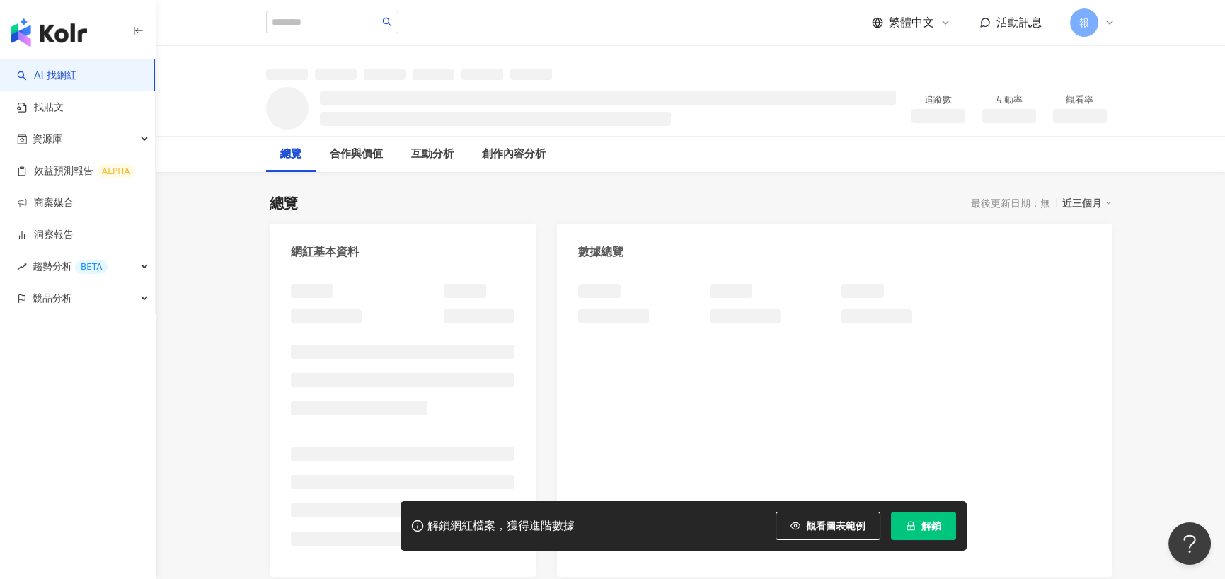
scroll to position [212, 0]
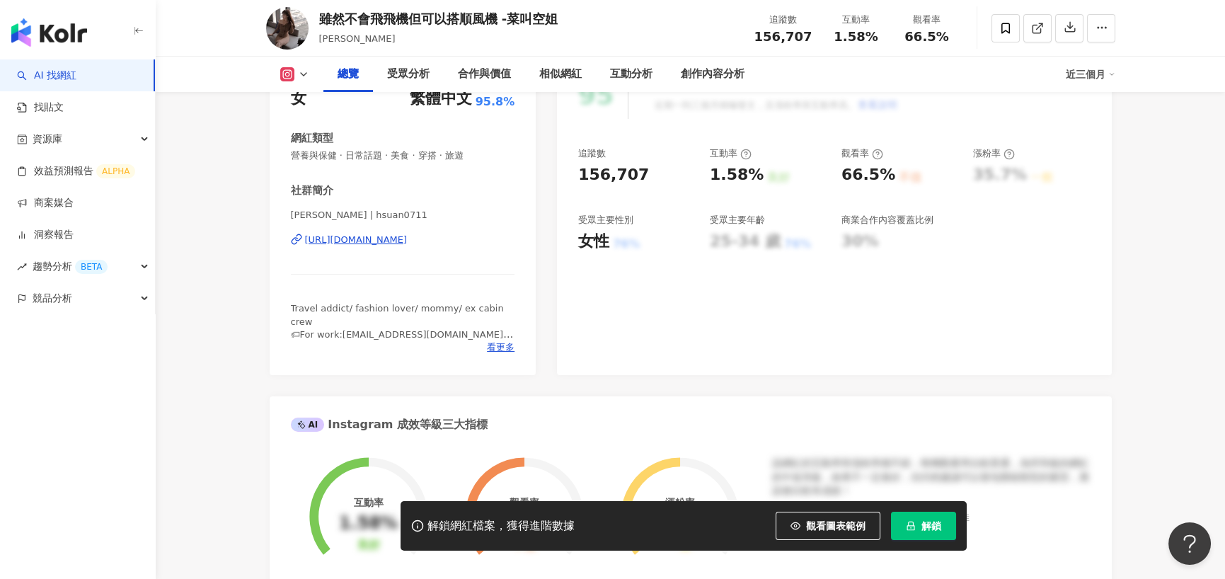
click at [394, 245] on div "https://www.instagram.com/hsuan0711/" at bounding box center [356, 239] width 103 height 13
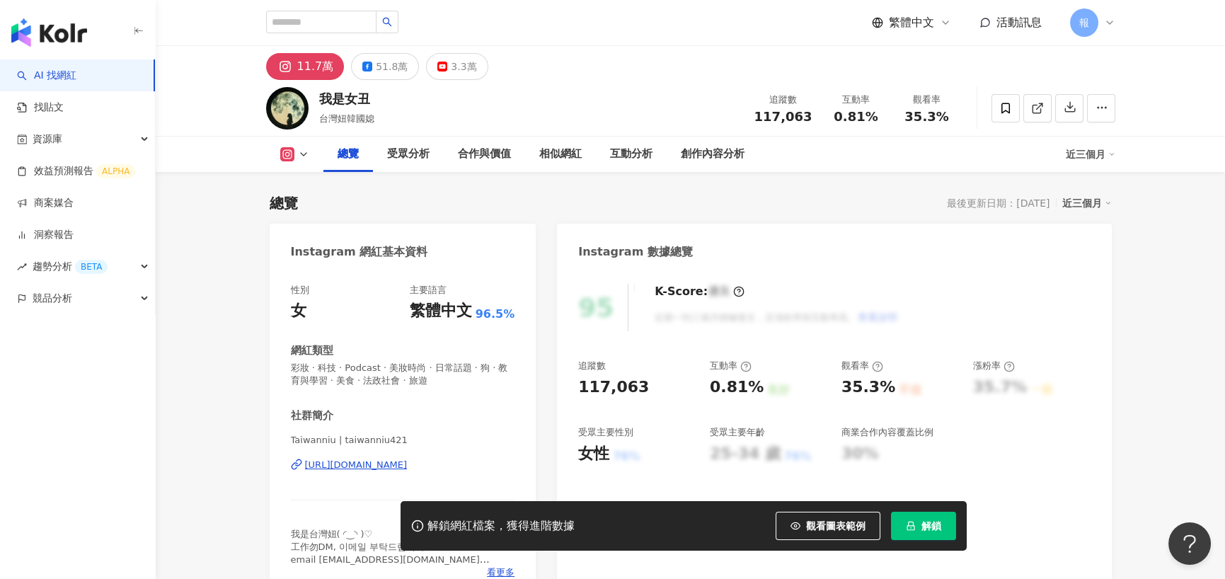
scroll to position [142, 0]
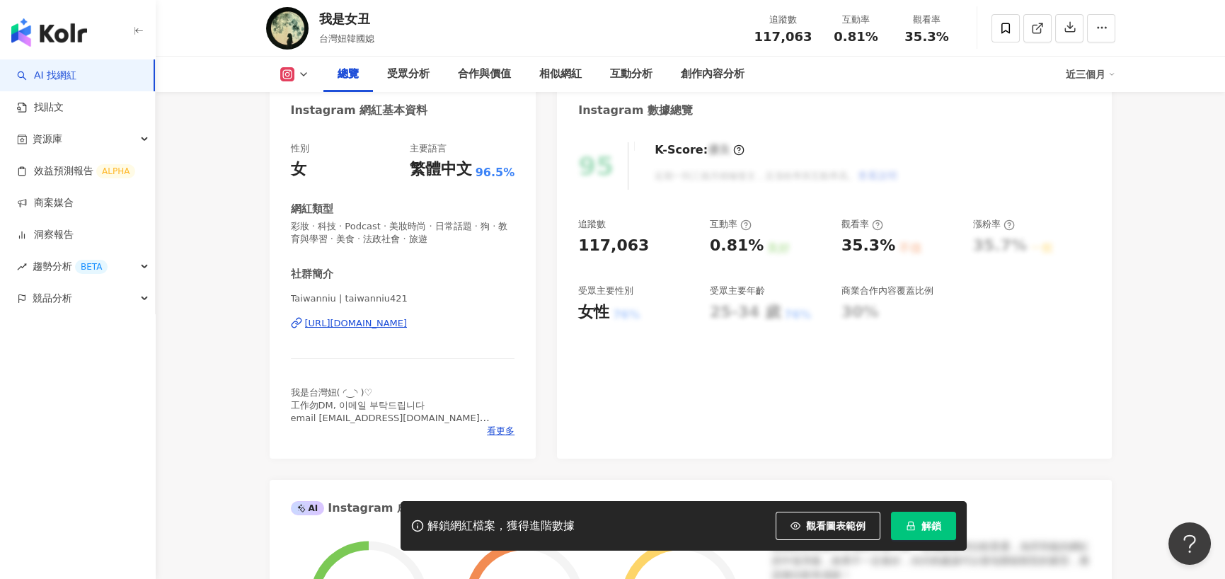
click at [369, 318] on div "[URL][DOMAIN_NAME]" at bounding box center [356, 323] width 103 height 13
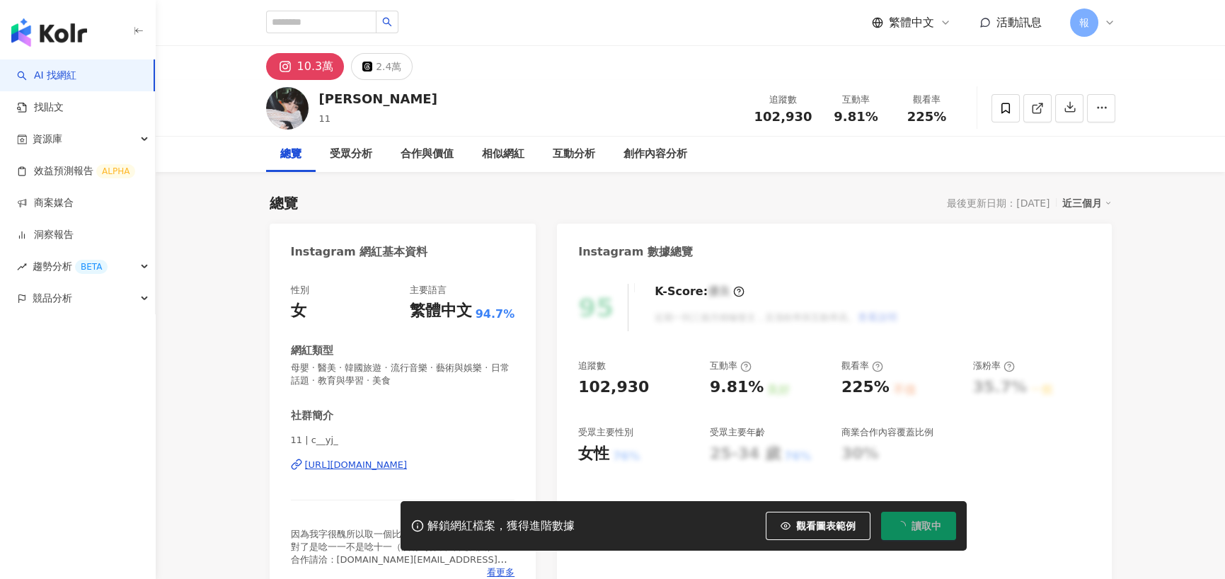
scroll to position [71, 0]
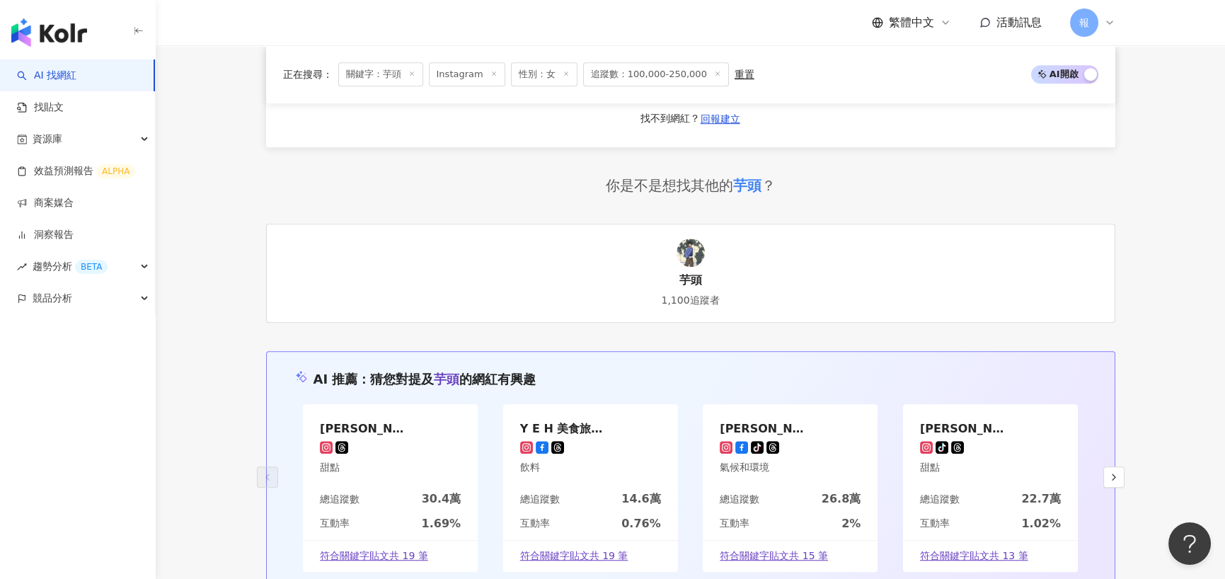
scroll to position [2476, 0]
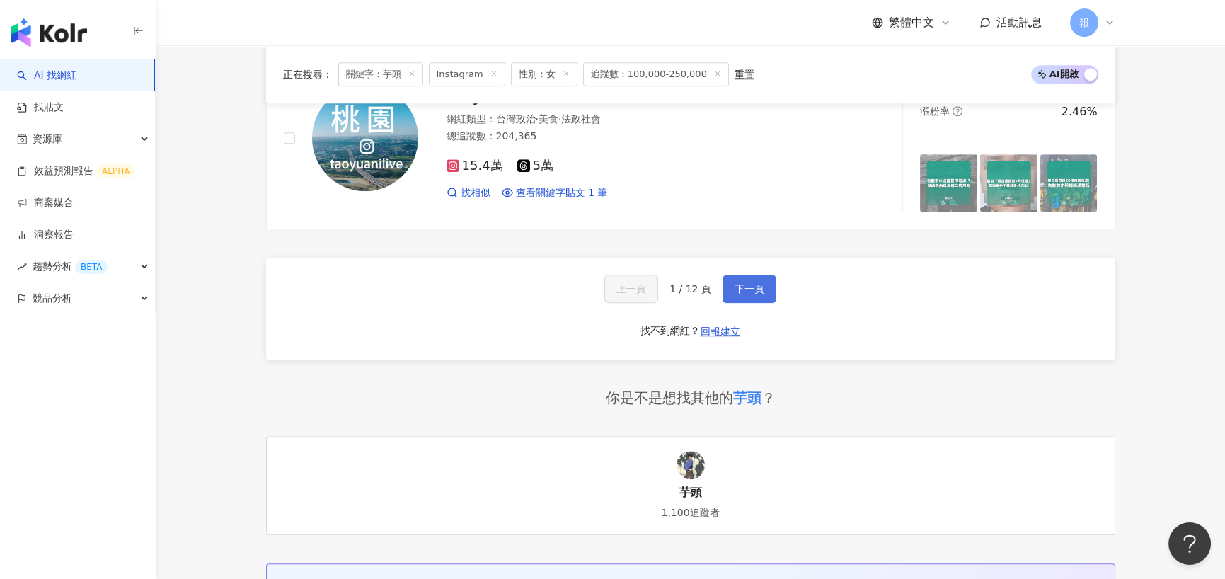
click at [739, 283] on span "下一頁" at bounding box center [749, 288] width 30 height 11
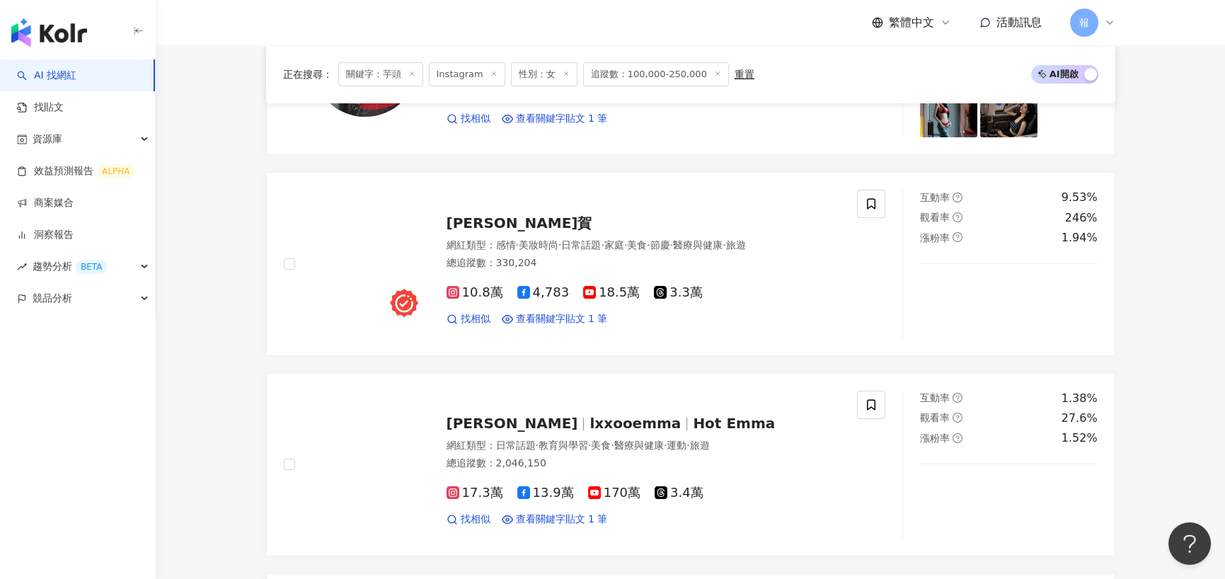
scroll to position [2476, 0]
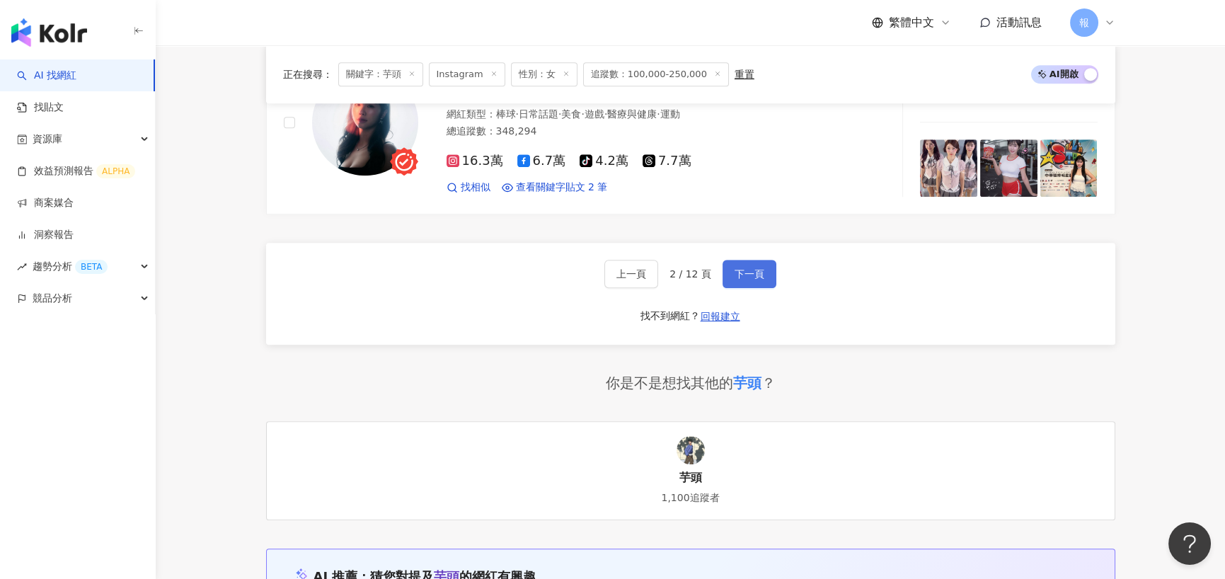
click at [764, 266] on button "下一頁" at bounding box center [749, 274] width 54 height 28
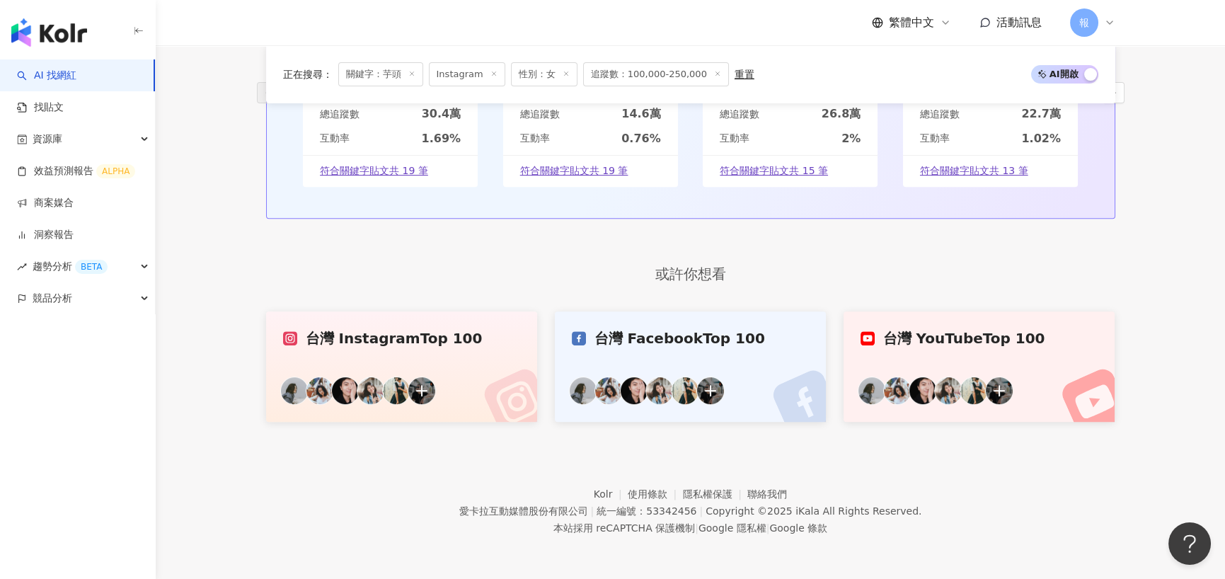
scroll to position [933, 0]
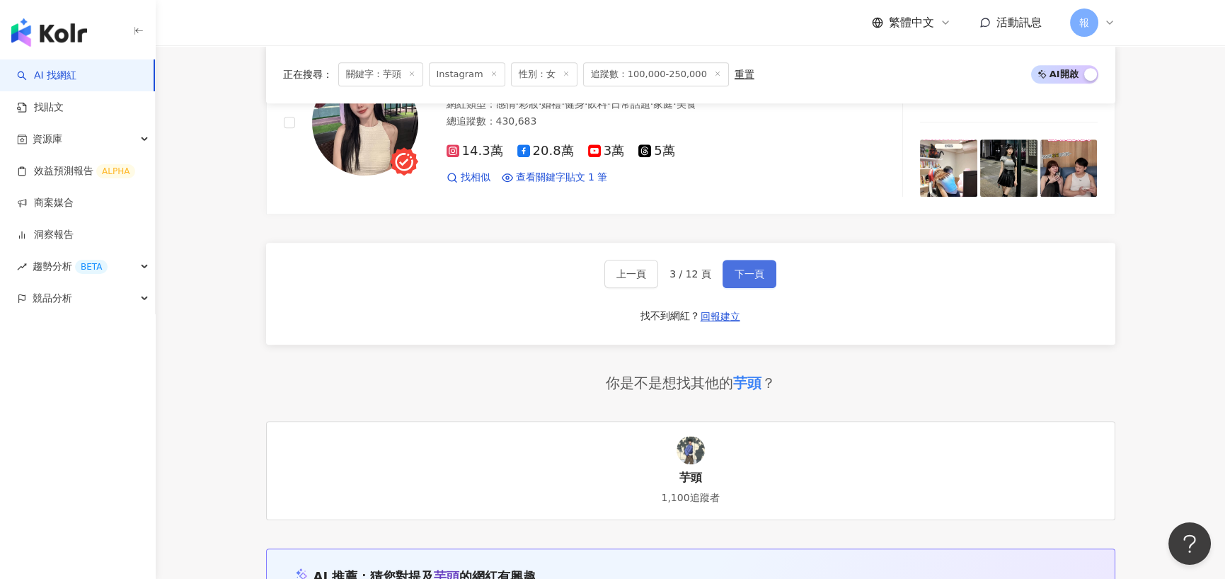
click at [769, 266] on button "下一頁" at bounding box center [749, 274] width 54 height 28
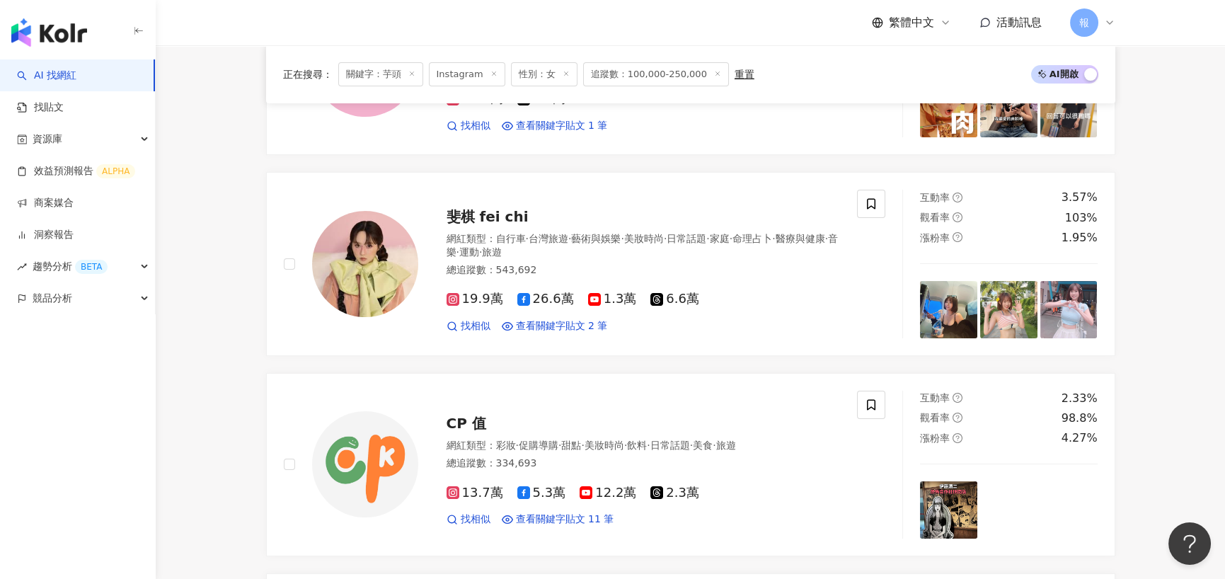
scroll to position [2476, 0]
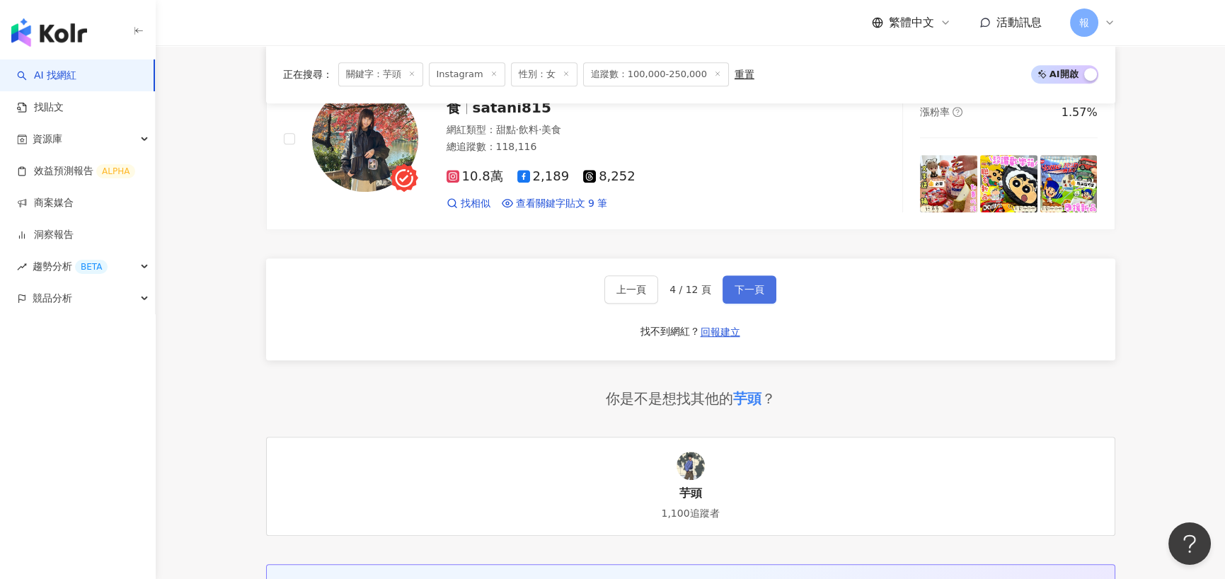
click at [760, 284] on span "下一頁" at bounding box center [749, 289] width 30 height 11
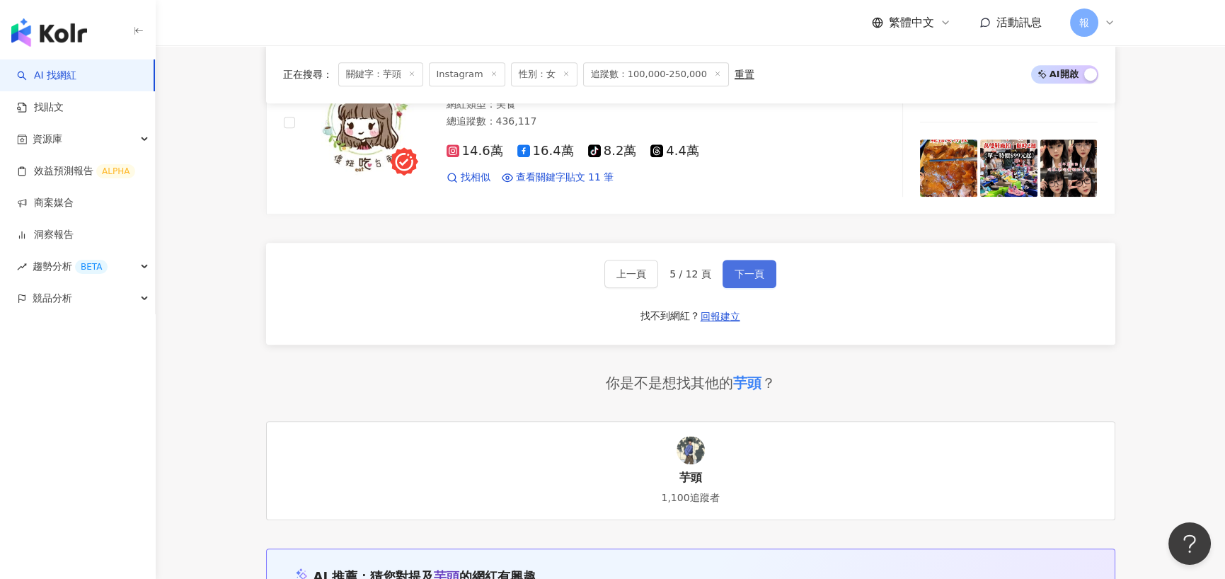
click at [741, 273] on span "下一頁" at bounding box center [749, 273] width 30 height 11
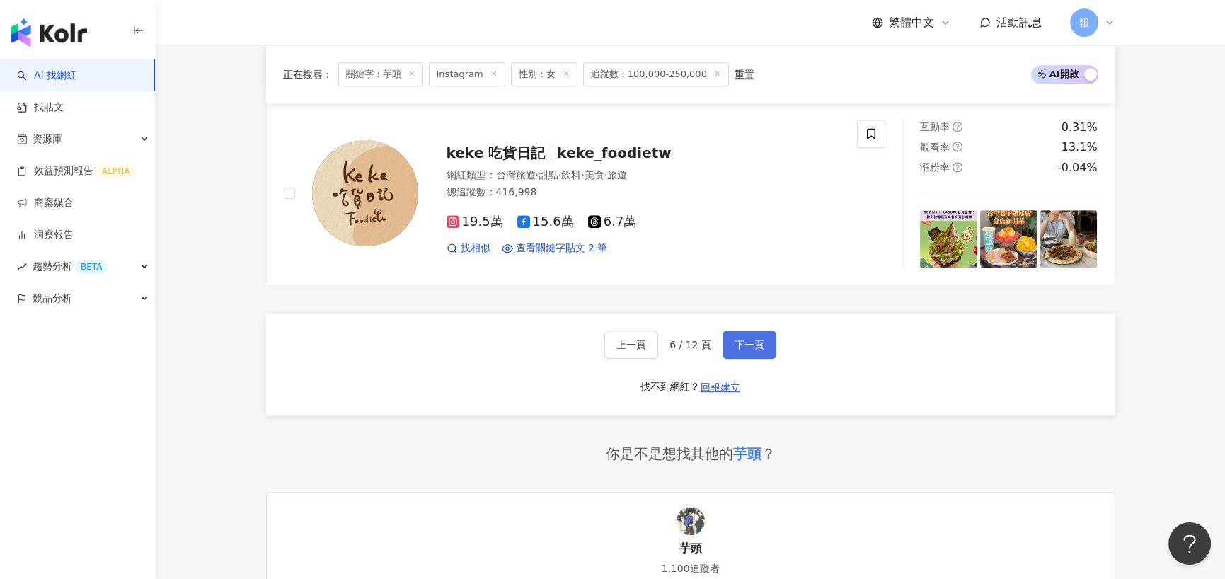
click at [756, 350] on button "下一頁" at bounding box center [749, 344] width 54 height 28
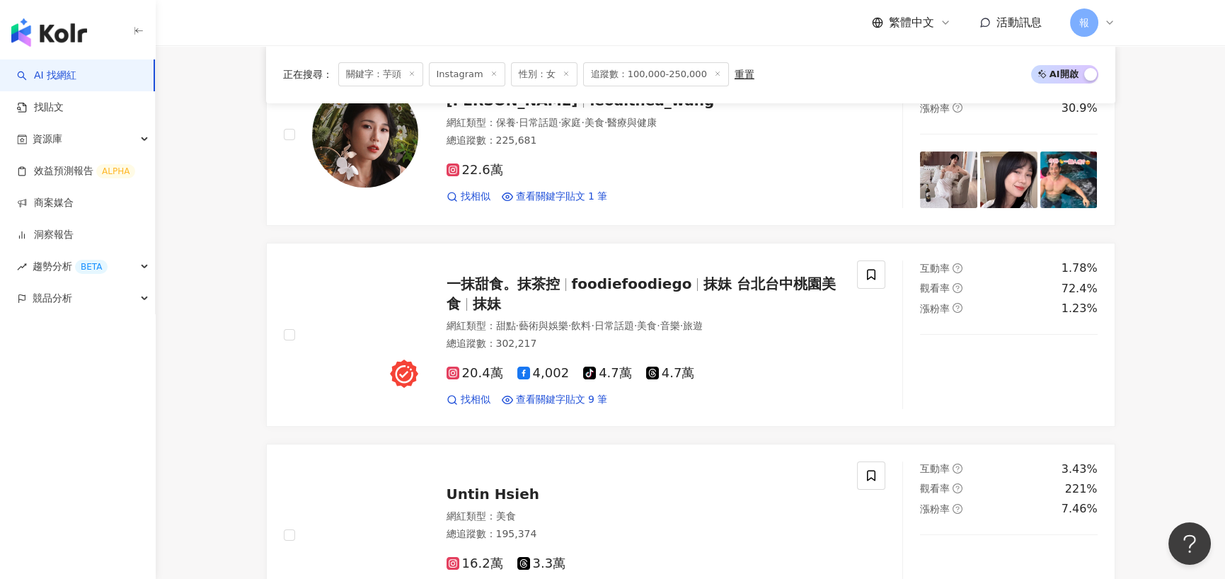
scroll to position [2414, 0]
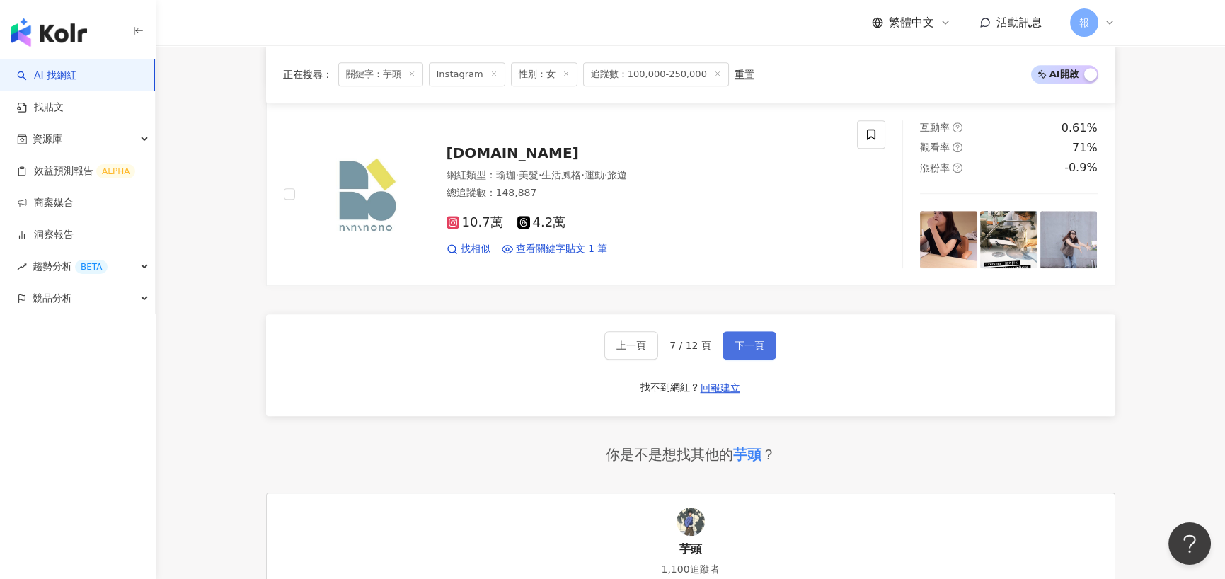
click at [754, 340] on span "下一頁" at bounding box center [749, 345] width 30 height 11
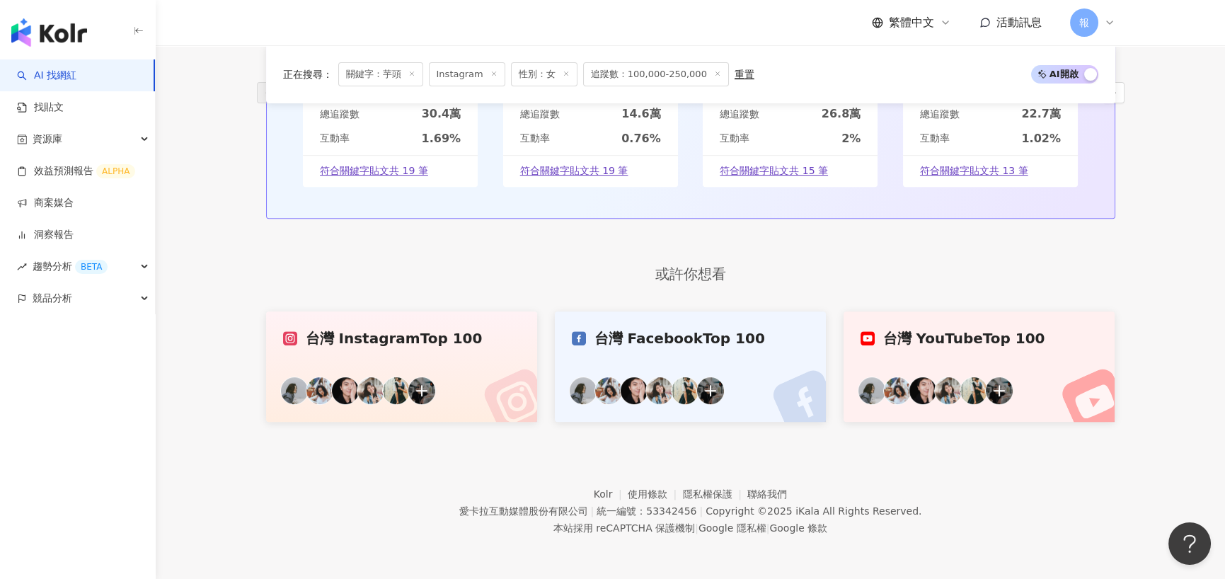
scroll to position [862, 0]
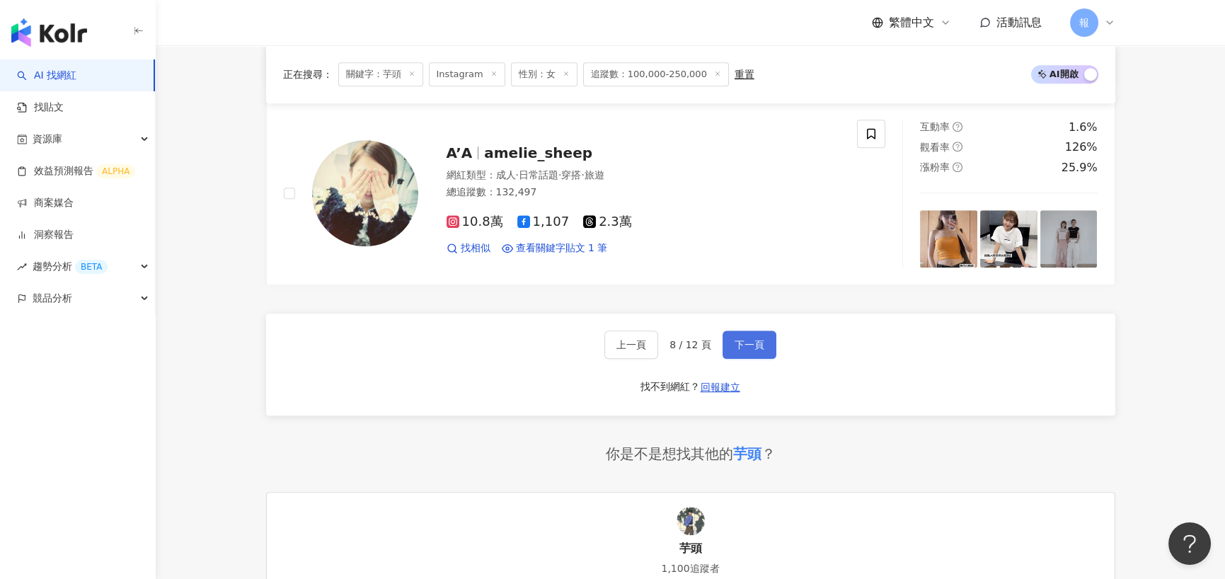
click at [759, 342] on span "下一頁" at bounding box center [749, 344] width 30 height 11
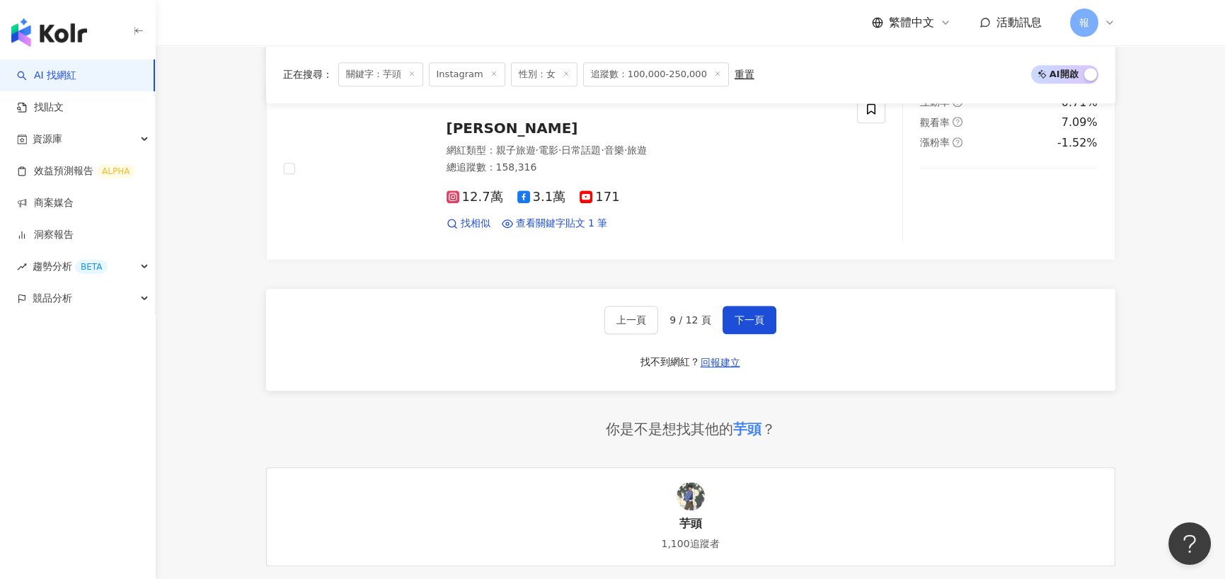
scroll to position [2405, 0]
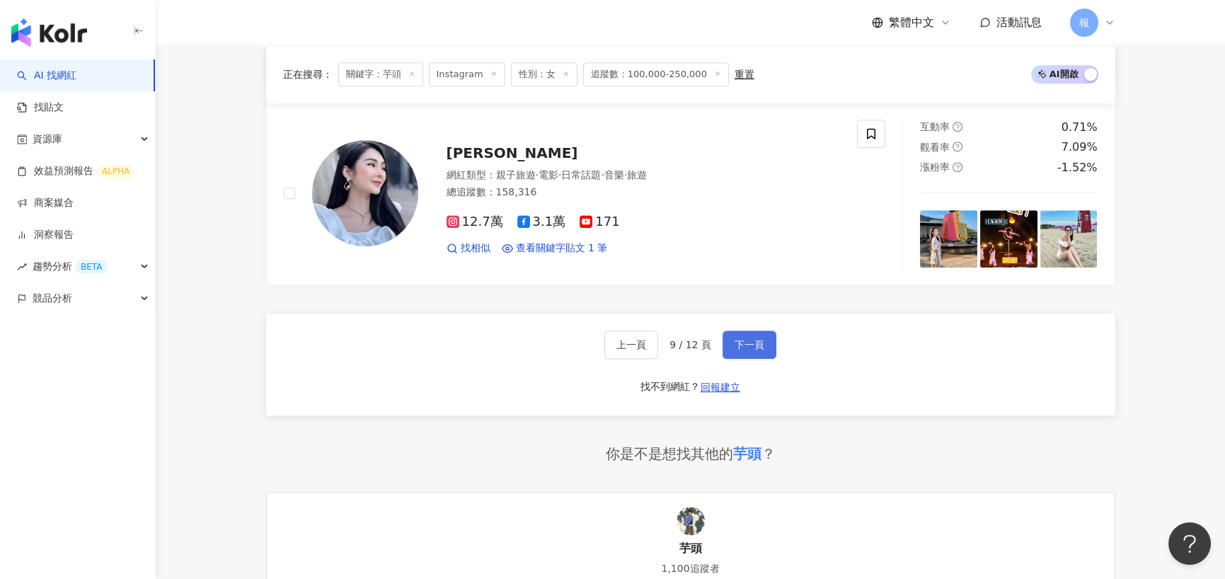
click at [754, 347] on span "下一頁" at bounding box center [749, 344] width 30 height 11
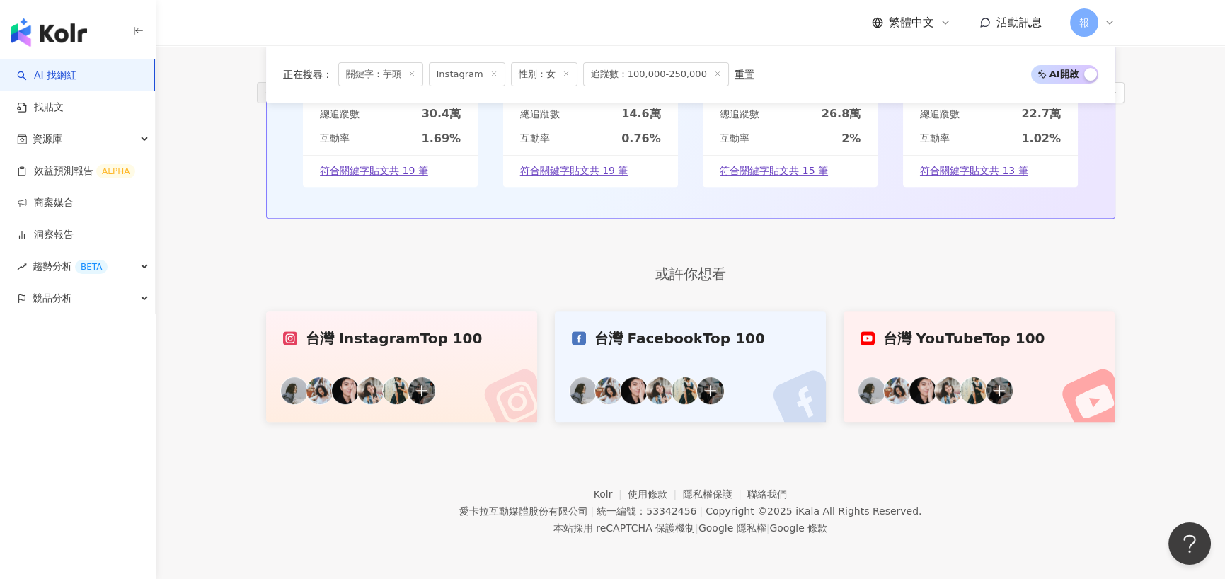
scroll to position [862, 0]
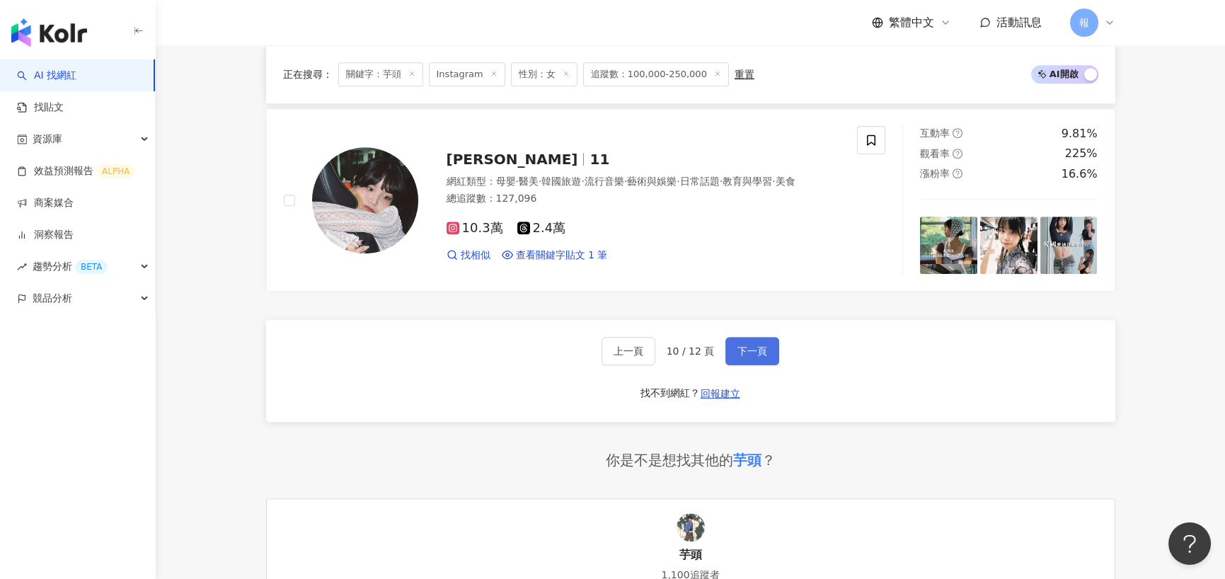
click at [754, 345] on span "下一頁" at bounding box center [752, 350] width 30 height 11
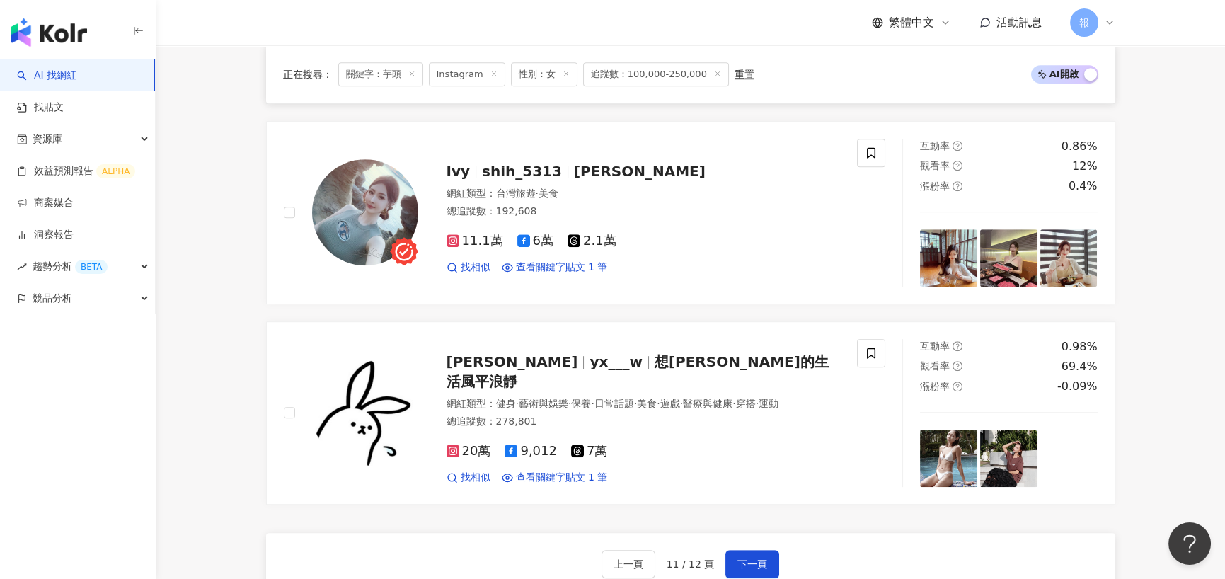
scroll to position [2334, 0]
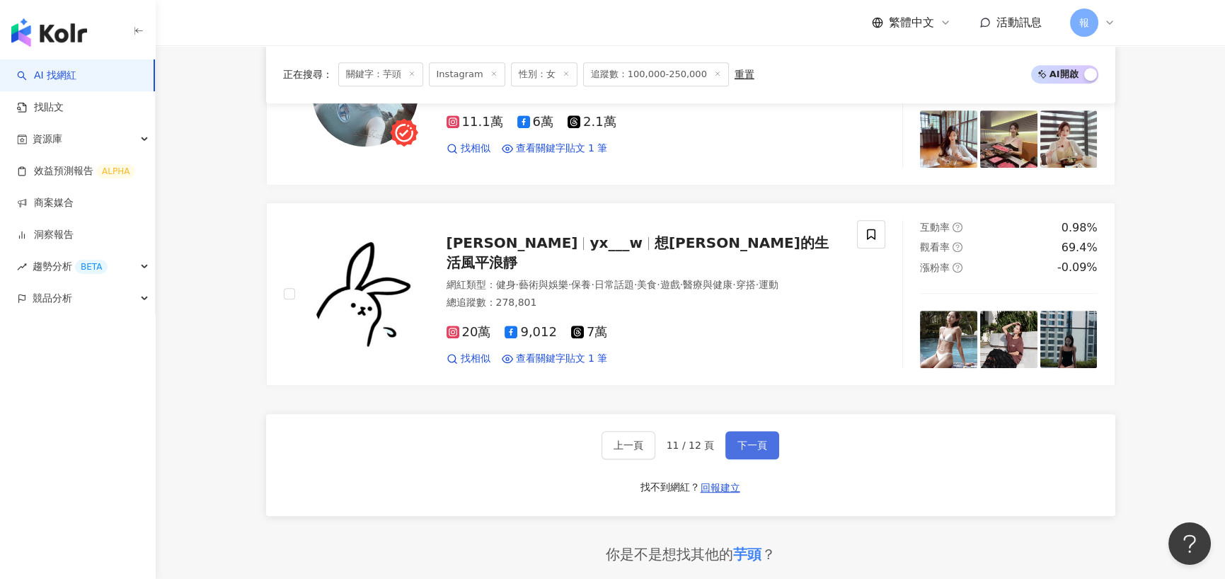
click at [764, 431] on button "下一頁" at bounding box center [752, 445] width 54 height 28
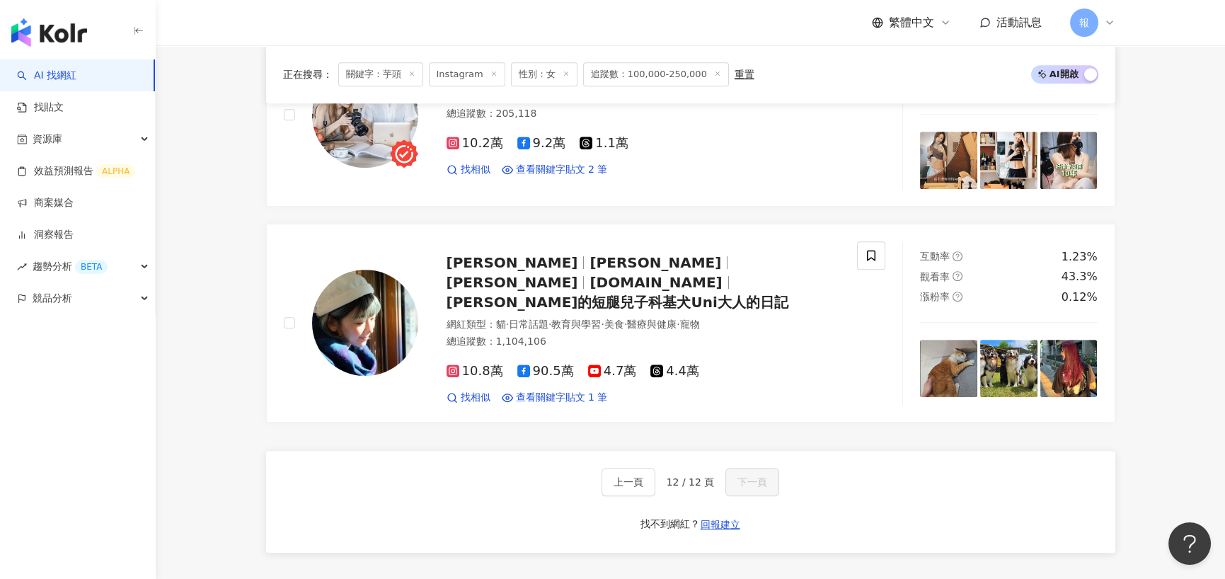
scroll to position [2005, 0]
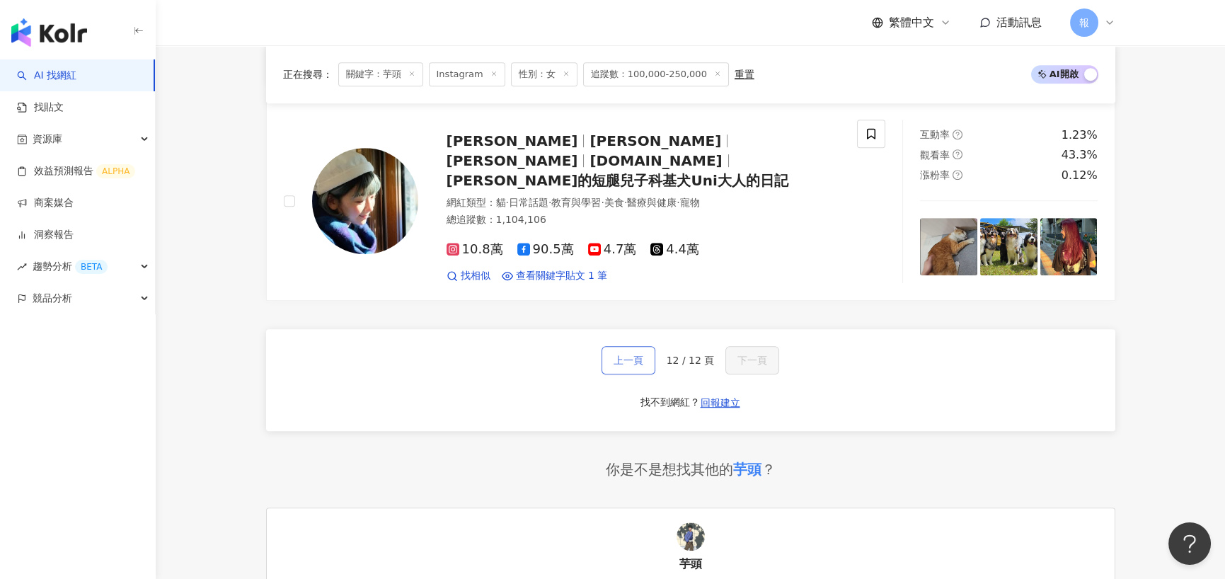
click at [620, 354] on span "上一頁" at bounding box center [628, 359] width 30 height 11
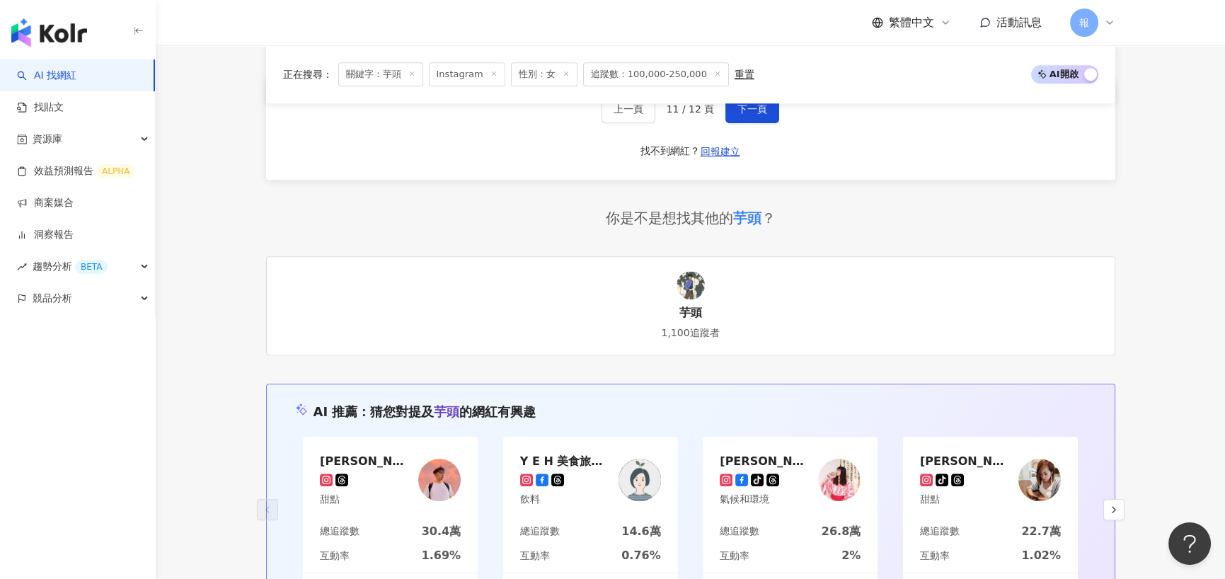
scroll to position [2547, 0]
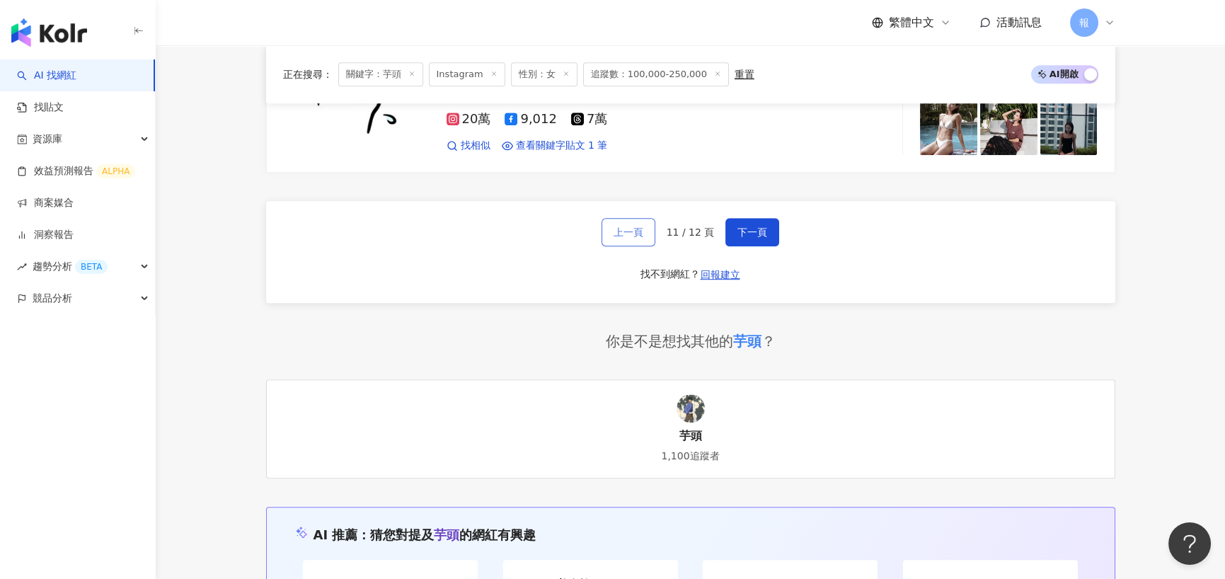
click at [635, 226] on span "上一頁" at bounding box center [628, 231] width 30 height 11
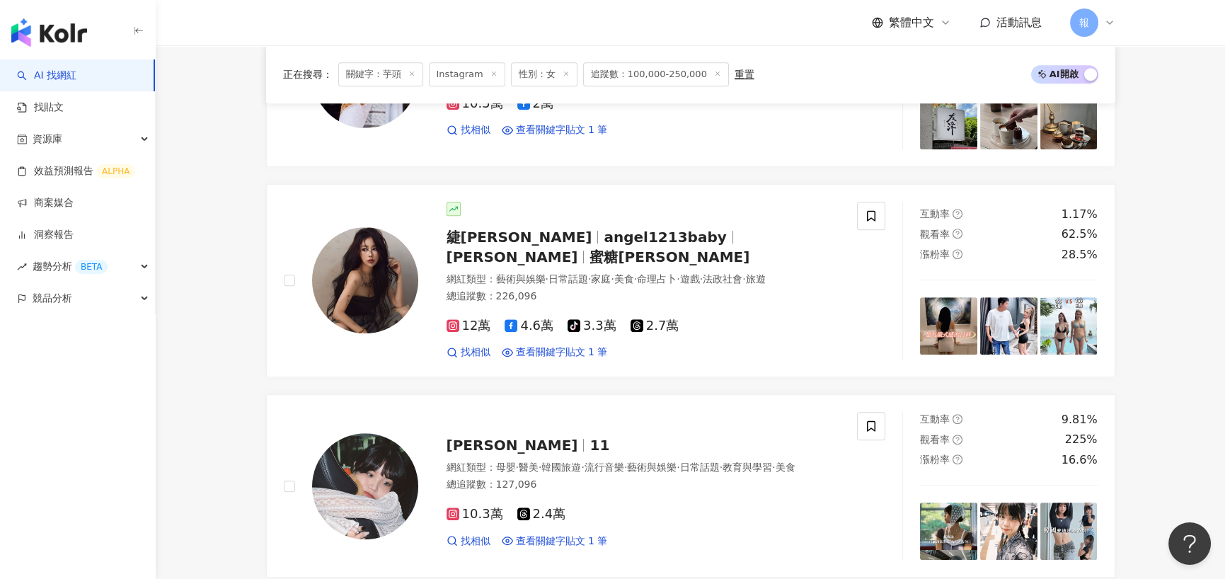
scroll to position [2406, 0]
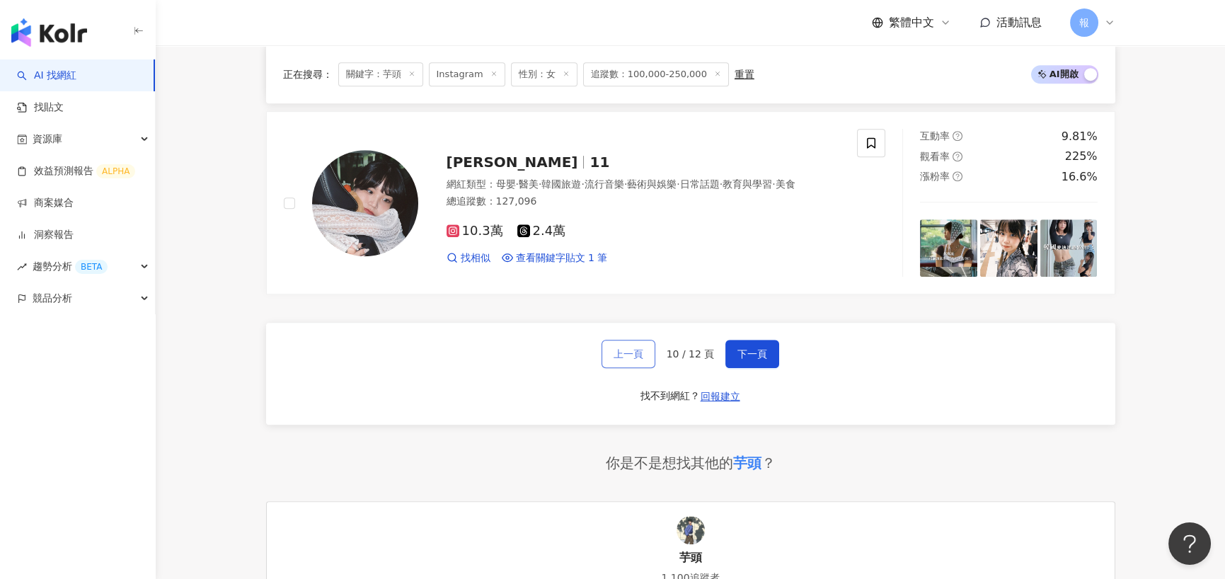
click at [633, 348] on span "上一頁" at bounding box center [628, 353] width 30 height 11
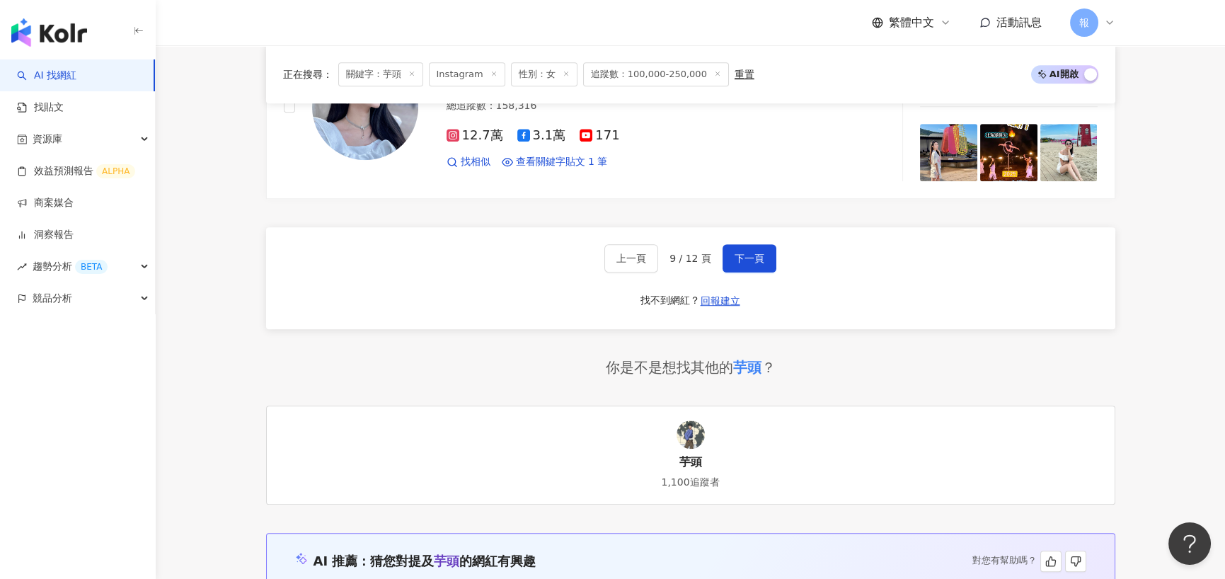
scroll to position [2618, 0]
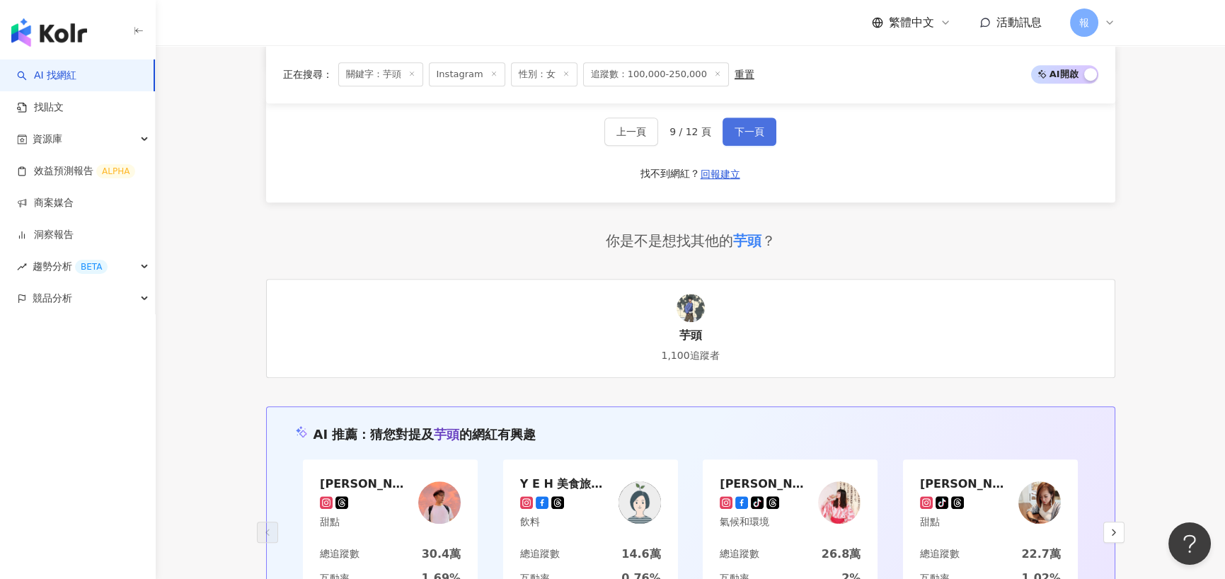
click at [765, 135] on button "下一頁" at bounding box center [749, 131] width 54 height 28
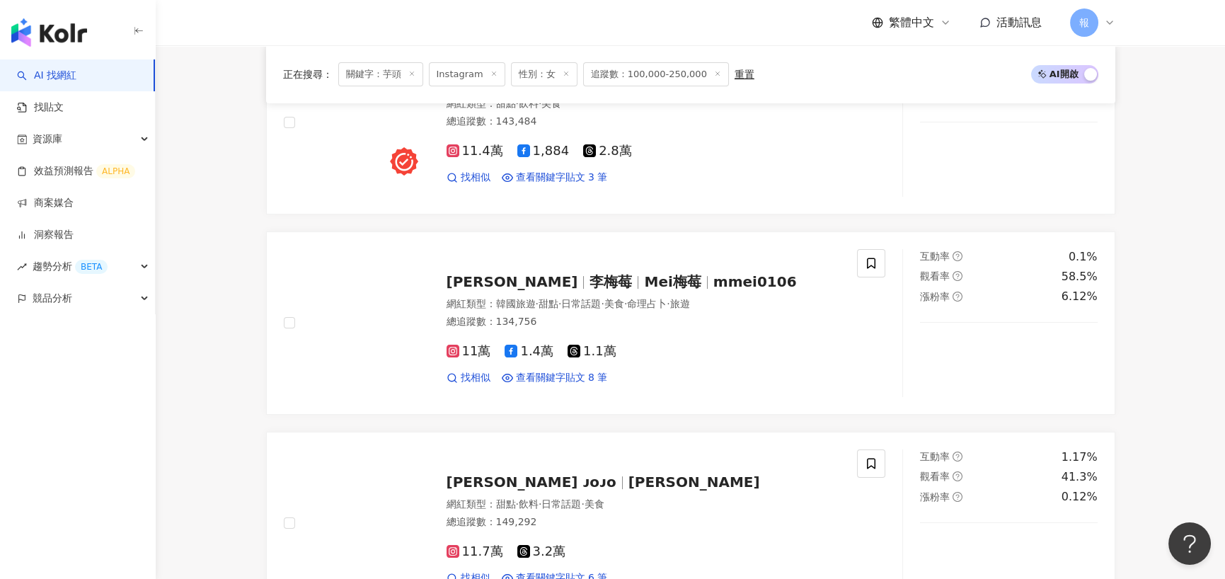
scroll to position [2621, 0]
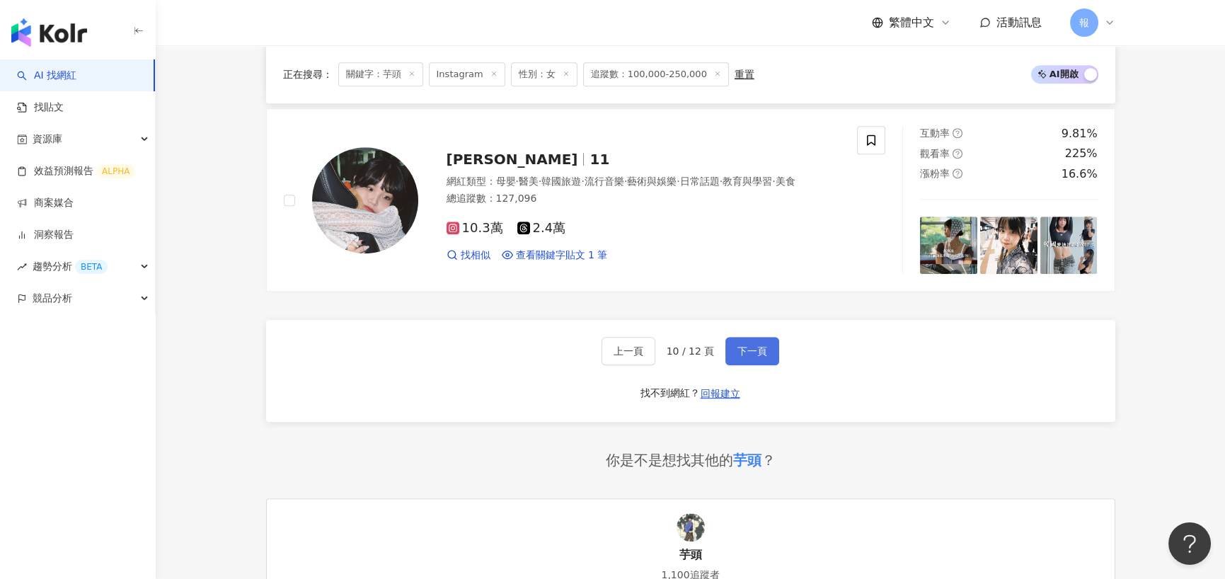
click at [749, 337] on button "下一頁" at bounding box center [752, 351] width 54 height 28
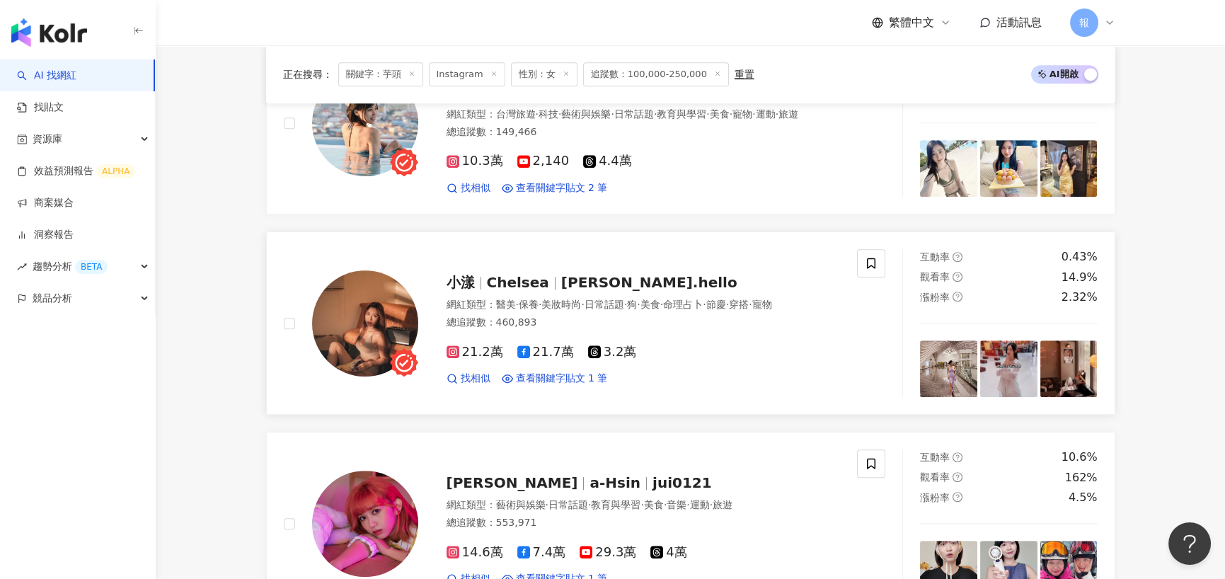
scroll to position [1910, 0]
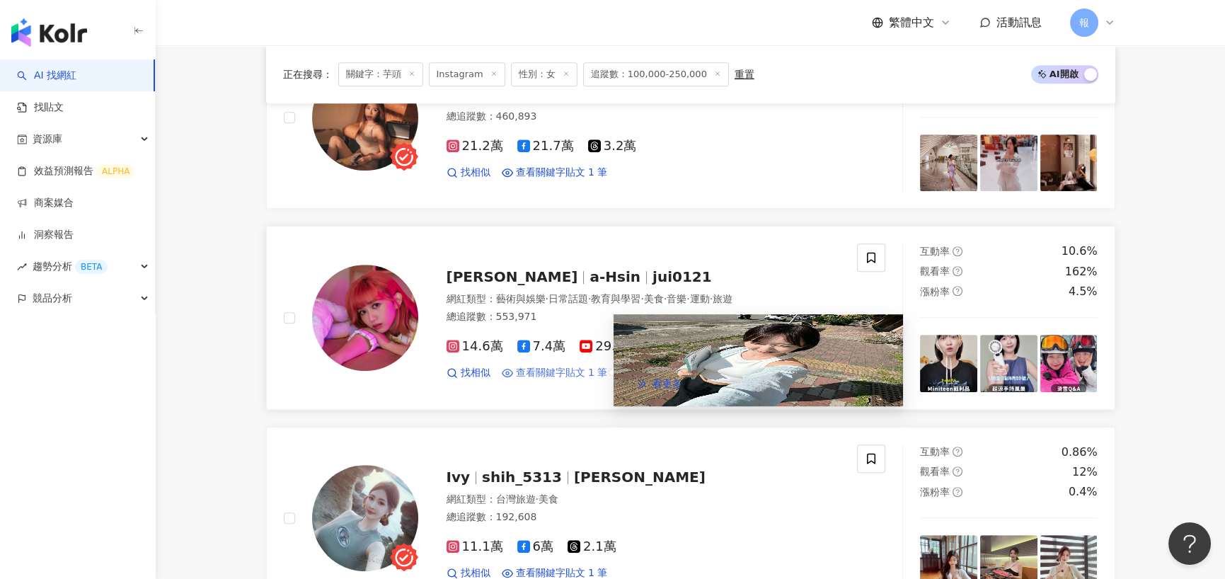
click at [541, 366] on span "查看關鍵字貼文 1 筆" at bounding box center [562, 373] width 92 height 14
click at [682, 379] on span "看更多" at bounding box center [667, 383] width 30 height 11
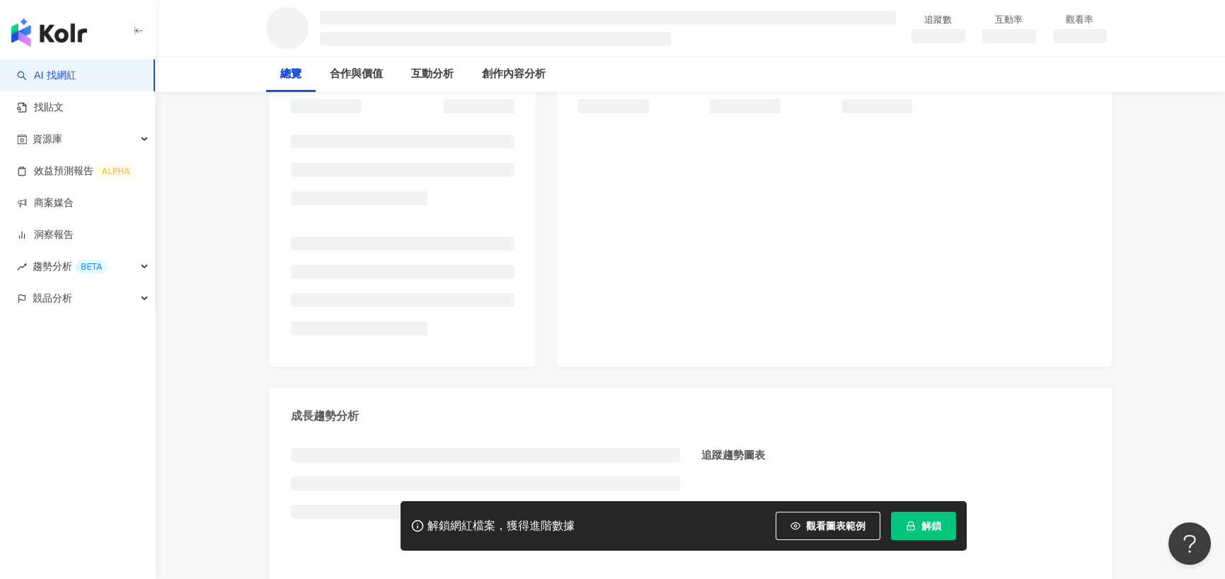
scroll to position [212, 0]
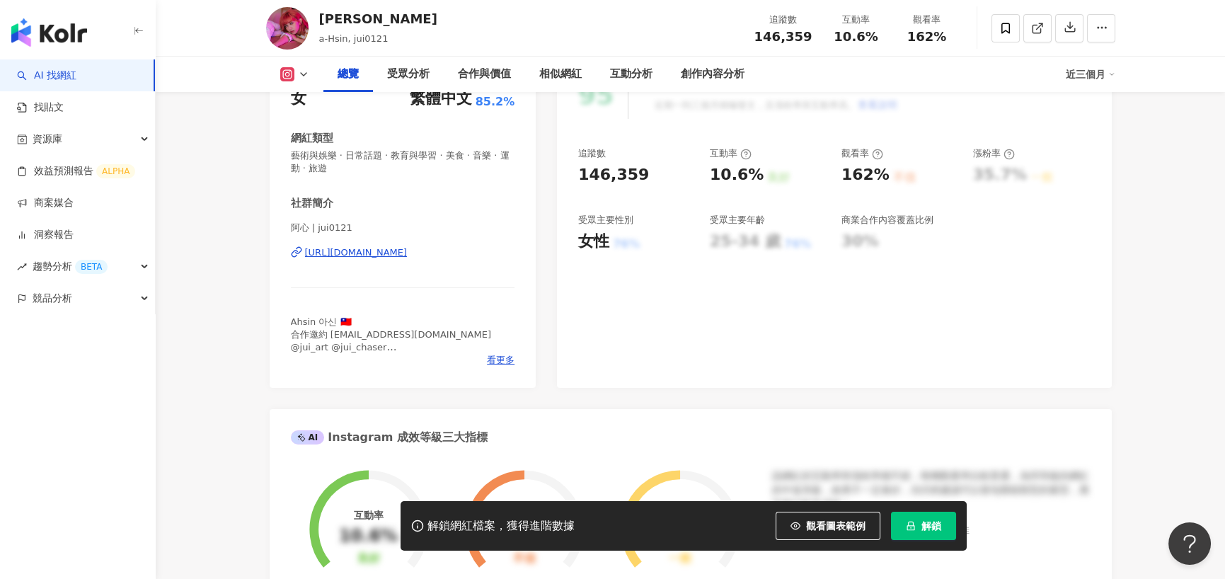
click at [352, 304] on div "阿心 | jui0121 [URL][DOMAIN_NAME]" at bounding box center [403, 262] width 224 height 83
click at [352, 259] on div "[URL][DOMAIN_NAME]" at bounding box center [356, 252] width 103 height 13
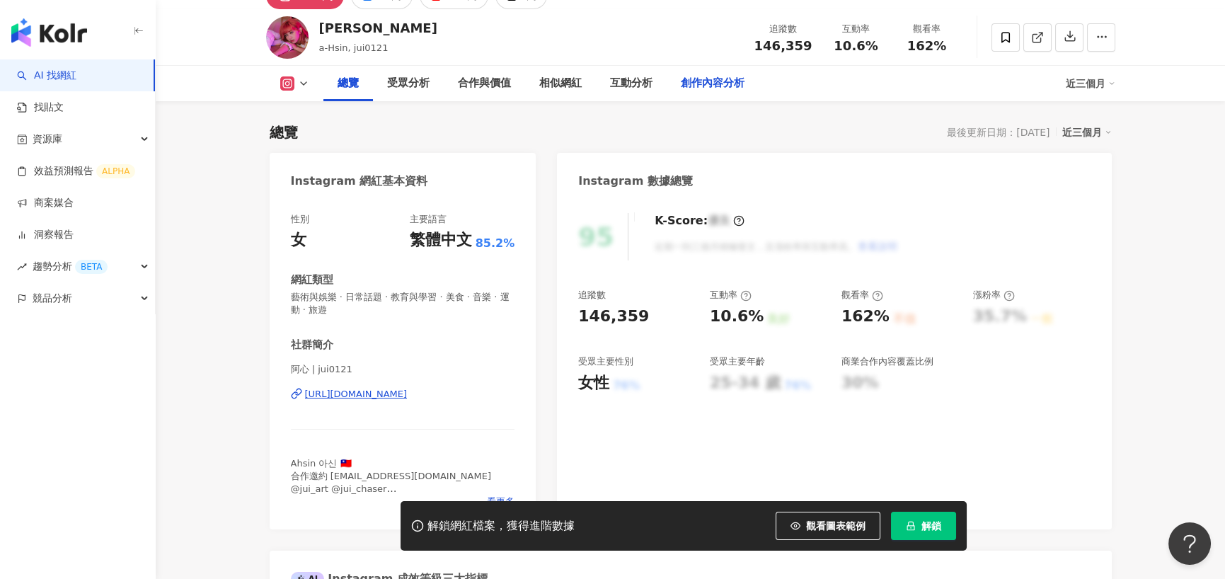
click at [703, 80] on div "創作內容分析" at bounding box center [713, 83] width 64 height 17
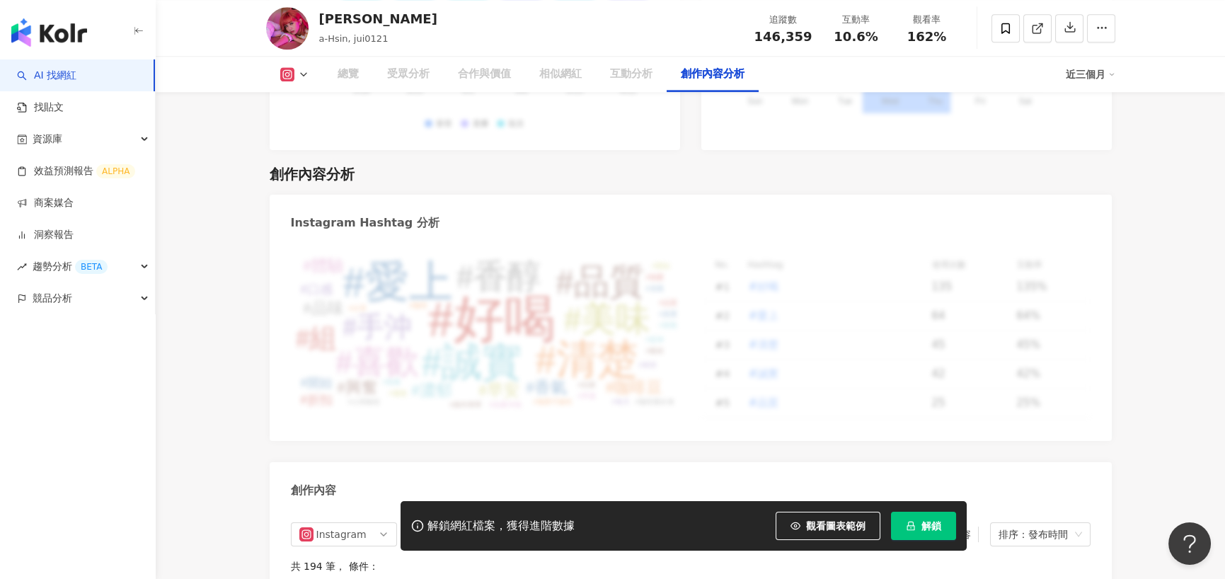
scroll to position [4192, 0]
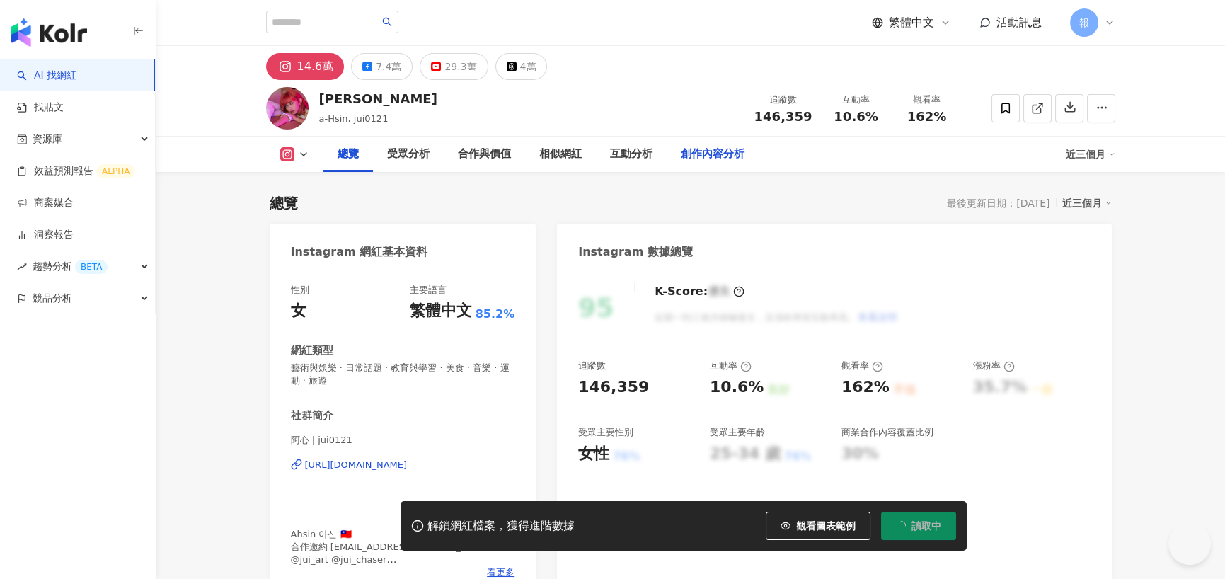
click at [699, 146] on div "創作內容分析" at bounding box center [713, 154] width 64 height 17
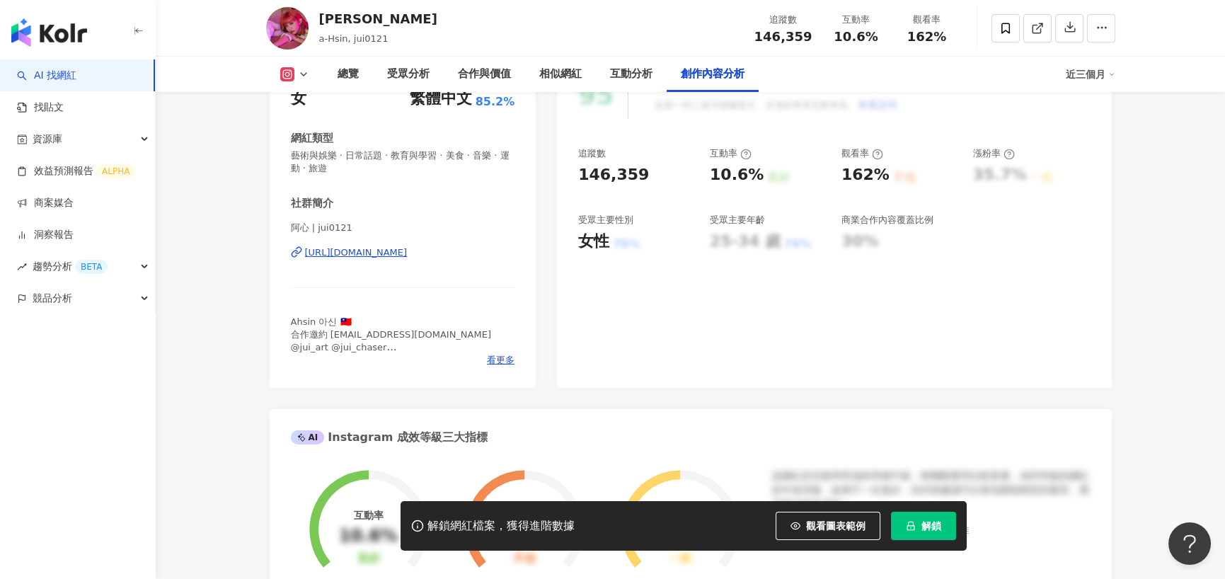
click at [668, 79] on div "創作內容分析" at bounding box center [713, 74] width 92 height 35
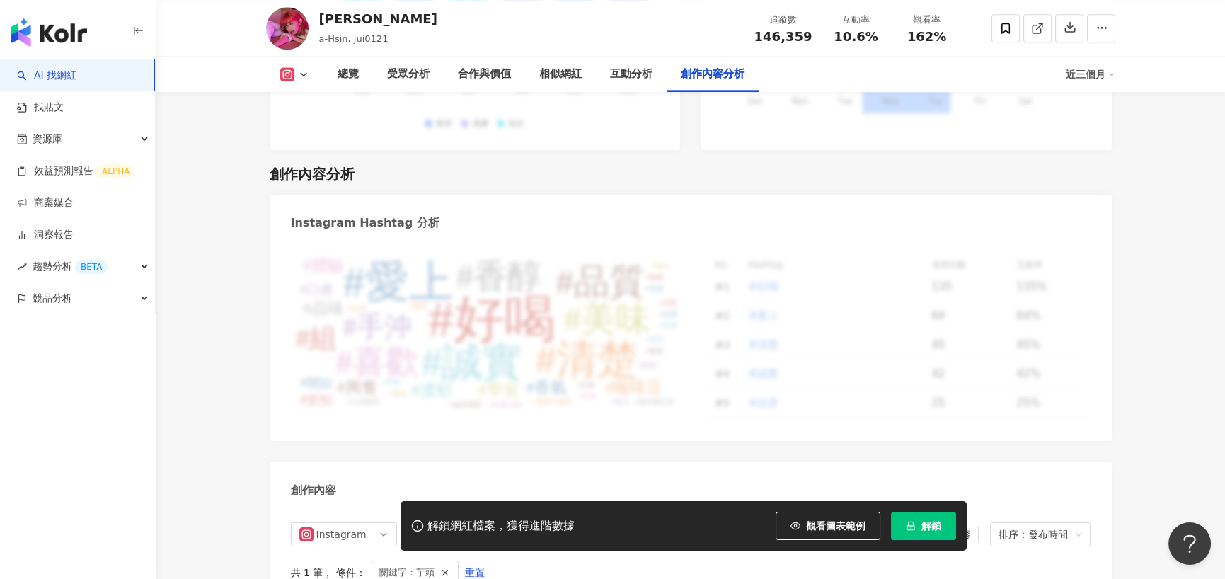
click at [699, 77] on div "創作內容分析" at bounding box center [713, 74] width 64 height 17
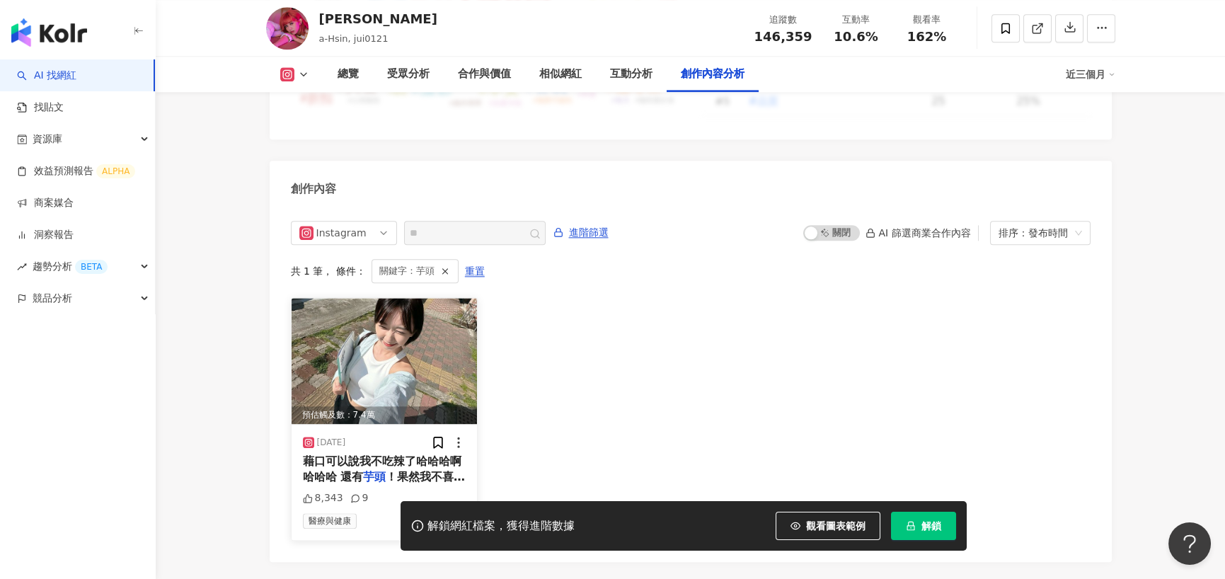
scroll to position [4434, 0]
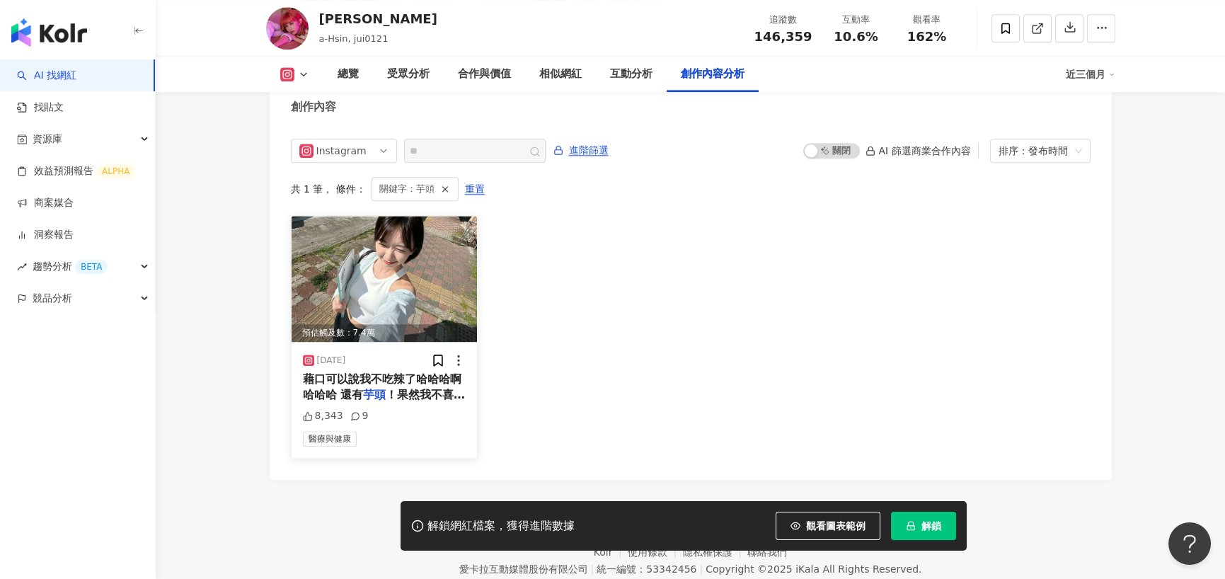
click at [395, 232] on img at bounding box center [385, 279] width 186 height 126
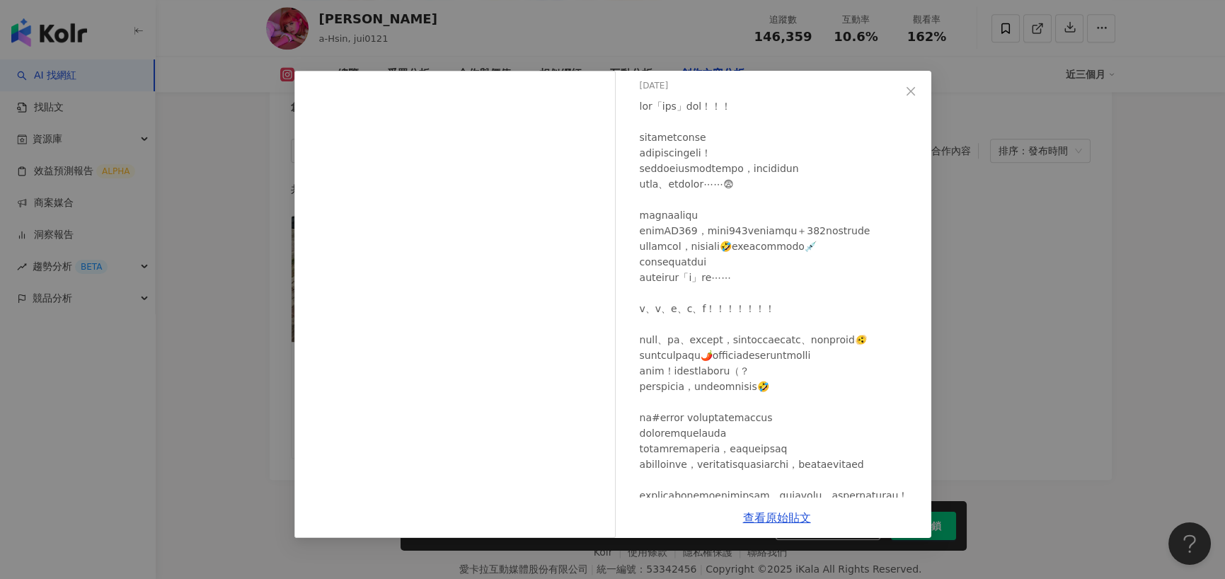
scroll to position [142, 0]
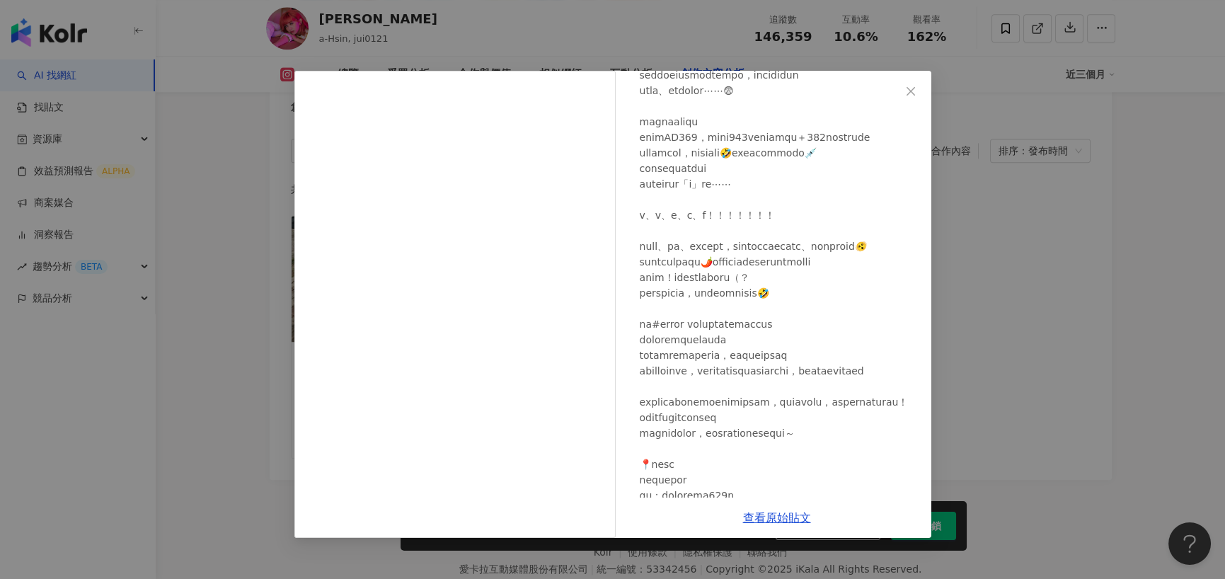
click at [704, 286] on div at bounding box center [780, 285] width 280 height 560
click at [703, 330] on div at bounding box center [780, 285] width 280 height 560
drag, startPoint x: 711, startPoint y: 346, endPoint x: 741, endPoint y: 346, distance: 29.7
click at [740, 346] on div at bounding box center [780, 285] width 280 height 560
click at [742, 346] on div at bounding box center [780, 285] width 280 height 560
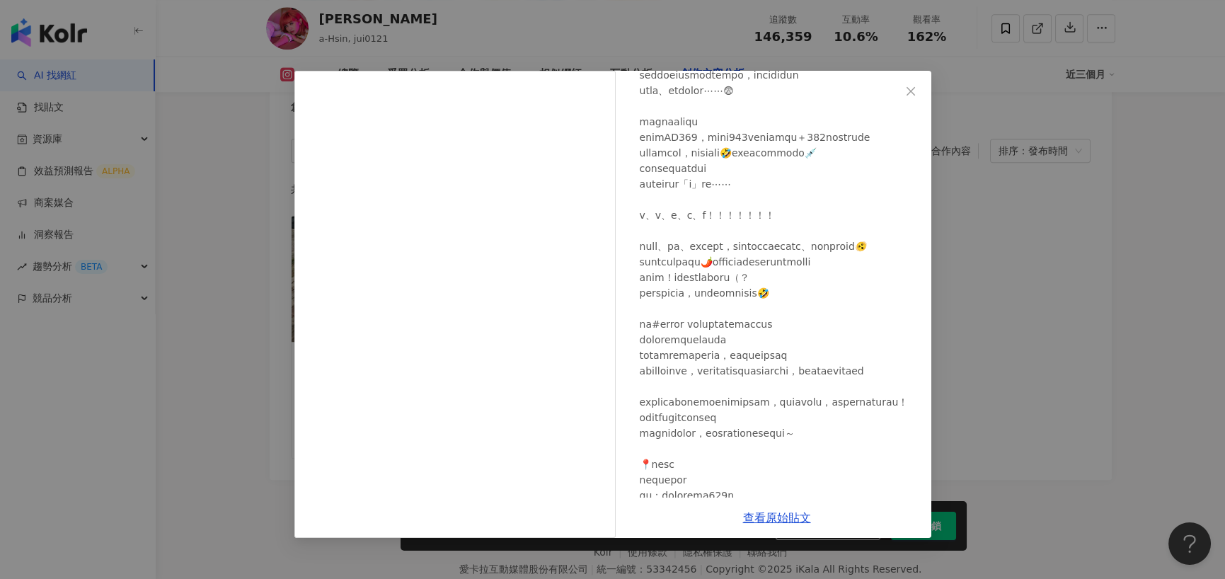
click at [957, 296] on div "阿心Liao 2024/9/20 8,343 9 查看原始貼文" at bounding box center [612, 289] width 1225 height 579
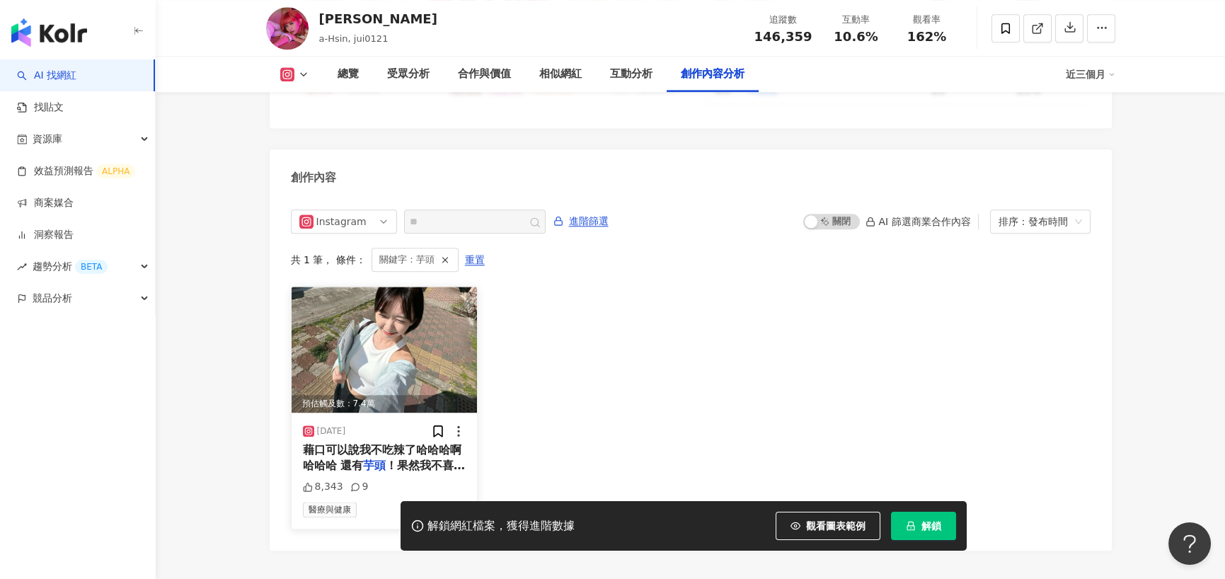
scroll to position [4434, 0]
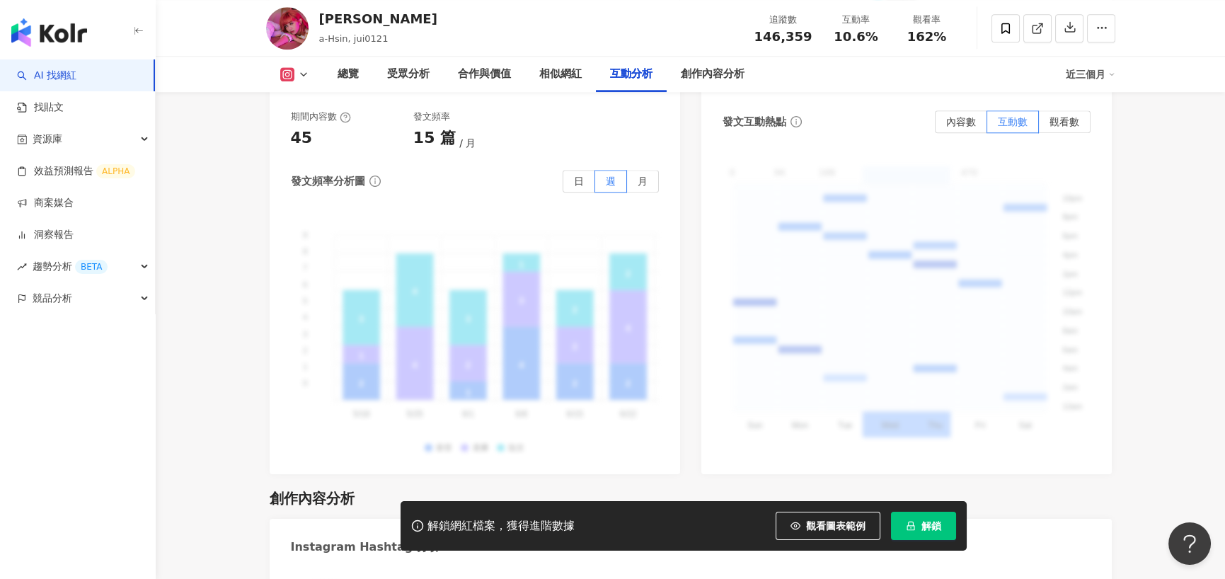
scroll to position [4362, 0]
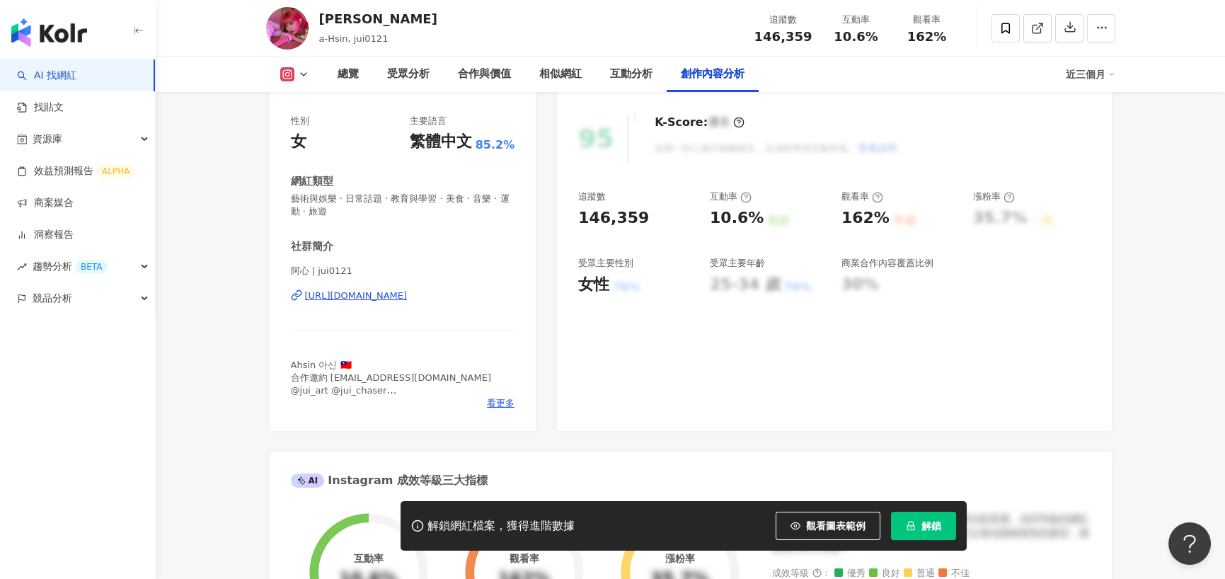
scroll to position [4362, 0]
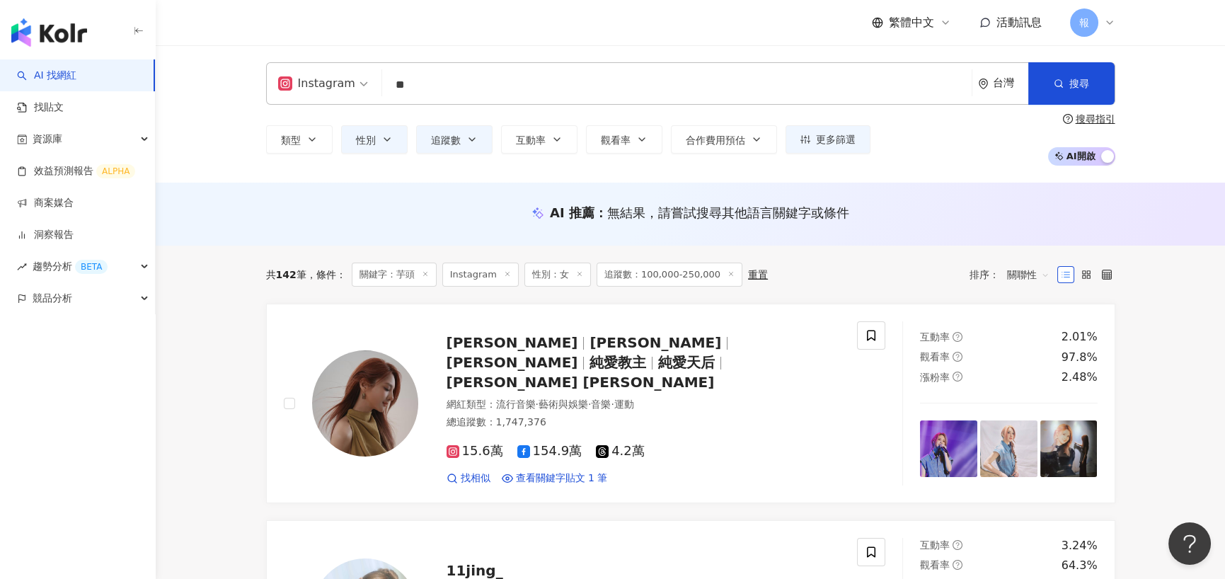
click at [470, 83] on input "**" at bounding box center [677, 84] width 578 height 27
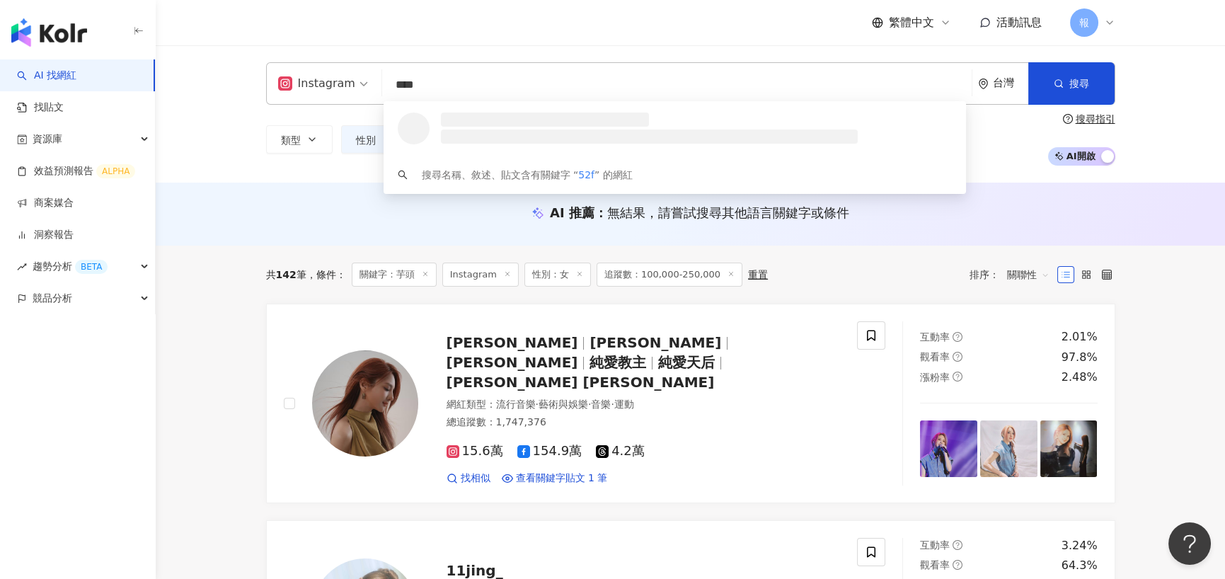
type input "*****"
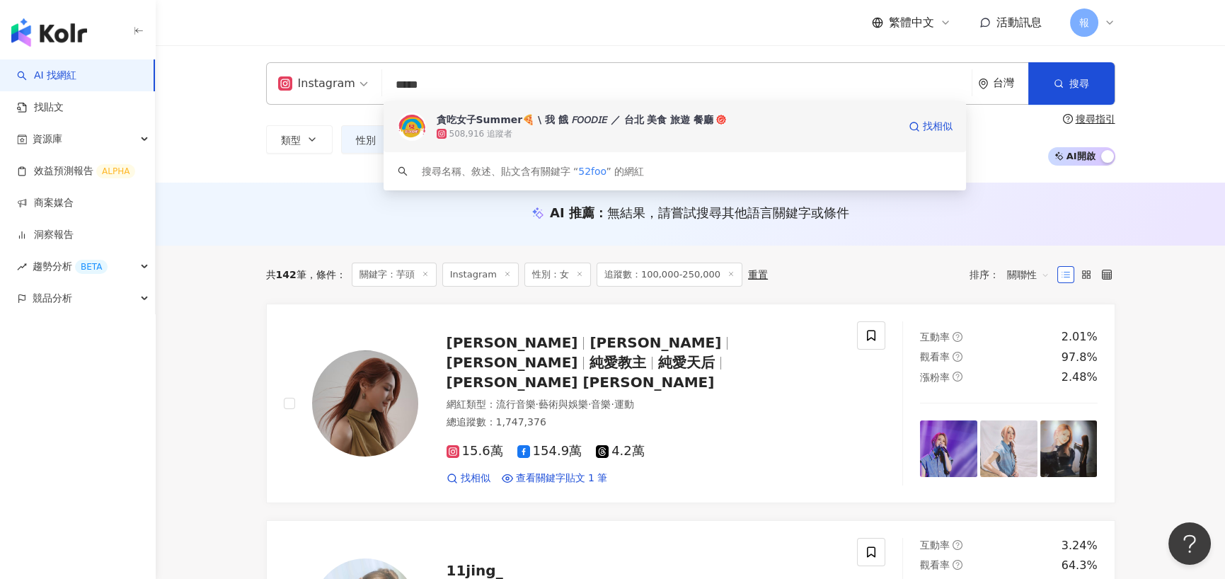
click at [524, 113] on div "貪吃女子Summer🍕 \ 我 餓 𝘍𝘖𝘖𝘋𝘐𝘌 ／ 台北 美食 旅遊 餐廳" at bounding box center [575, 120] width 277 height 14
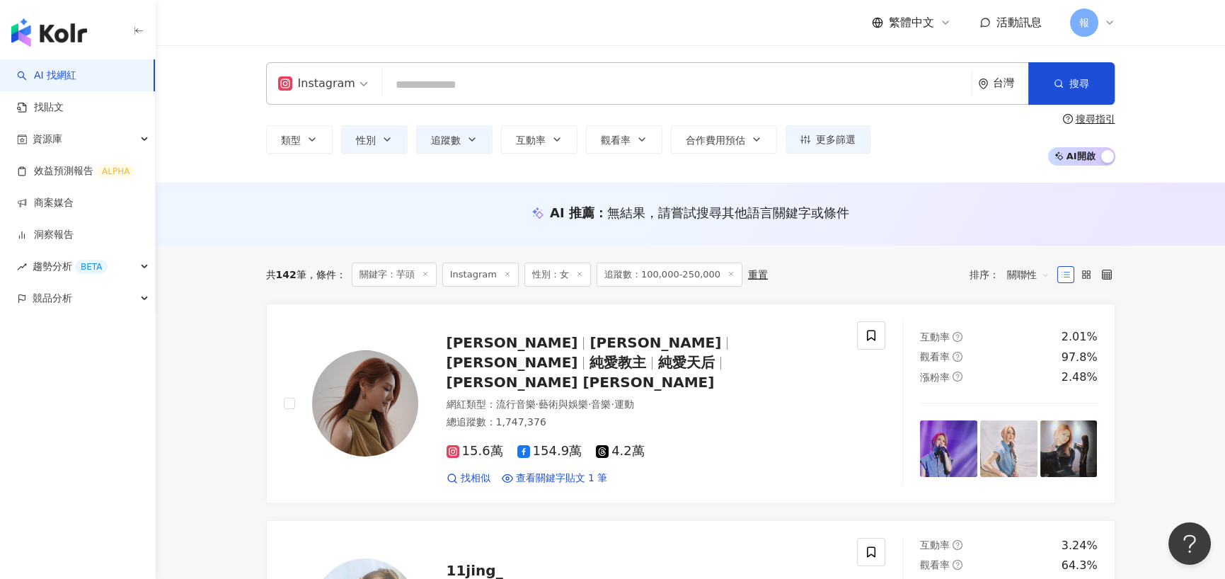
click at [429, 100] on div "Instagram 台灣 搜尋 9c47b16d-39c6-449b-a644-eb8e0d88242a 貪吃女子Summer🍕 \ 我 餓 𝘍𝘖𝘖𝘋𝘐𝘌 ／…" at bounding box center [690, 83] width 849 height 42
click at [435, 93] on input "search" at bounding box center [677, 84] width 578 height 27
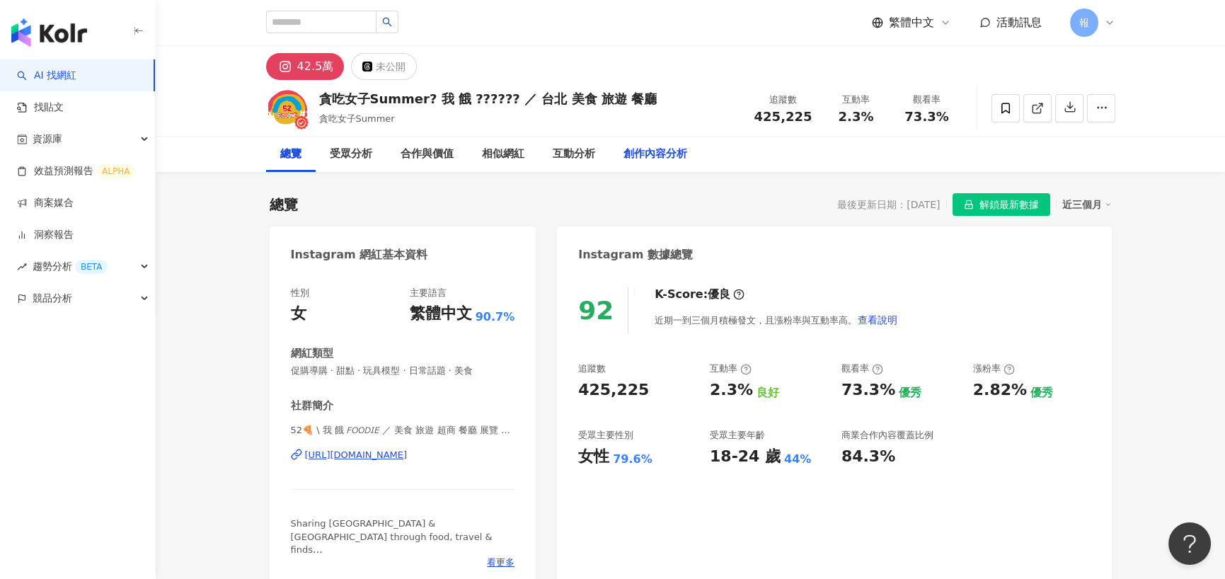
click at [645, 144] on div "創作內容分析" at bounding box center [655, 154] width 92 height 35
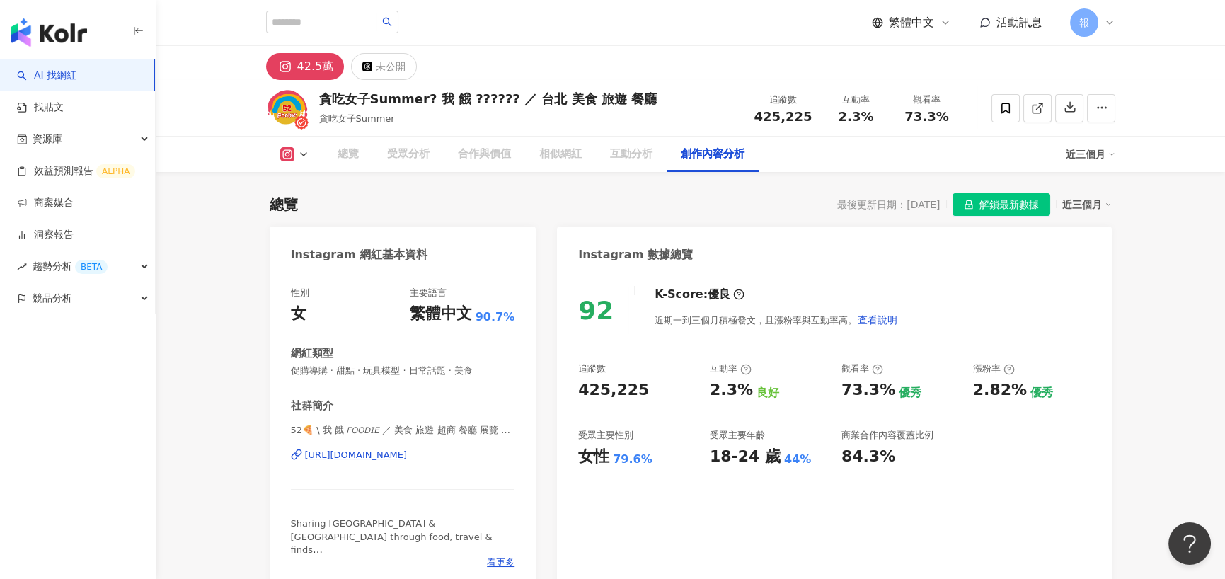
scroll to position [4028, 0]
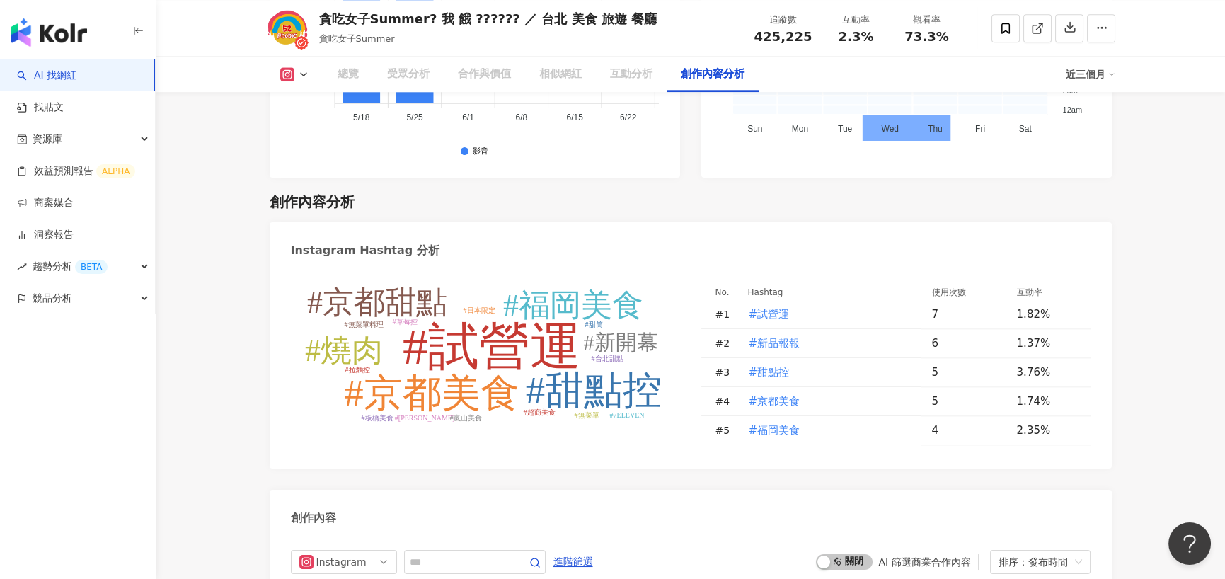
click at [466, 318] on tspan "#試營運" at bounding box center [492, 346] width 178 height 57
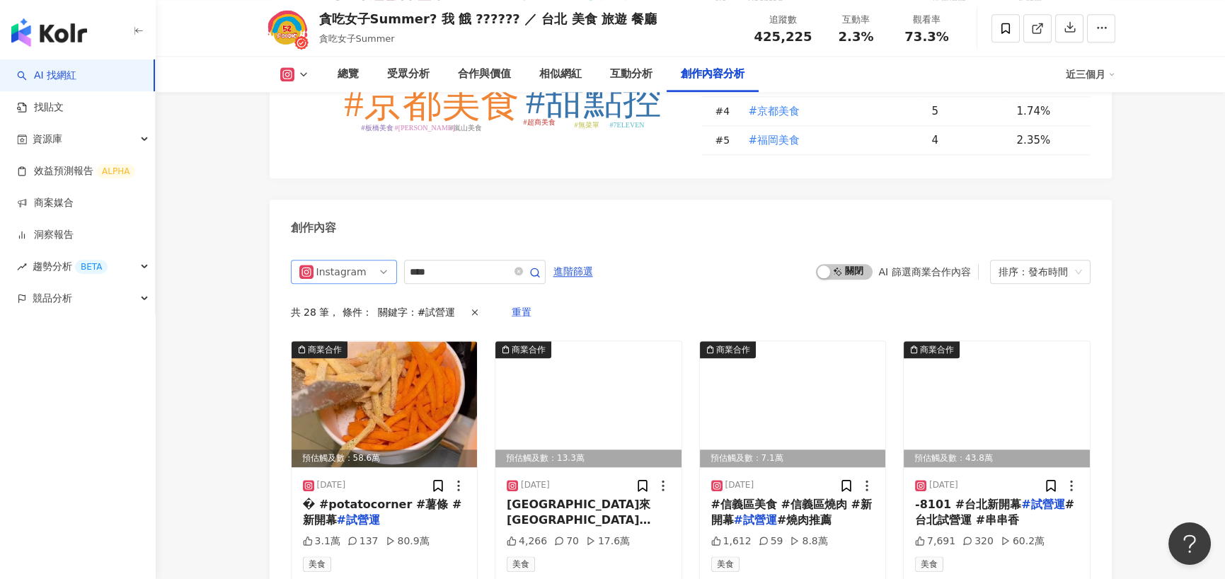
scroll to position [4199, 0]
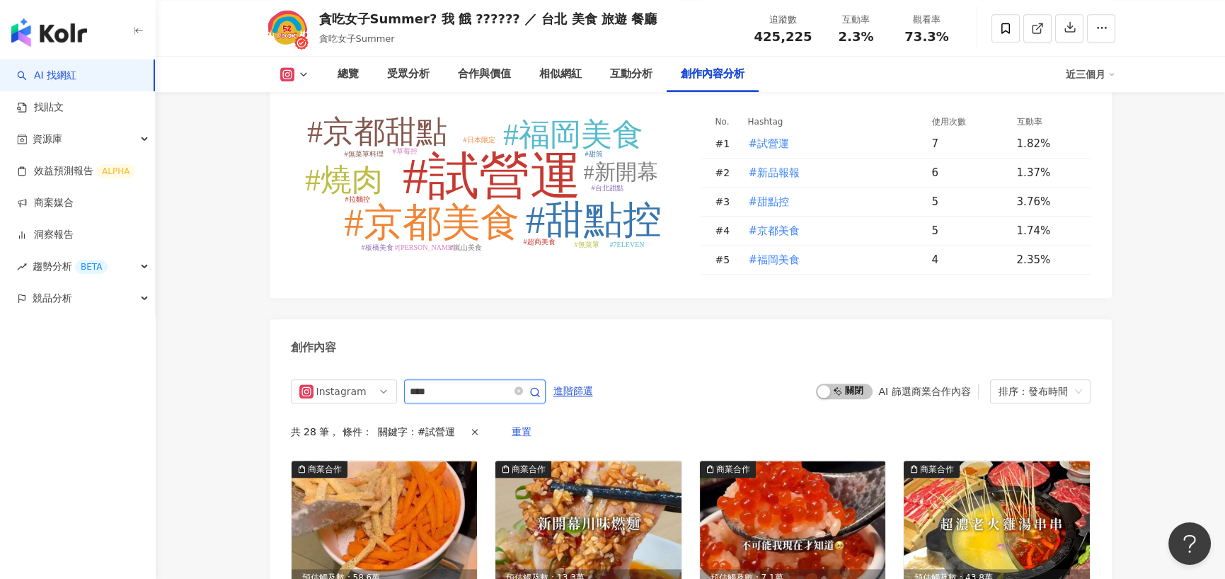
click at [440, 383] on input "****" at bounding box center [459, 391] width 99 height 17
type input "**"
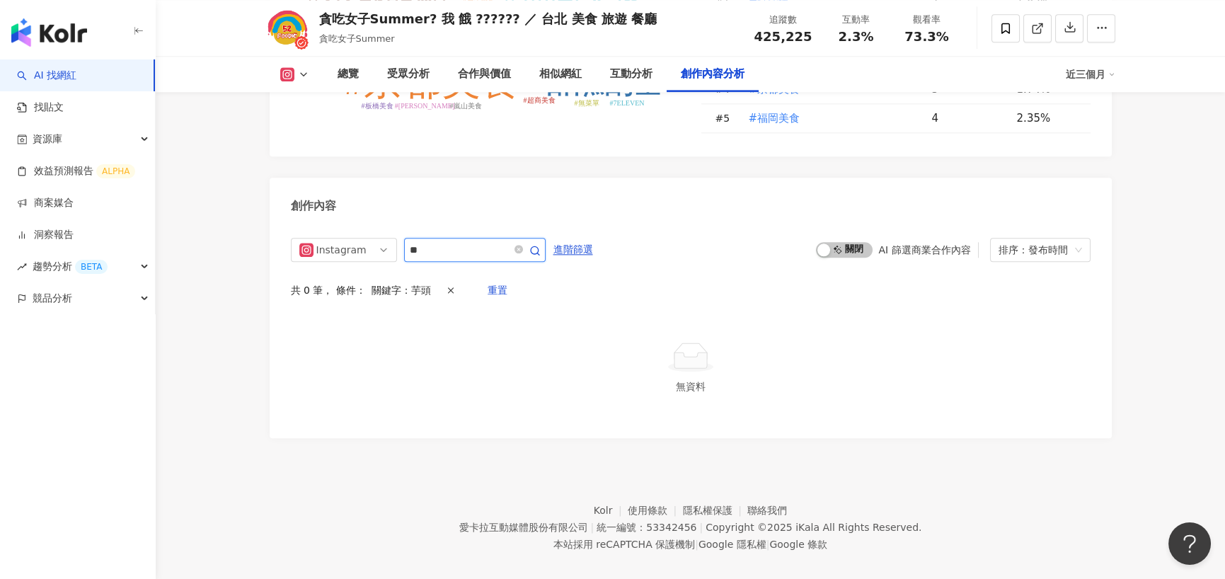
scroll to position [4267, 0]
